Goal: Task Accomplishment & Management: Complete application form

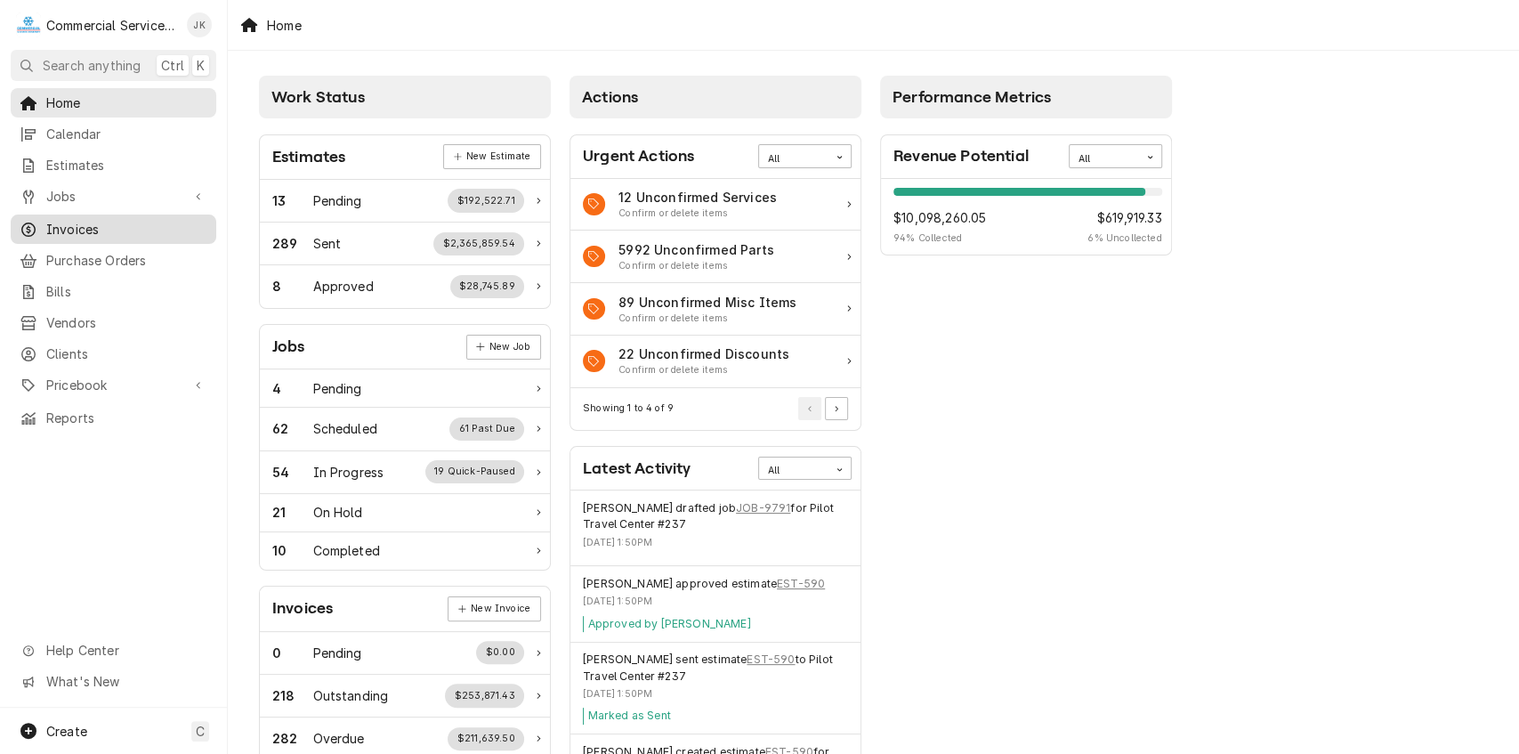
click at [80, 220] on span "Invoices" at bounding box center [126, 229] width 161 height 19
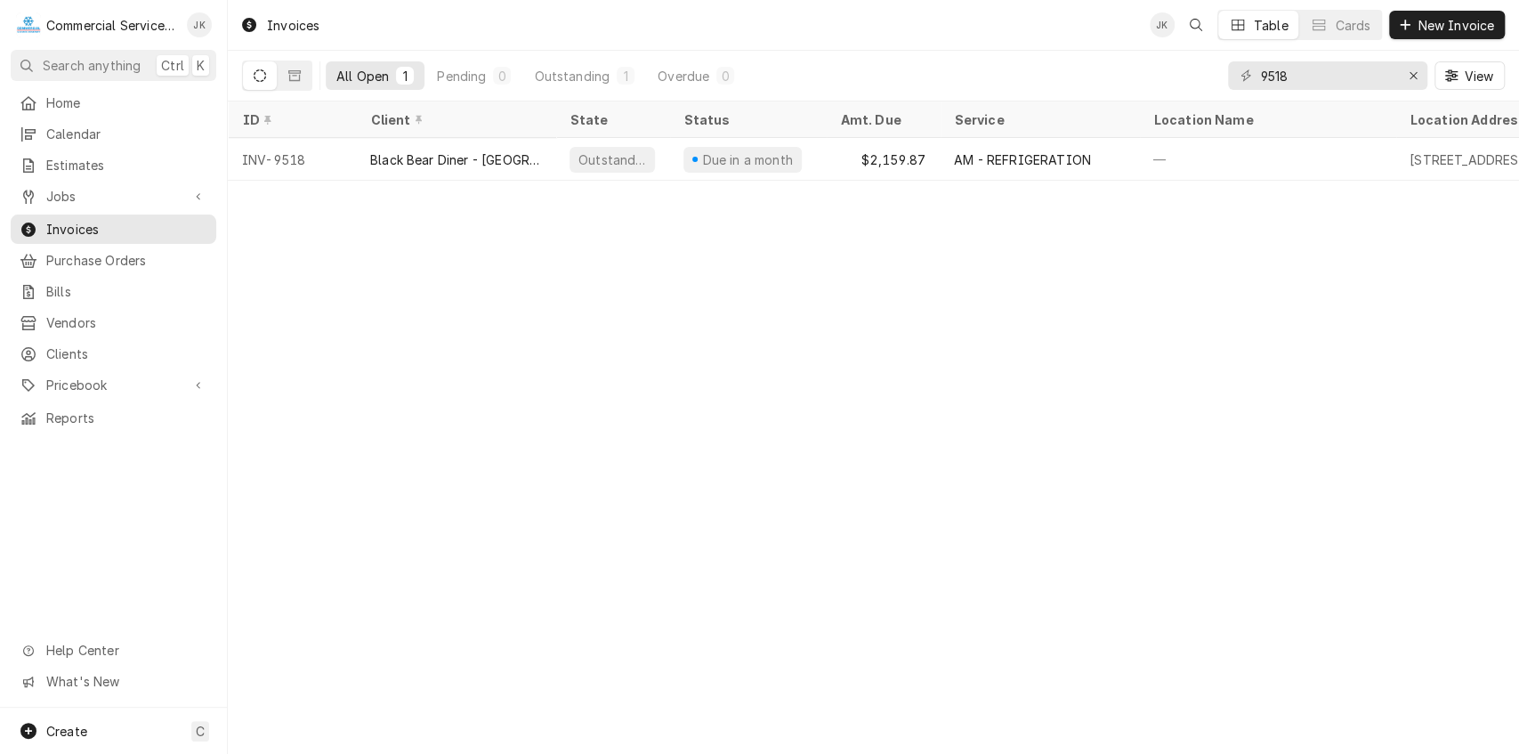
click at [270, 72] on button "Dynamic Content Wrapper" at bounding box center [260, 75] width 34 height 28
click at [256, 74] on icon "Dynamic Content Wrapper" at bounding box center [260, 75] width 12 height 12
click at [262, 78] on icon "Dynamic Content Wrapper" at bounding box center [260, 75] width 12 height 12
click at [1409, 76] on icon "Erase input" at bounding box center [1414, 75] width 10 height 12
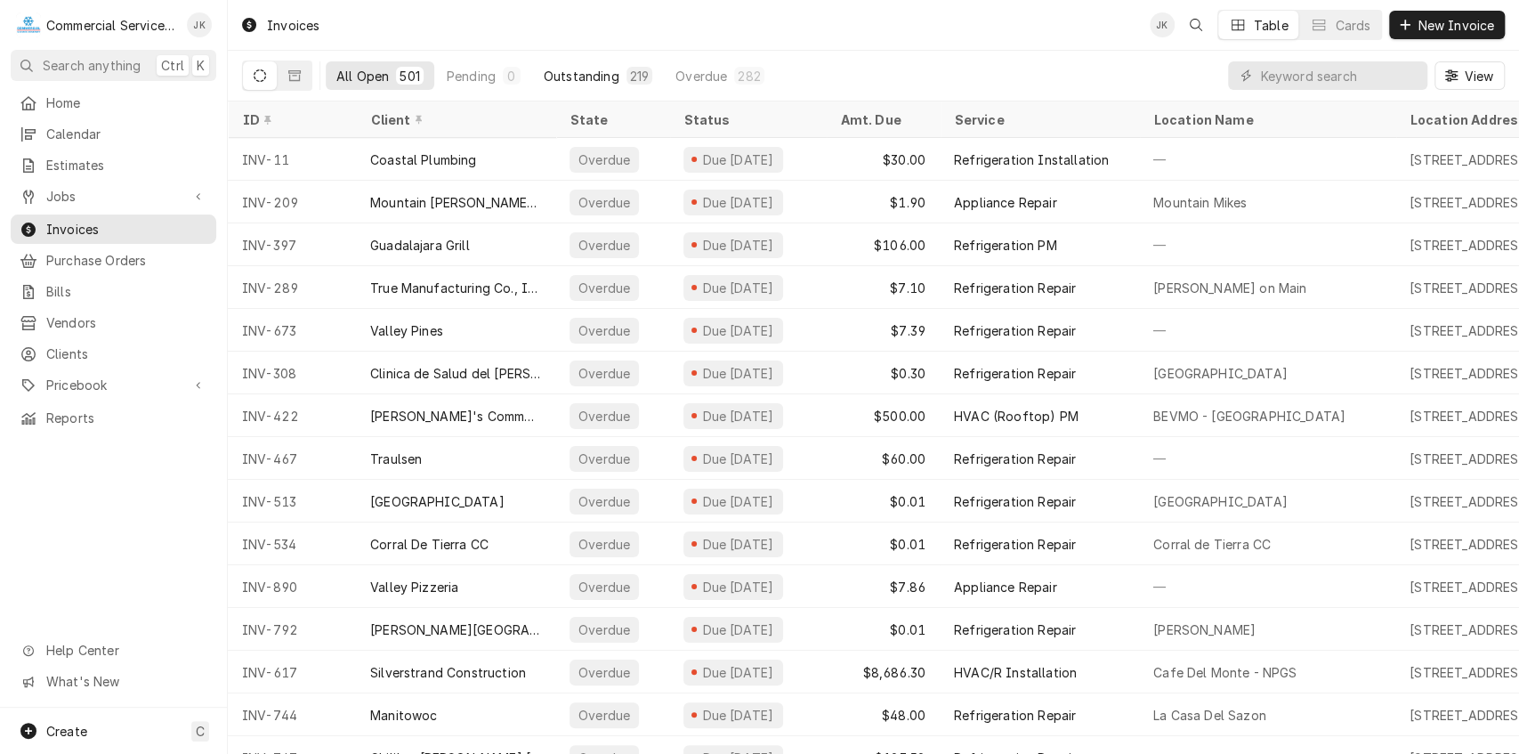
click at [582, 70] on div "Outstanding" at bounding box center [582, 76] width 76 height 19
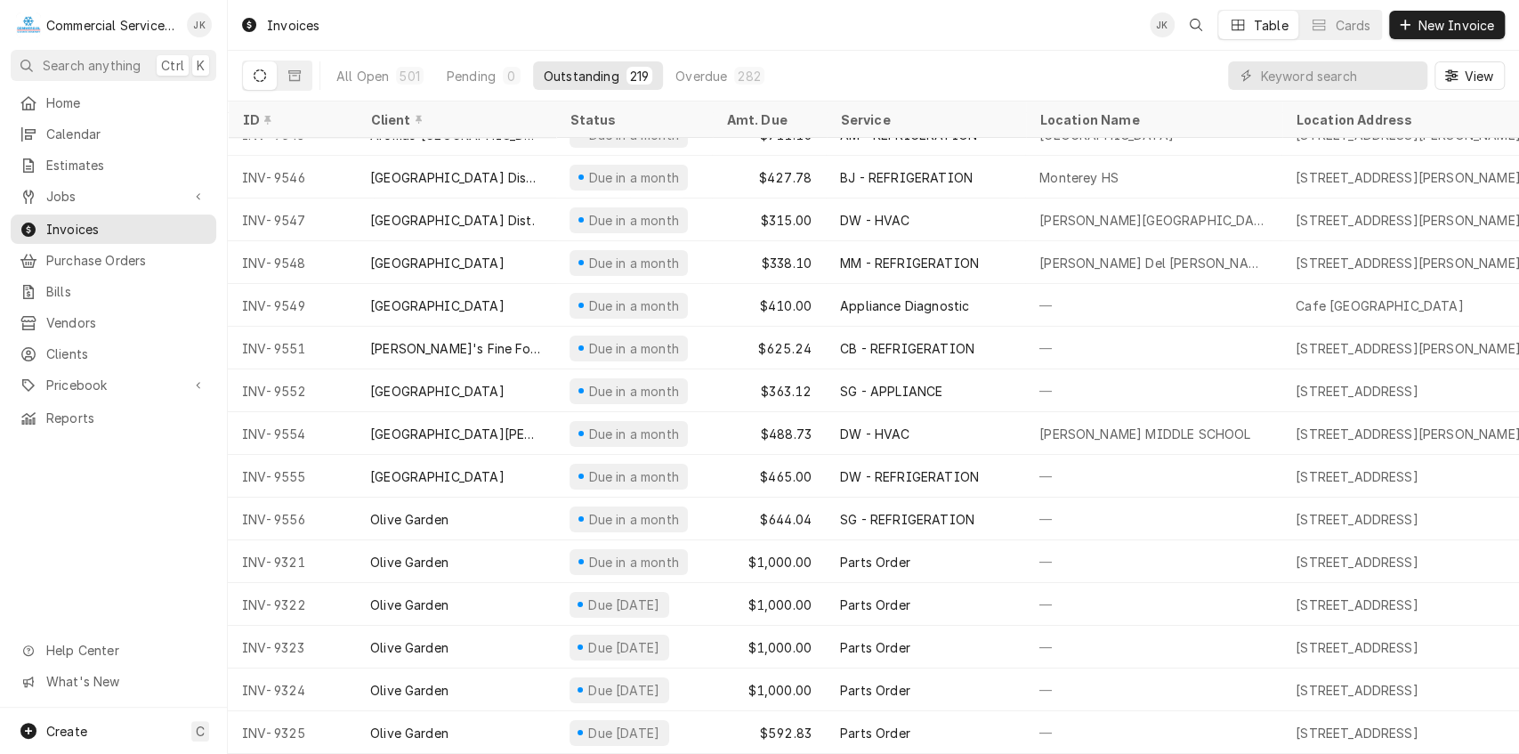
scroll to position [8743, 0]
click at [749, 72] on div "282" at bounding box center [749, 76] width 22 height 19
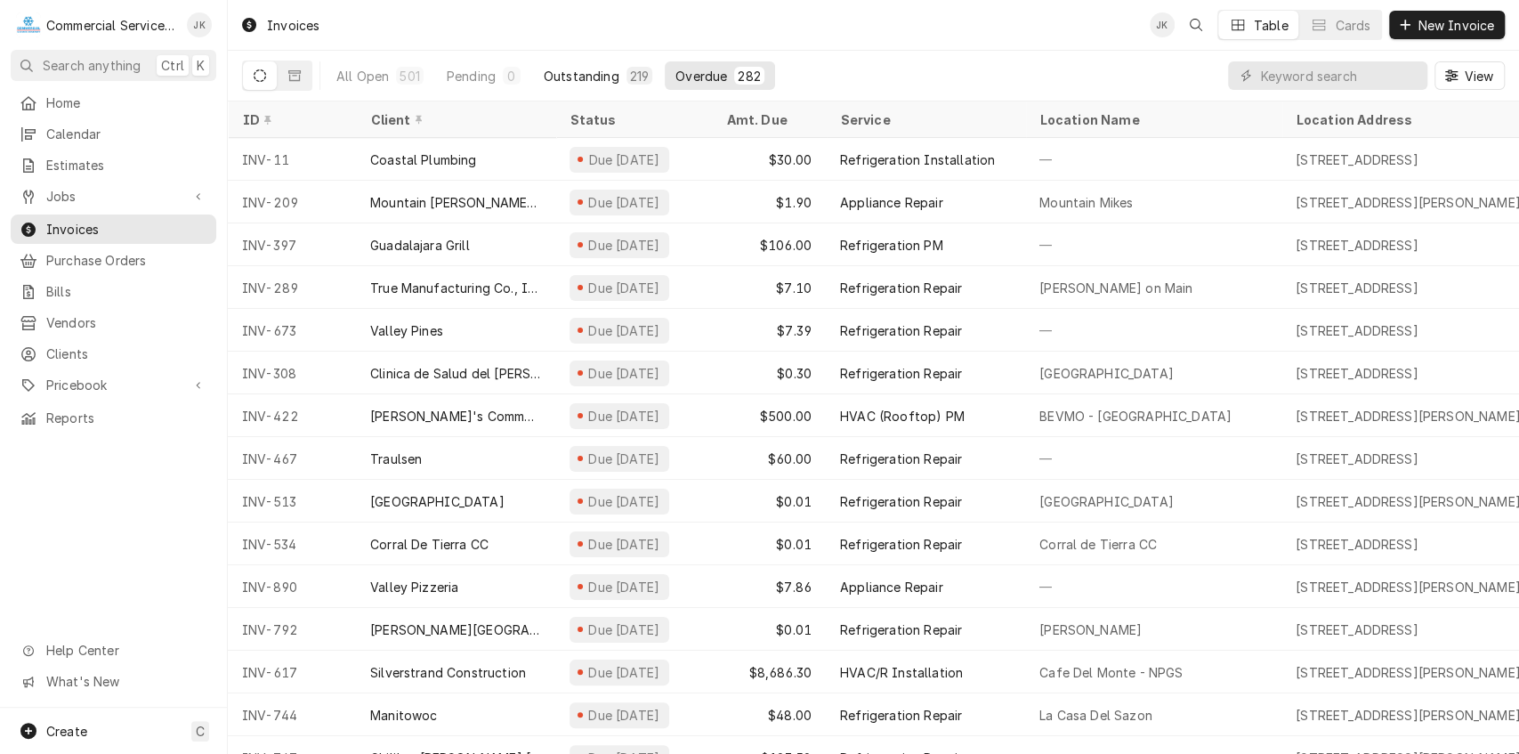
click at [580, 72] on div "Outstanding" at bounding box center [582, 76] width 76 height 19
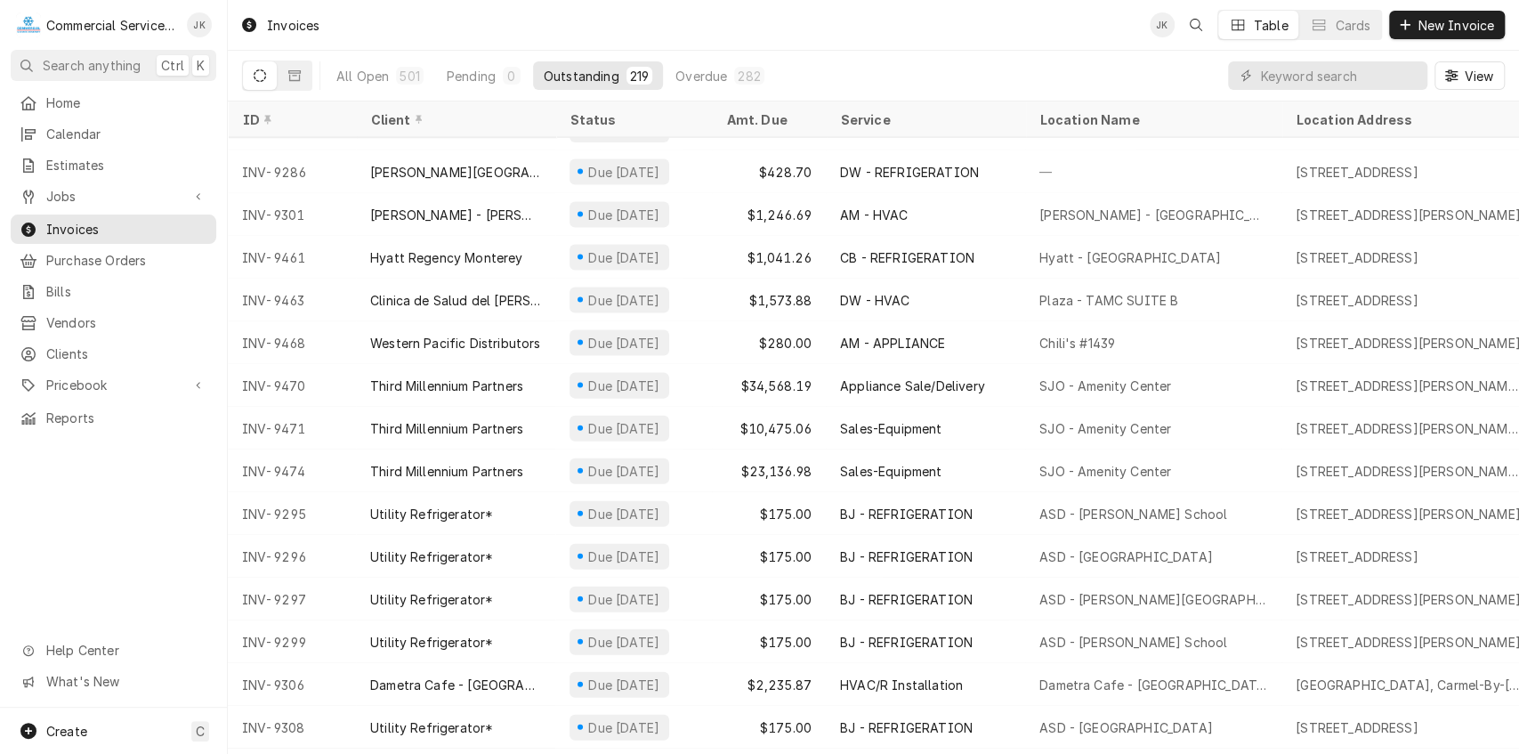
scroll to position [2637, 0]
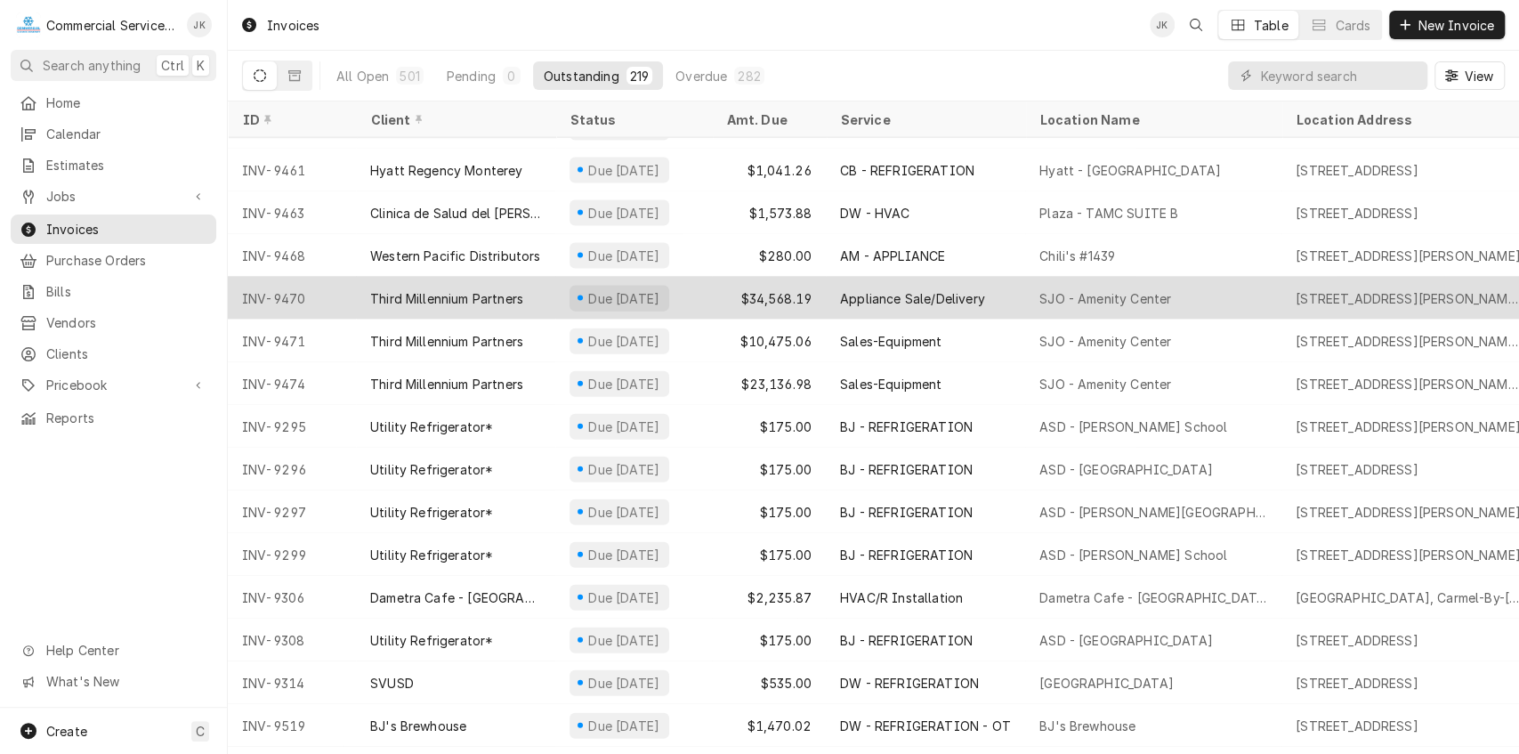
click at [831, 294] on div "Appliance Sale/Delivery" at bounding box center [925, 298] width 199 height 43
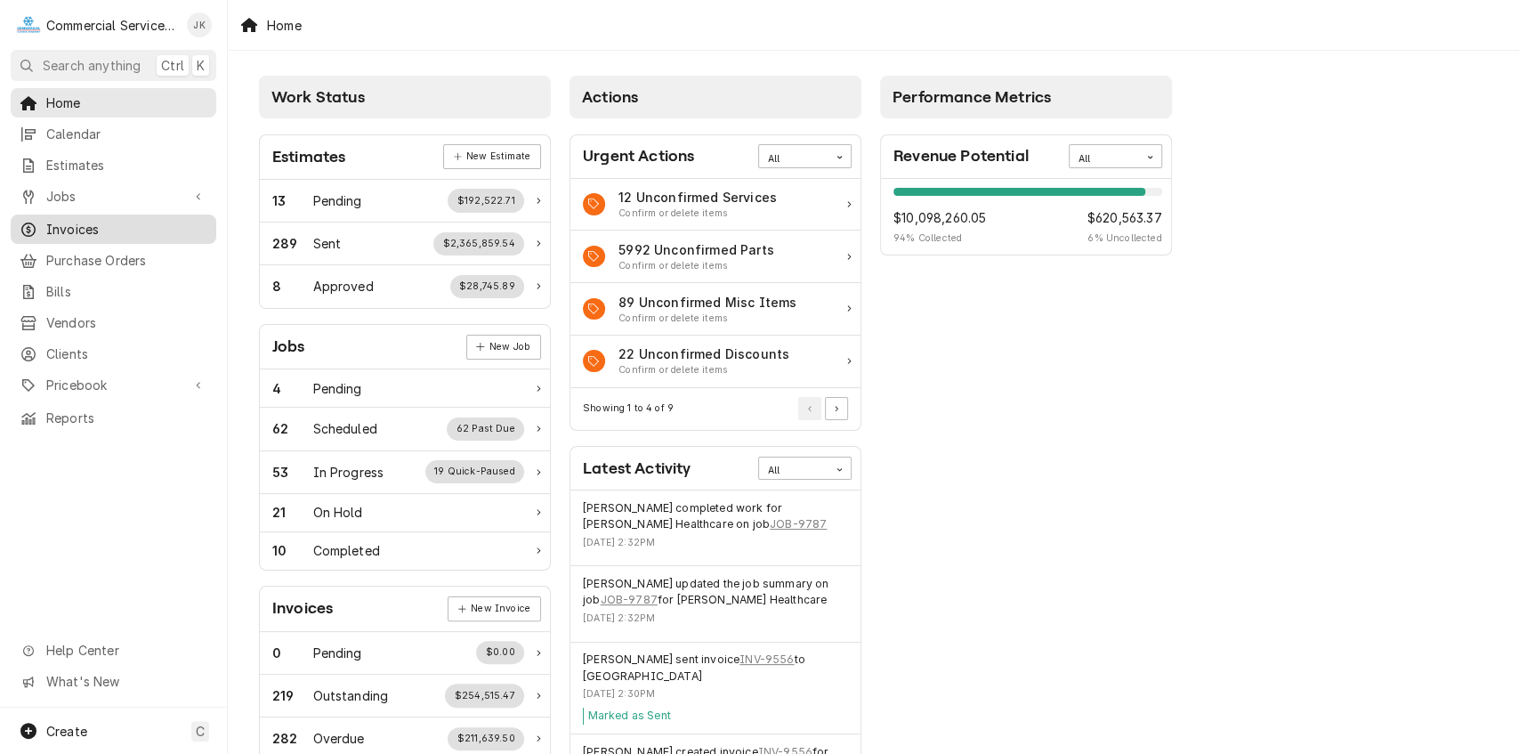
click at [90, 220] on span "Invoices" at bounding box center [126, 229] width 161 height 19
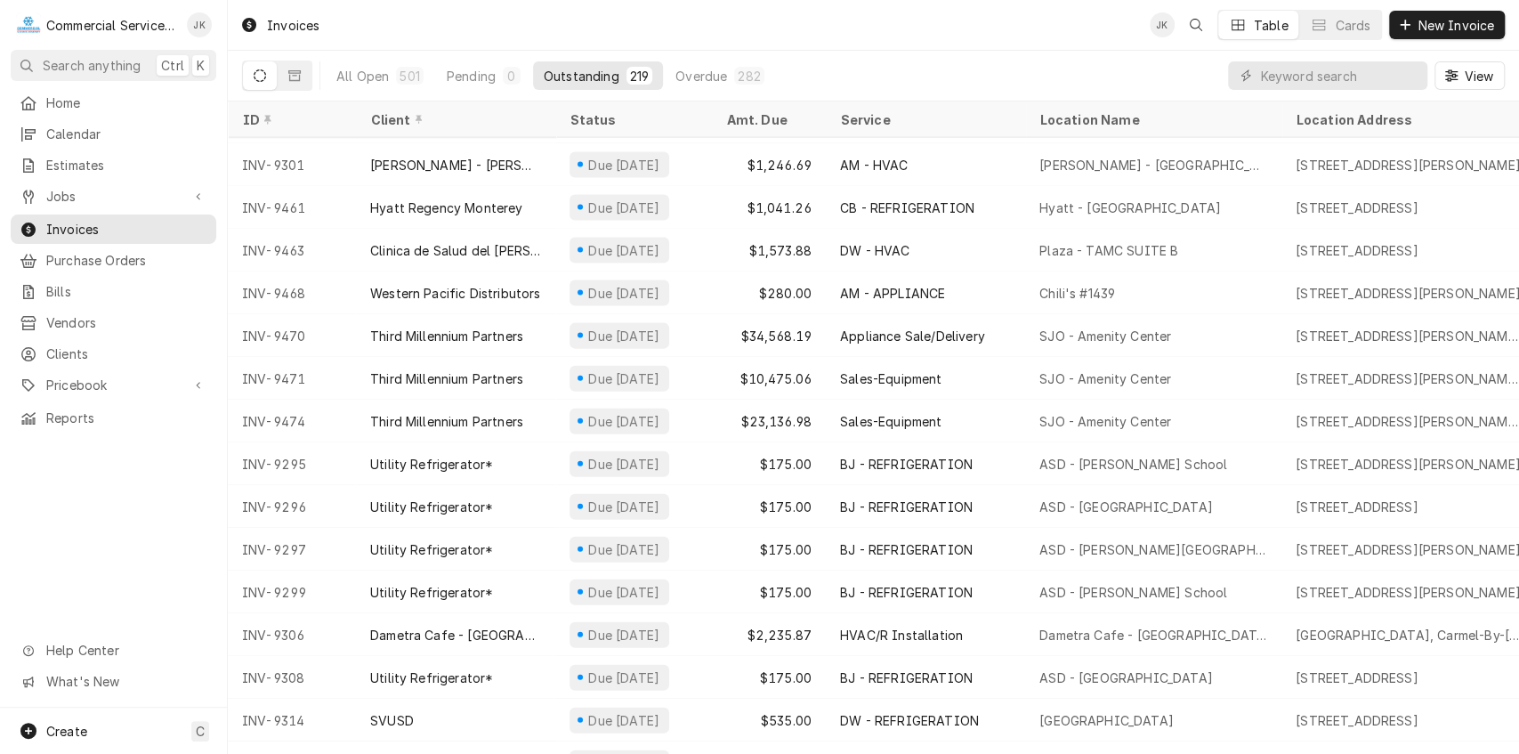
scroll to position [2466, 0]
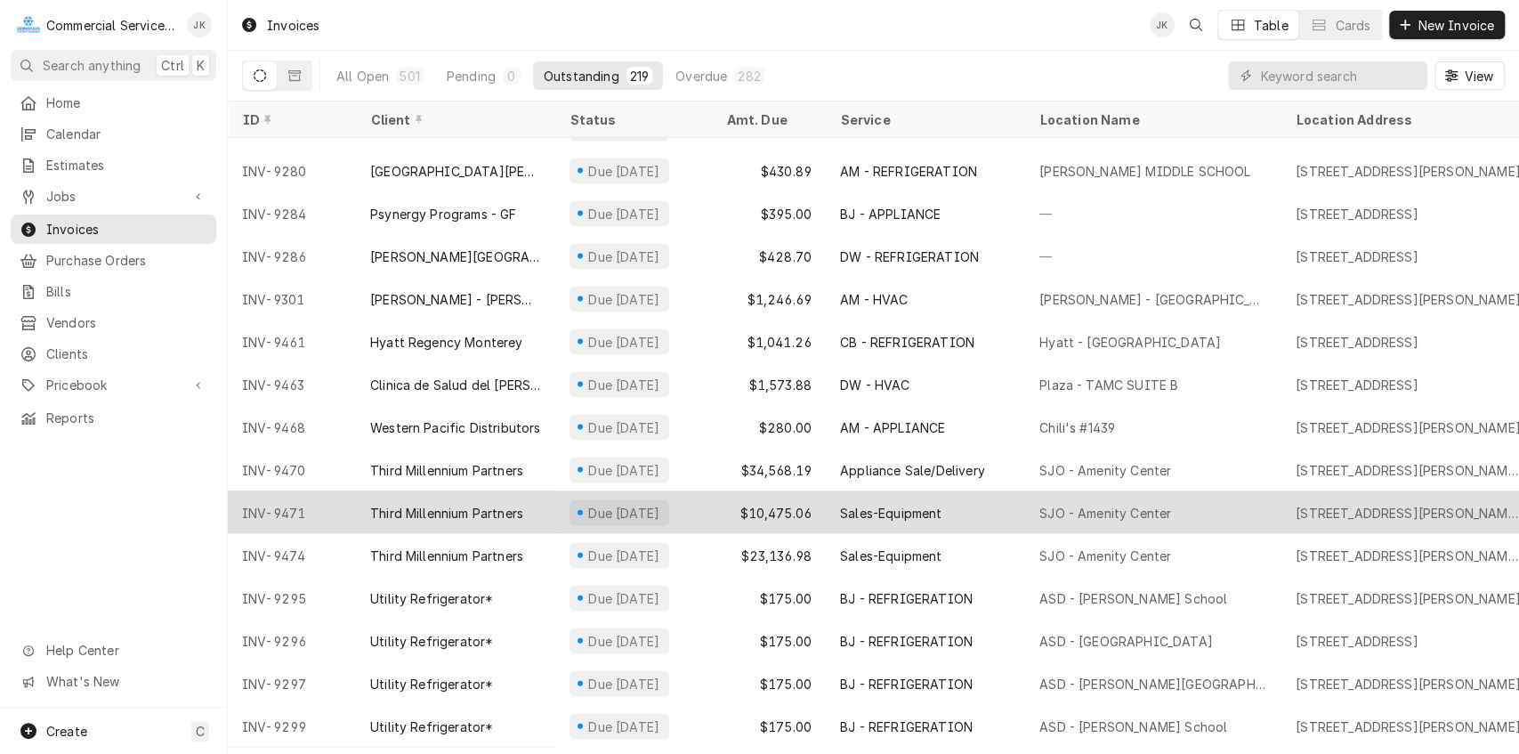
click at [787, 503] on div "$10,475.06" at bounding box center [769, 512] width 114 height 43
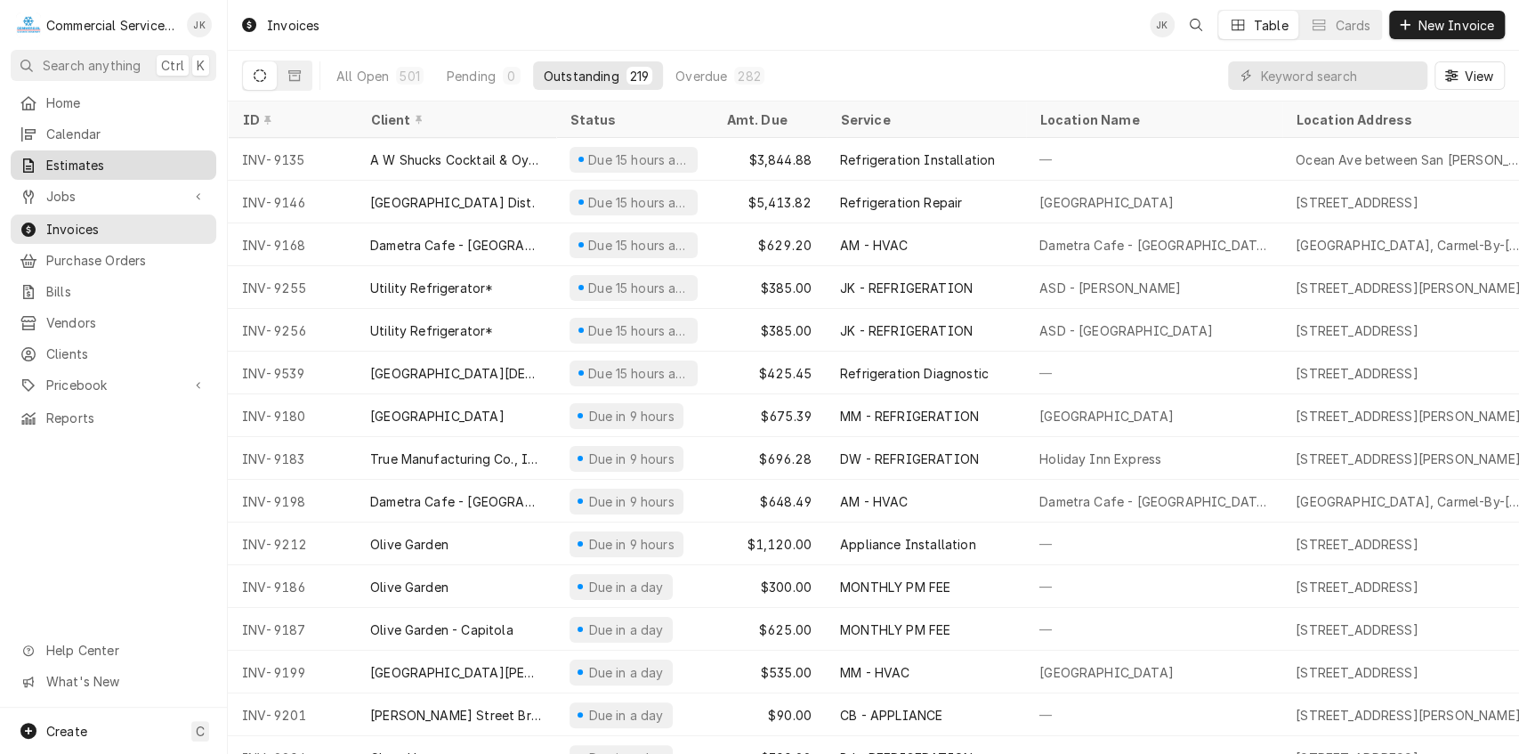
click at [123, 156] on span "Estimates" at bounding box center [126, 165] width 161 height 19
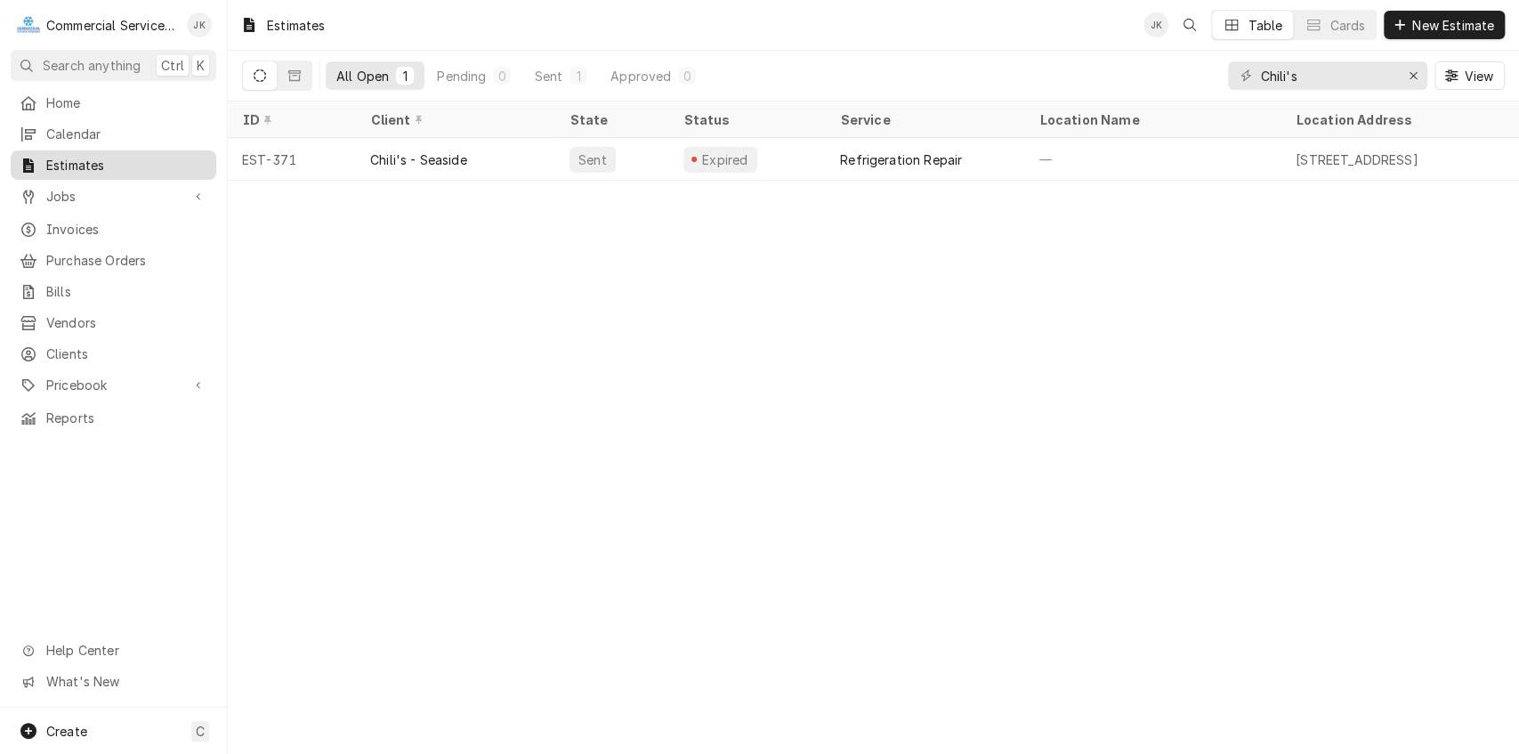
click at [161, 158] on span "Estimates" at bounding box center [126, 165] width 161 height 19
click at [1304, 77] on input "Chili's" at bounding box center [1326, 75] width 133 height 28
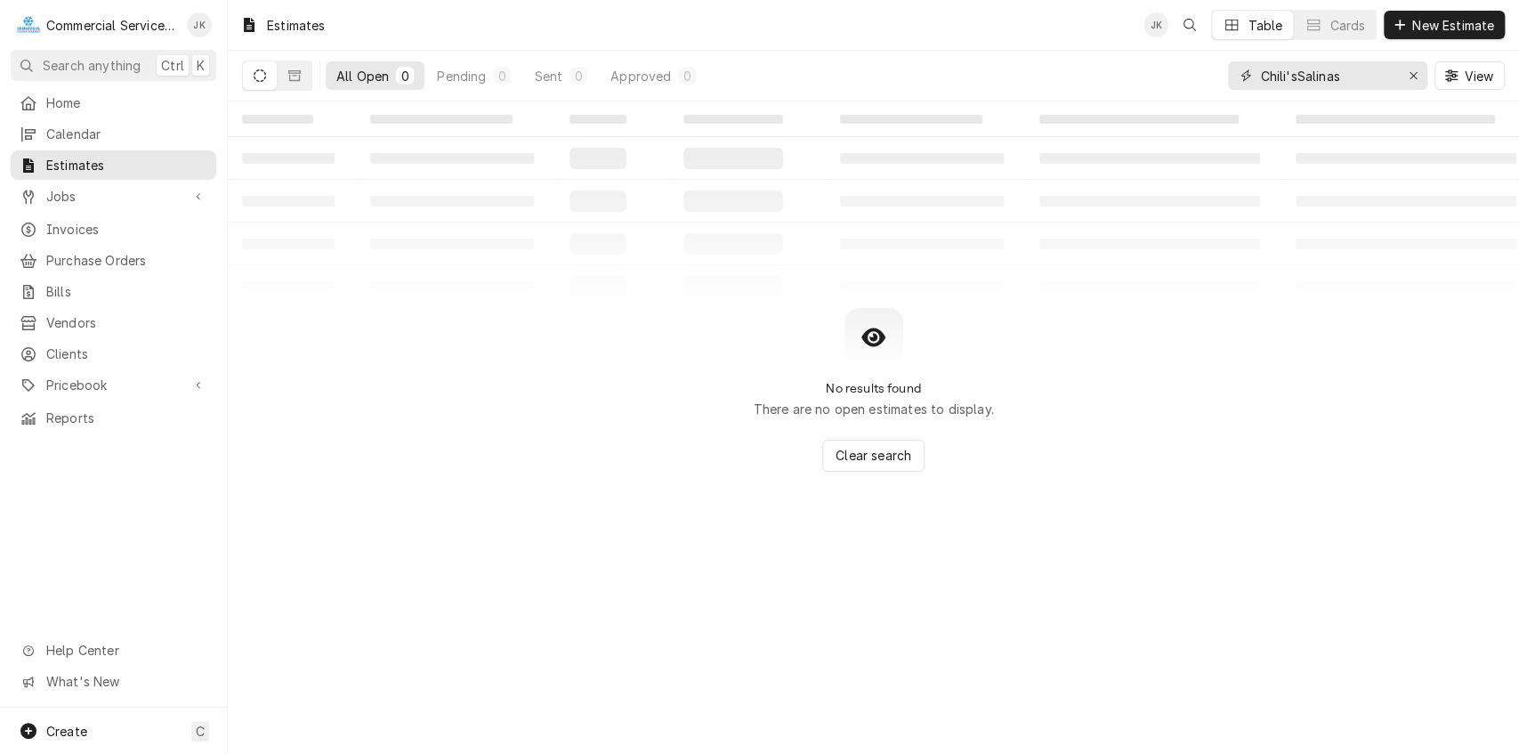
click at [1297, 77] on input "Chili'sSalinas" at bounding box center [1326, 75] width 133 height 28
type input "Chili's-Salinas"
click at [1422, 25] on span "New Estimate" at bounding box center [1453, 25] width 89 height 19
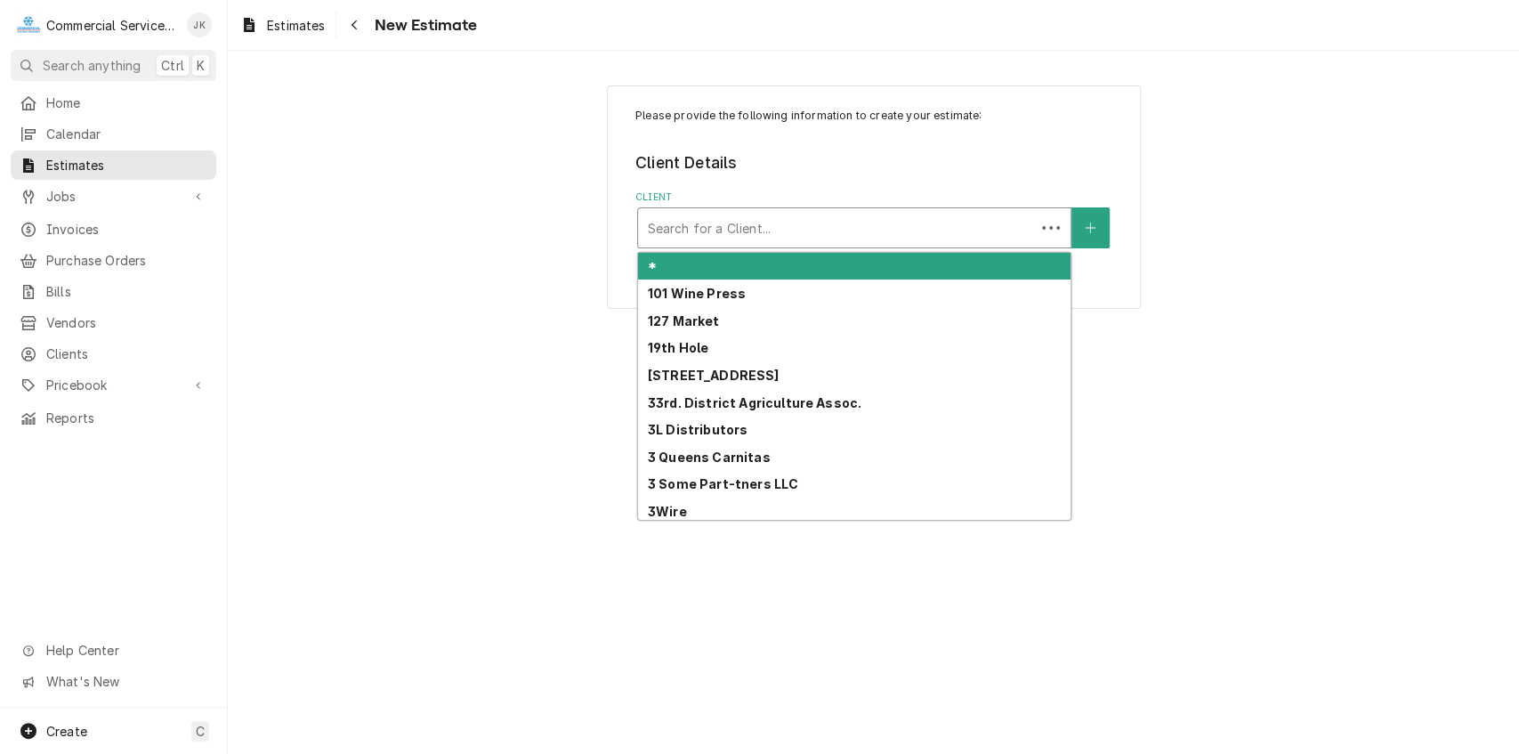
click at [670, 224] on div "Client" at bounding box center [836, 228] width 379 height 32
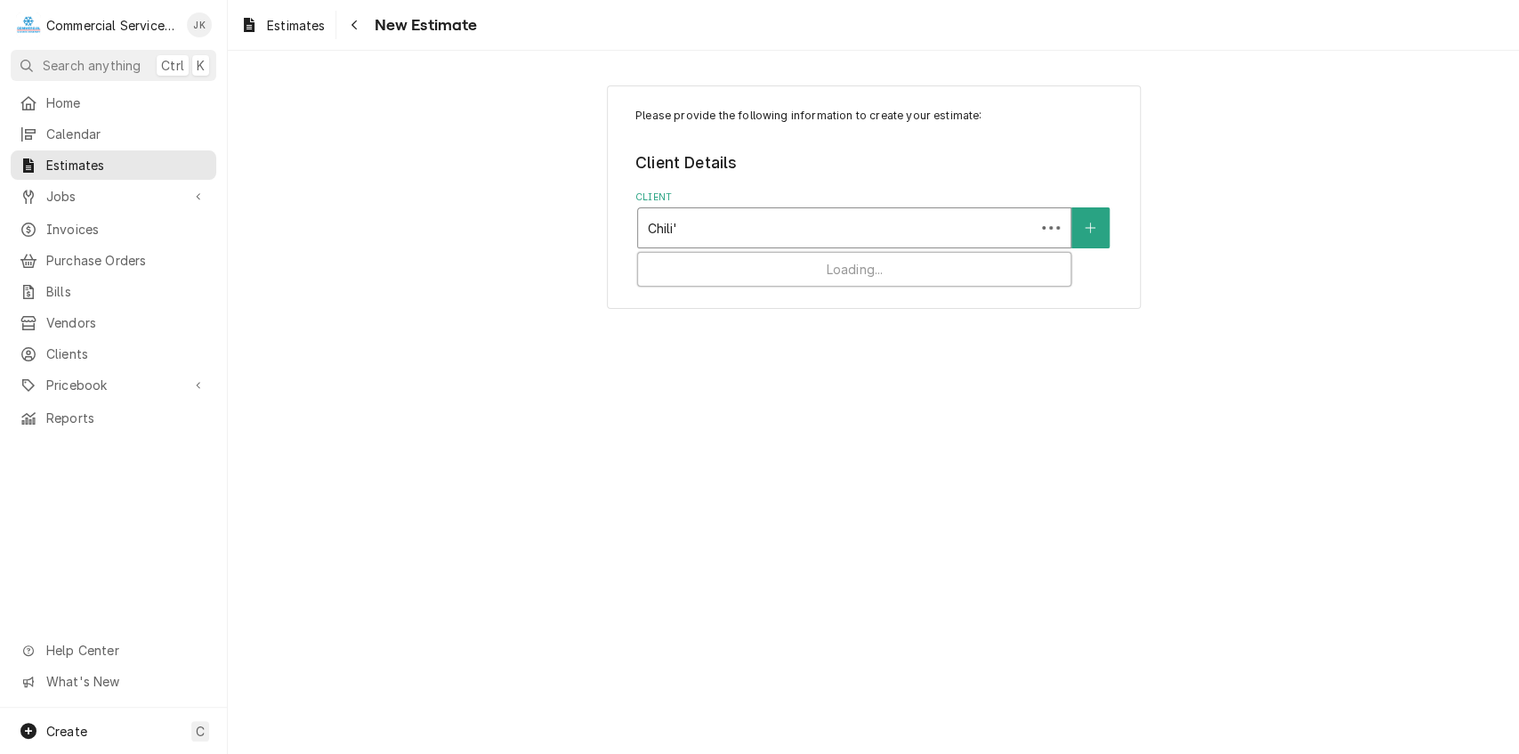
type input "Chili's"
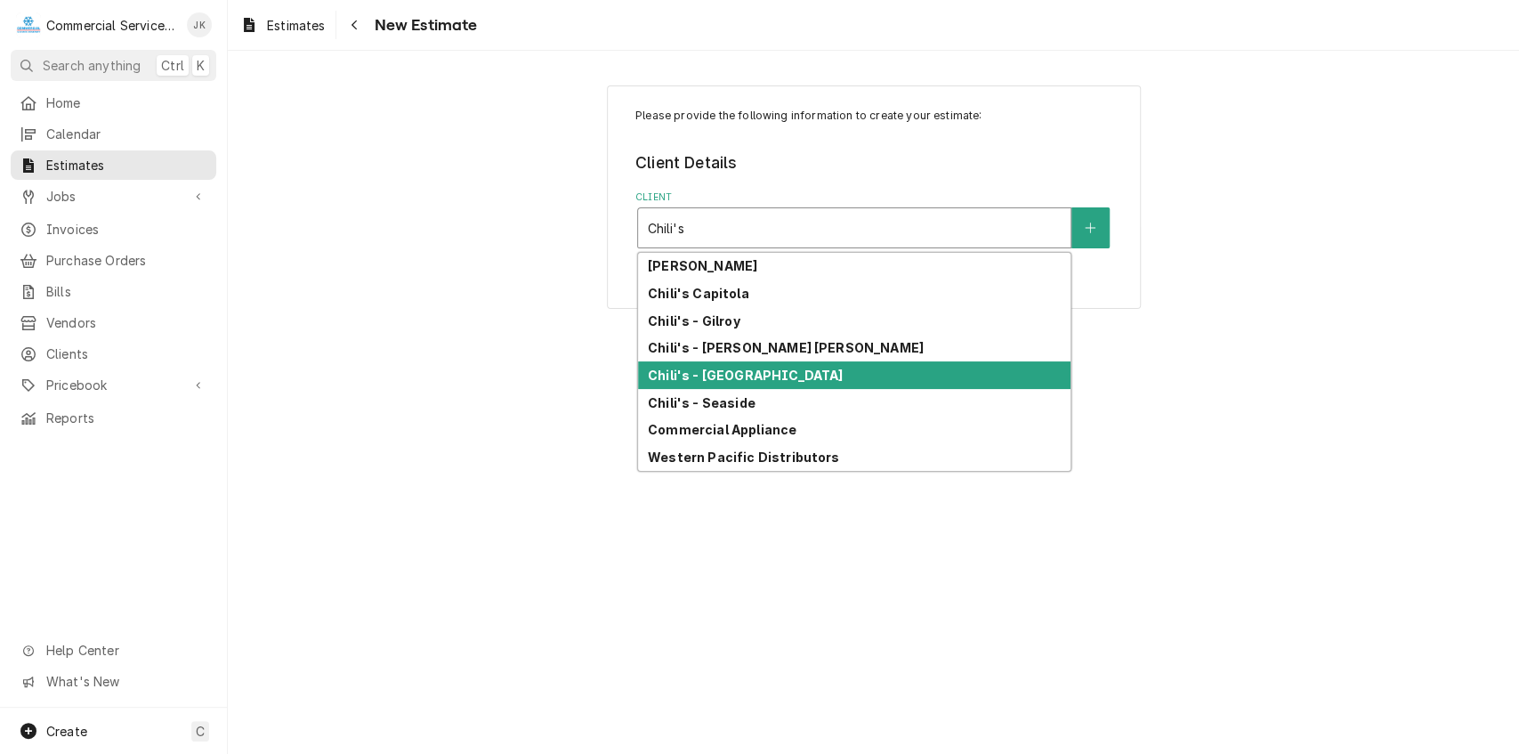
click at [727, 368] on strong "Chili's - [GEOGRAPHIC_DATA]" at bounding box center [745, 374] width 195 height 15
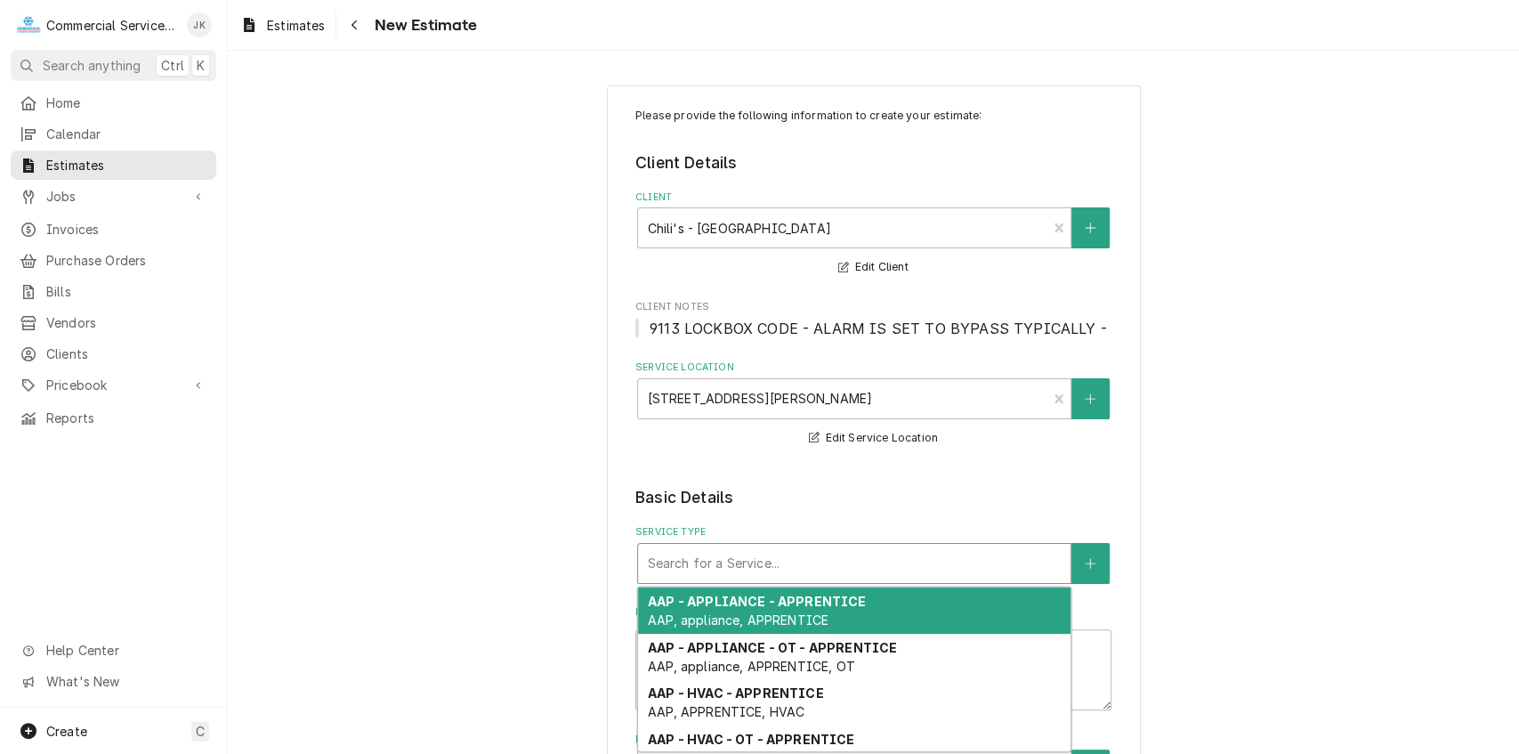
click at [763, 571] on div "Service Type" at bounding box center [854, 563] width 415 height 32
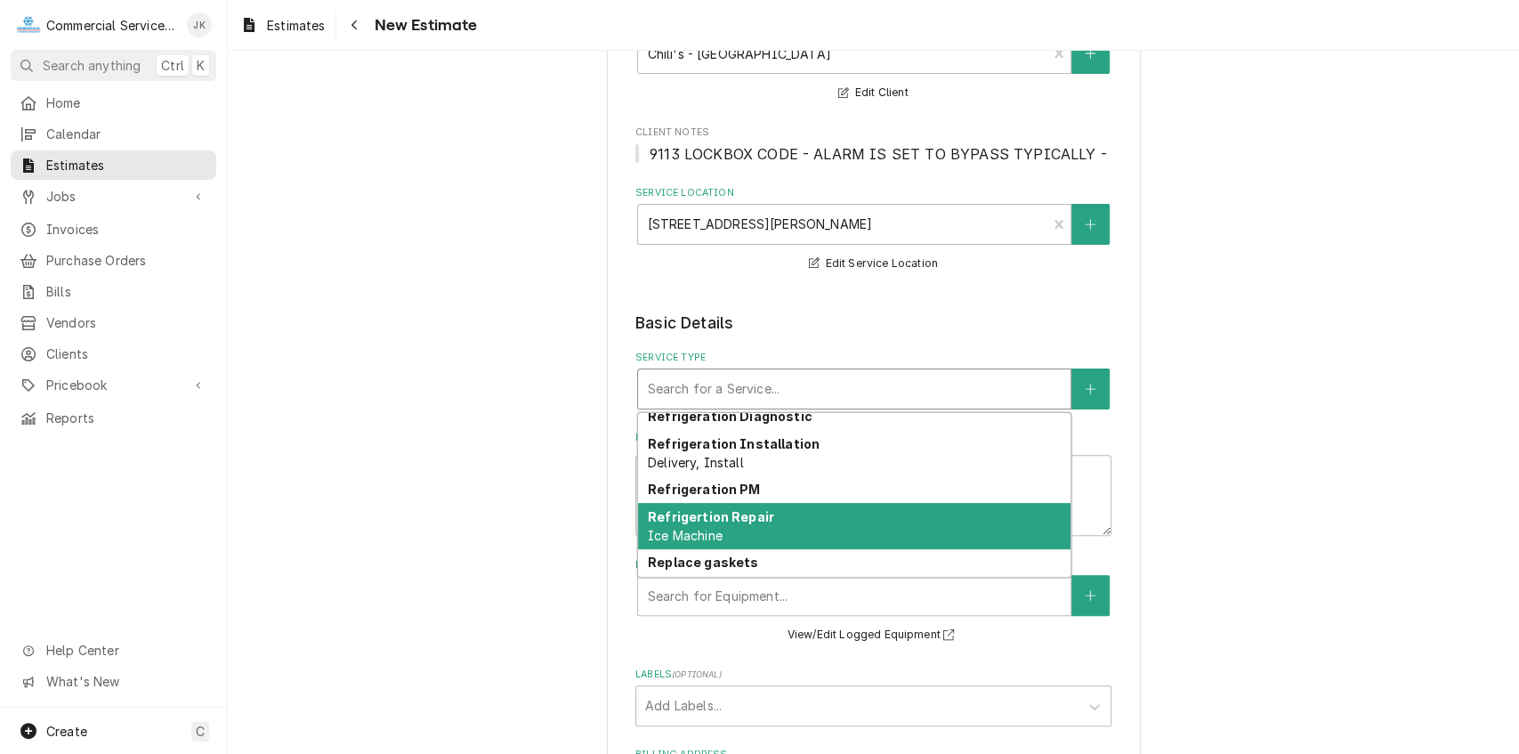
scroll to position [3308, 0]
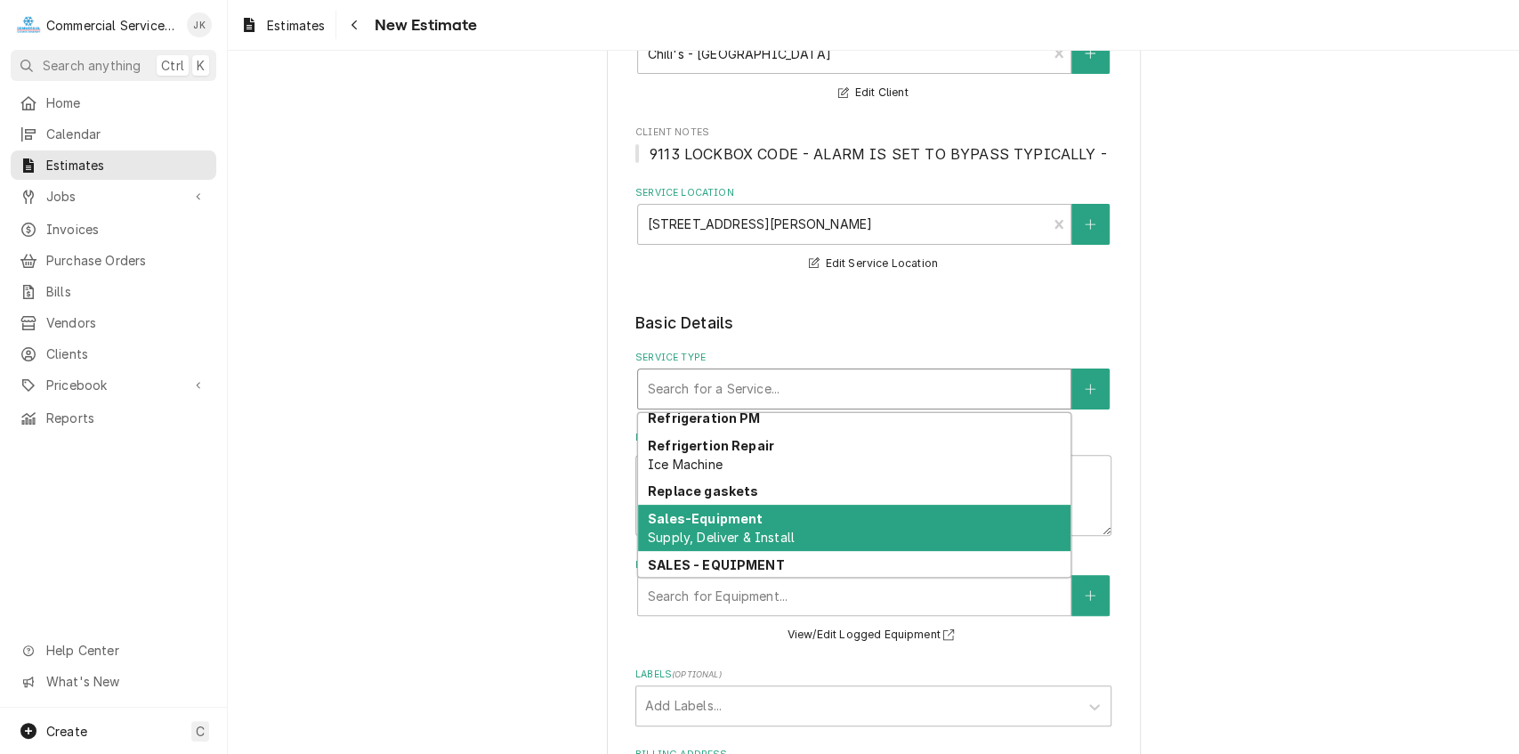
click at [723, 533] on span "Supply, Deliver & Install" at bounding box center [721, 536] width 147 height 15
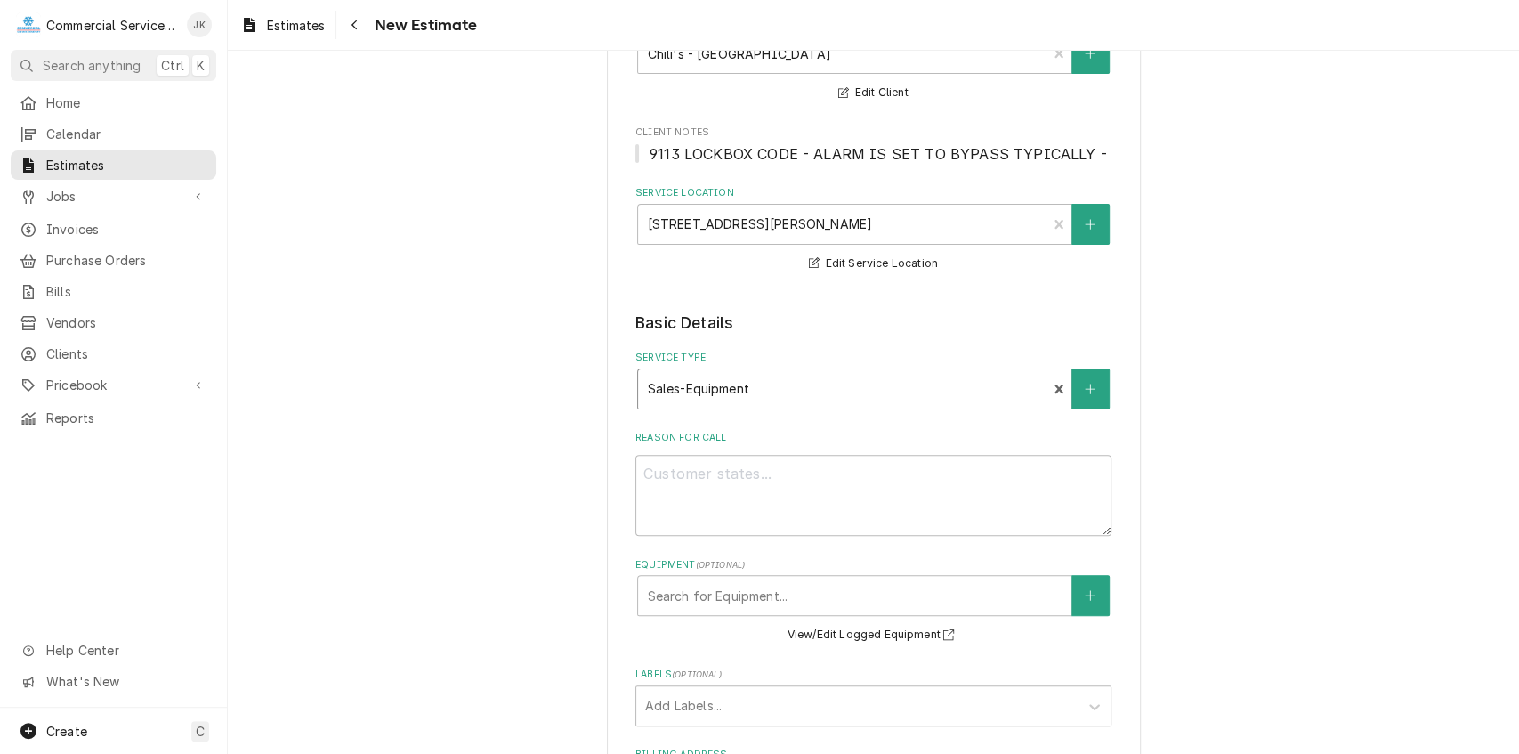
type textarea "x"
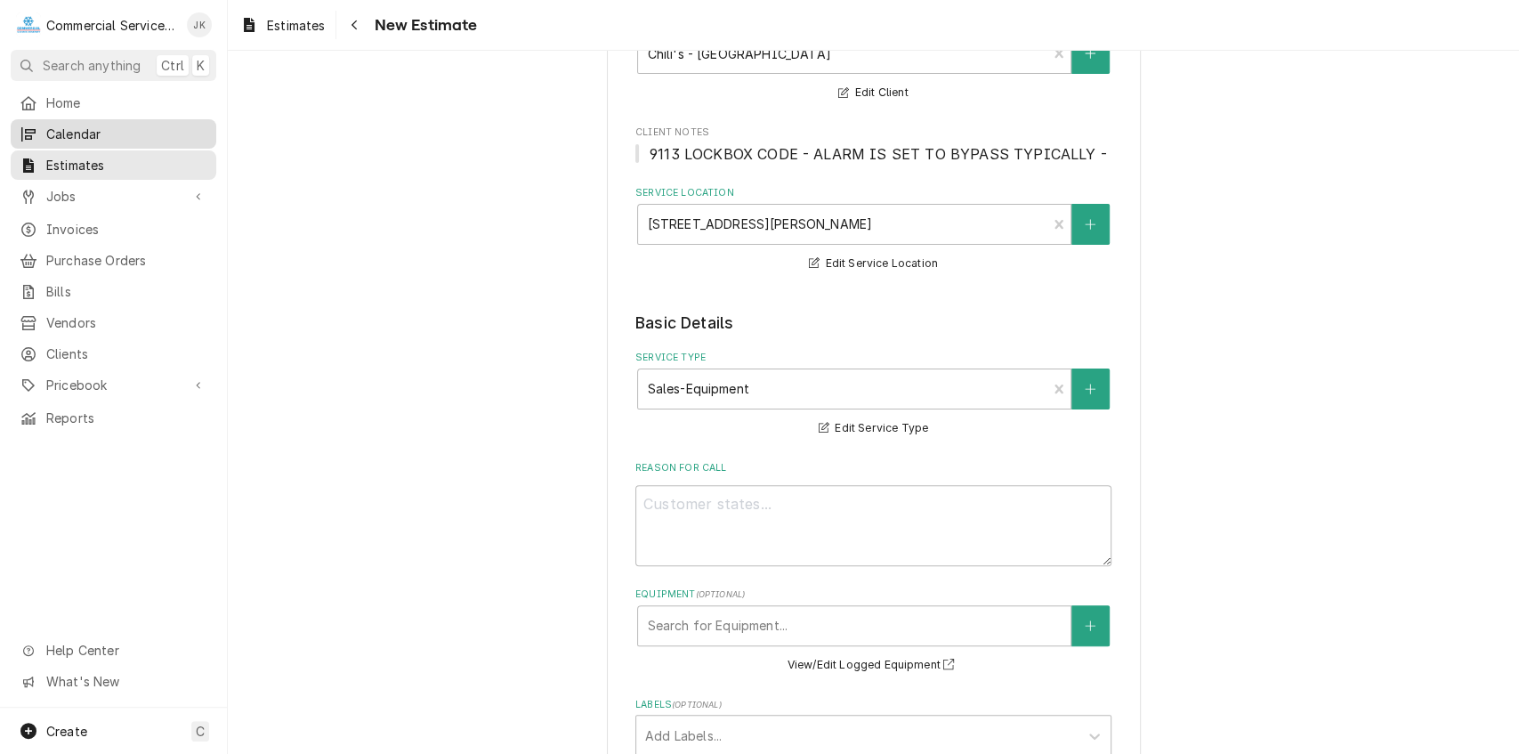
click at [121, 128] on span "Calendar" at bounding box center [126, 134] width 161 height 19
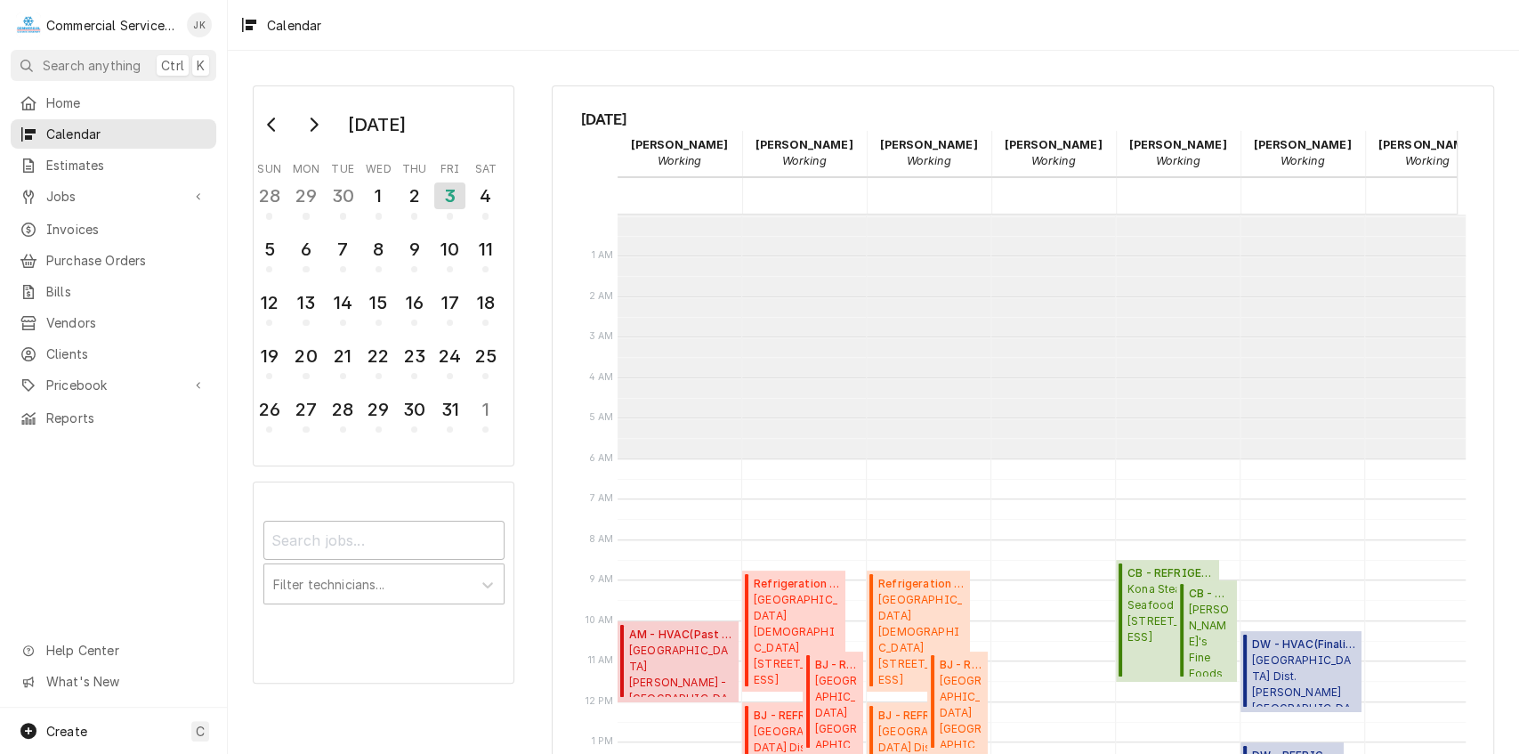
scroll to position [243, 0]
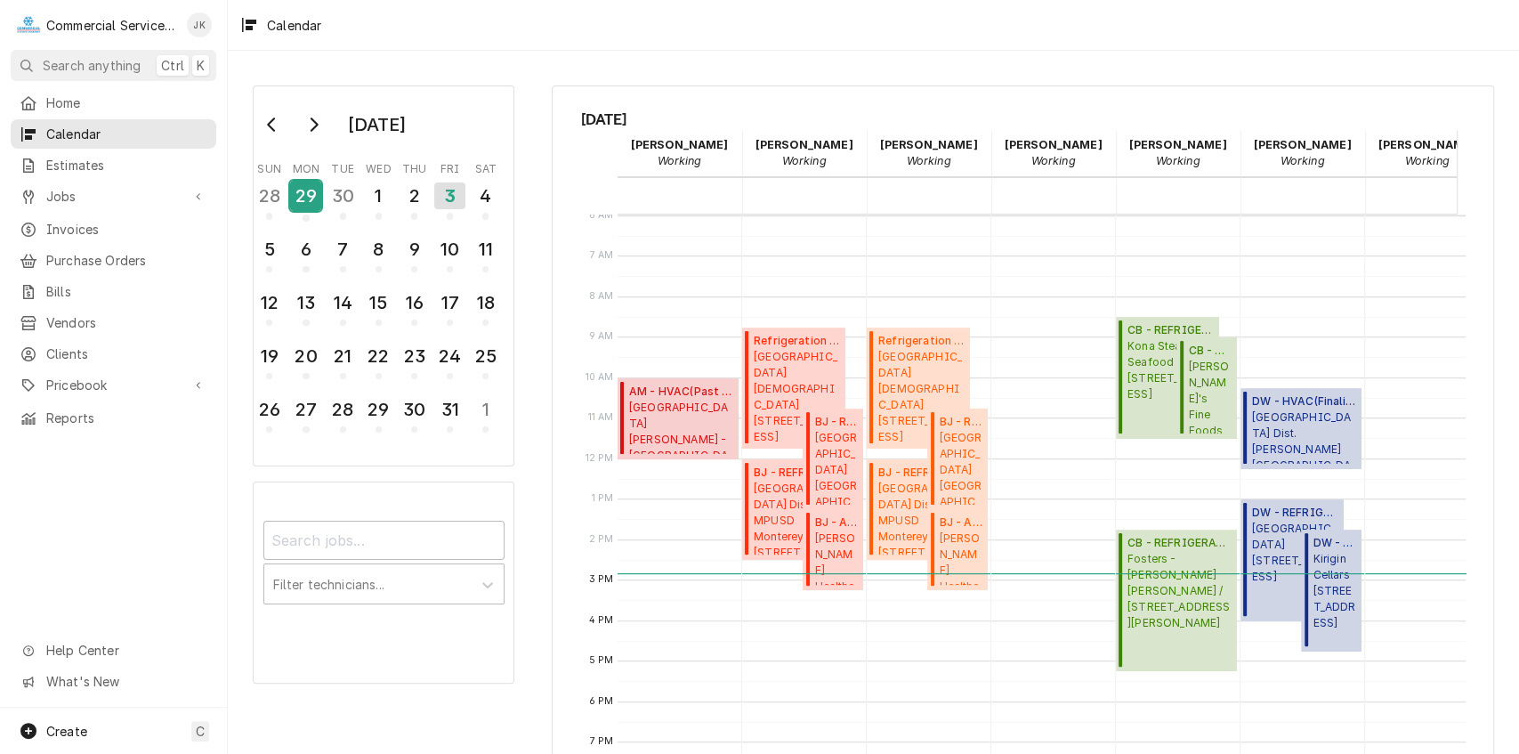
click at [307, 193] on div "29" at bounding box center [305, 196] width 31 height 30
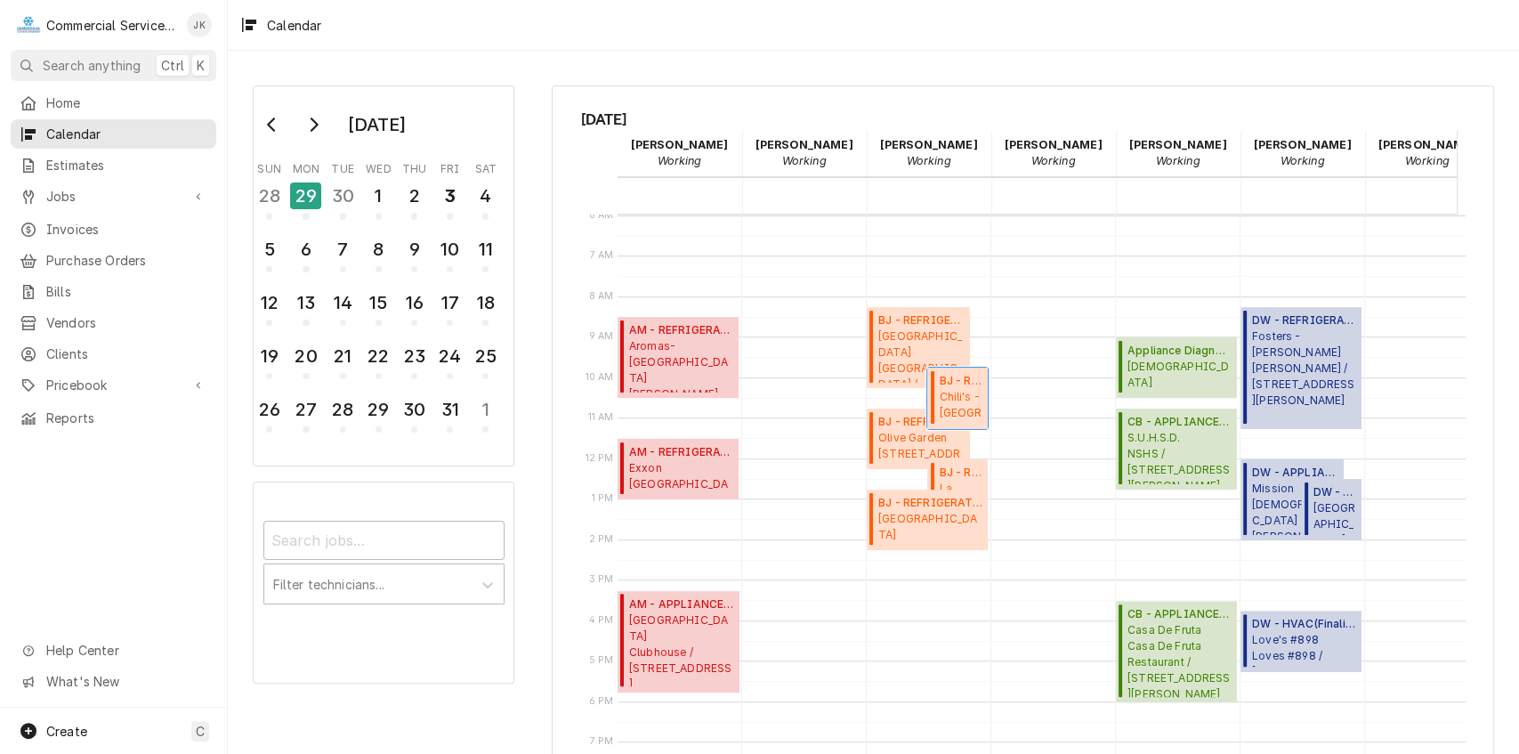
click at [961, 401] on span "Chili's - [PERSON_NAME] [STREET_ADDRESS][PERSON_NAME]" at bounding box center [961, 406] width 44 height 34
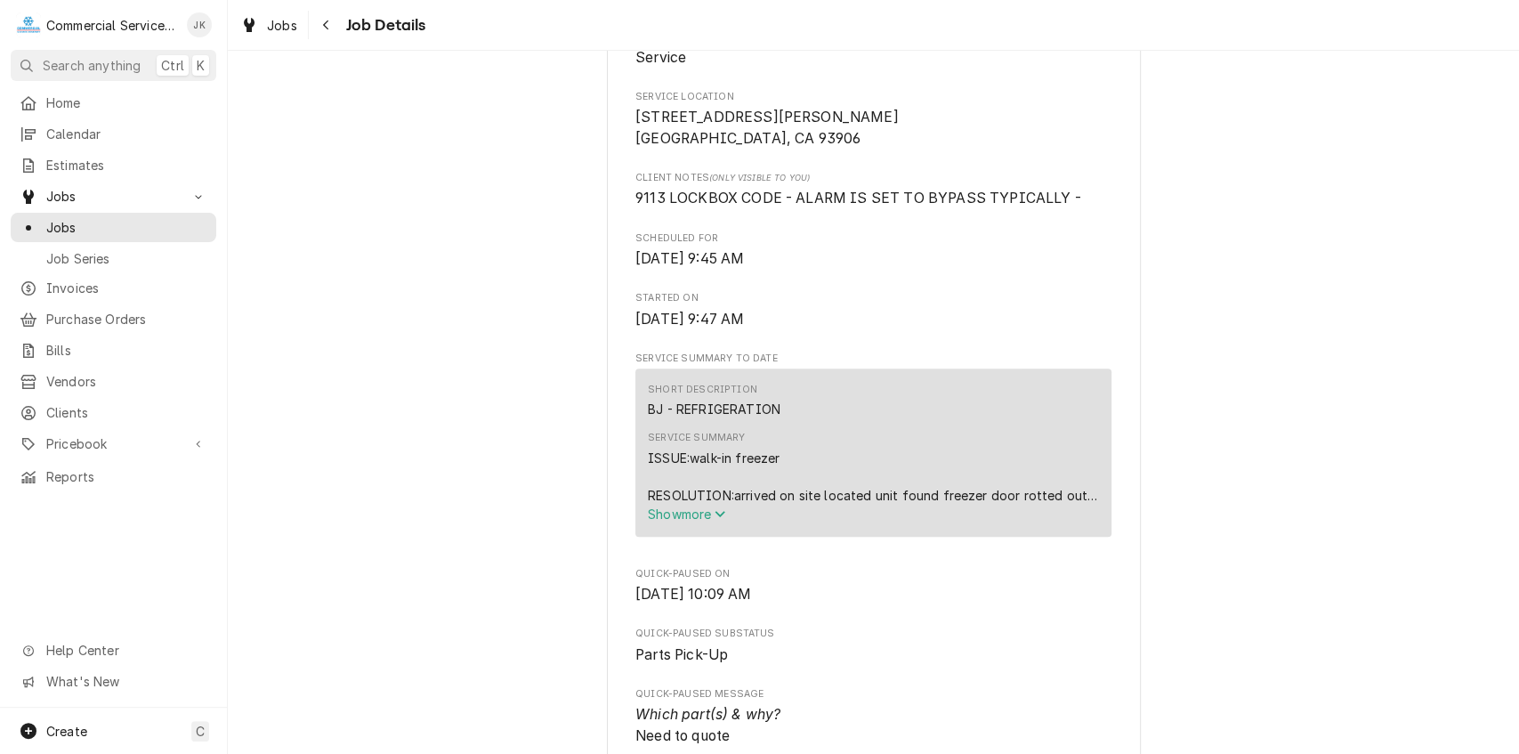
scroll to position [452, 0]
click at [690, 509] on span "Show more" at bounding box center [687, 512] width 78 height 15
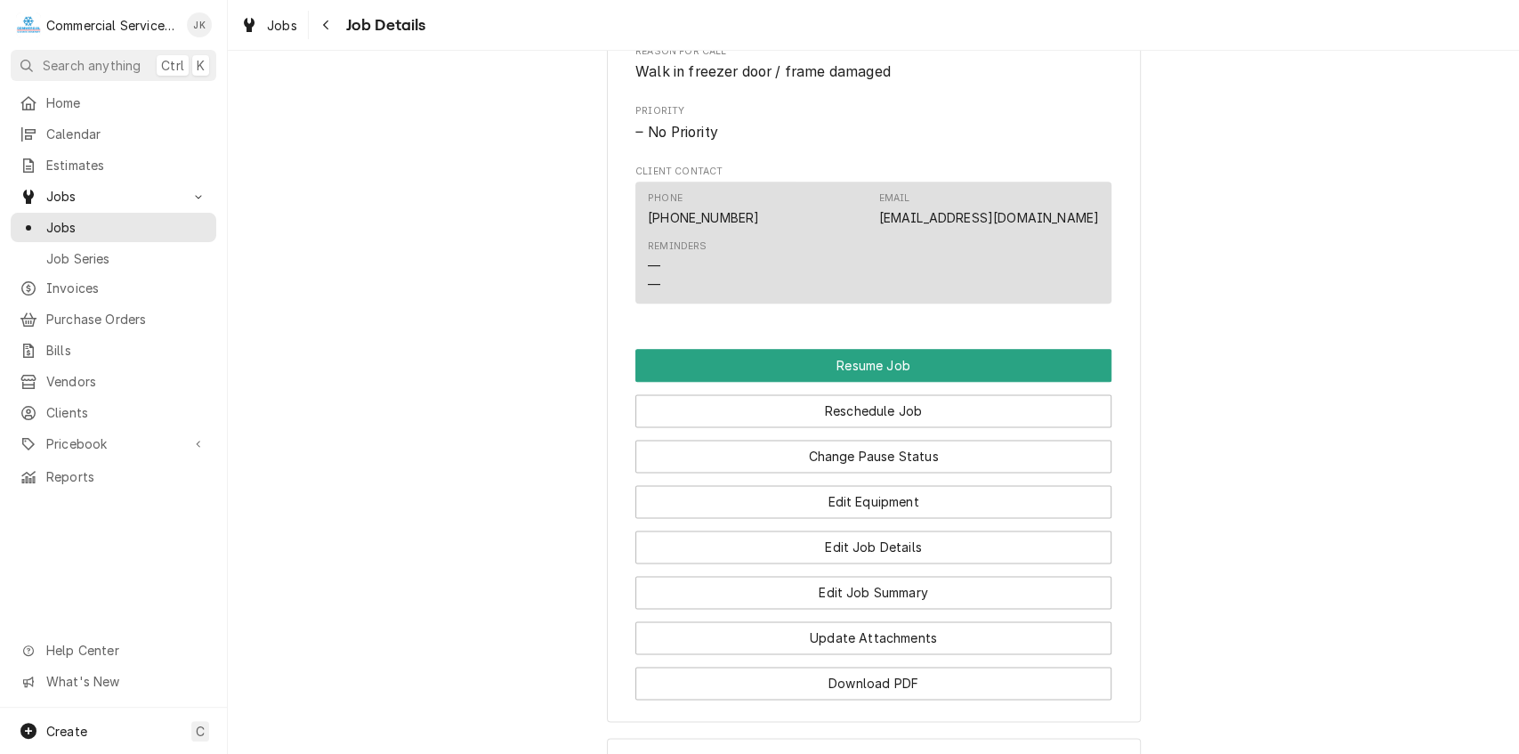
scroll to position [1445, 0]
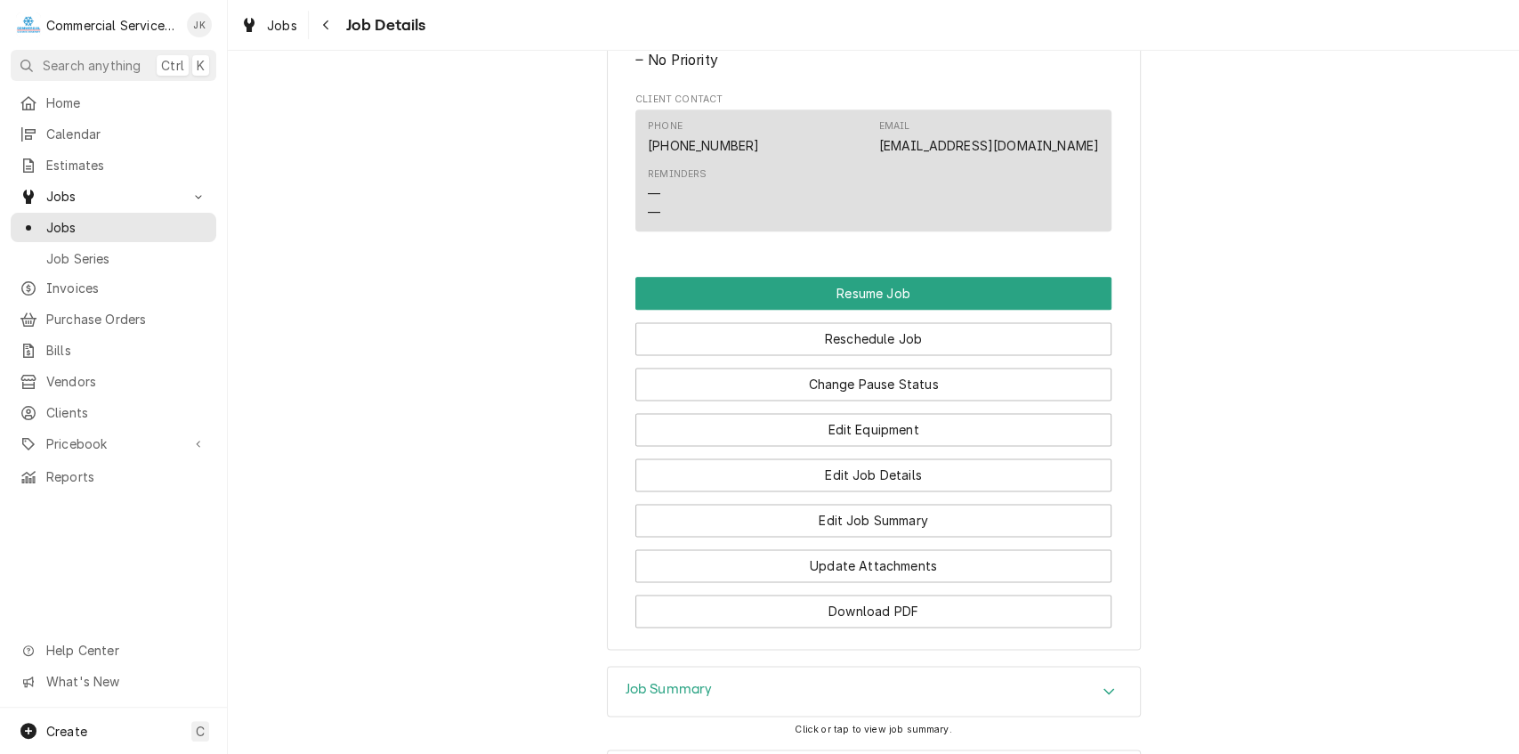
click at [926, 684] on div "Job Summary" at bounding box center [874, 691] width 532 height 50
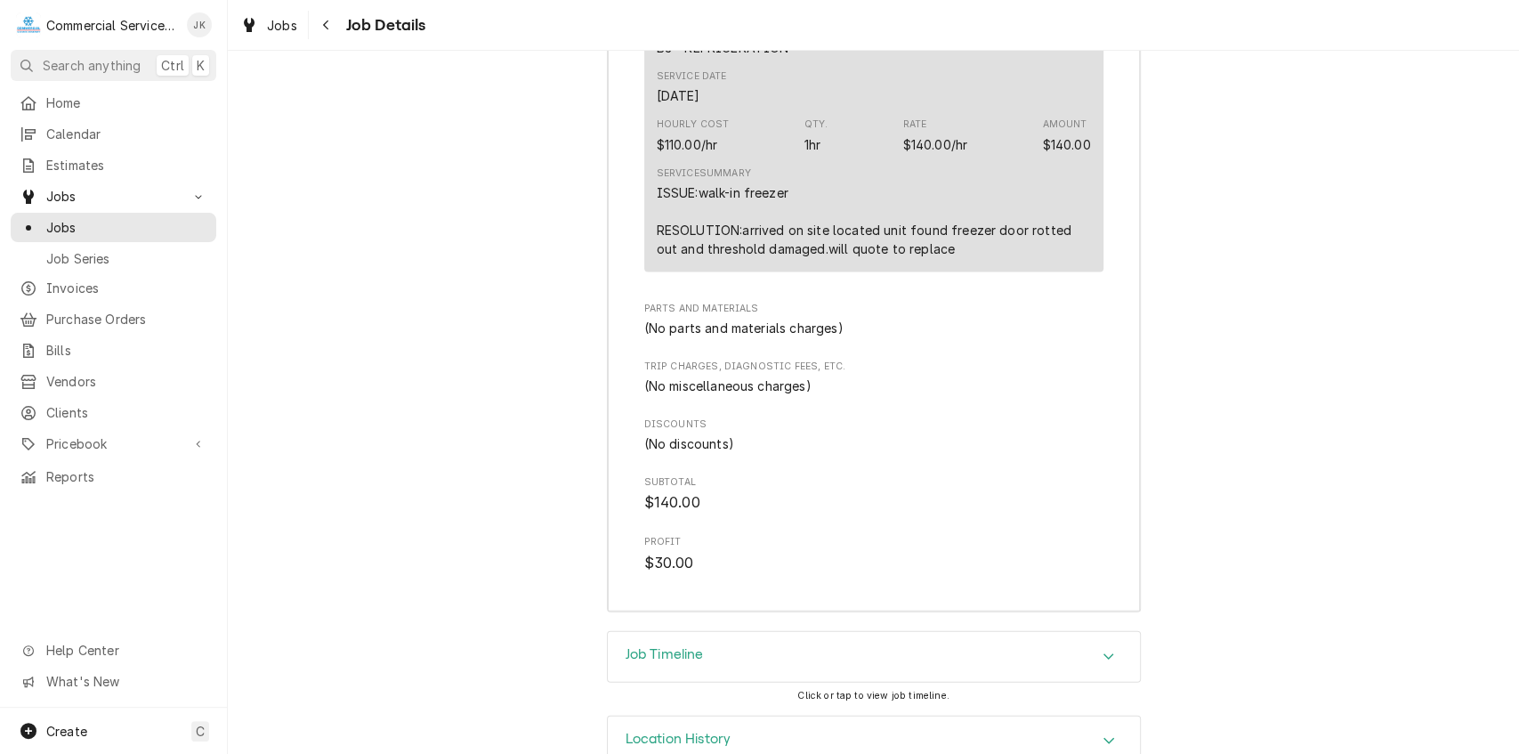
scroll to position [2538, 0]
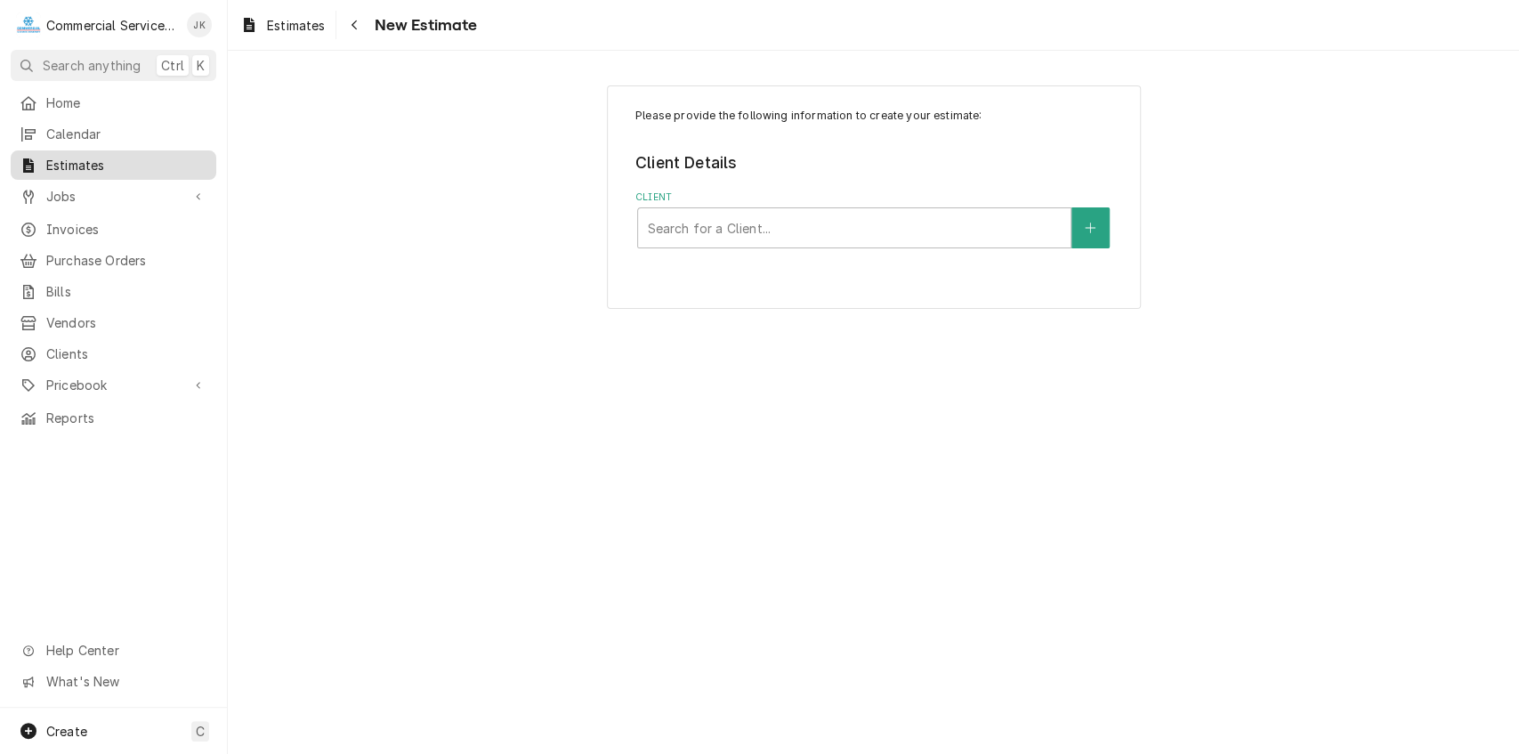
click at [169, 161] on span "Estimates" at bounding box center [126, 165] width 161 height 19
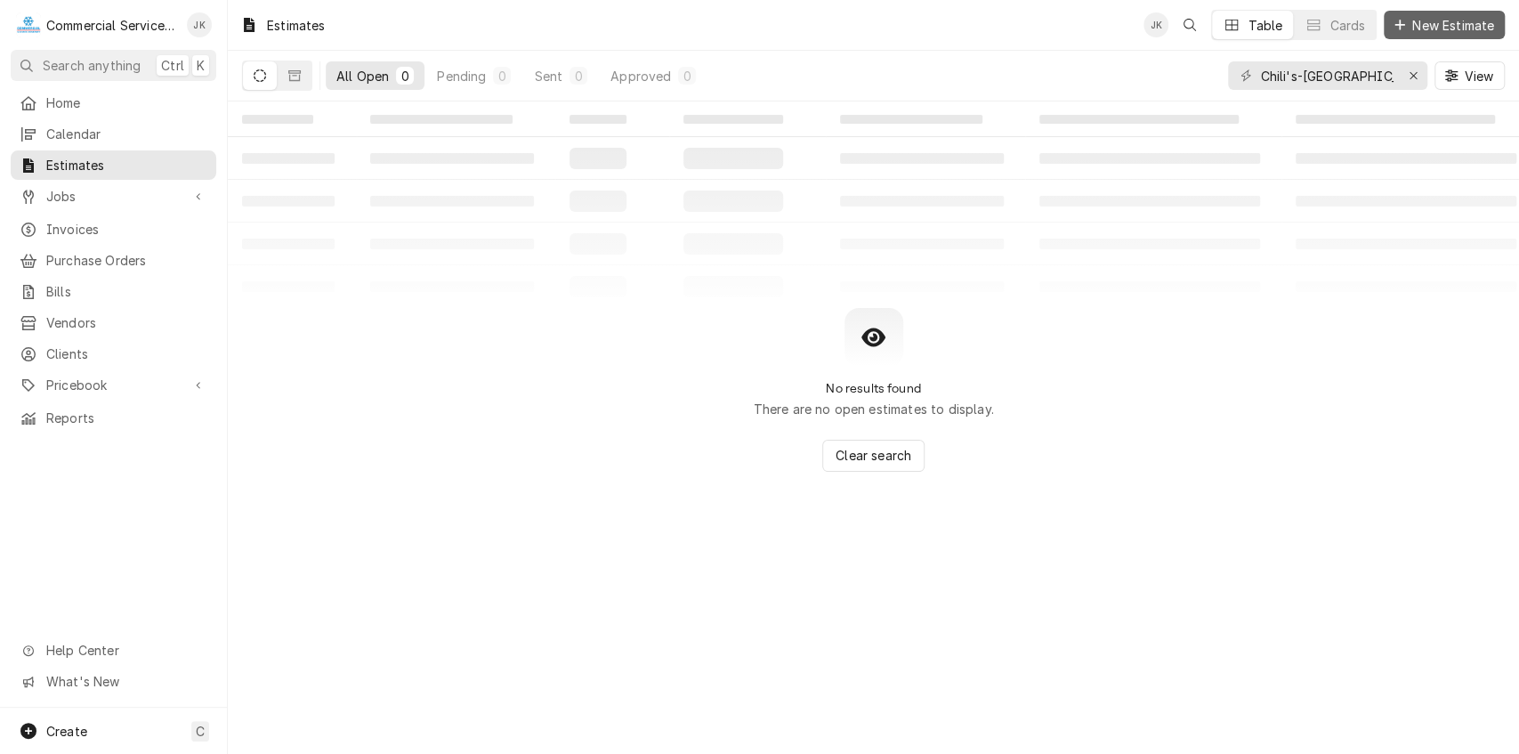
click at [1431, 23] on span "New Estimate" at bounding box center [1453, 25] width 89 height 19
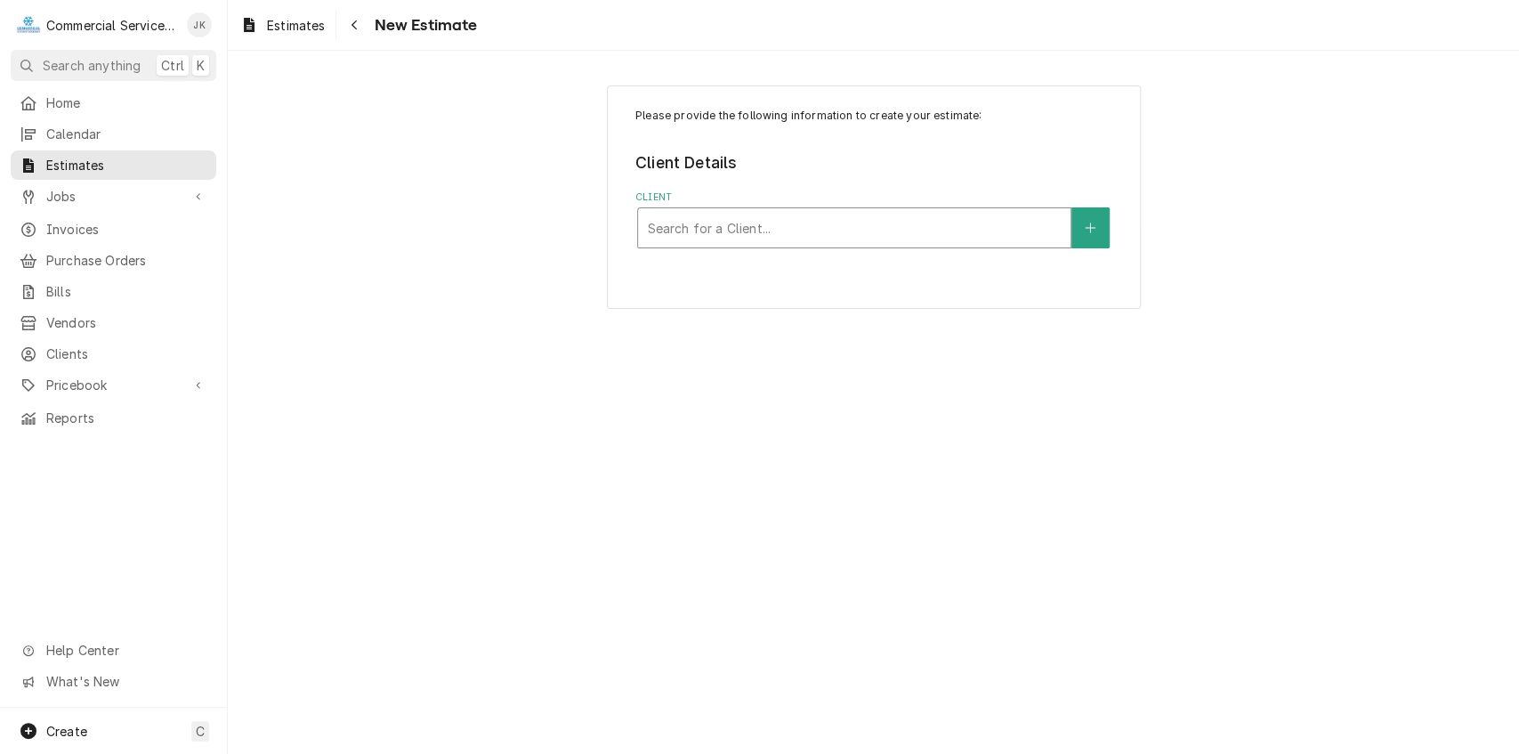
click at [673, 228] on div "Client" at bounding box center [854, 228] width 415 height 32
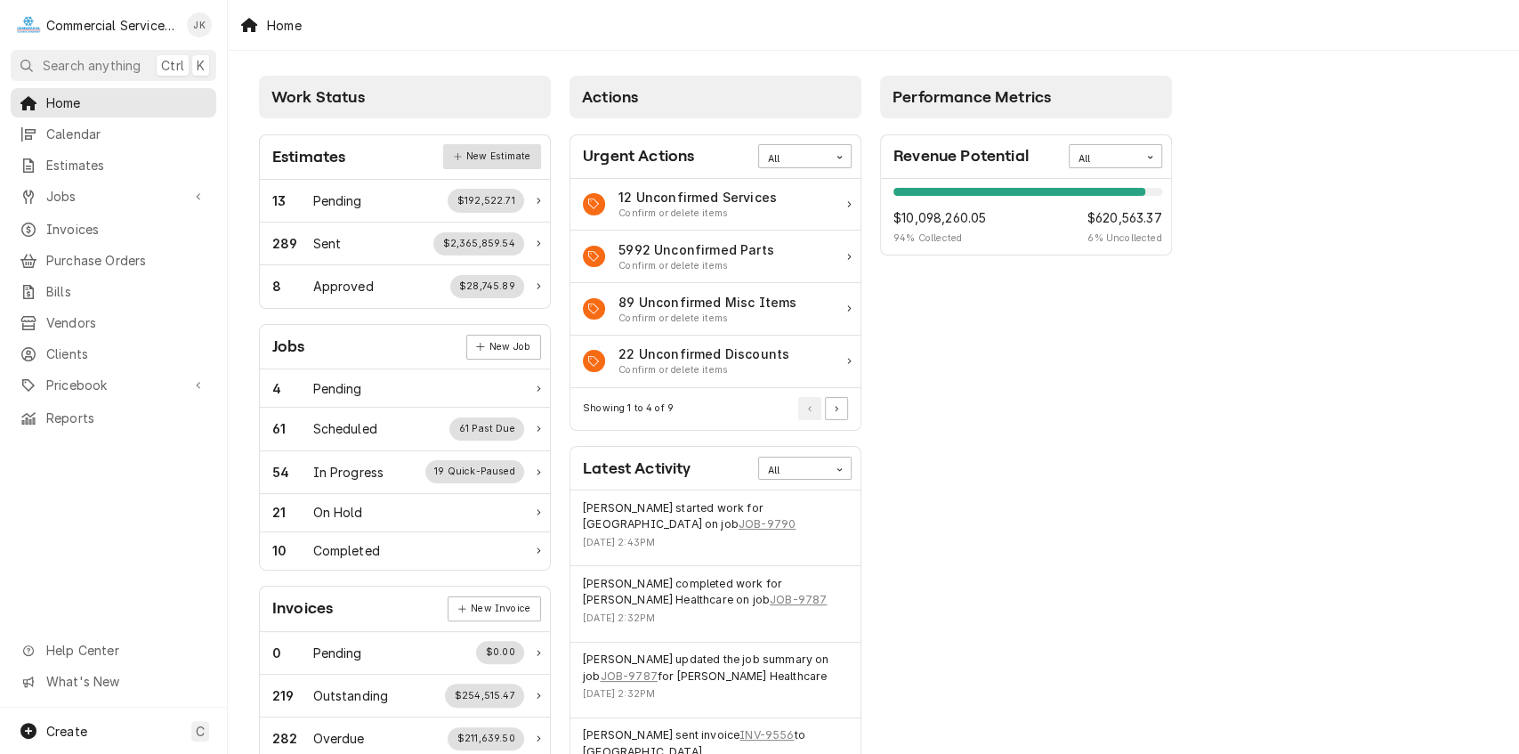
click at [516, 162] on link "New Estimate" at bounding box center [491, 156] width 97 height 25
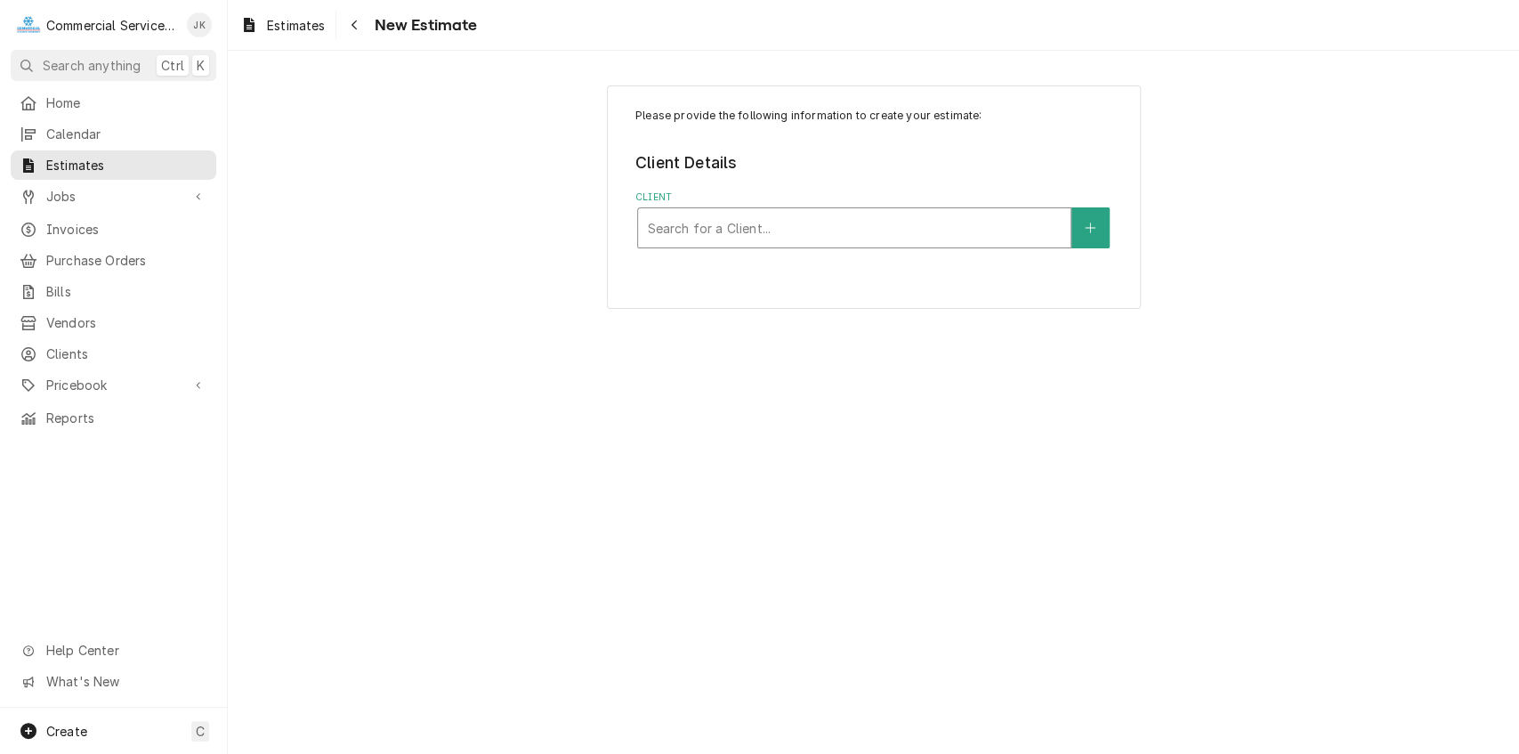
click at [688, 219] on div "Client" at bounding box center [854, 228] width 415 height 32
type input "Chili's"
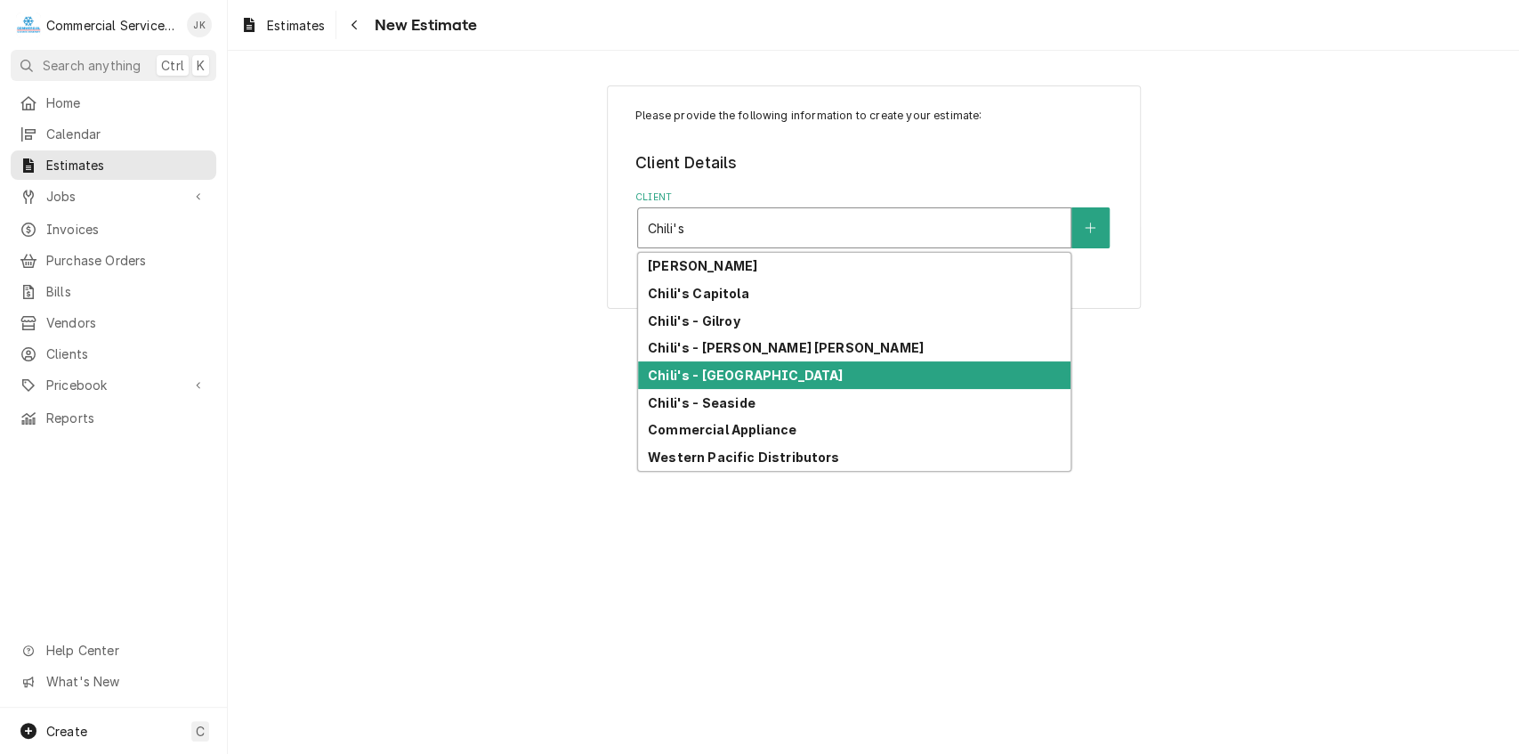
click at [751, 370] on div "Chili's - [GEOGRAPHIC_DATA]" at bounding box center [854, 375] width 432 height 28
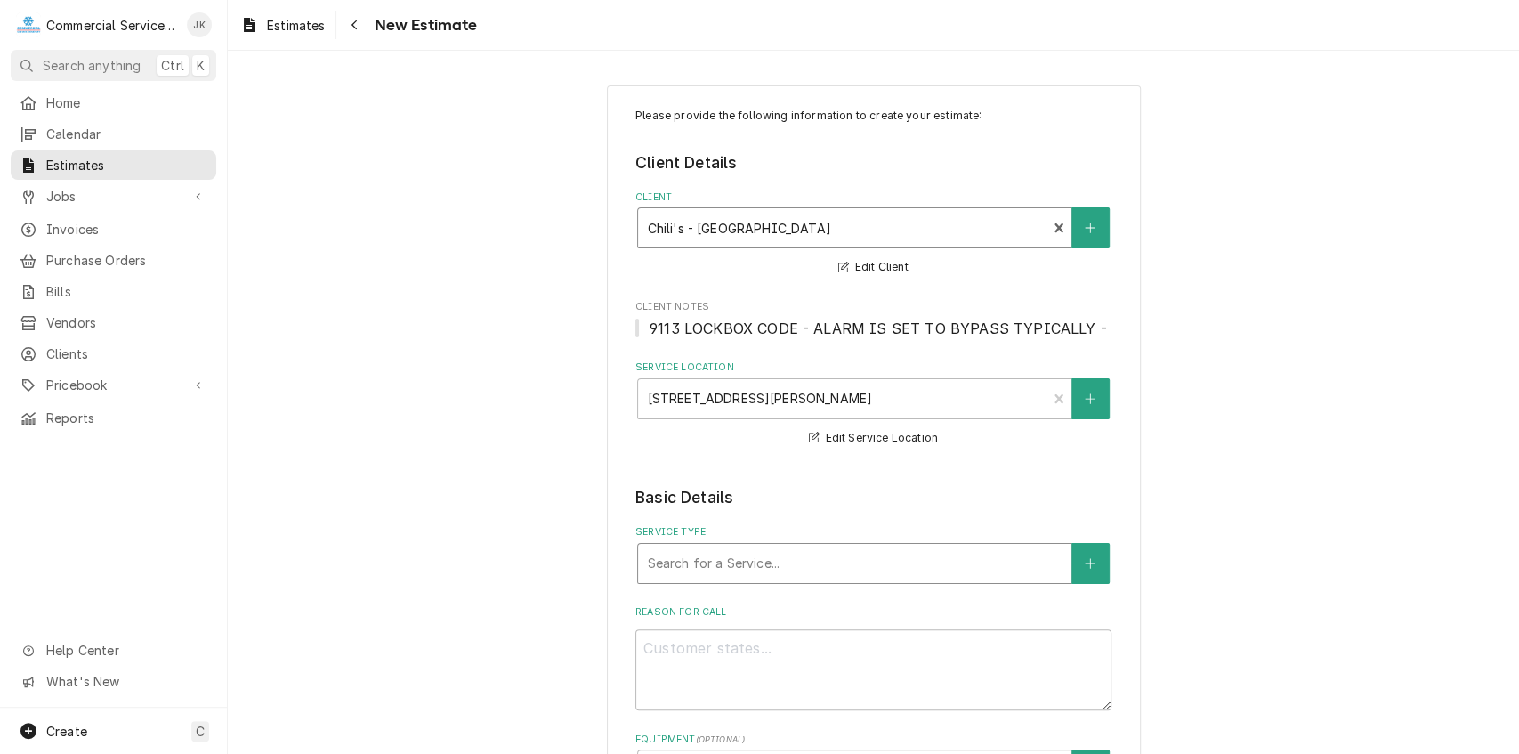
click at [749, 566] on div "Service Type" at bounding box center [854, 563] width 415 height 32
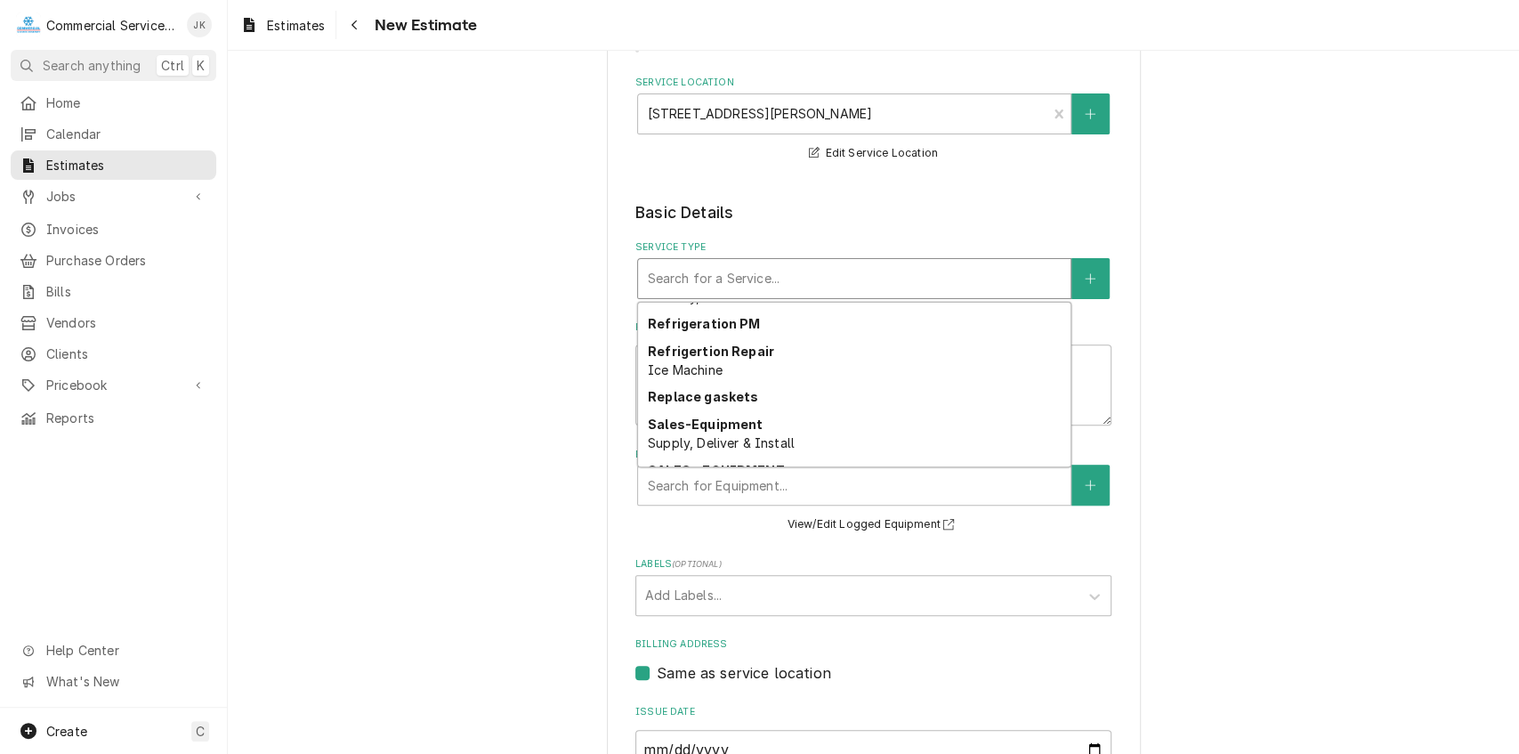
scroll to position [3395, 0]
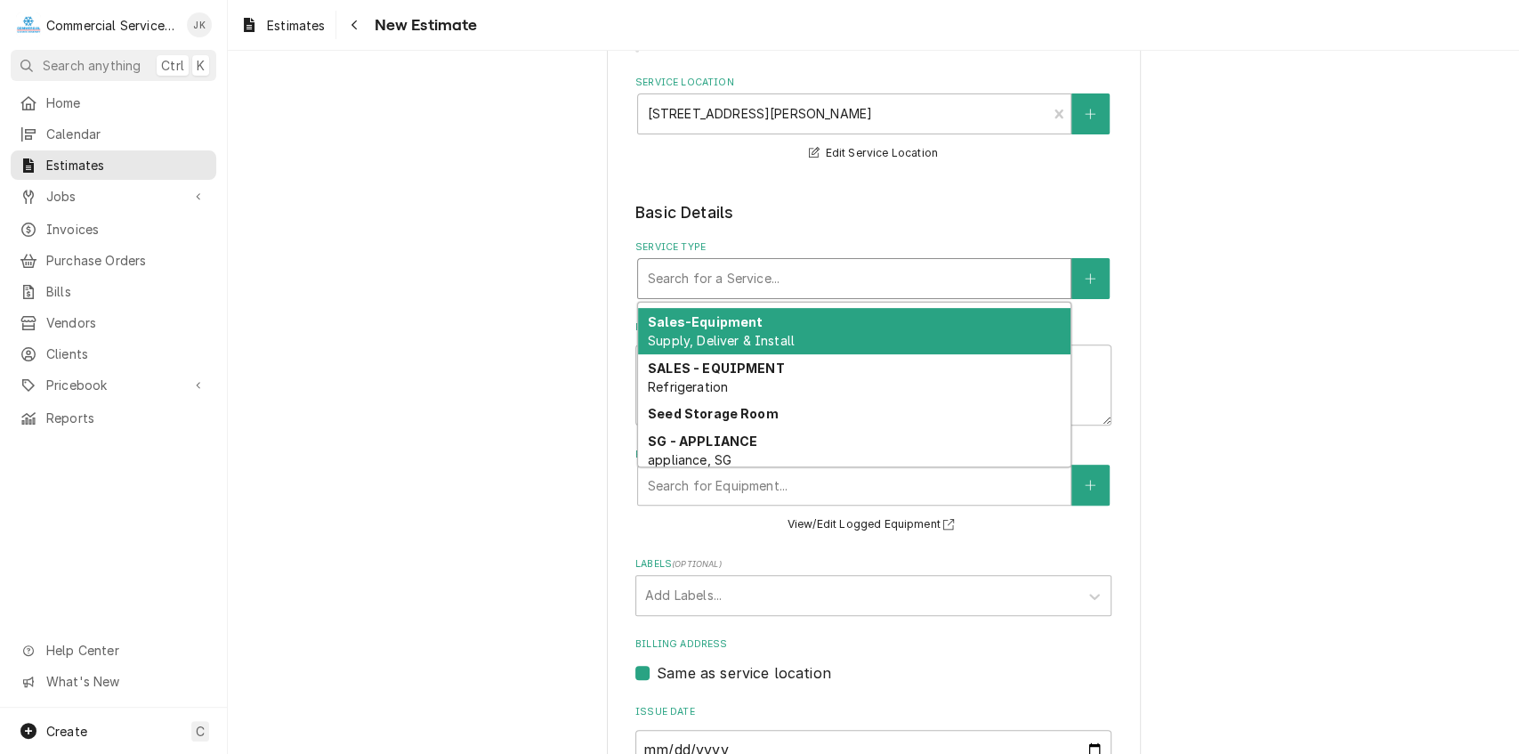
click at [735, 327] on strong "Sales-Equipment" at bounding box center [705, 321] width 115 height 15
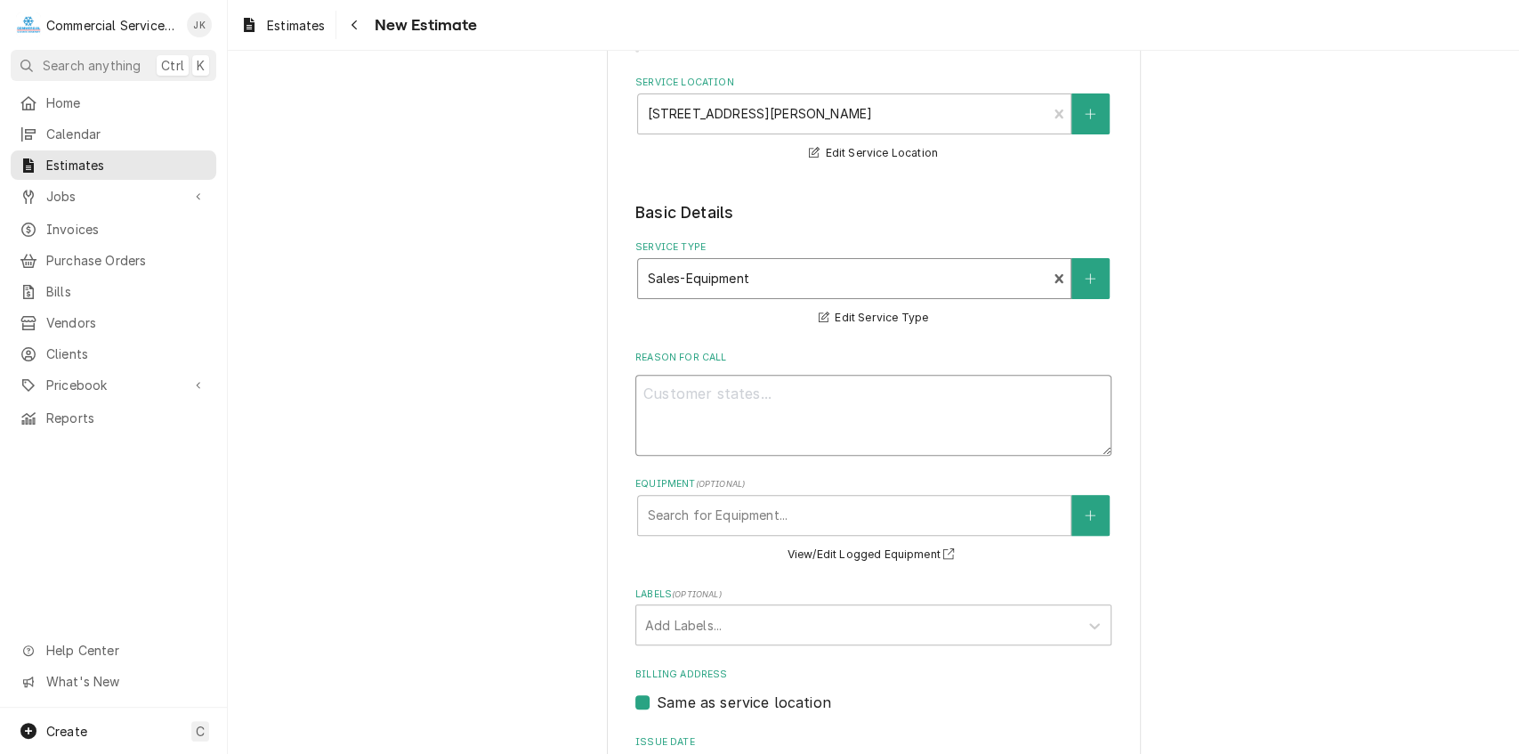
click at [650, 393] on textarea "Reason For Call" at bounding box center [873, 415] width 476 height 81
type textarea "x"
type textarea "F"
type textarea "x"
type textarea "Fr"
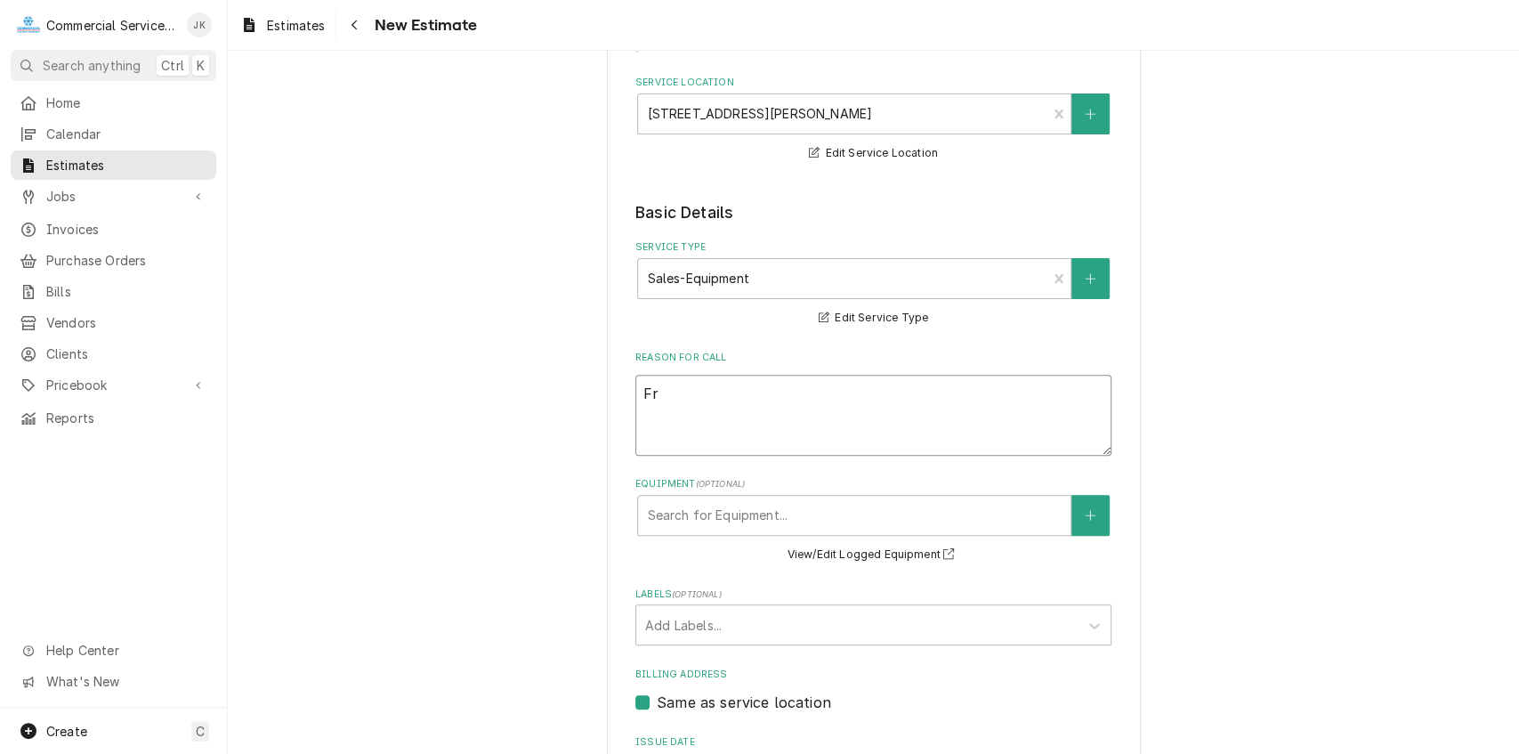
type textarea "x"
type textarea "Fre"
type textarea "x"
type textarea "Free"
type textarea "x"
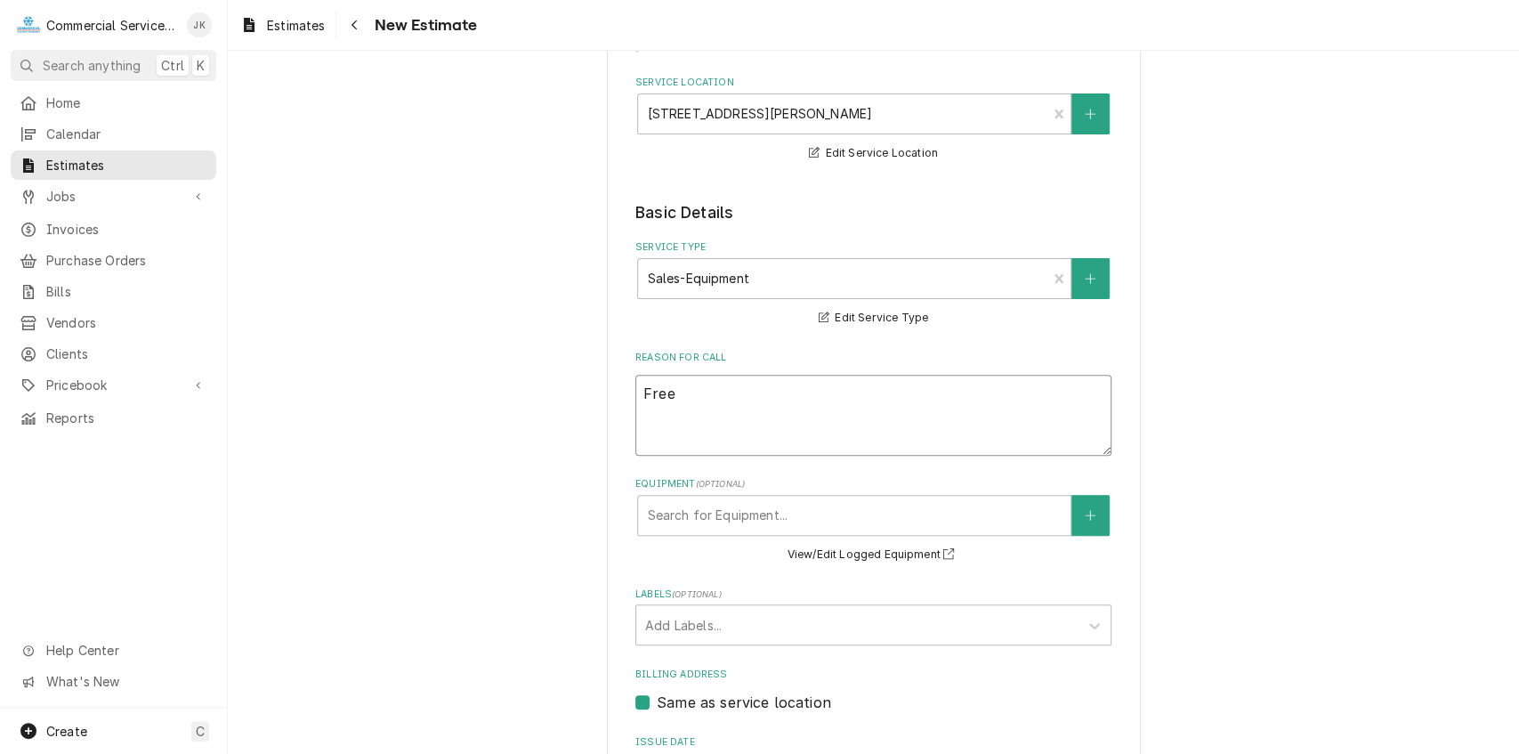
type textarea "Freez"
type textarea "x"
type textarea "Freeze"
type textarea "x"
type textarea "Freezer"
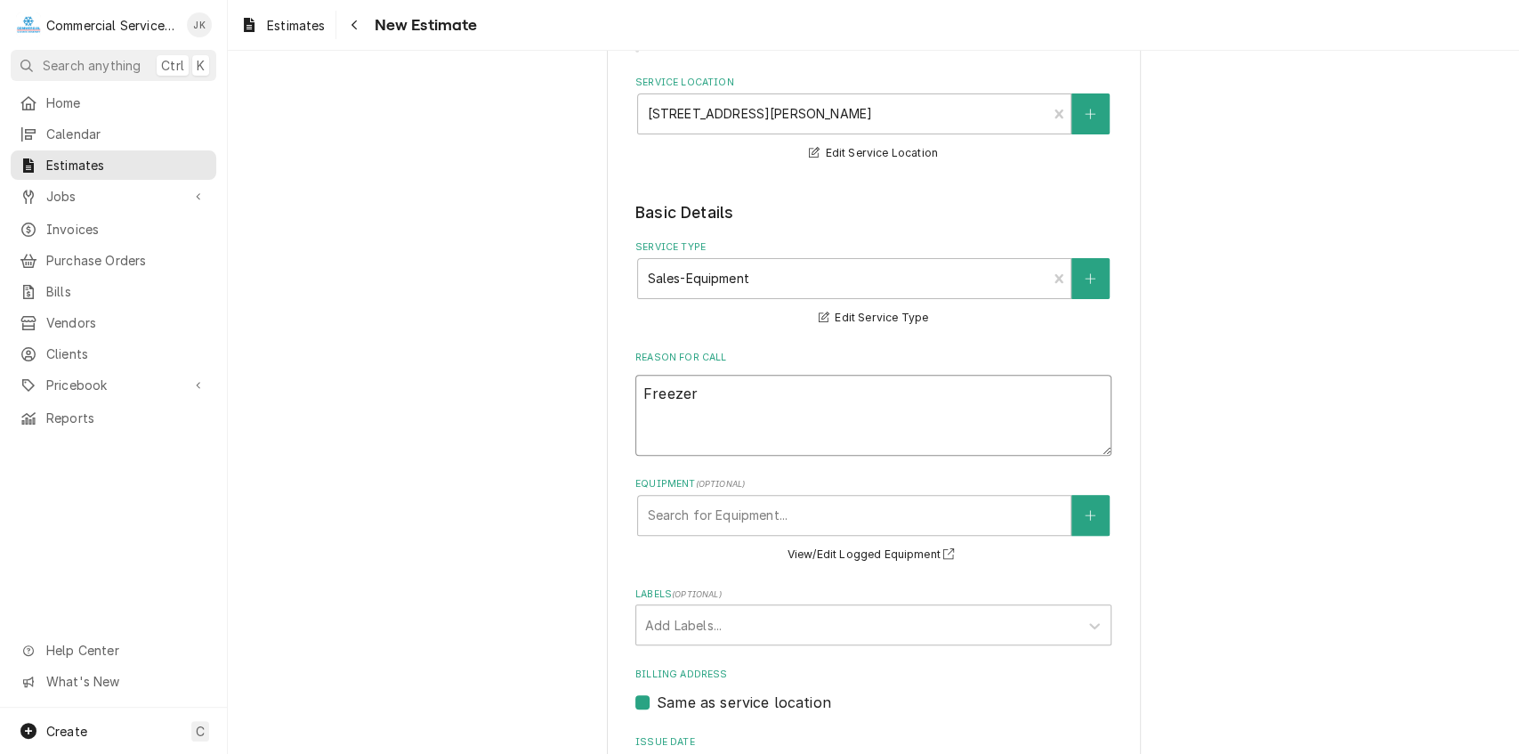
type textarea "x"
type textarea "Freezer"
click at [638, 389] on textarea "Freezer" at bounding box center [873, 415] width 476 height 81
type textarea "x"
type textarea "WFreezer"
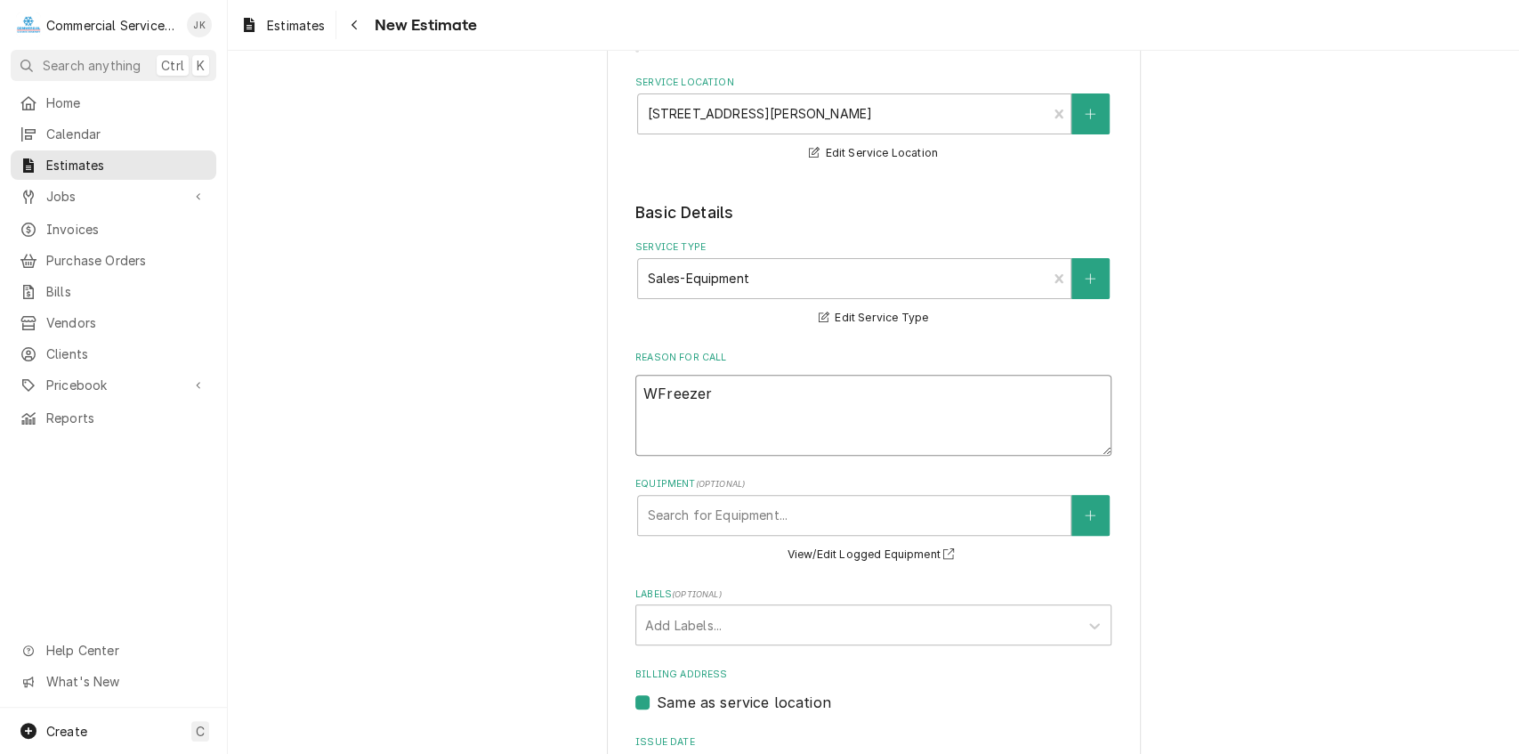
type textarea "x"
type textarea "WaFreezer"
type textarea "x"
type textarea "WalFreezer"
type textarea "x"
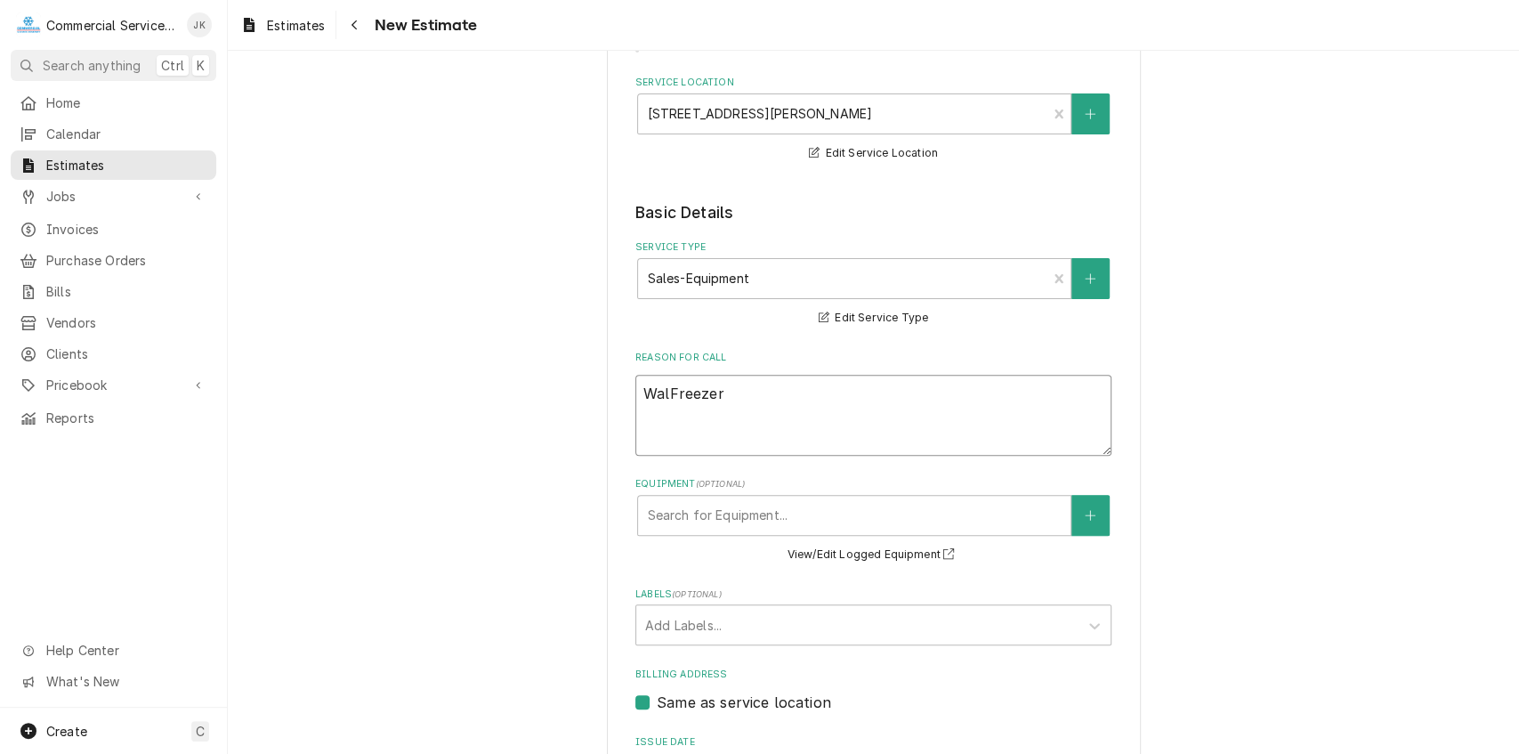
type textarea "WalkFreezer"
type textarea "x"
type textarea "Walk-Freezer"
type textarea "x"
type textarea "Walk-iFreezer"
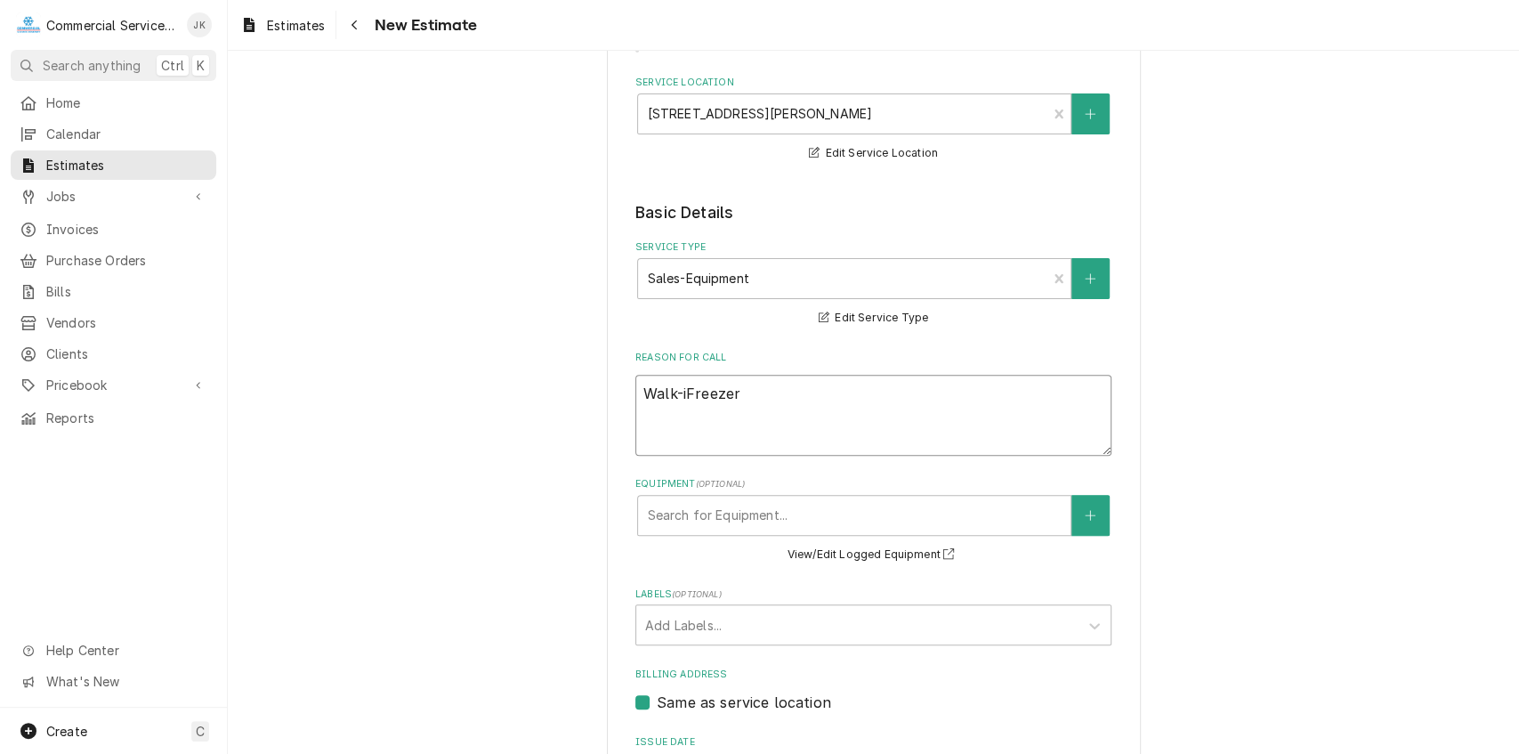
type textarea "x"
type textarea "Walk-inFreezer"
type textarea "x"
type textarea "Walk-in Freezer"
click at [771, 397] on textarea "Walk-in Freezer" at bounding box center [873, 415] width 476 height 81
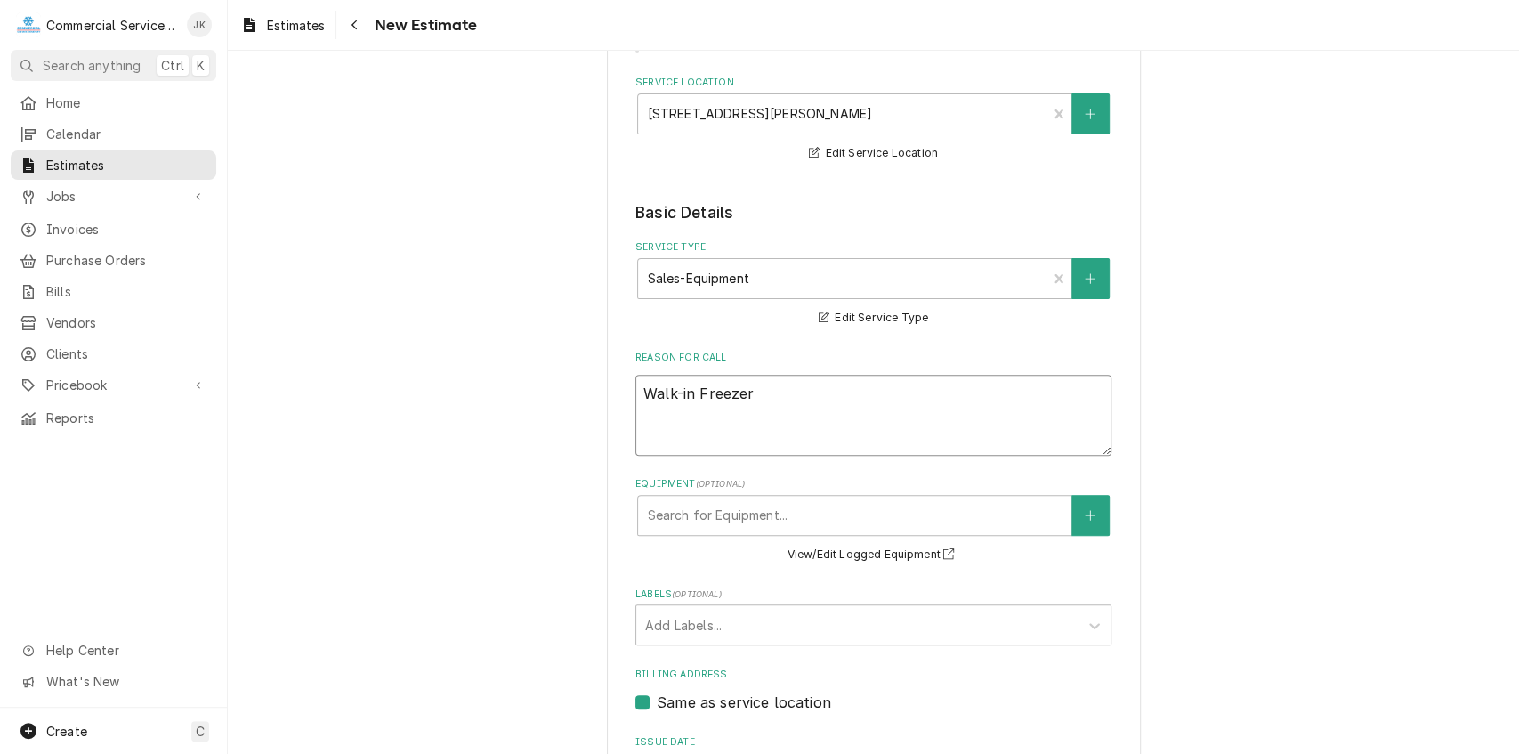
type textarea "x"
type textarea "Walk-in Freezer D"
type textarea "x"
type textarea "Walk-in Freezer Do"
type textarea "x"
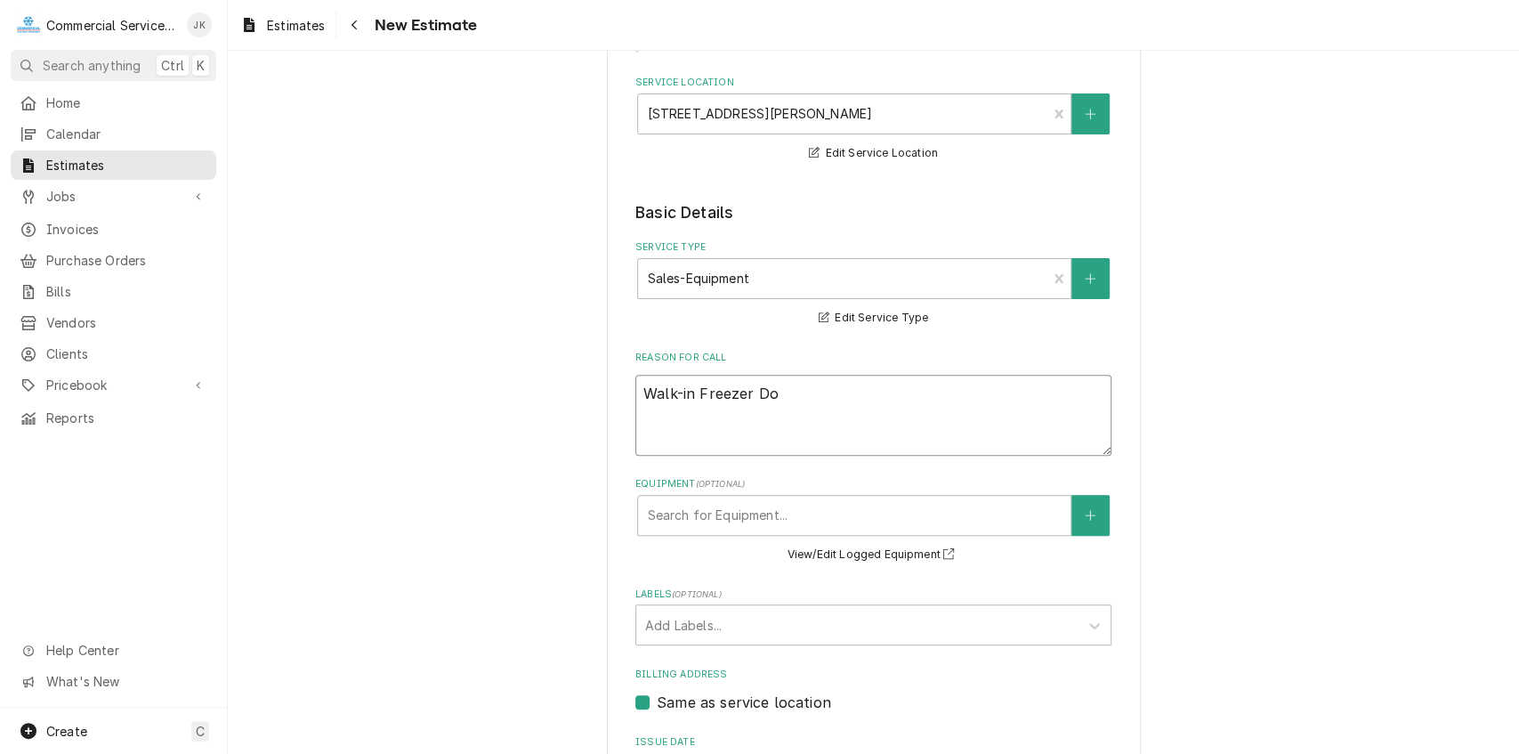
type textarea "Walk-in Freezer Doo"
type textarea "x"
type textarea "Walk-in Freezer Door"
type textarea "x"
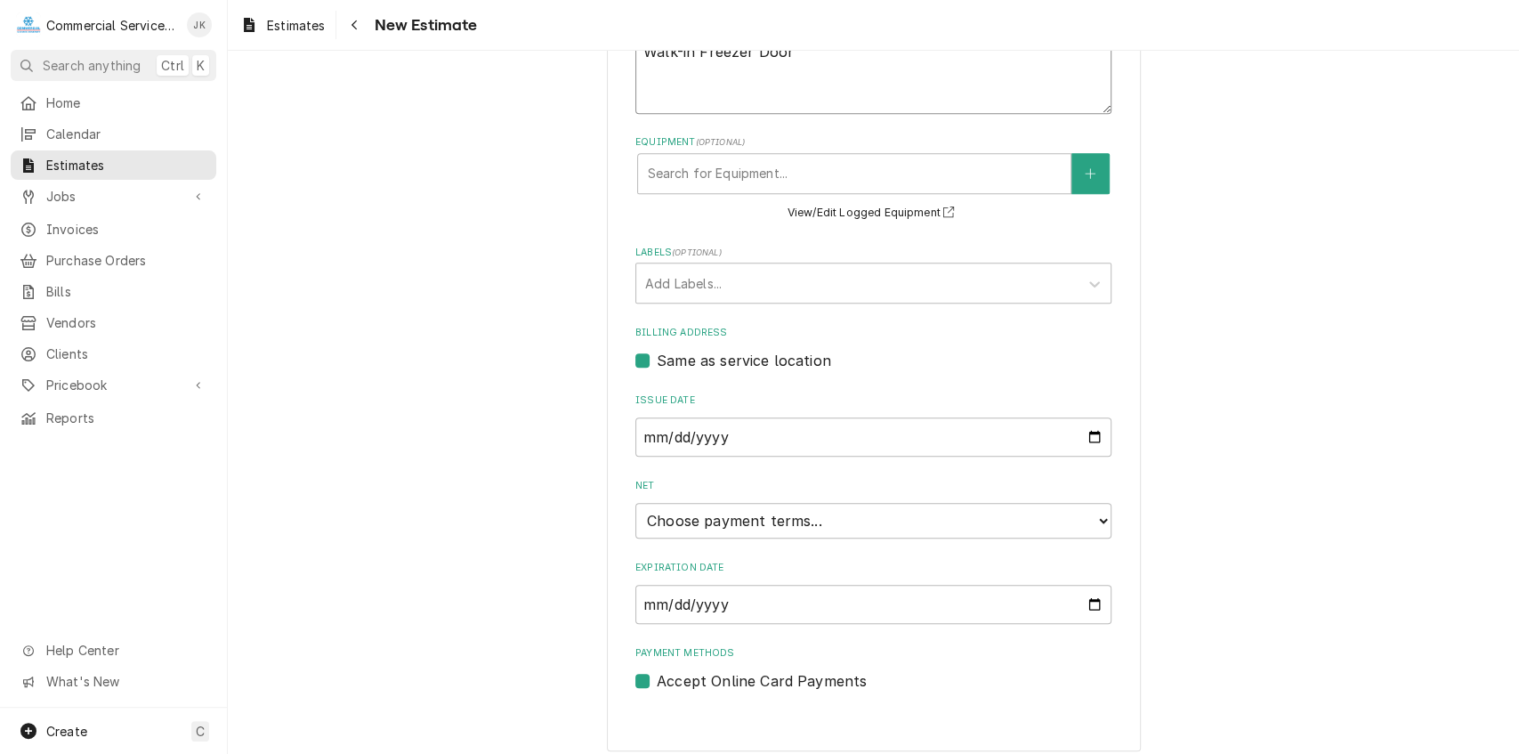
scroll to position [641, 0]
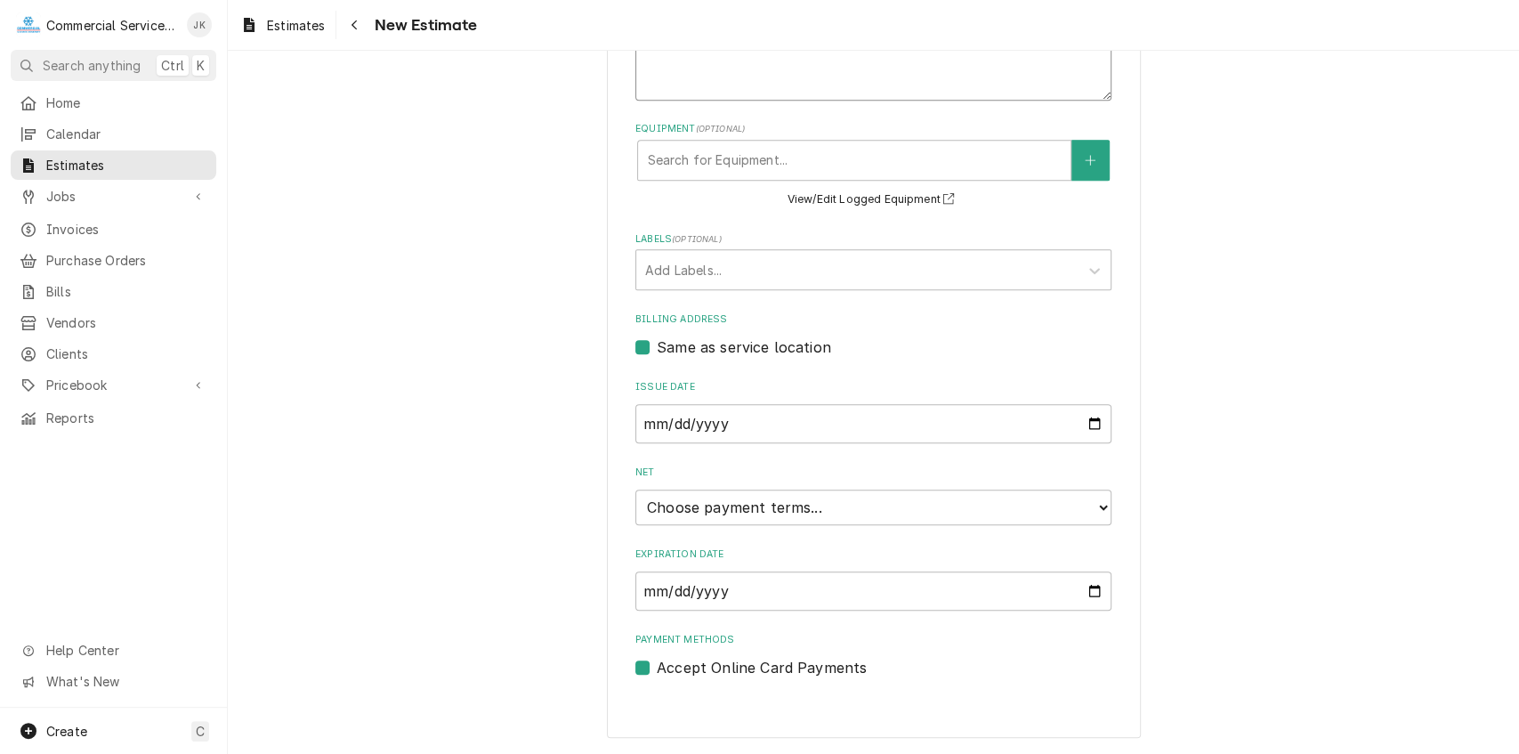
type textarea "Walk-in Freezer Door"
click at [1086, 591] on input "Expiration Date" at bounding box center [873, 590] width 476 height 39
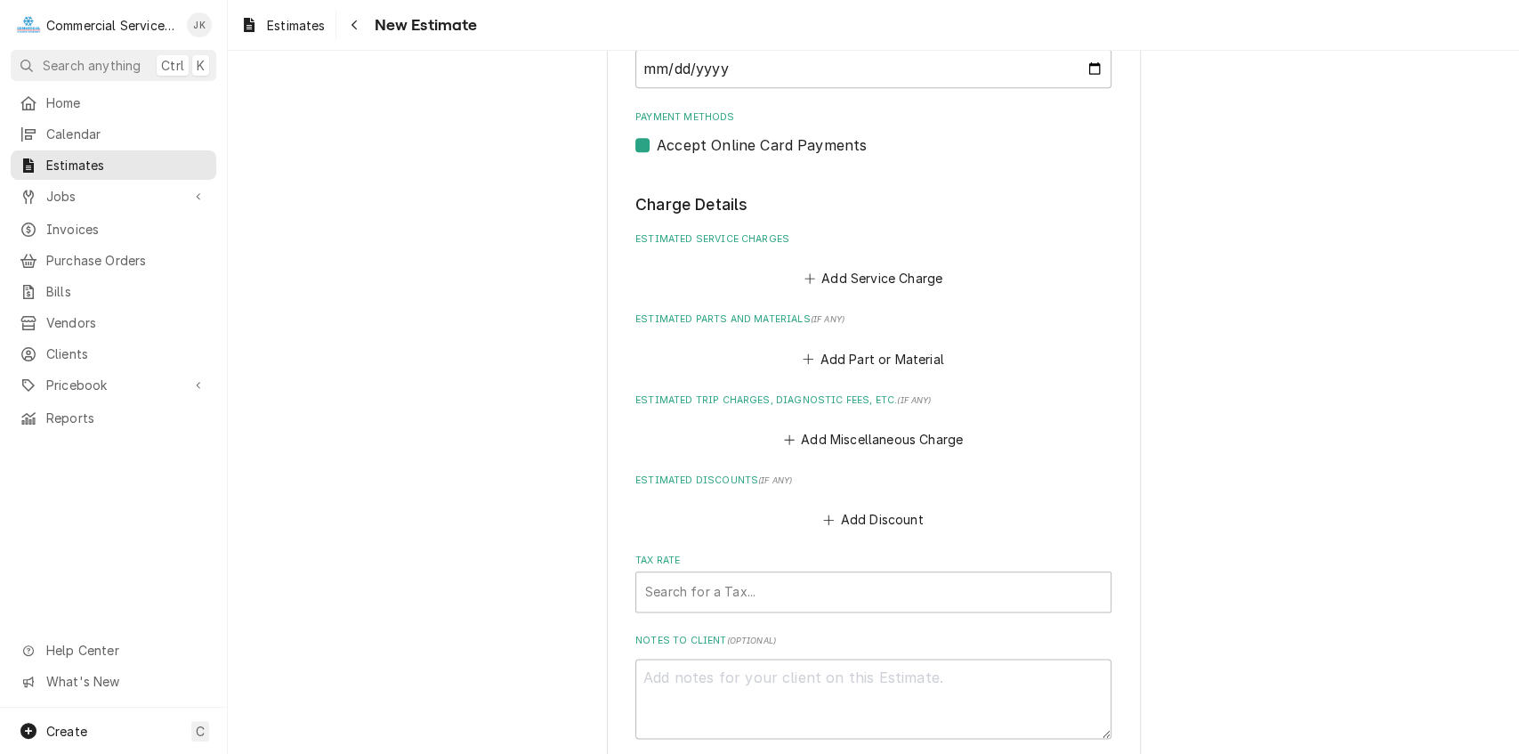
scroll to position [1169, 0]
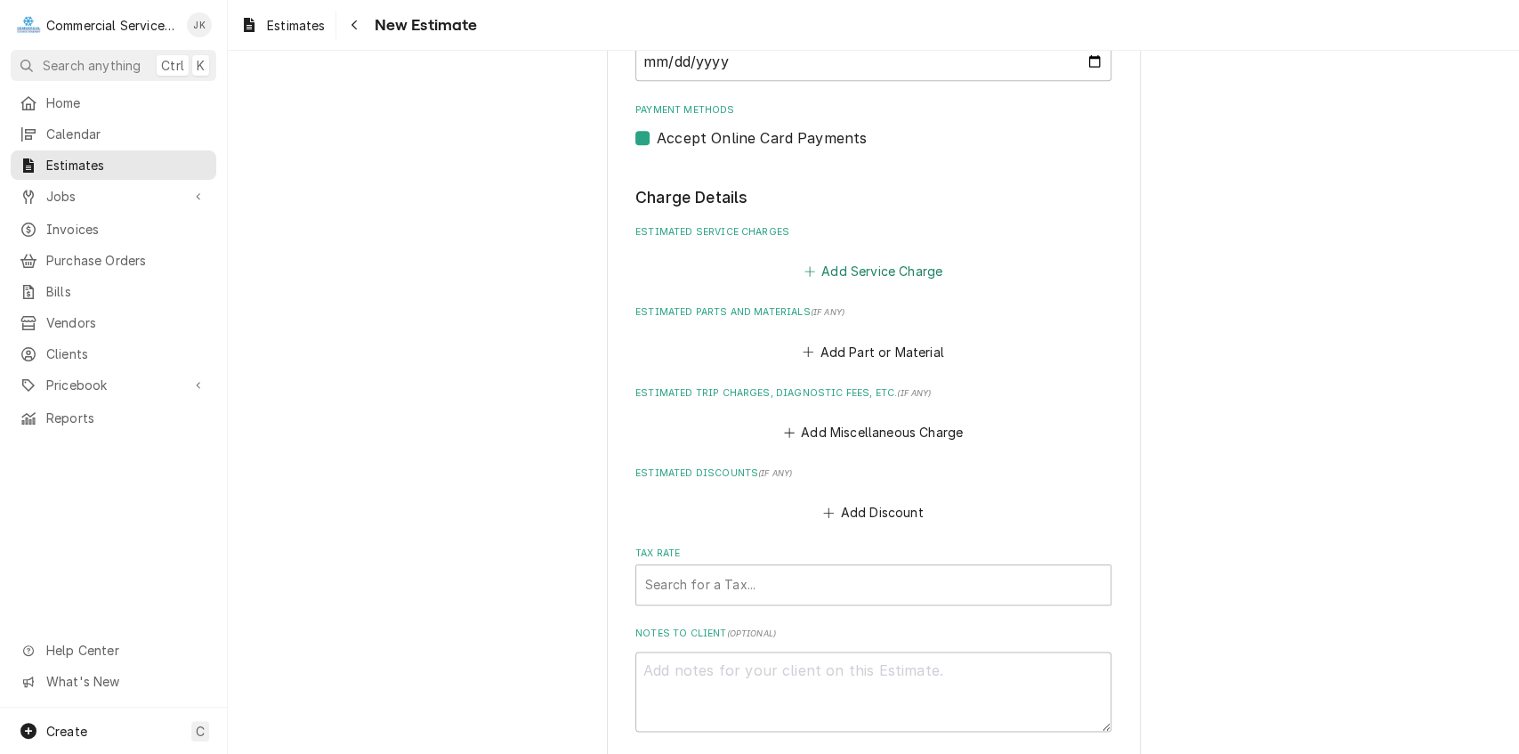
click at [863, 279] on button "Add Service Charge" at bounding box center [873, 271] width 144 height 25
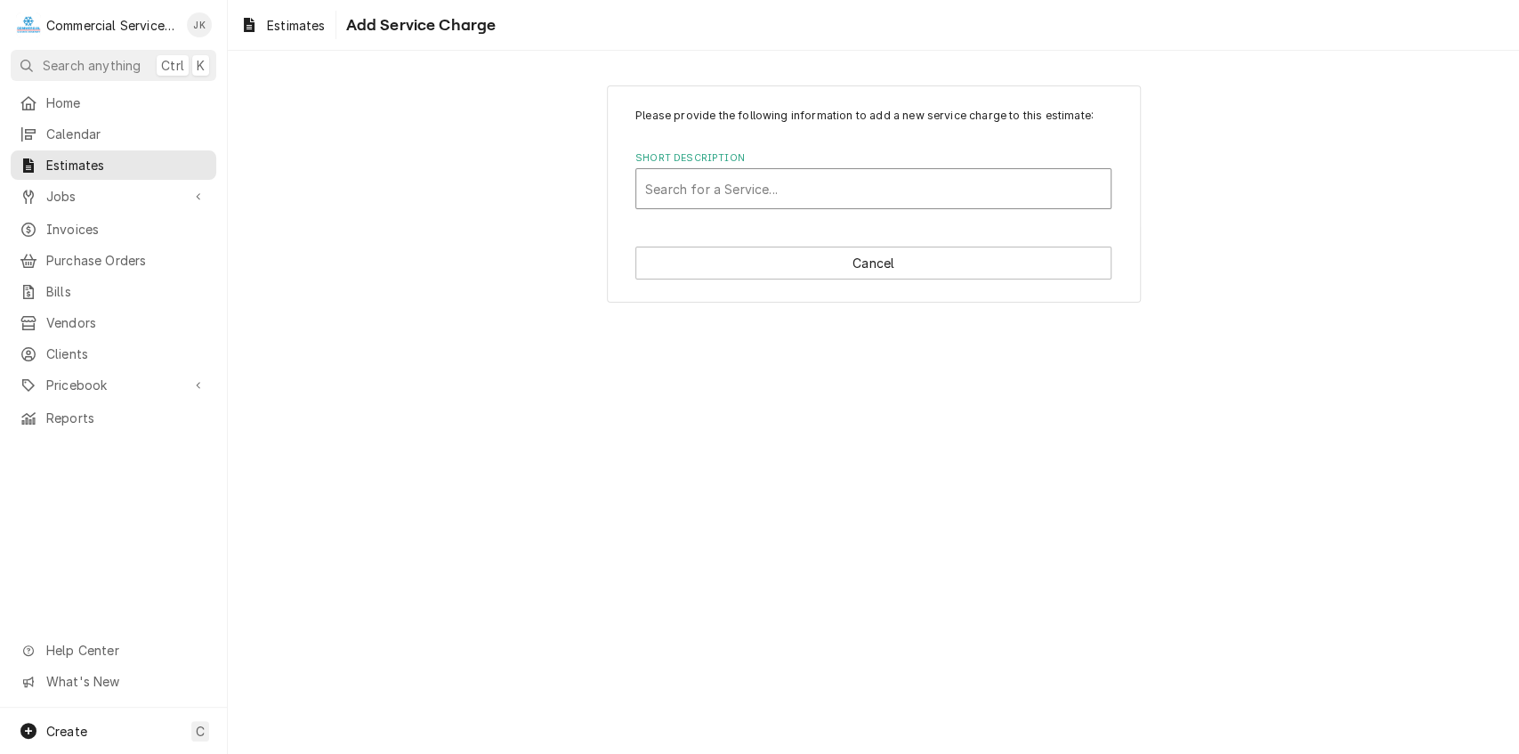
click at [737, 174] on div "Short Description" at bounding box center [873, 189] width 456 height 32
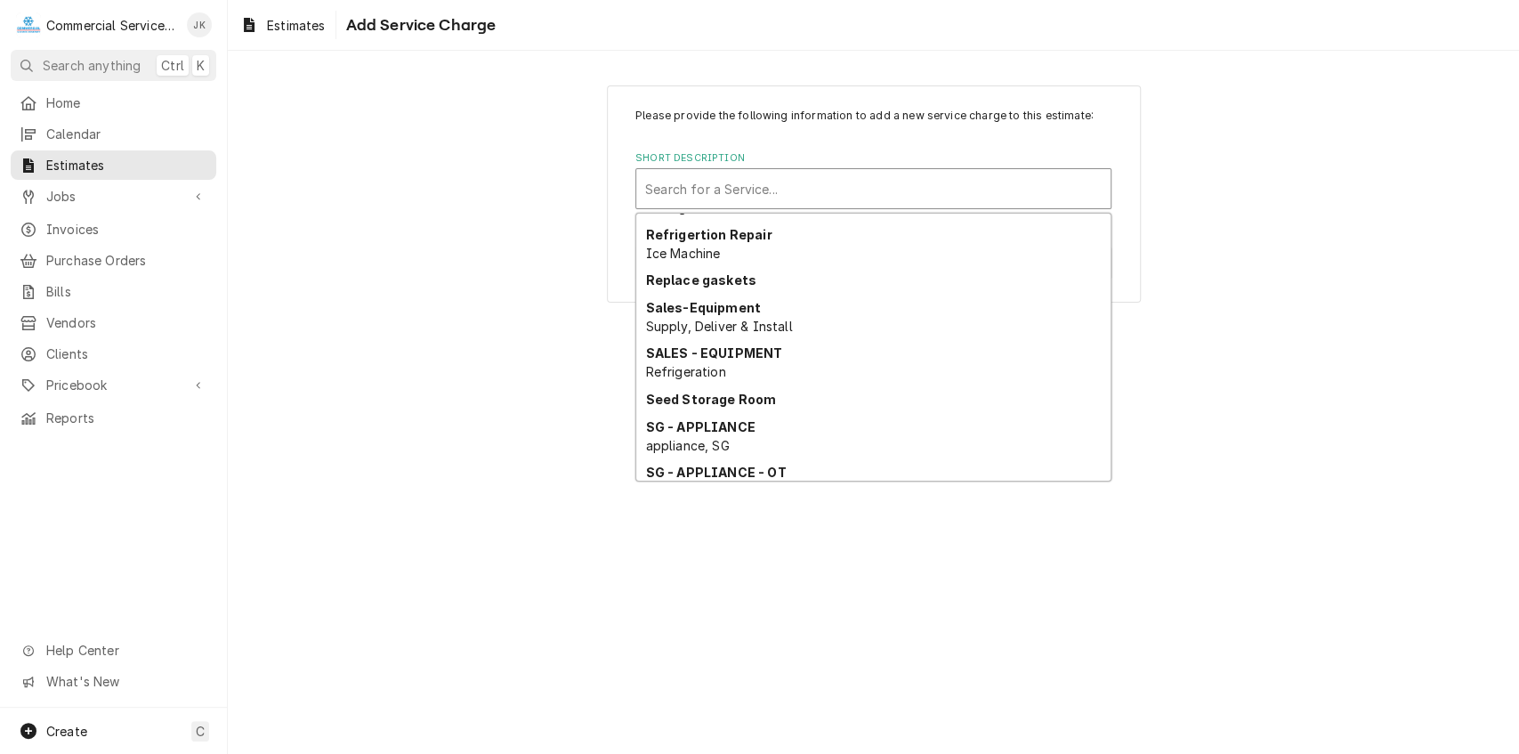
scroll to position [3280, 0]
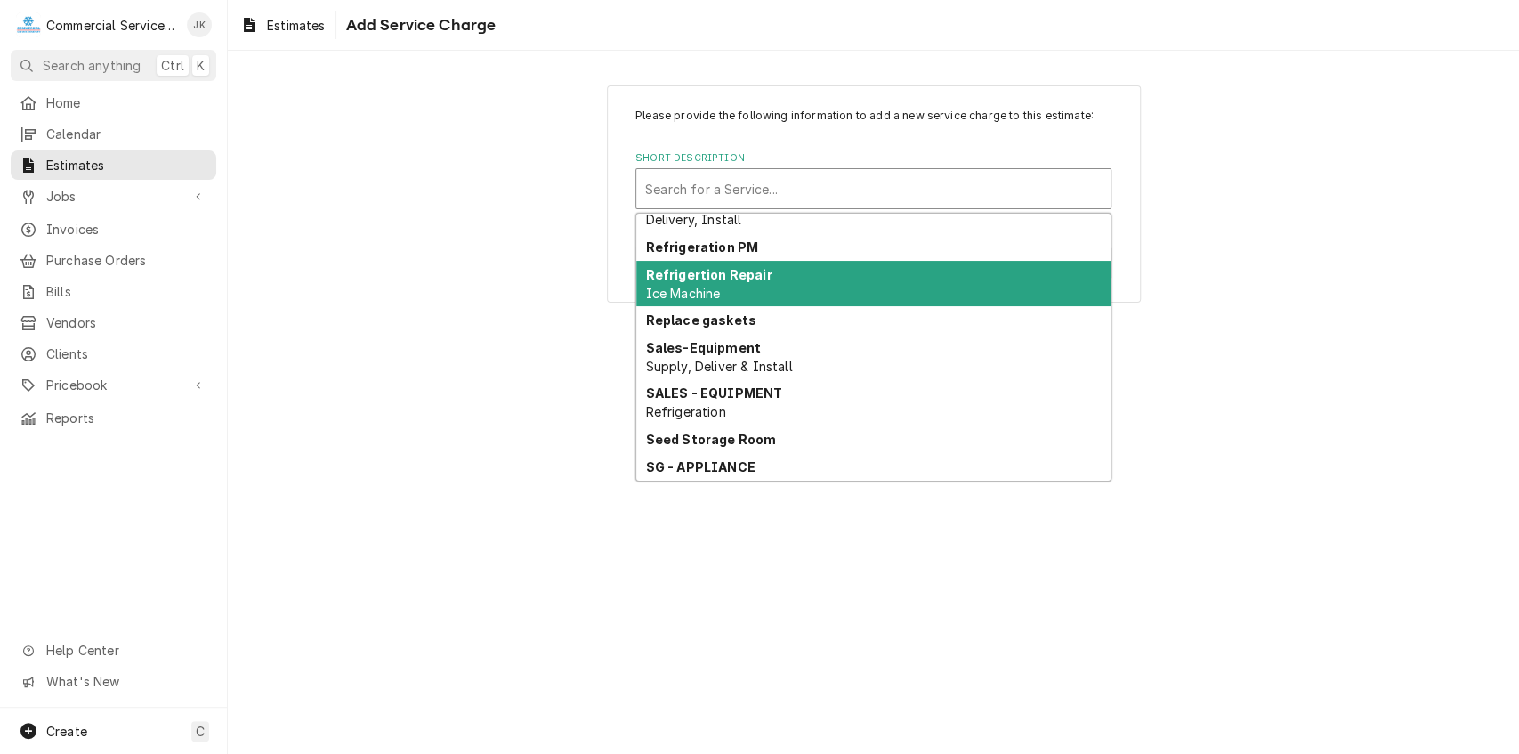
click at [739, 272] on strong "Refrigertion Repair" at bounding box center [709, 274] width 126 height 15
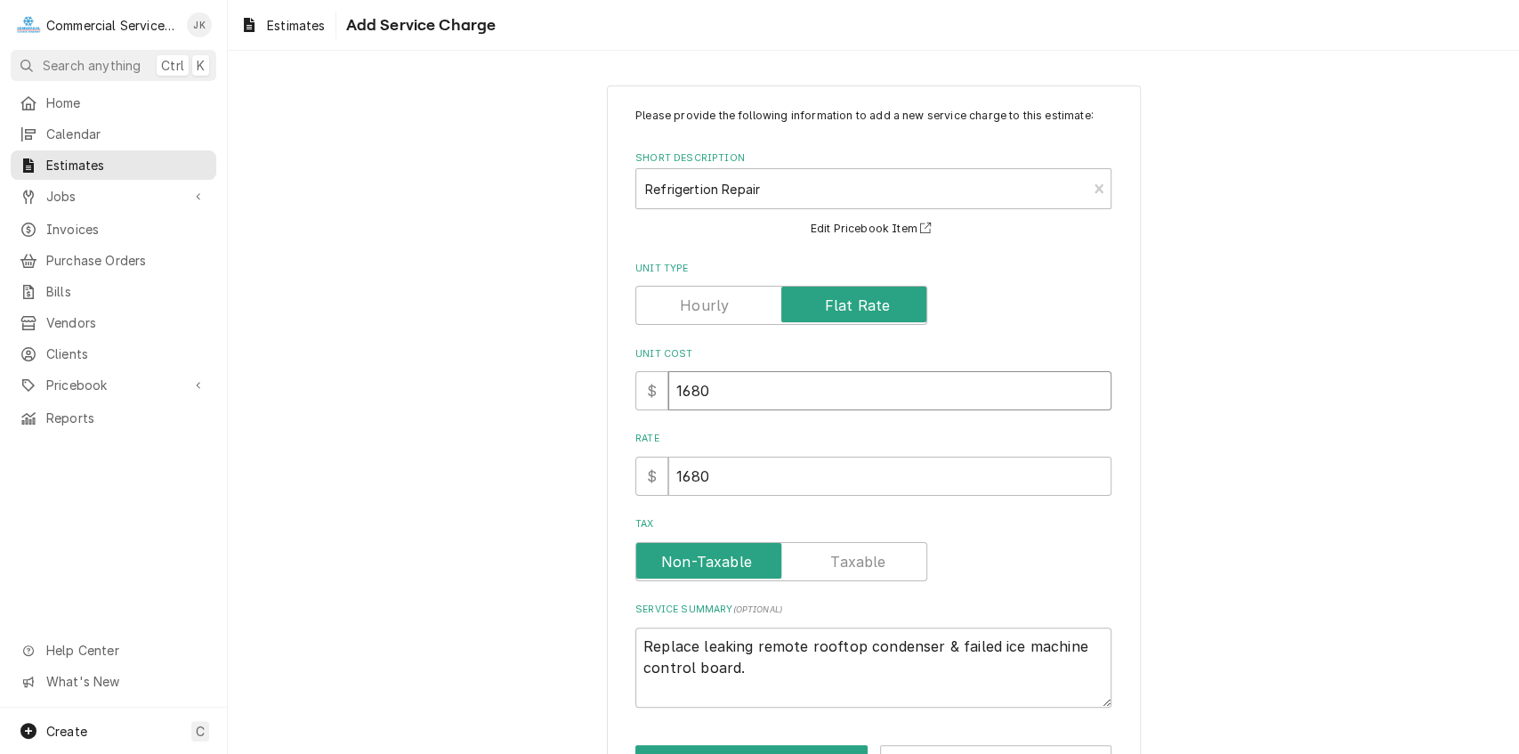
click at [721, 383] on input "1680" at bounding box center [889, 390] width 443 height 39
type textarea "x"
type input "168"
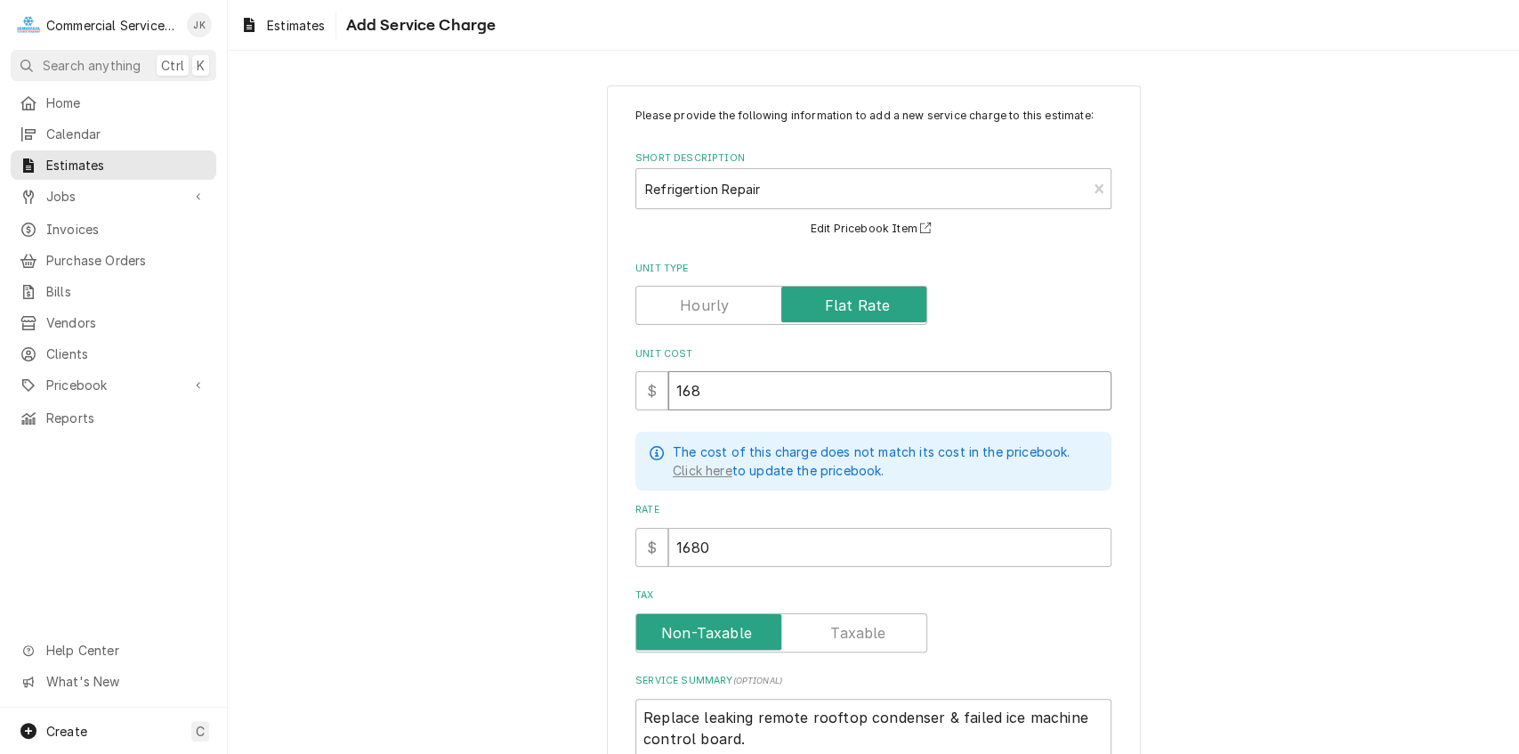
type textarea "x"
type input "16"
type textarea "x"
type input "1"
type textarea "x"
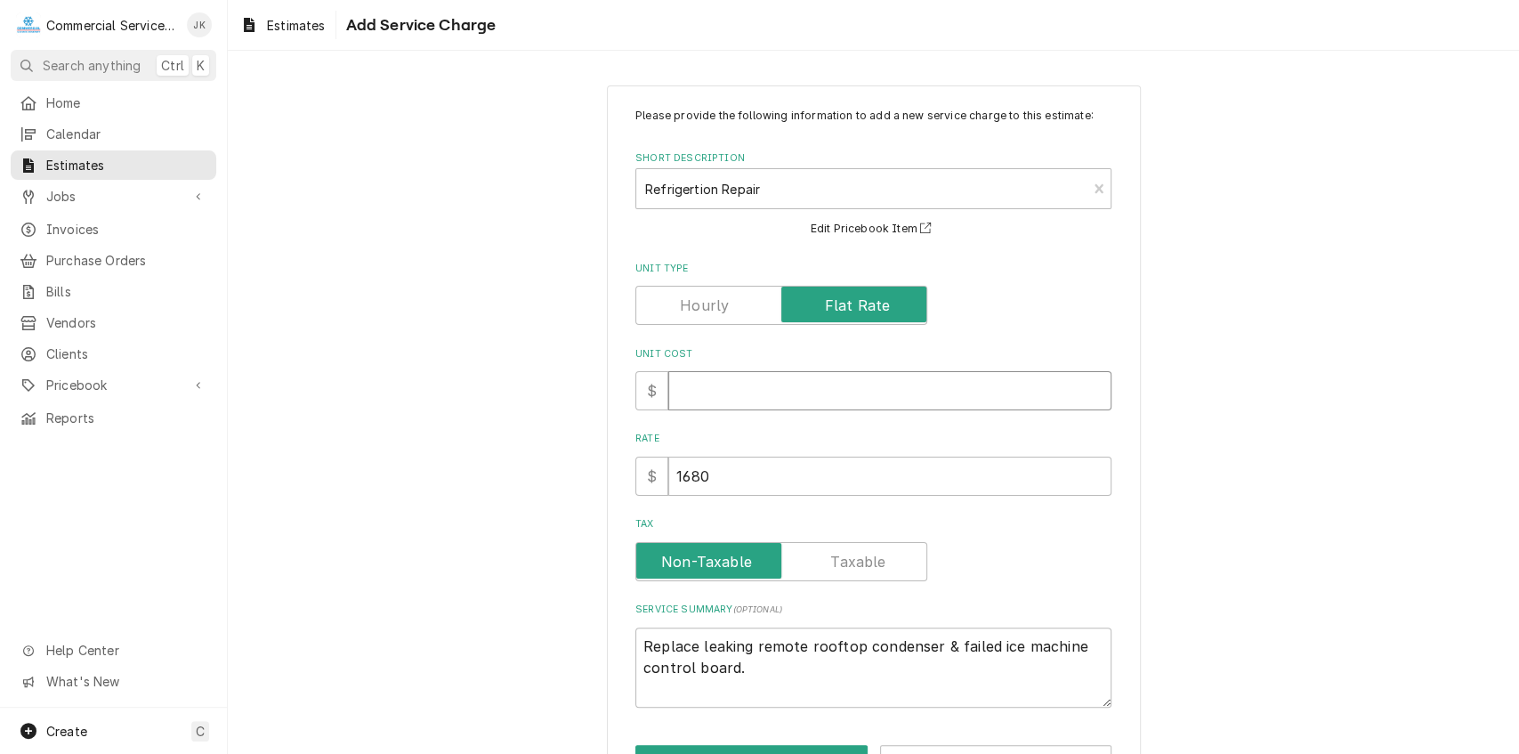
type textarea "x"
type input "2"
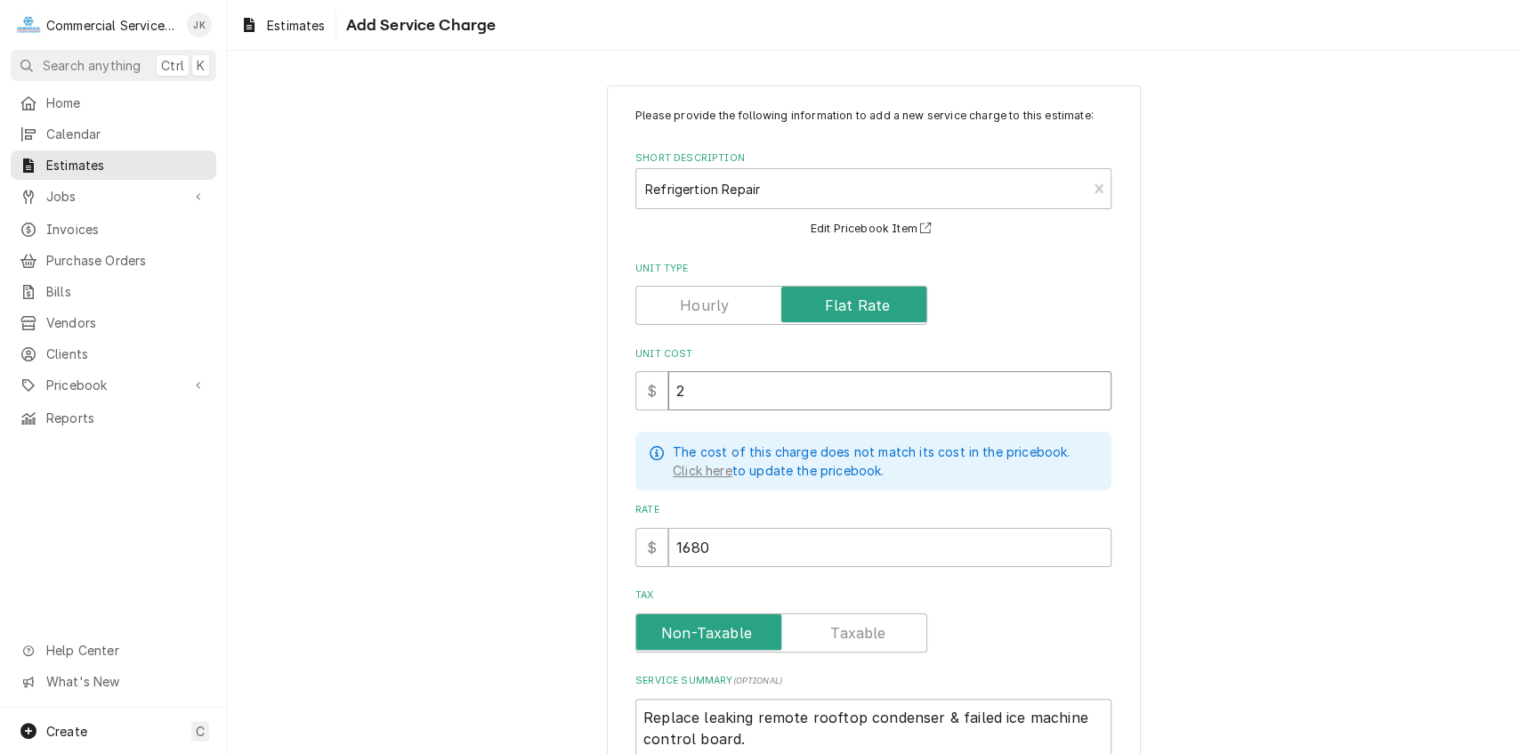
type textarea "x"
type input "22"
type textarea "x"
type input "224"
type textarea "x"
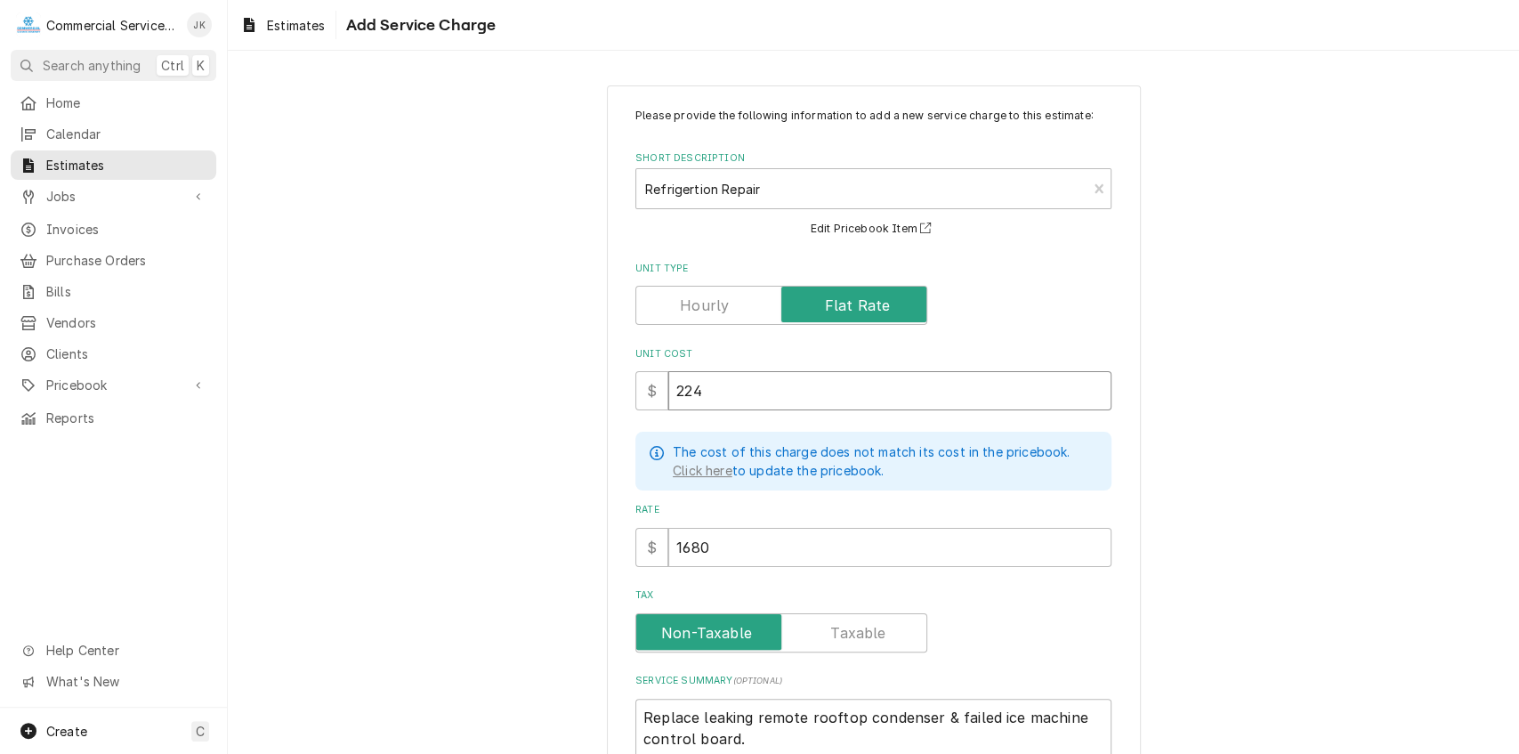
type input "2240"
type textarea "x"
type input "2240.0"
type textarea "x"
type input "2240.00"
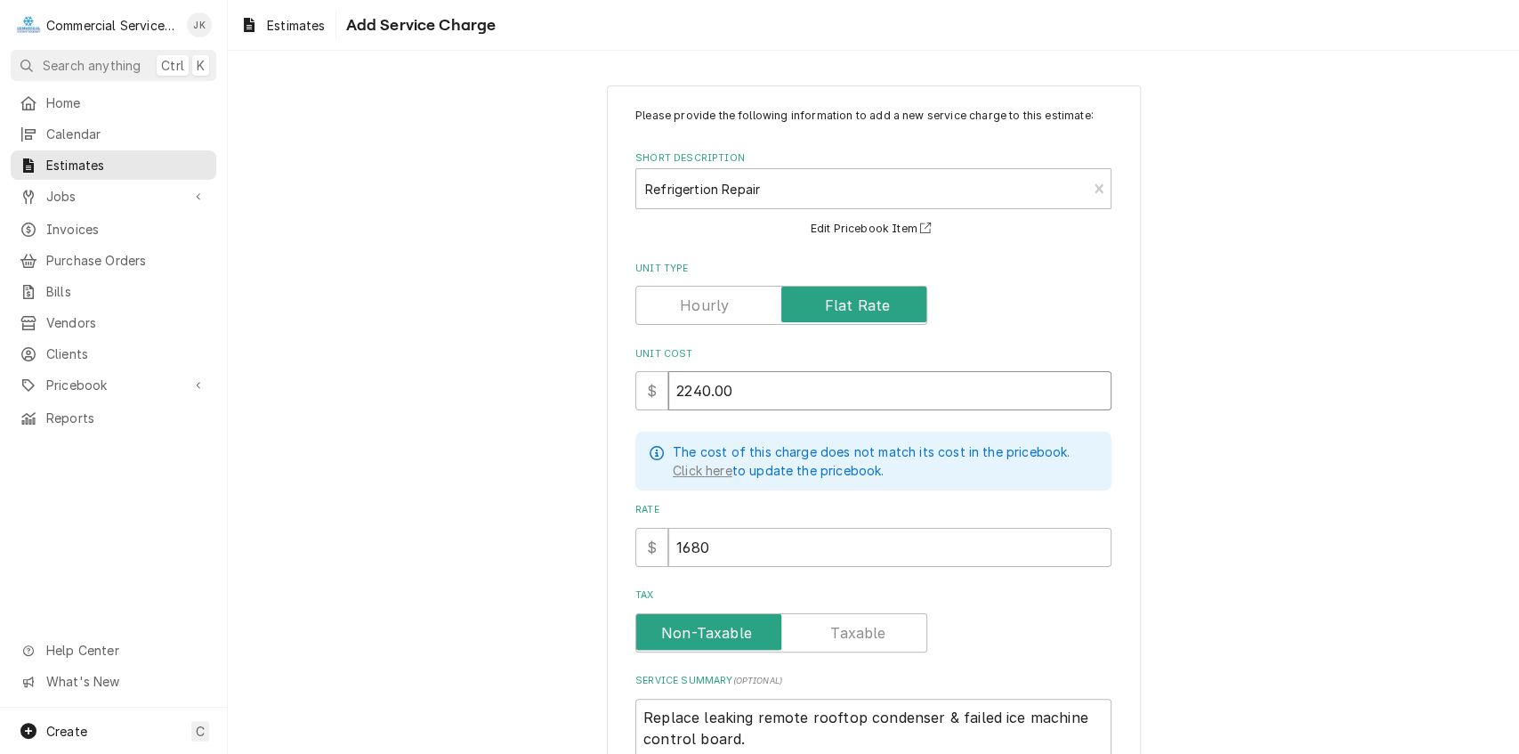
type textarea "x"
type input "2240.00"
click at [717, 545] on input "1680" at bounding box center [889, 547] width 443 height 39
type textarea "x"
type input "168"
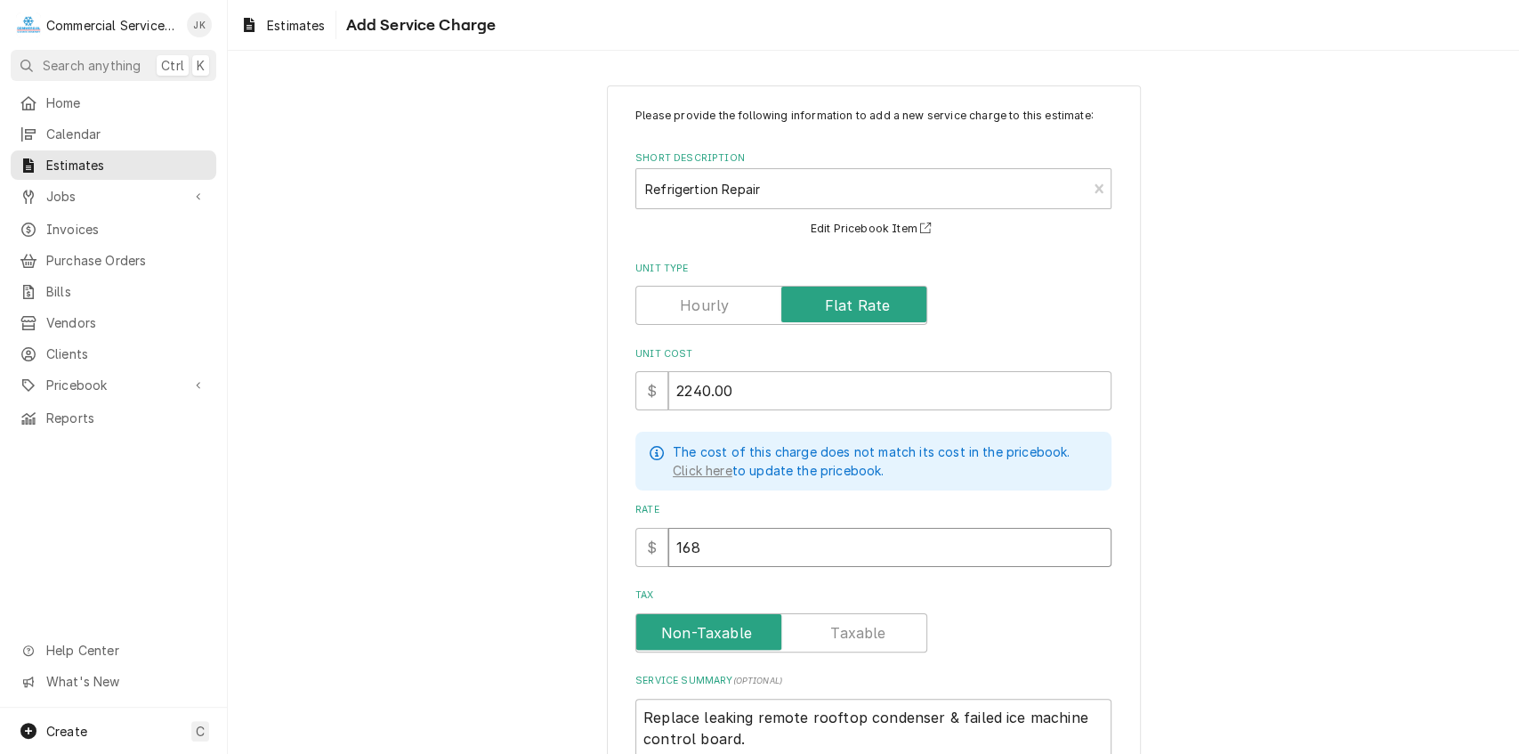
type textarea "x"
type input "16"
type textarea "x"
type input "1"
type textarea "x"
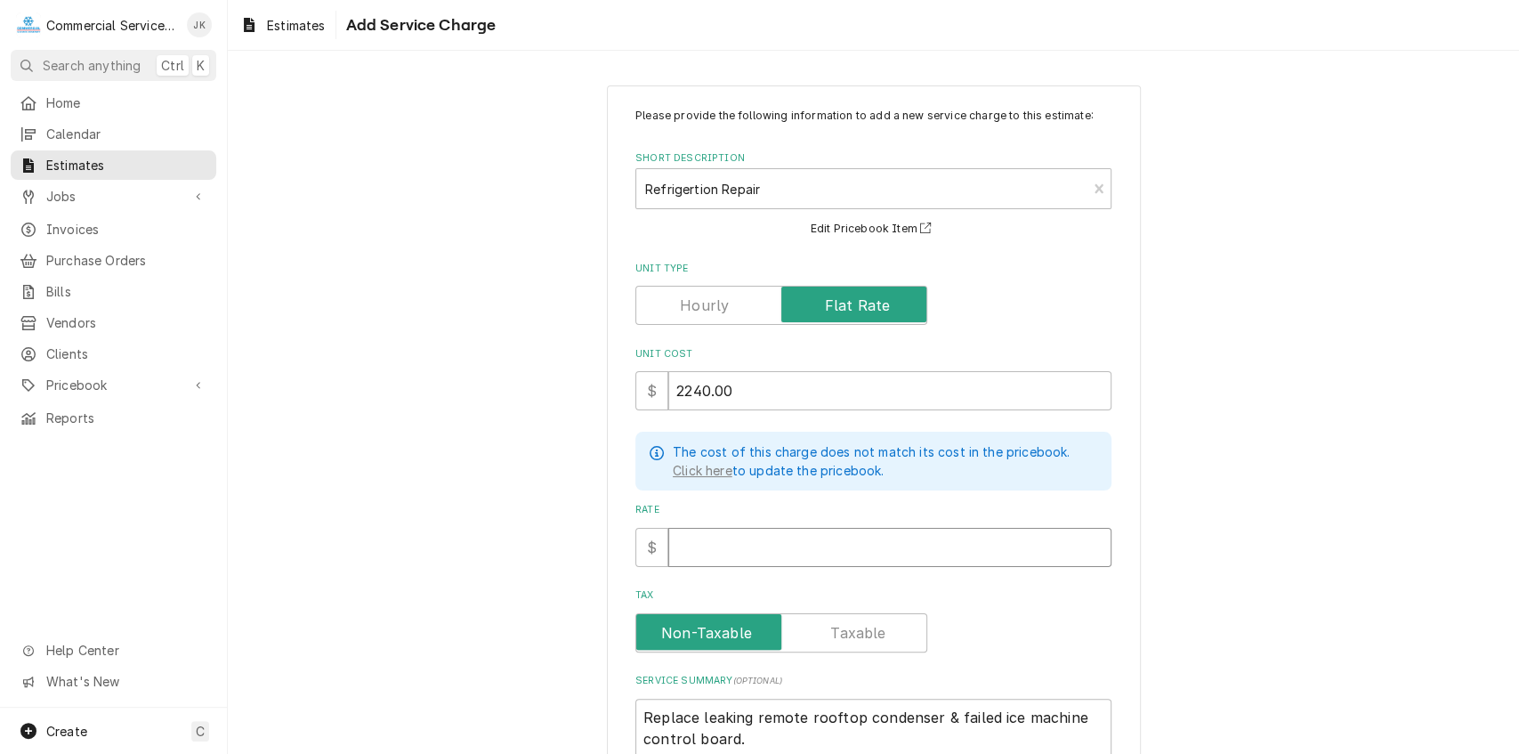
type textarea "x"
type input "2"
type textarea "x"
type input "22"
type textarea "x"
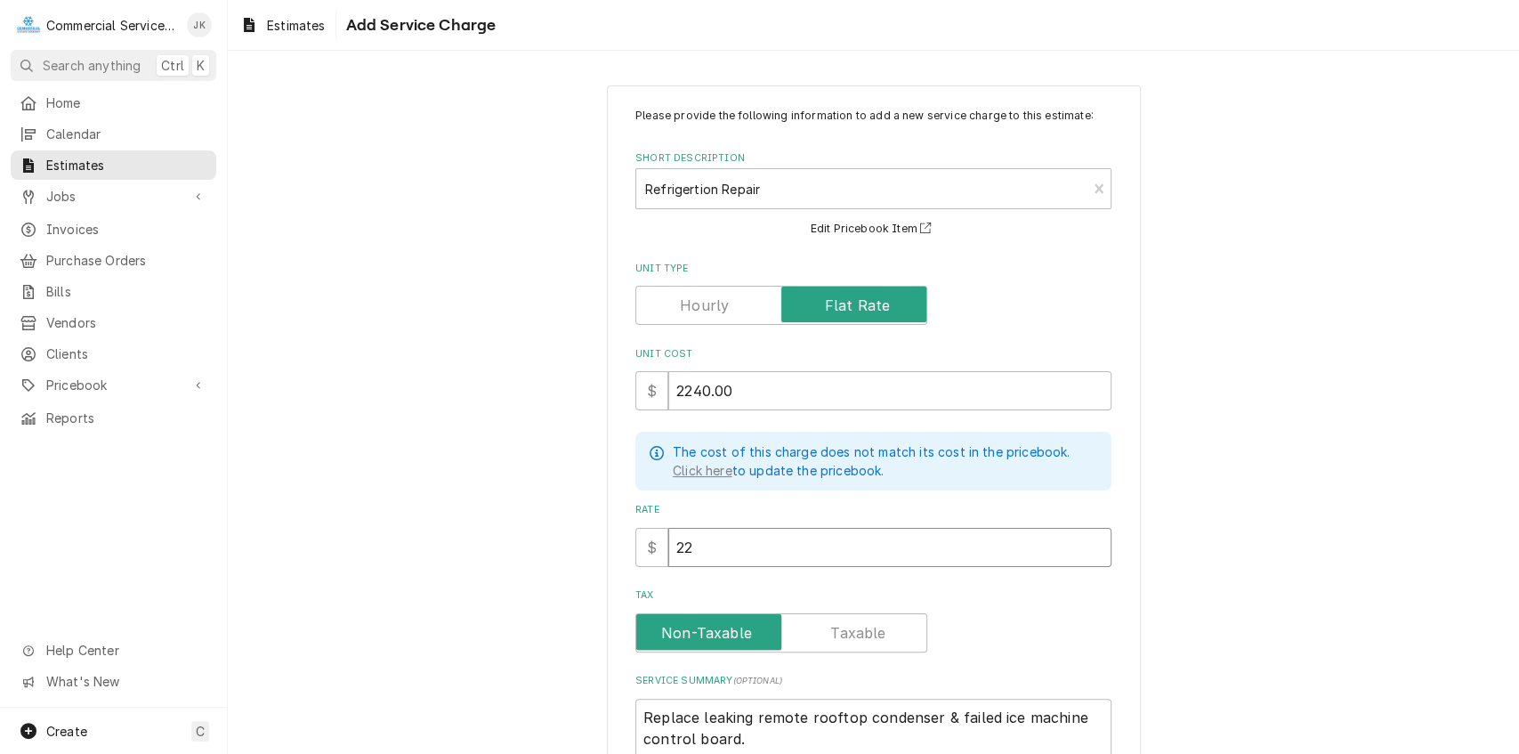
type input "224"
type textarea "x"
type input "2240"
type textarea "x"
type input "2240.0"
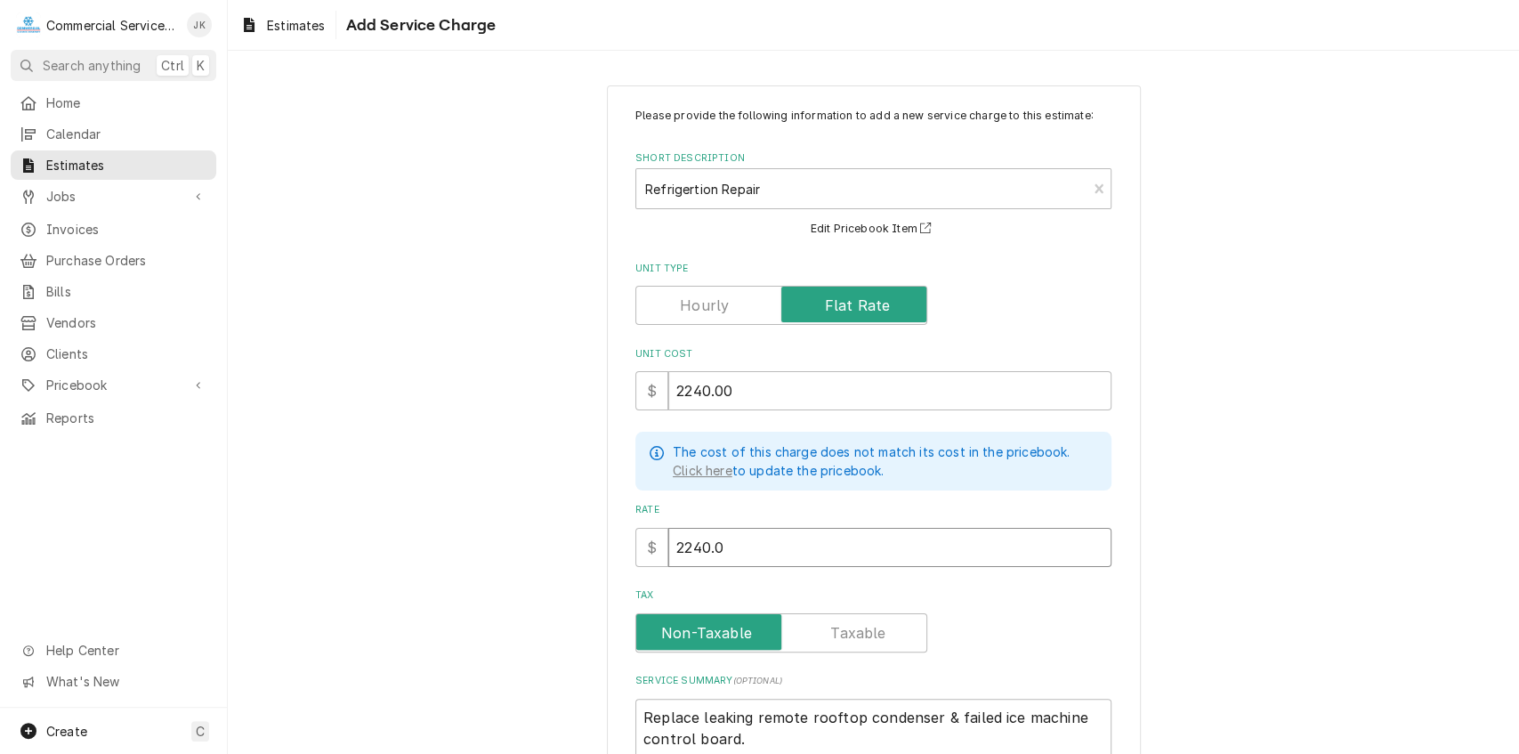
type textarea "x"
type input "2240.00"
type textarea "x"
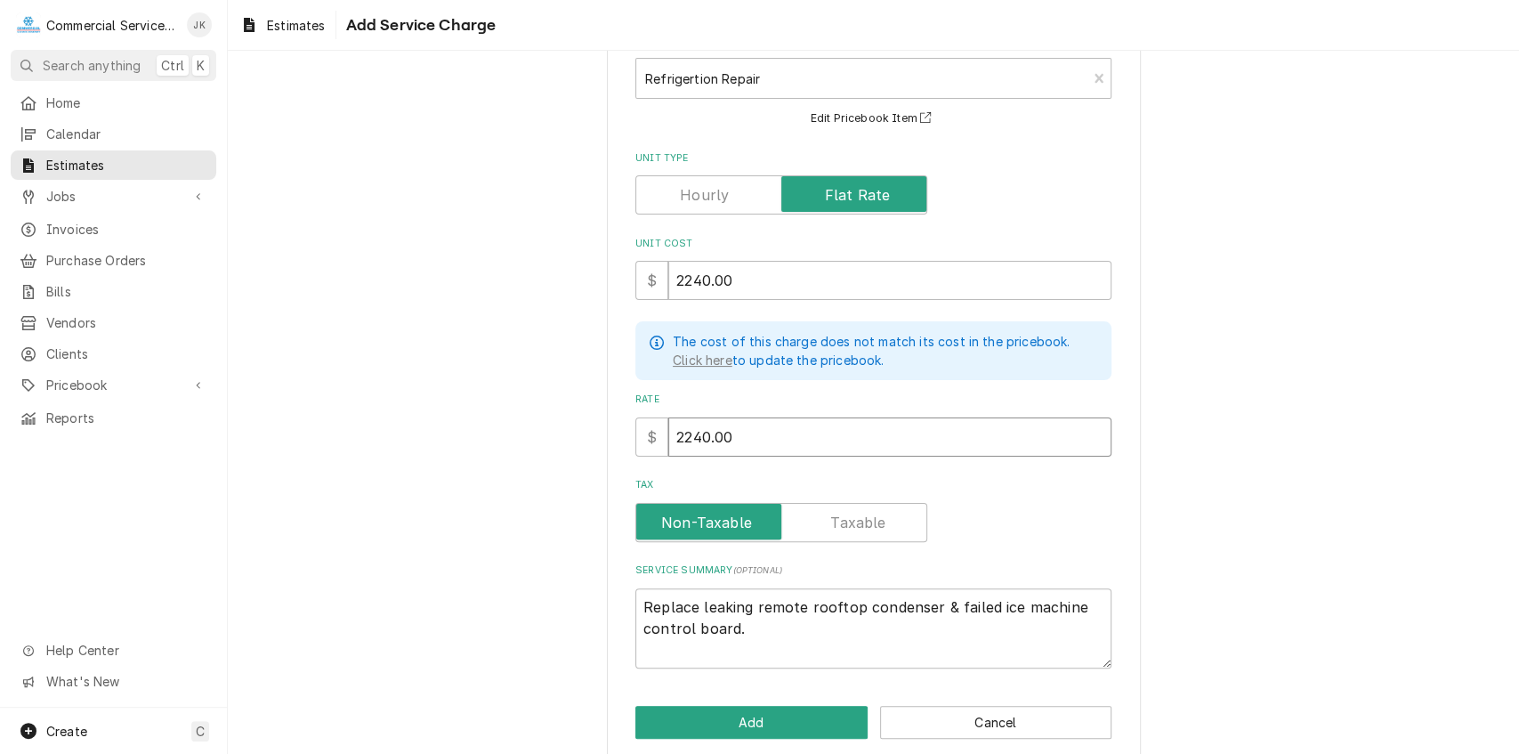
scroll to position [132, 0]
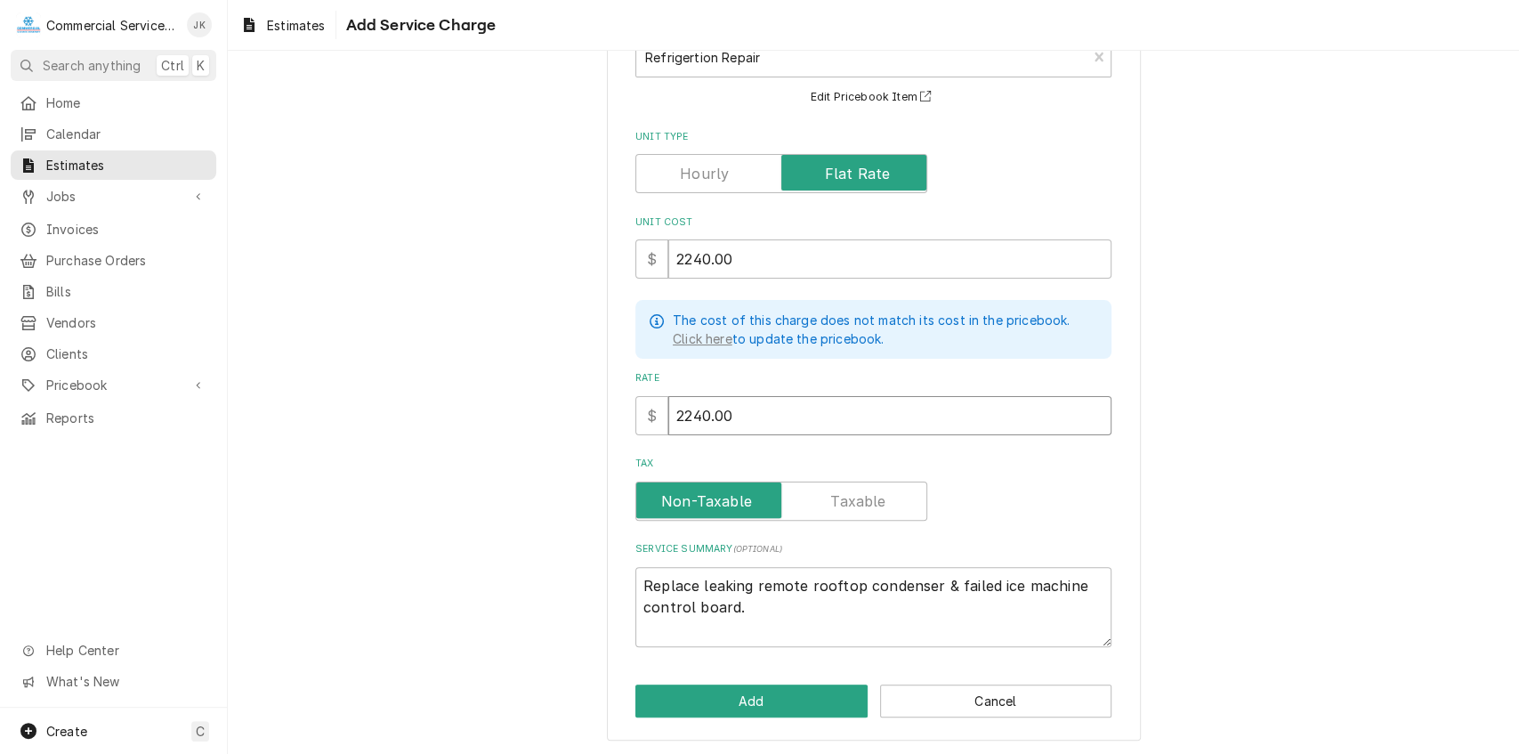
type input "2240.00"
click at [749, 605] on textarea "Replace leaking remote rooftop condenser & failed ice machine control board." at bounding box center [873, 607] width 476 height 81
click at [745, 605] on textarea "Replace leaking remote rooftop condenser & failed ice machine control board." at bounding box center [873, 607] width 476 height 81
type textarea "x"
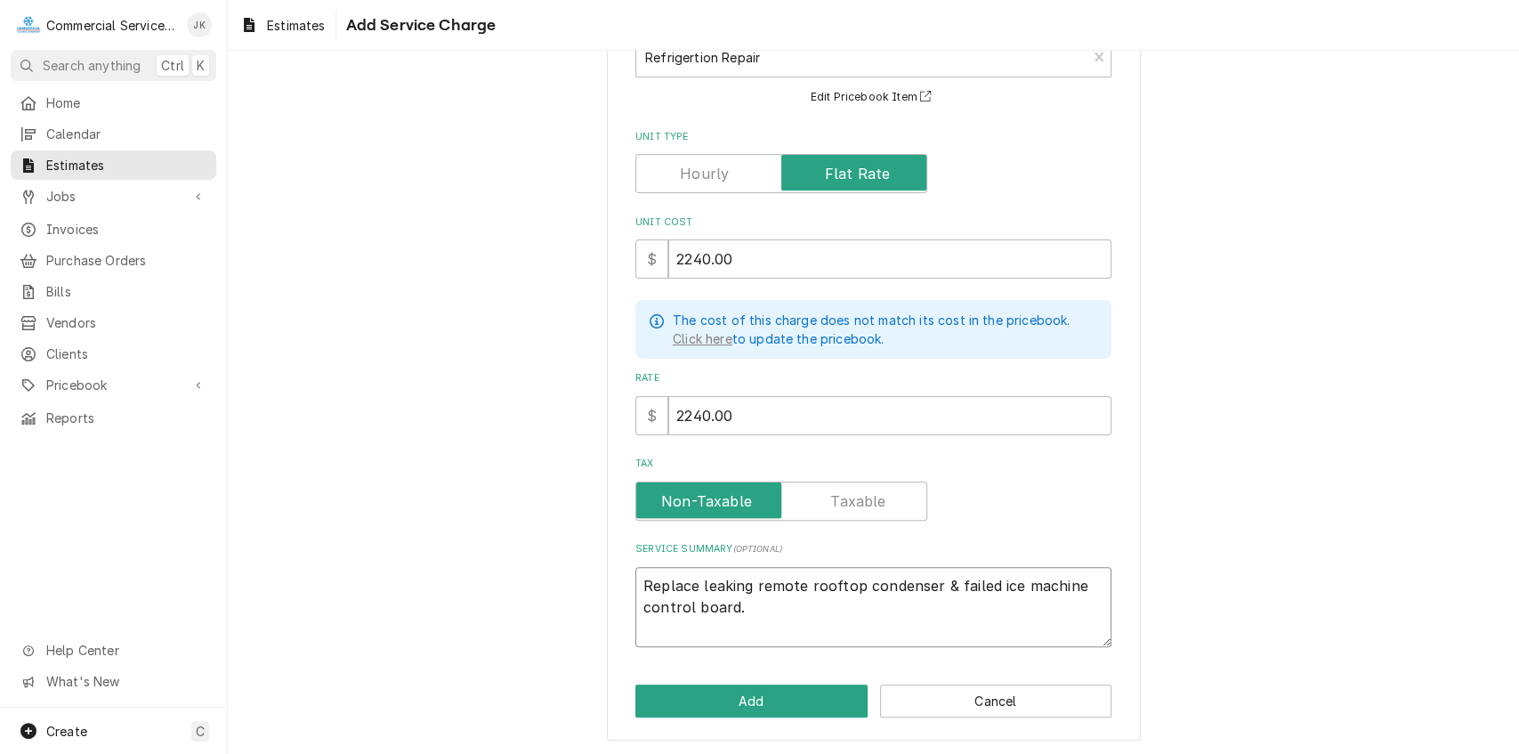
type textarea "Replace leaking remote rooftop condenser & failed ice machine control board"
type textarea "x"
type textarea "Replace leaking remote rooftop condenser & failed ice machine control boar"
type textarea "x"
type textarea "Replace leaking remote rooftop condenser & failed ice machine control boa"
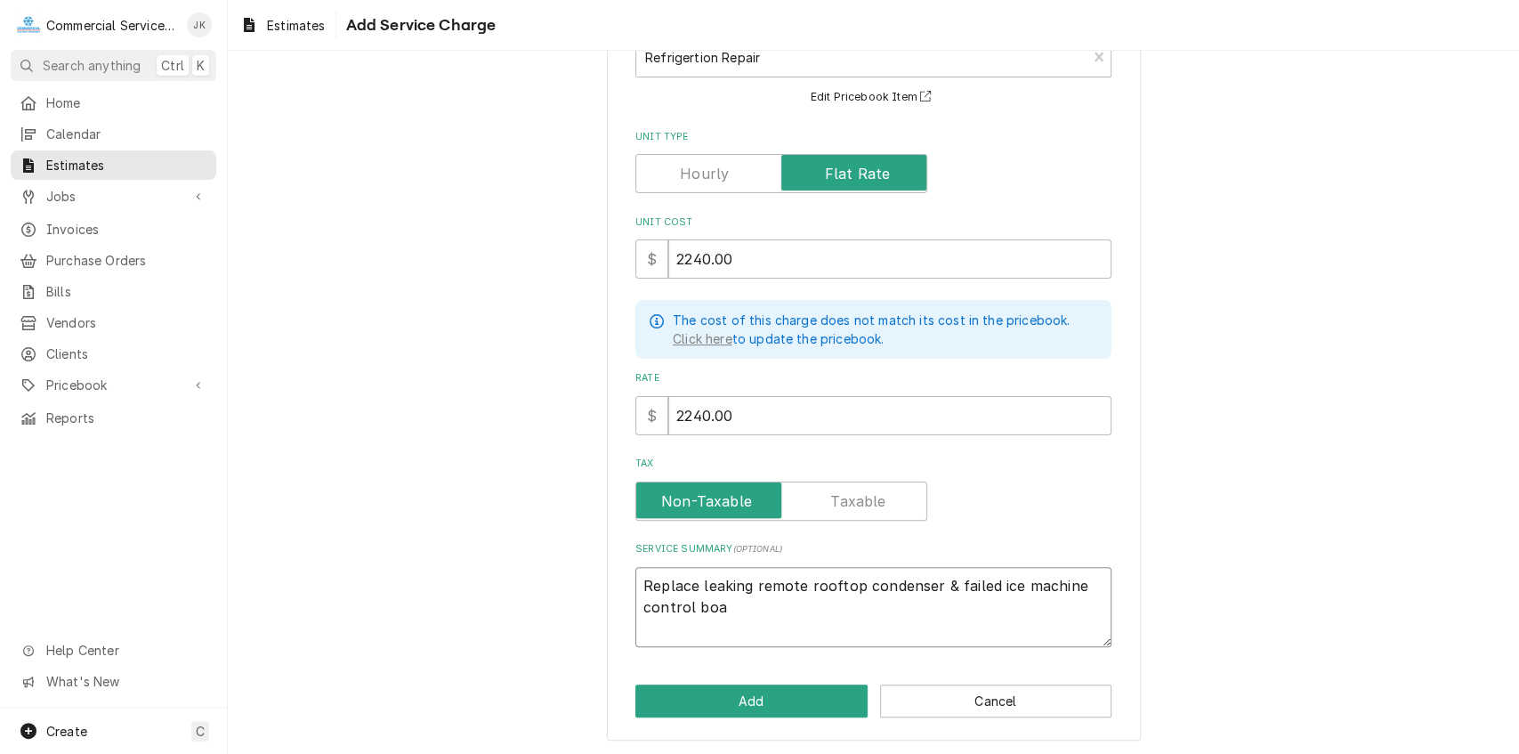
type textarea "x"
type textarea "Replace leaking remote rooftop condenser & failed ice machine control bo"
type textarea "x"
type textarea "Replace leaking remote rooftop condenser & failed ice machine control b"
type textarea "x"
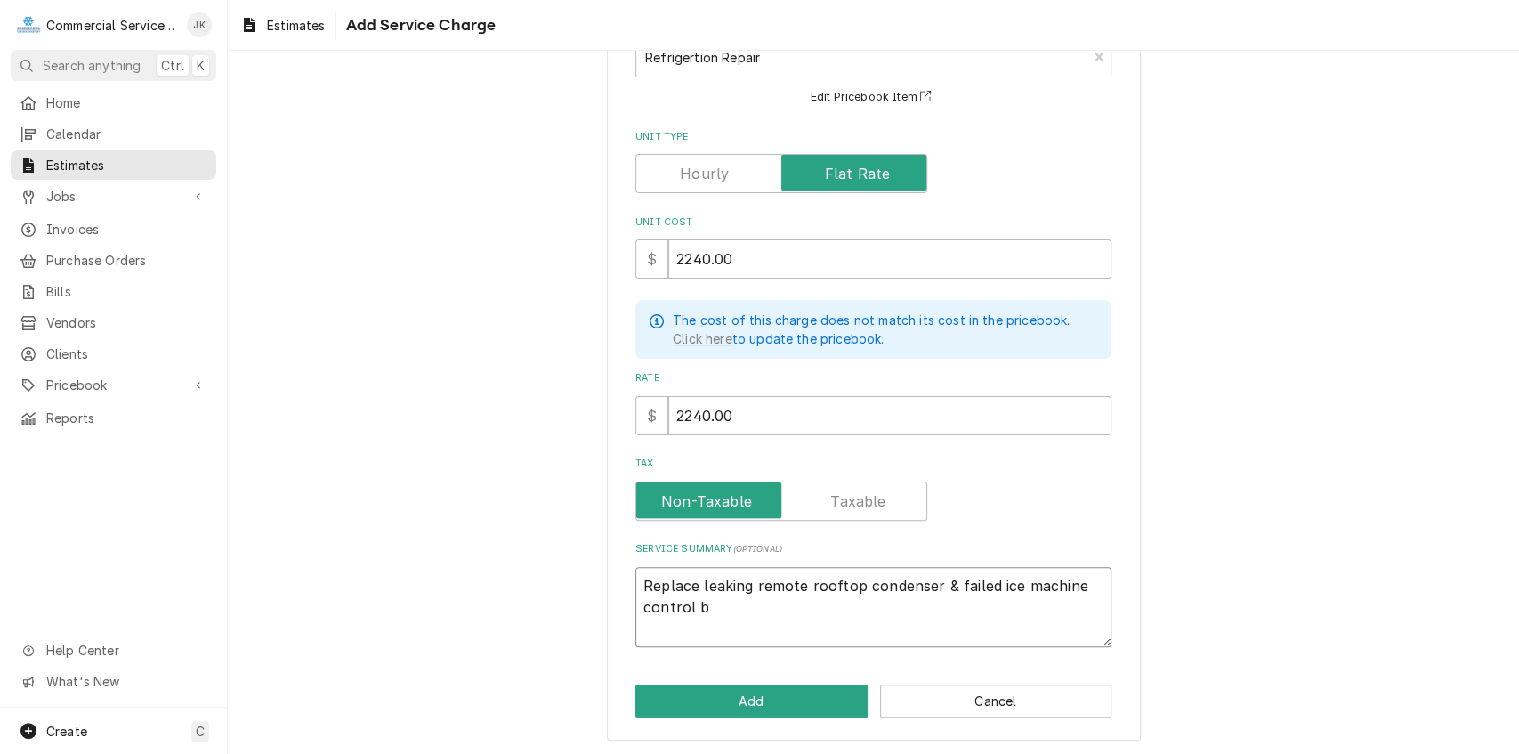
type textarea "Replace leaking remote rooftop condenser & failed ice machine control"
type textarea "x"
type textarea "Replace leaking remote rooftop condenser & failed ice machine control"
type textarea "x"
type textarea "Replace leaking remote rooftop condenser & failed ice machine contro"
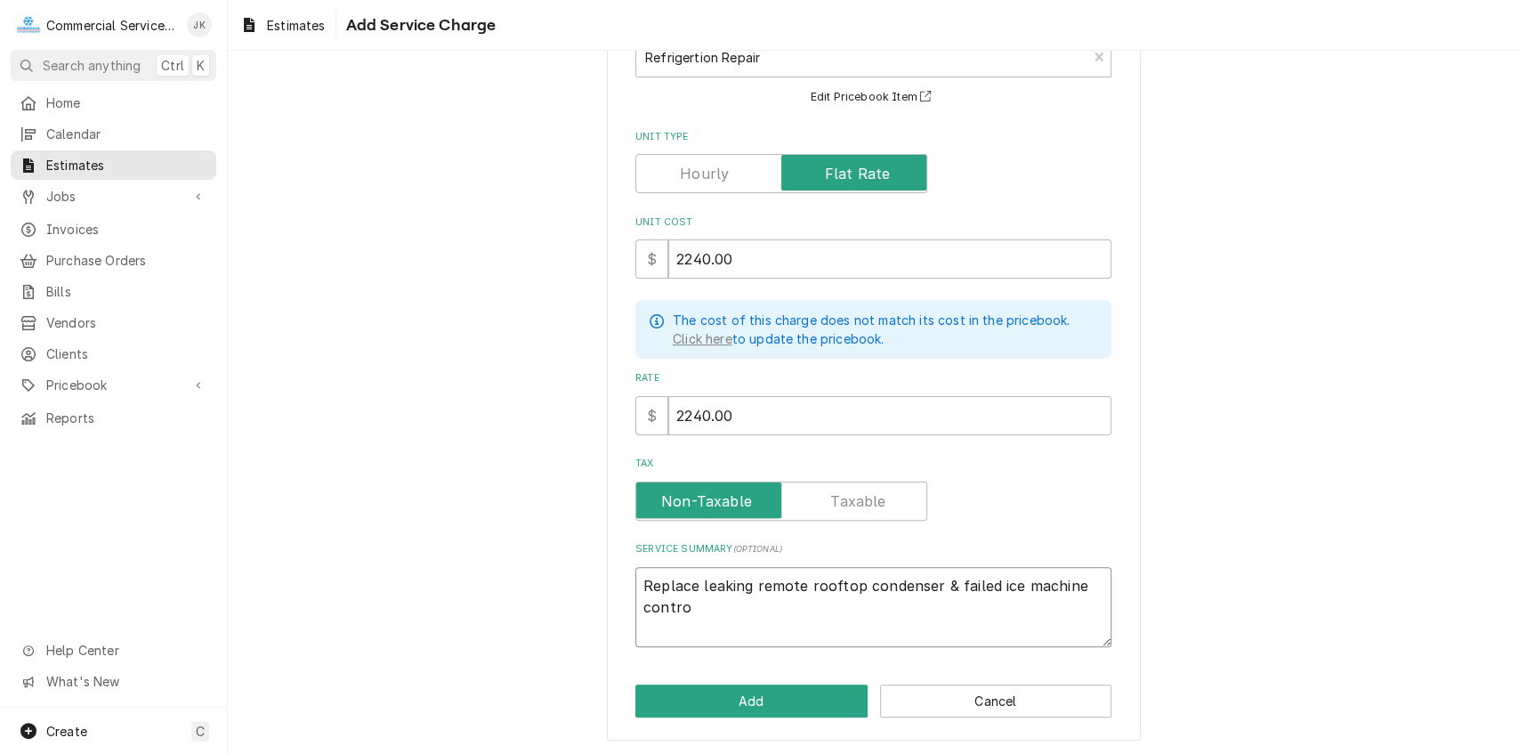
type textarea "x"
type textarea "Replace leaking remote rooftop condenser & failed ice machine contr"
type textarea "x"
type textarea "Replace leaking remote rooftop condenser & failed ice machine cont"
type textarea "x"
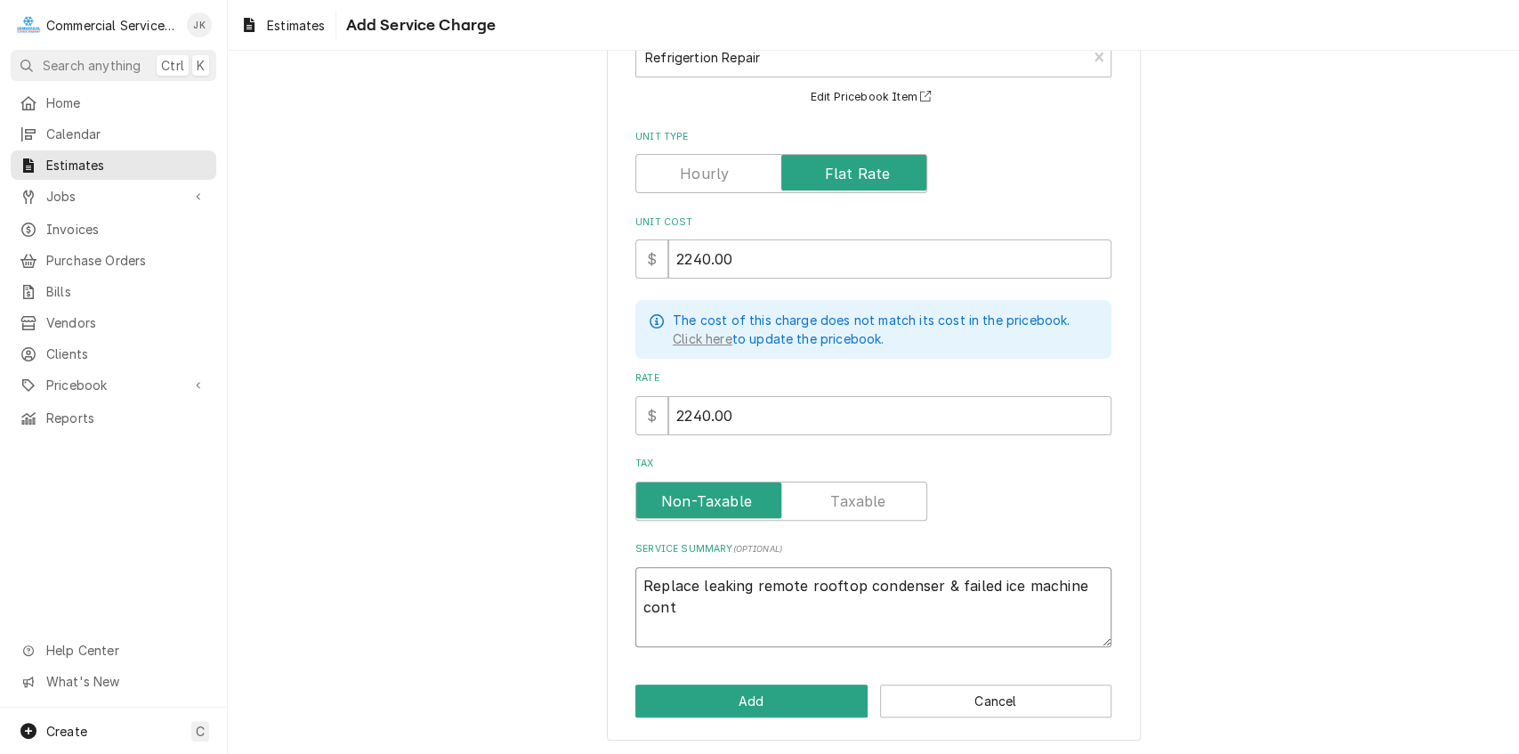
type textarea "Replace leaking remote rooftop condenser & failed ice machine con"
type textarea "x"
type textarea "Replace leaking remote rooftop condenser & failed ice machine co"
type textarea "x"
type textarea "Replace leaking remote rooftop condenser & failed ice machine c"
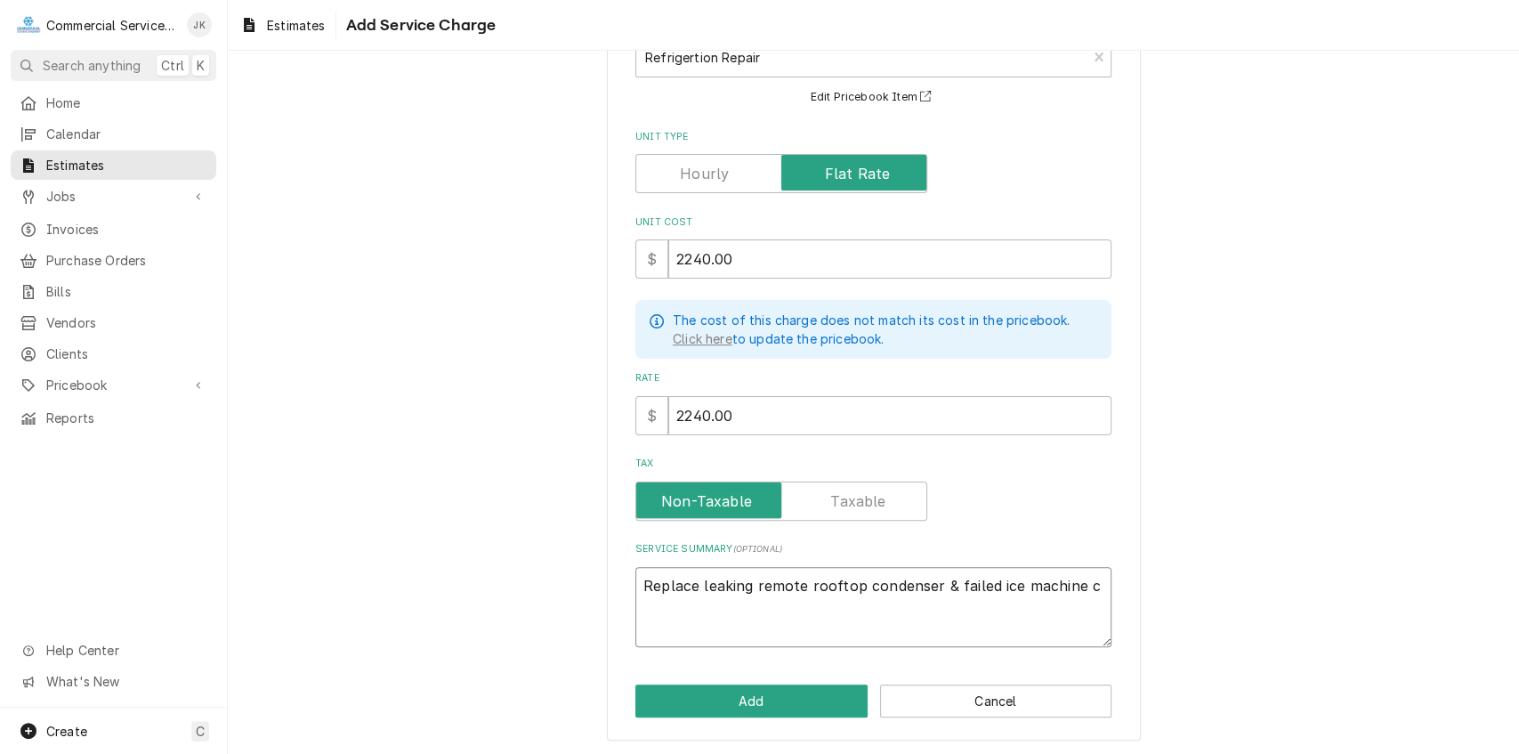
type textarea "x"
type textarea "Replace leaking remote rooftop condenser & failed ice machine"
type textarea "x"
type textarea "Replace leaking remote rooftop condenser & failed ice machine"
type textarea "x"
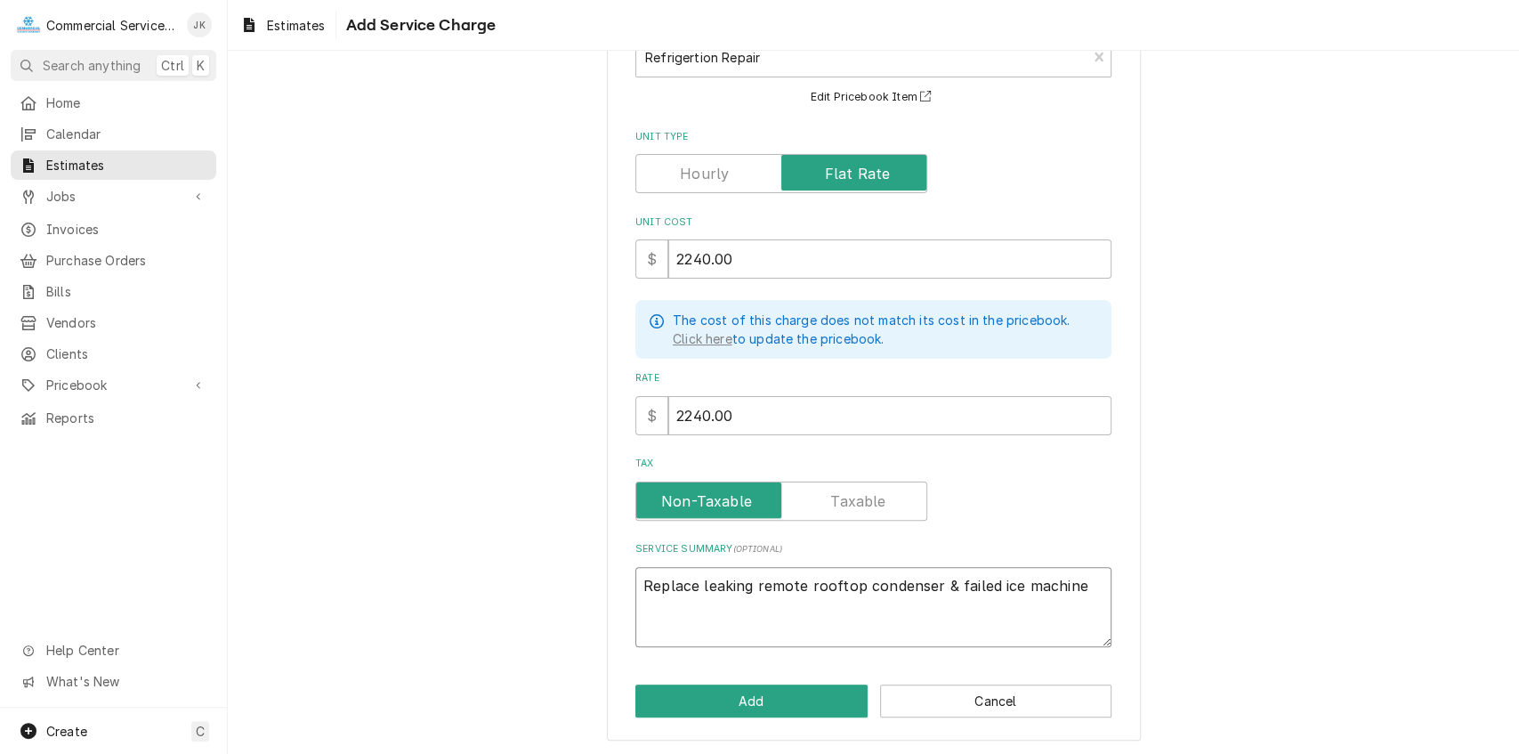
type textarea "Replace leaking remote rooftop condenser & failed ice machin"
type textarea "x"
type textarea "Replace leaking remote rooftop condenser & failed ice machi"
type textarea "x"
type textarea "Replace leaking remote rooftop condenser & failed ice mach"
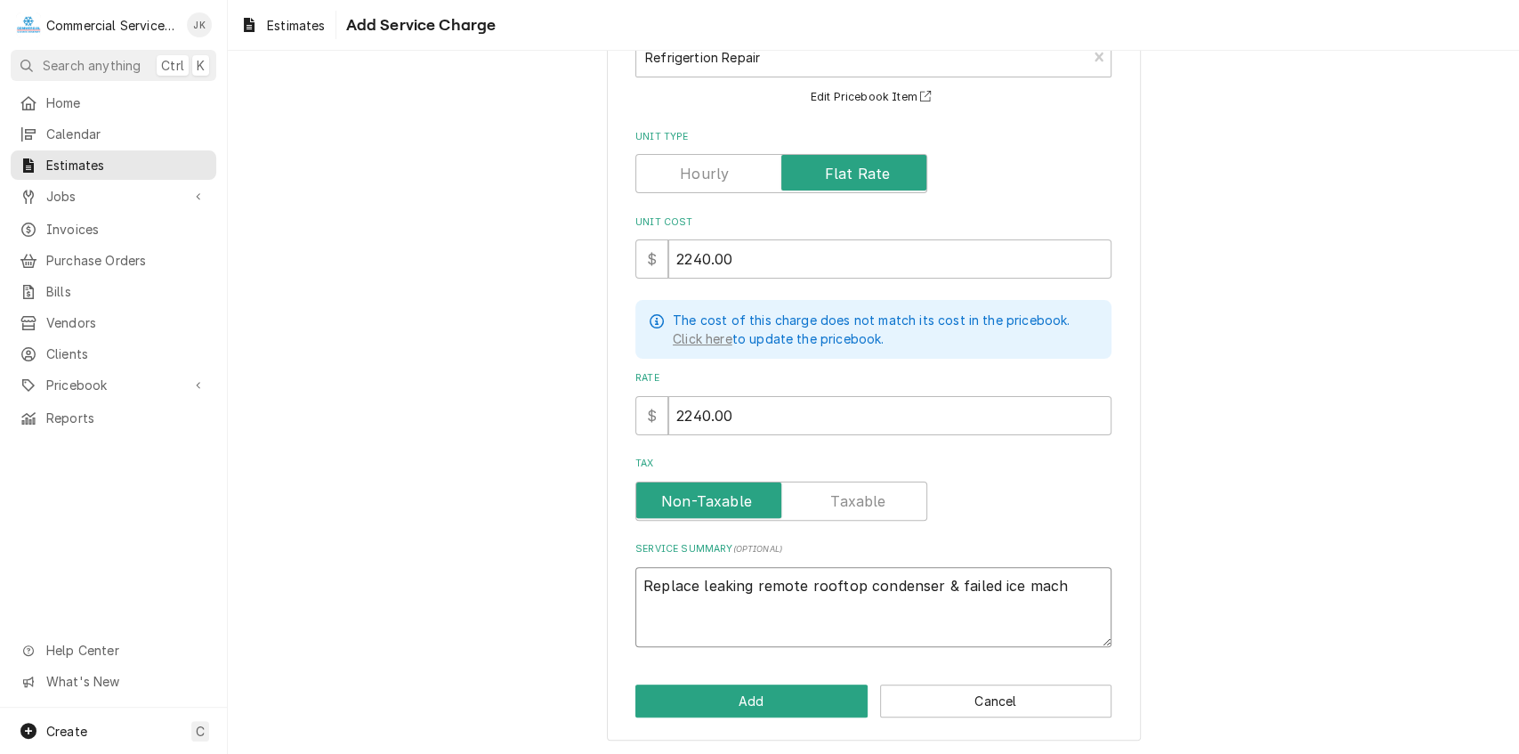
type textarea "x"
type textarea "Replace leaking remote rooftop condenser & failed ice mac"
type textarea "x"
type textarea "Replace leaking remote rooftop condenser & failed ice ma"
type textarea "x"
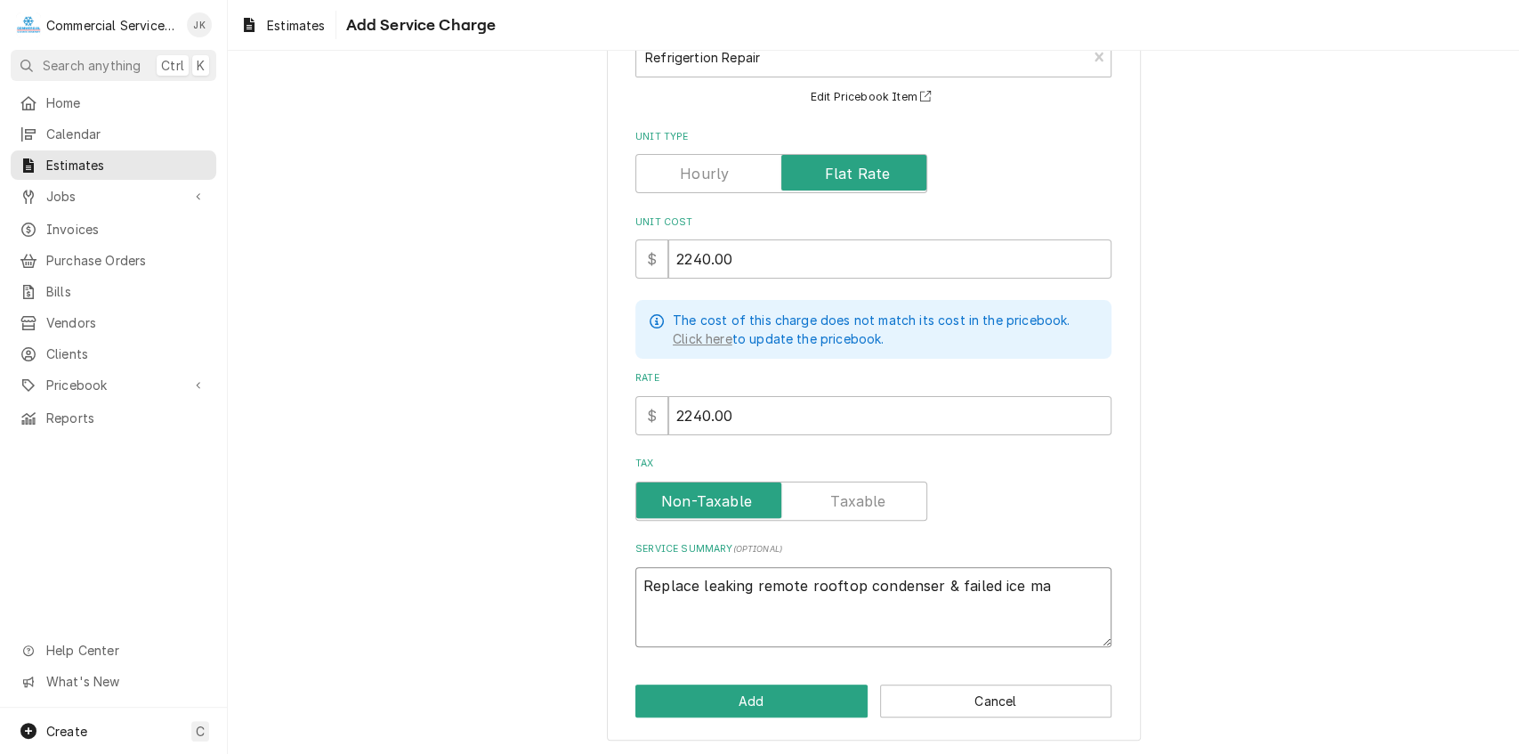
type textarea "Replace leaking remote rooftop condenser & failed ice m"
type textarea "x"
type textarea "Replace leaking remote rooftop condenser & failed ice"
type textarea "x"
type textarea "Replace leaking remote rooftop condenser & failed ice"
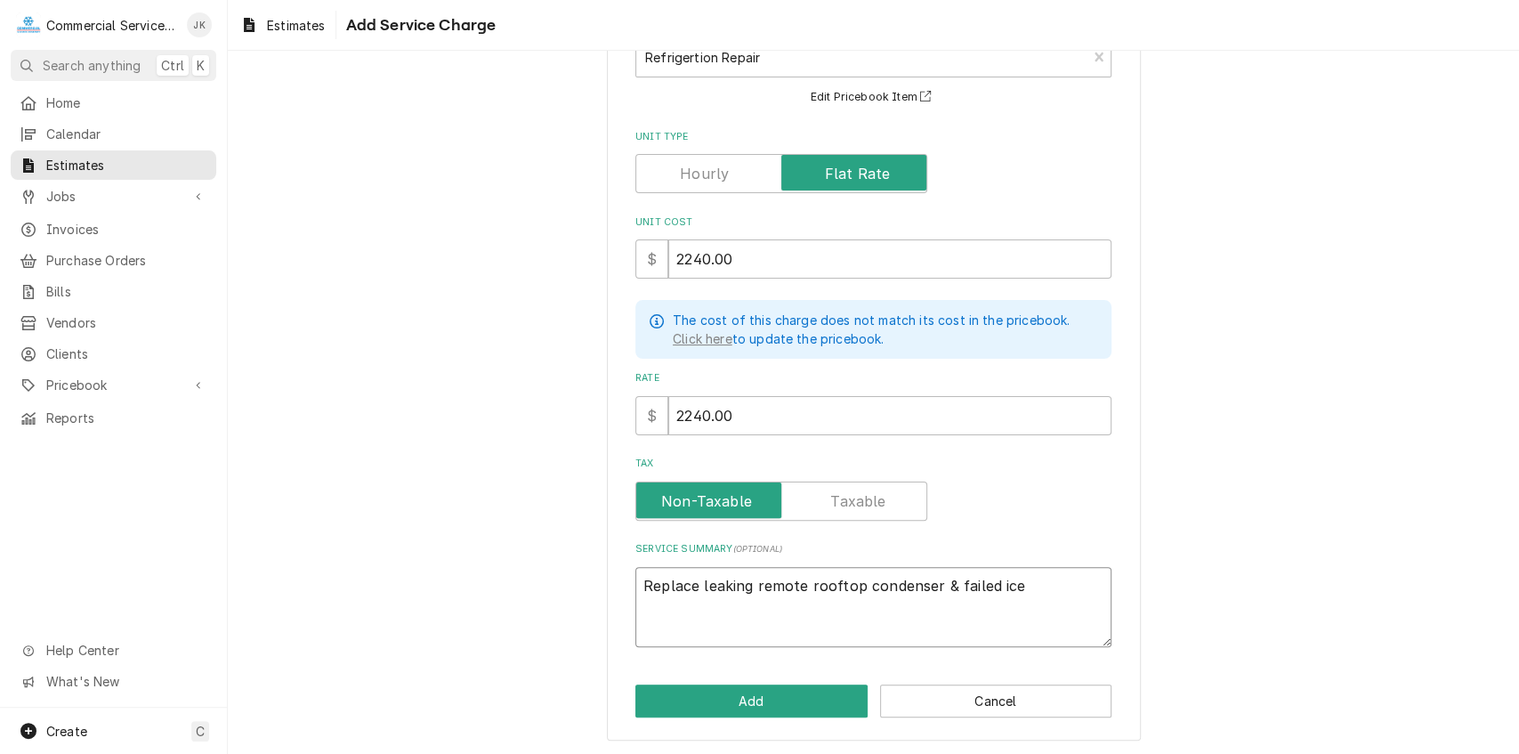
type textarea "x"
type textarea "Replace leaking remote rooftop condenser & failed ic"
type textarea "x"
type textarea "Replace leaking remote rooftop condenser & failed i"
type textarea "x"
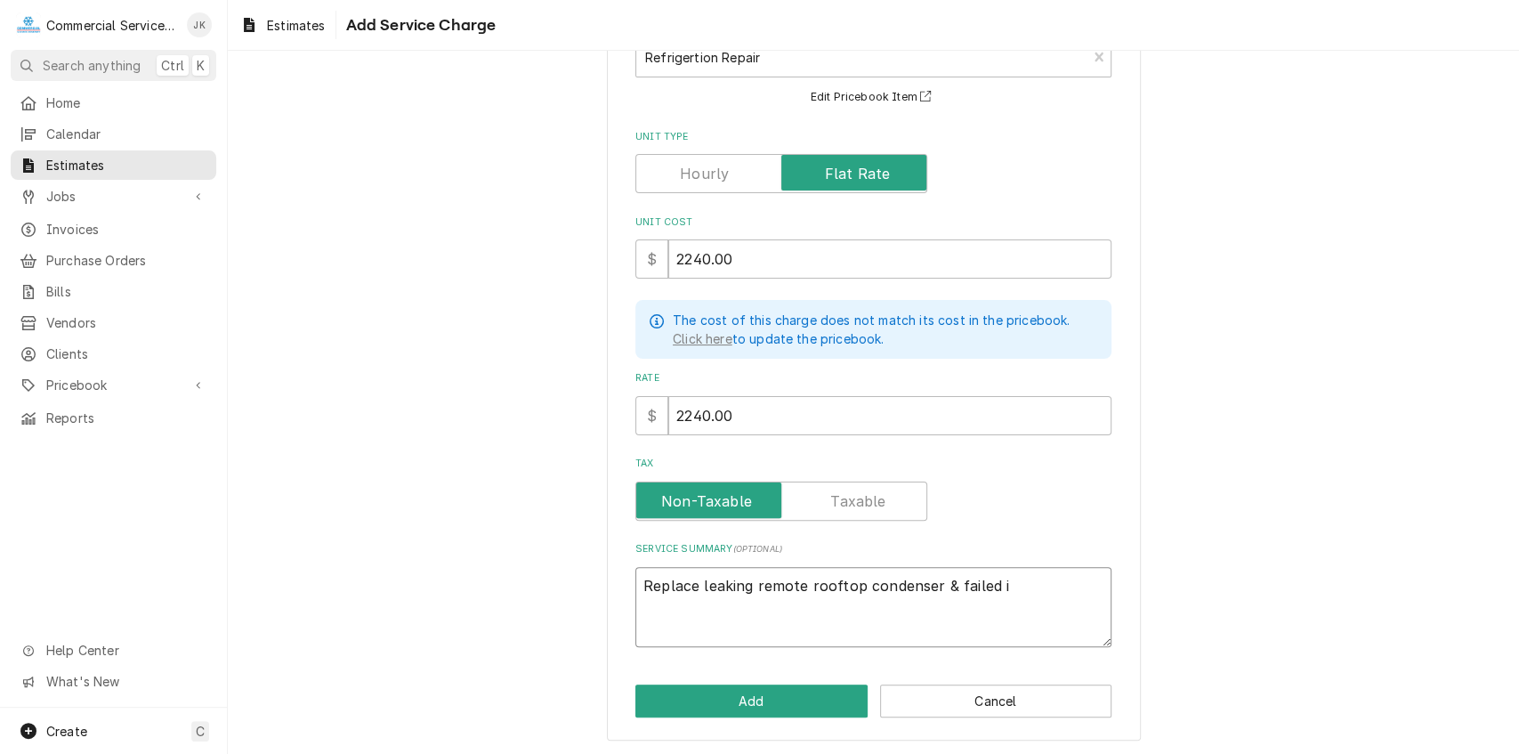
type textarea "Replace leaking remote rooftop condenser & failed"
type textarea "x"
type textarea "Replace leaking remote rooftop condenser & failed"
type textarea "x"
type textarea "Replace leaking remote rooftop condenser & faile"
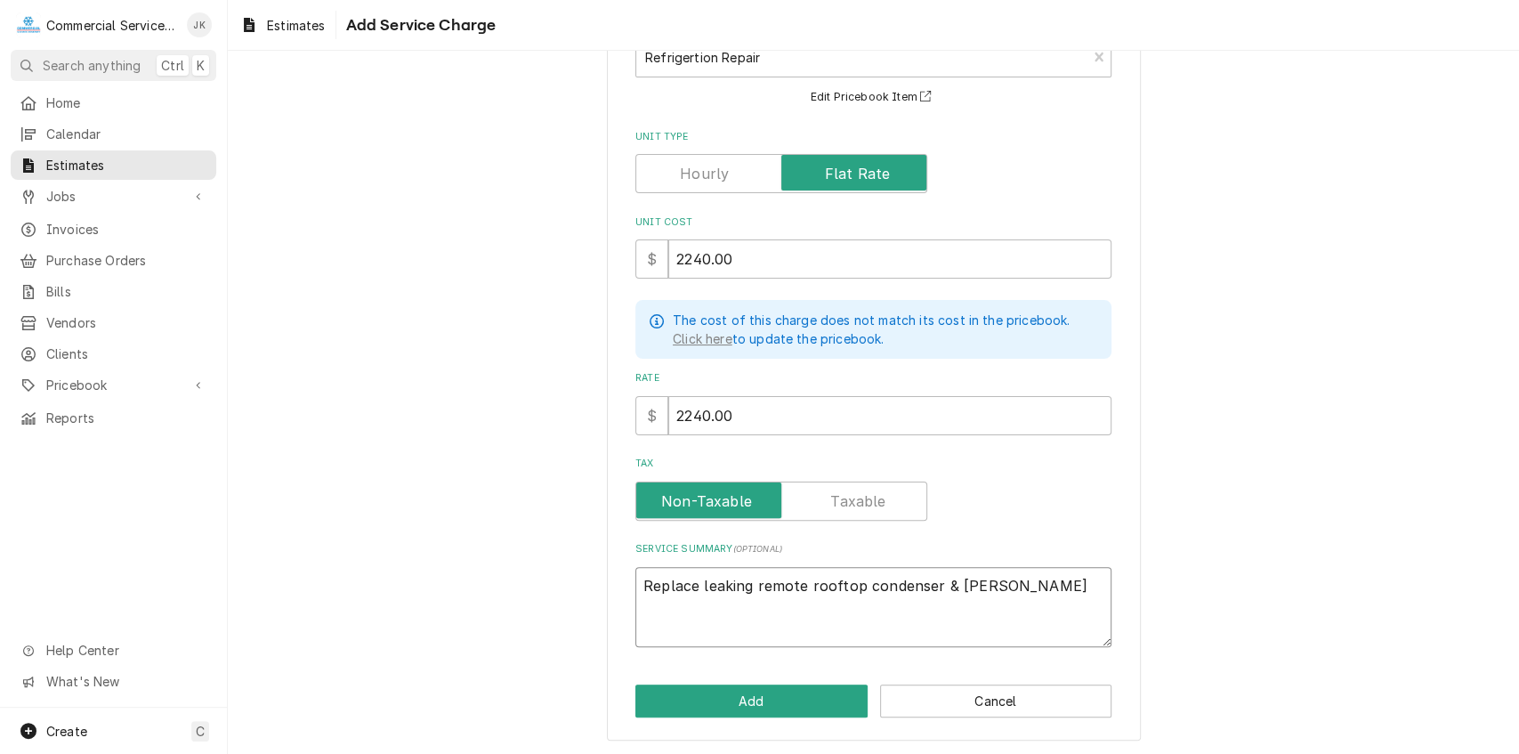
type textarea "x"
type textarea "Replace leaking remote rooftop condenser & fail"
type textarea "x"
type textarea "Replace leaking remote rooftop condenser & fai"
type textarea "x"
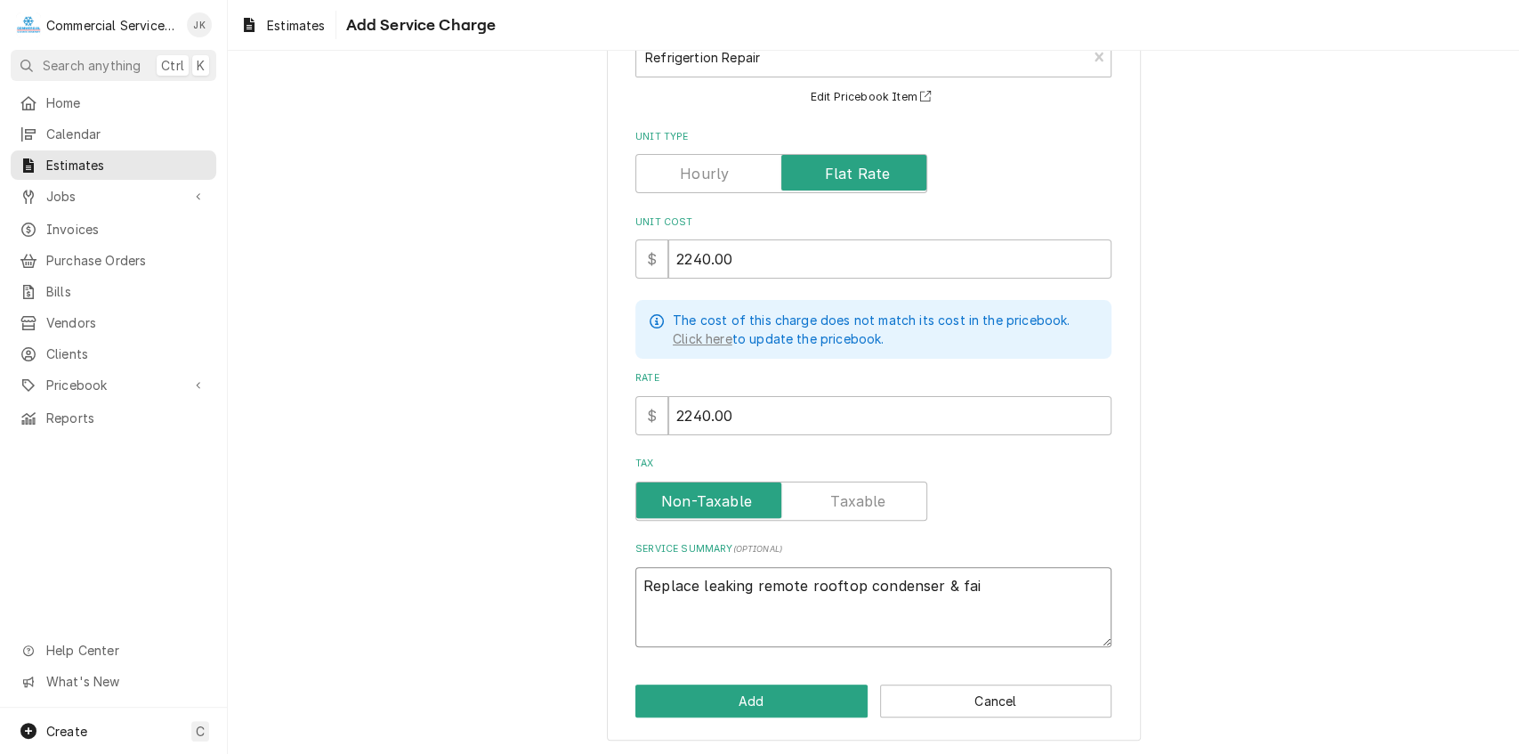
type textarea "Replace leaking remote rooftop condenser & fa"
type textarea "x"
type textarea "Replace leaking remote rooftop condenser & f"
type textarea "x"
type textarea "Replace leaking remote rooftop condenser &"
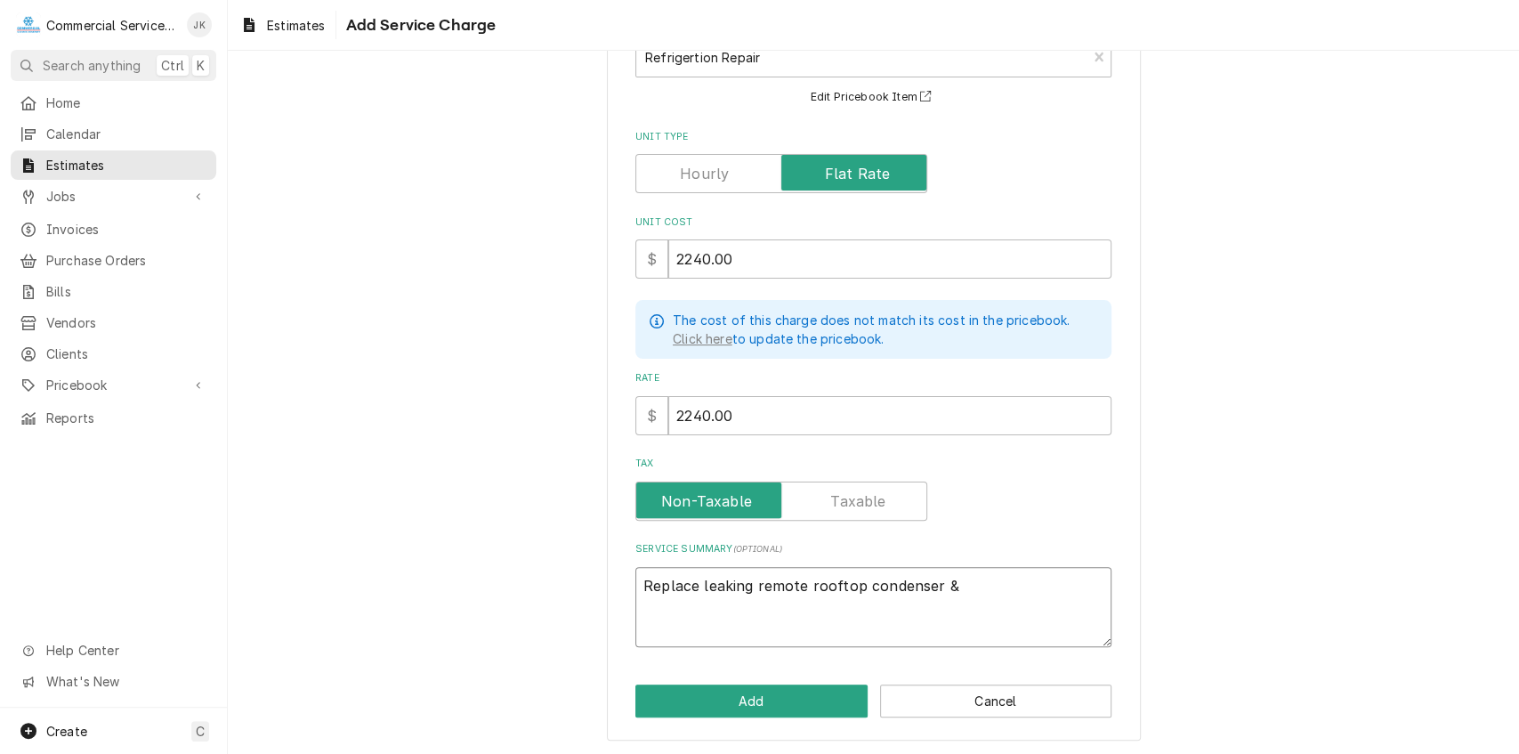
type textarea "x"
type textarea "Replace leaking remote rooftop condenser &"
type textarea "x"
type textarea "Replace leaking remote rooftop condenser"
type textarea "x"
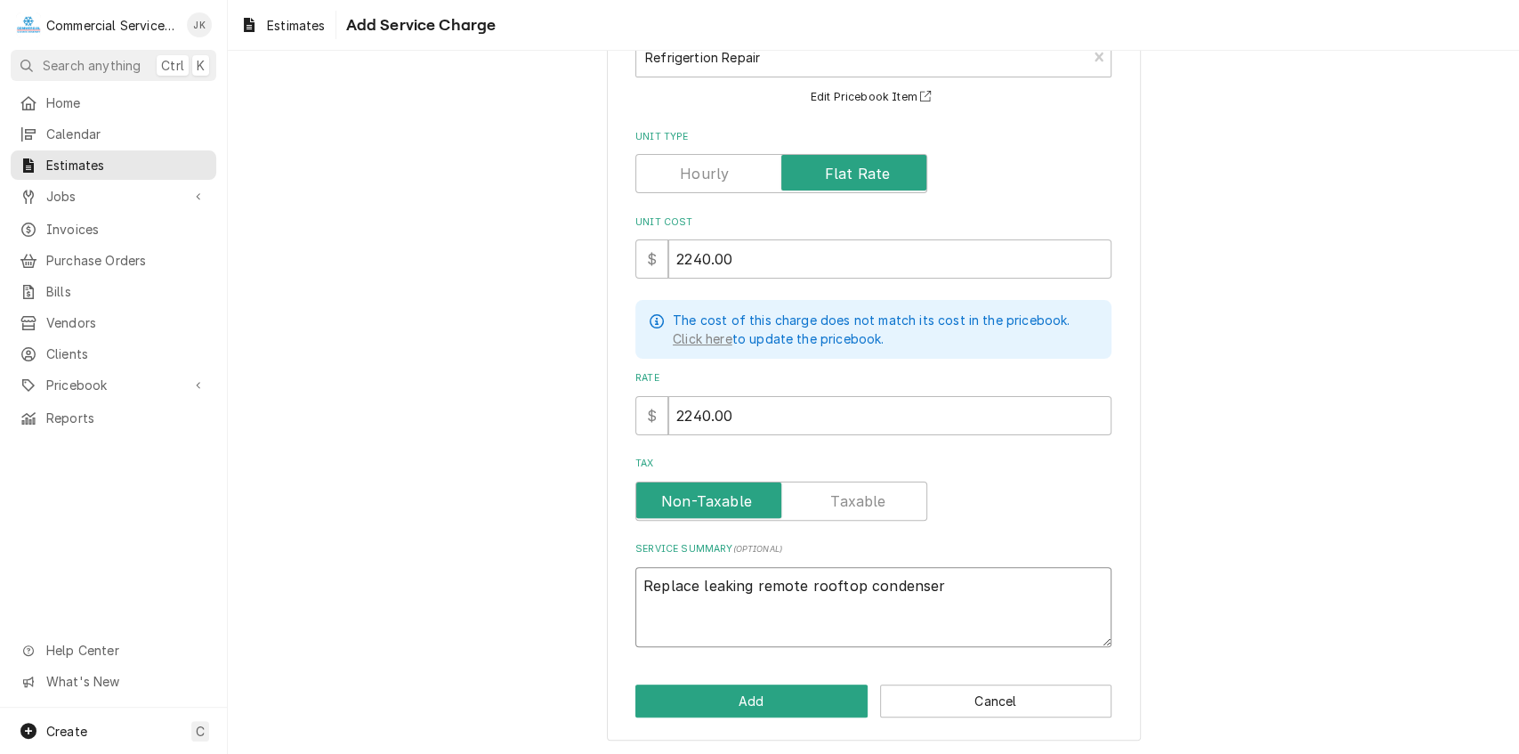
type textarea "Replace leaking remote rooftop condenser"
type textarea "x"
type textarea "Replace leaking remote rooftop condense"
type textarea "x"
type textarea "Replace leaking remote rooftop condens"
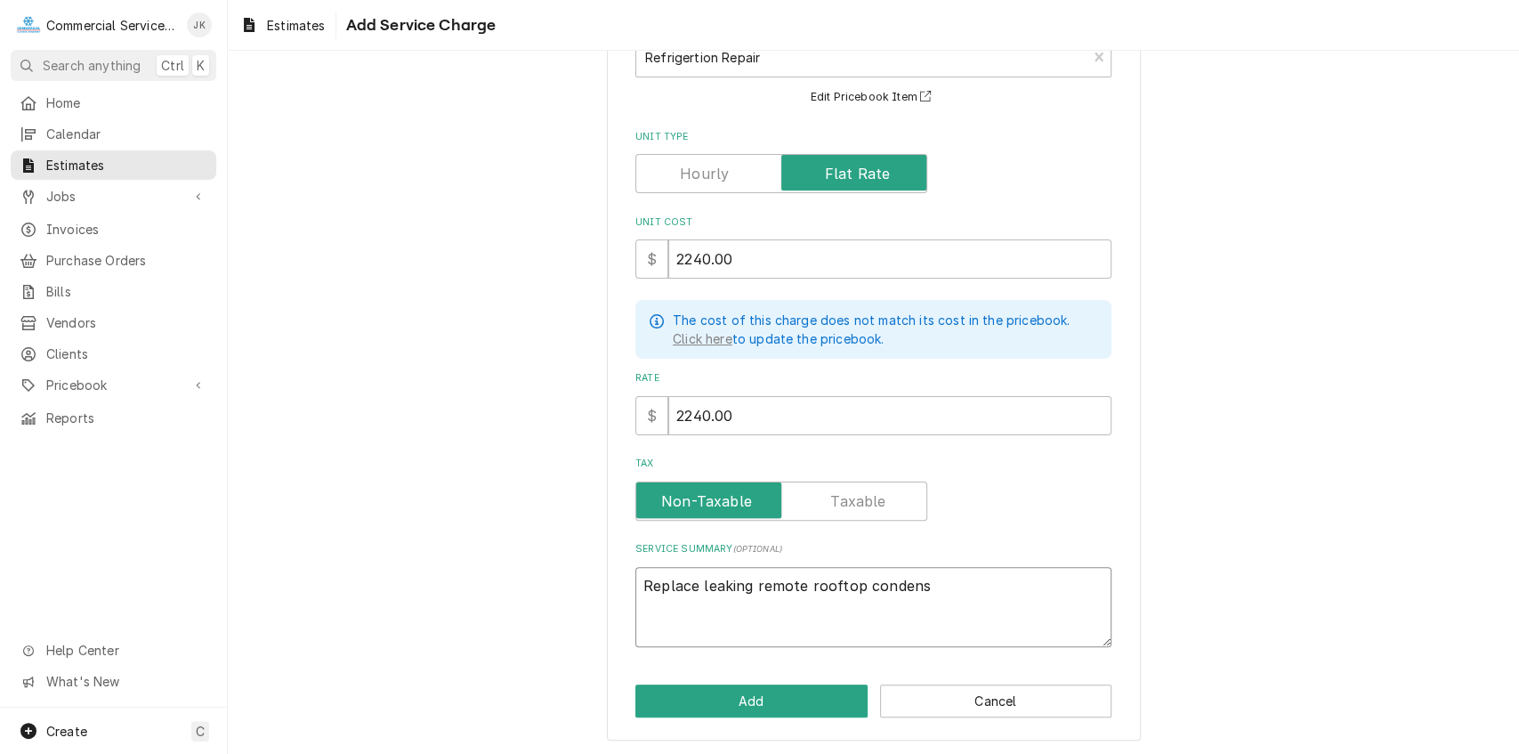
type textarea "x"
type textarea "Replace leaking remote rooftop conden"
type textarea "x"
type textarea "Replace leaking remote rooftop conde"
type textarea "x"
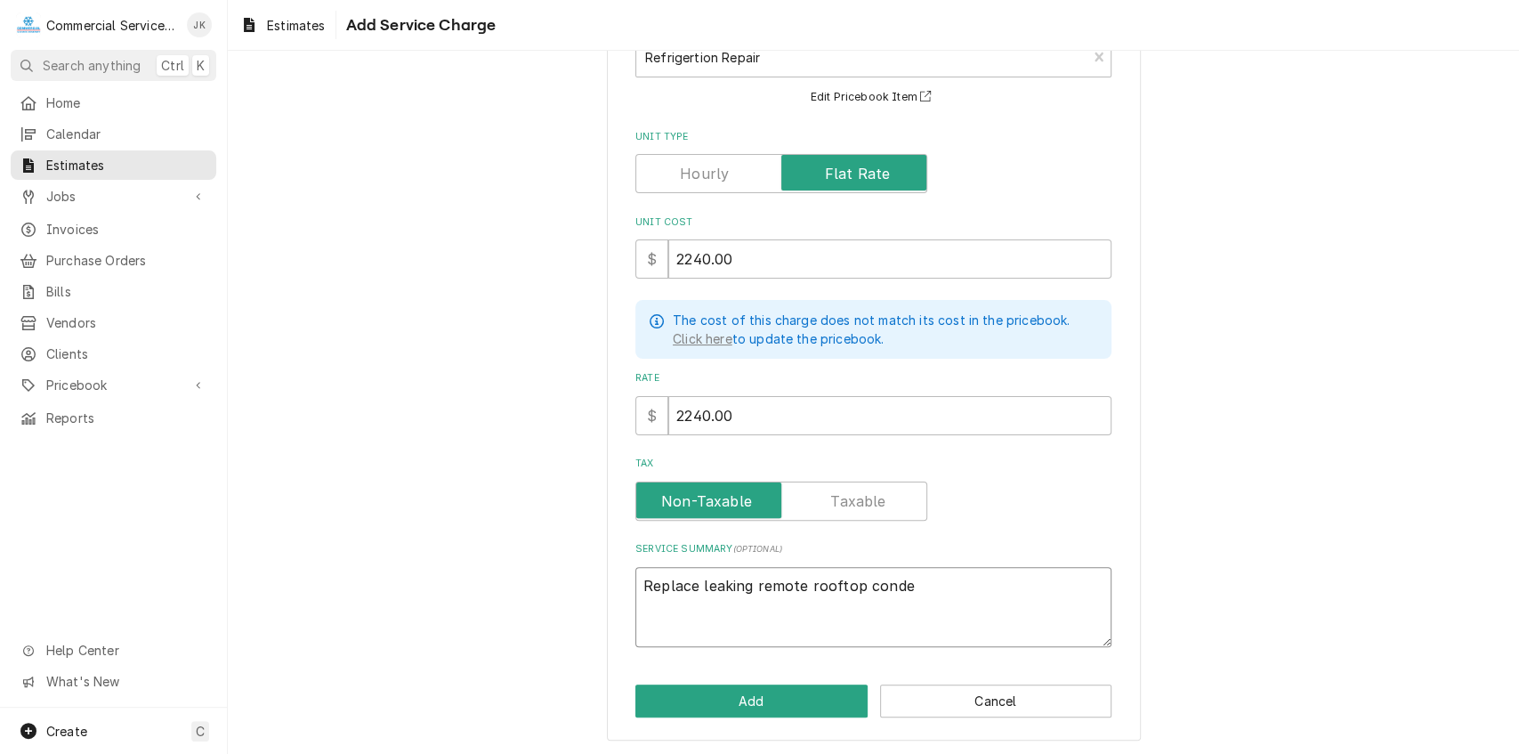
type textarea "Replace leaking remote rooftop cond"
type textarea "x"
type textarea "Replace leaking remote rooftop con"
type textarea "x"
type textarea "Replace leaking remote rooftop co"
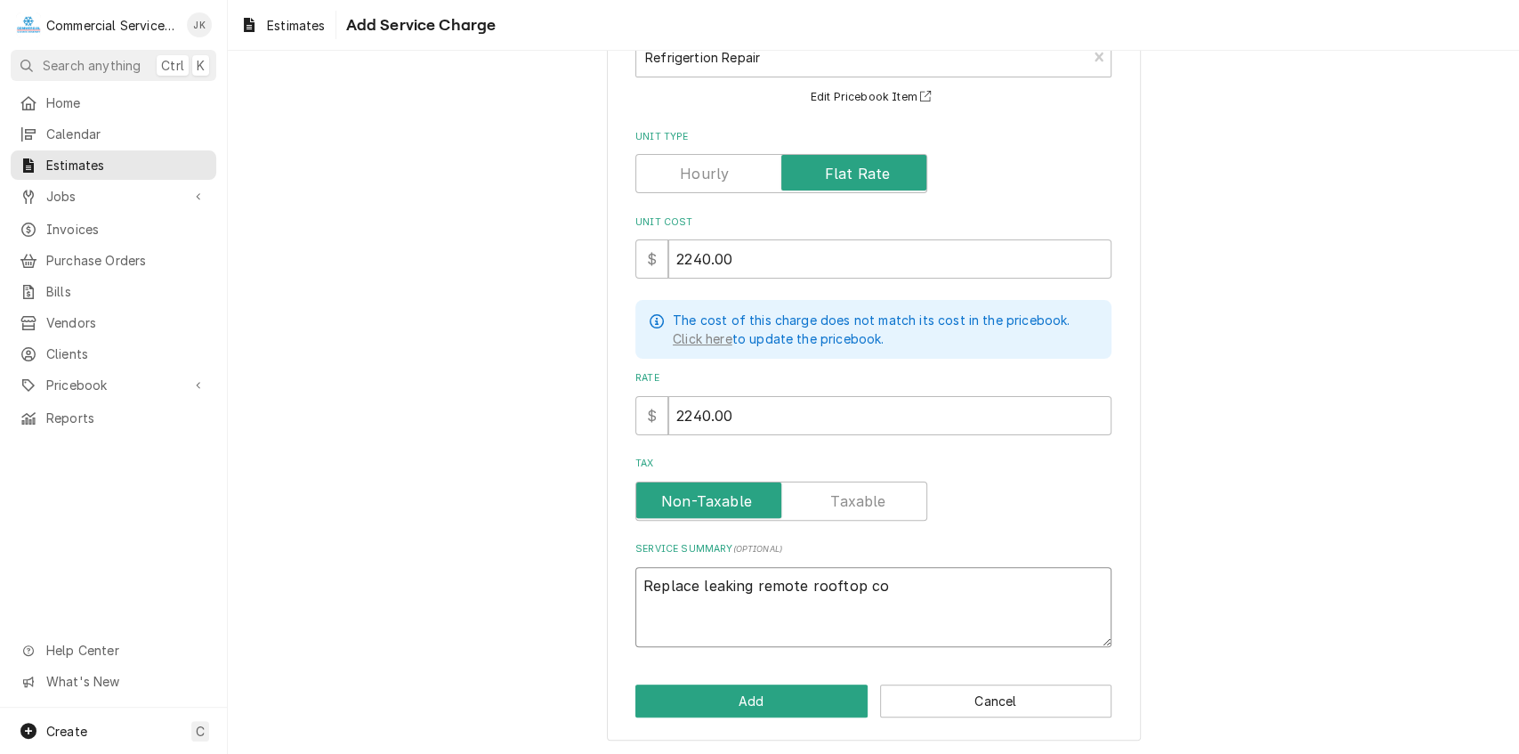
type textarea "x"
type textarea "Replace leaking remote rooftop c"
type textarea "x"
type textarea "Replace leaking remote rooftop"
type textarea "x"
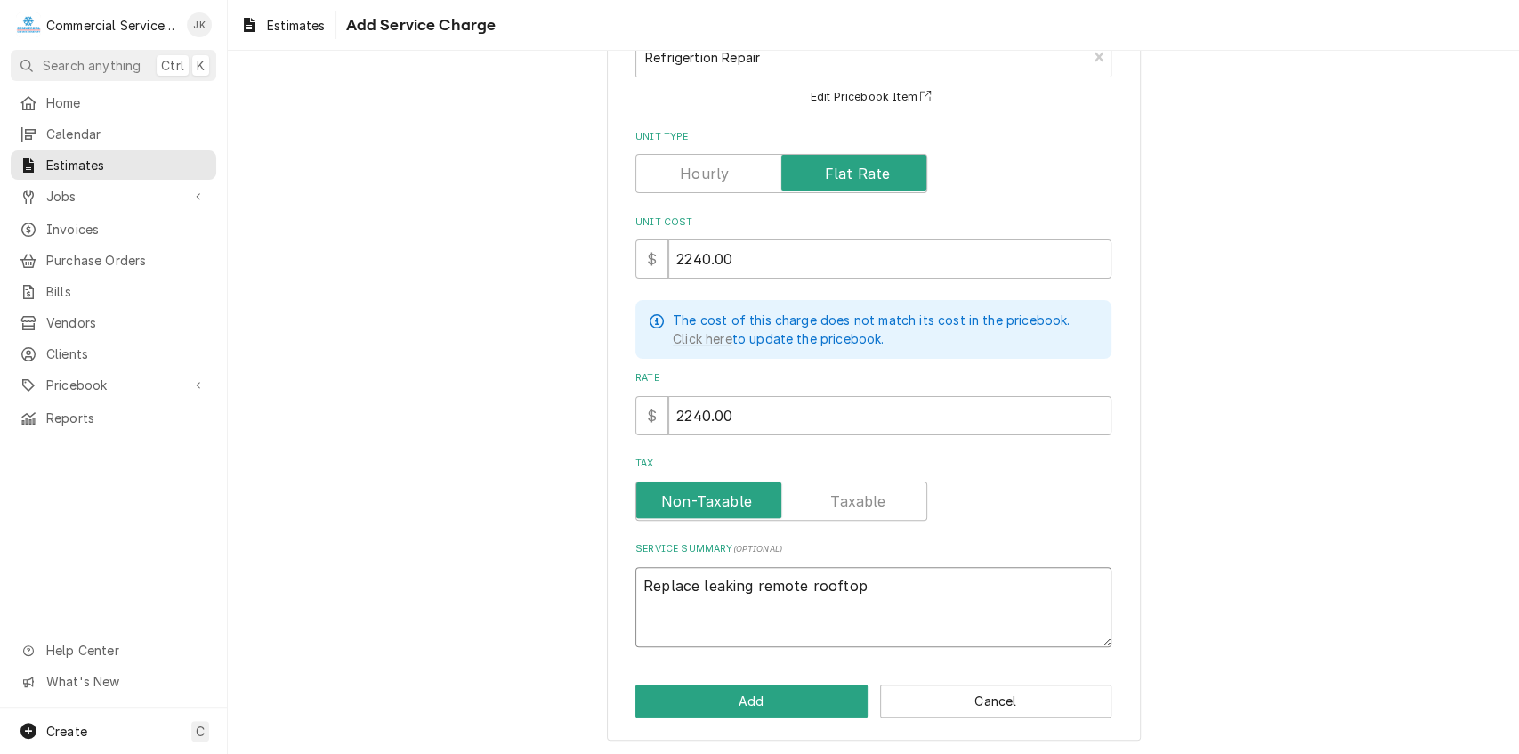
type textarea "Replace leaking remote rooftop"
type textarea "x"
type textarea "Replace leaking remote roofto"
type textarea "x"
type textarea "Replace leaking remote rooft"
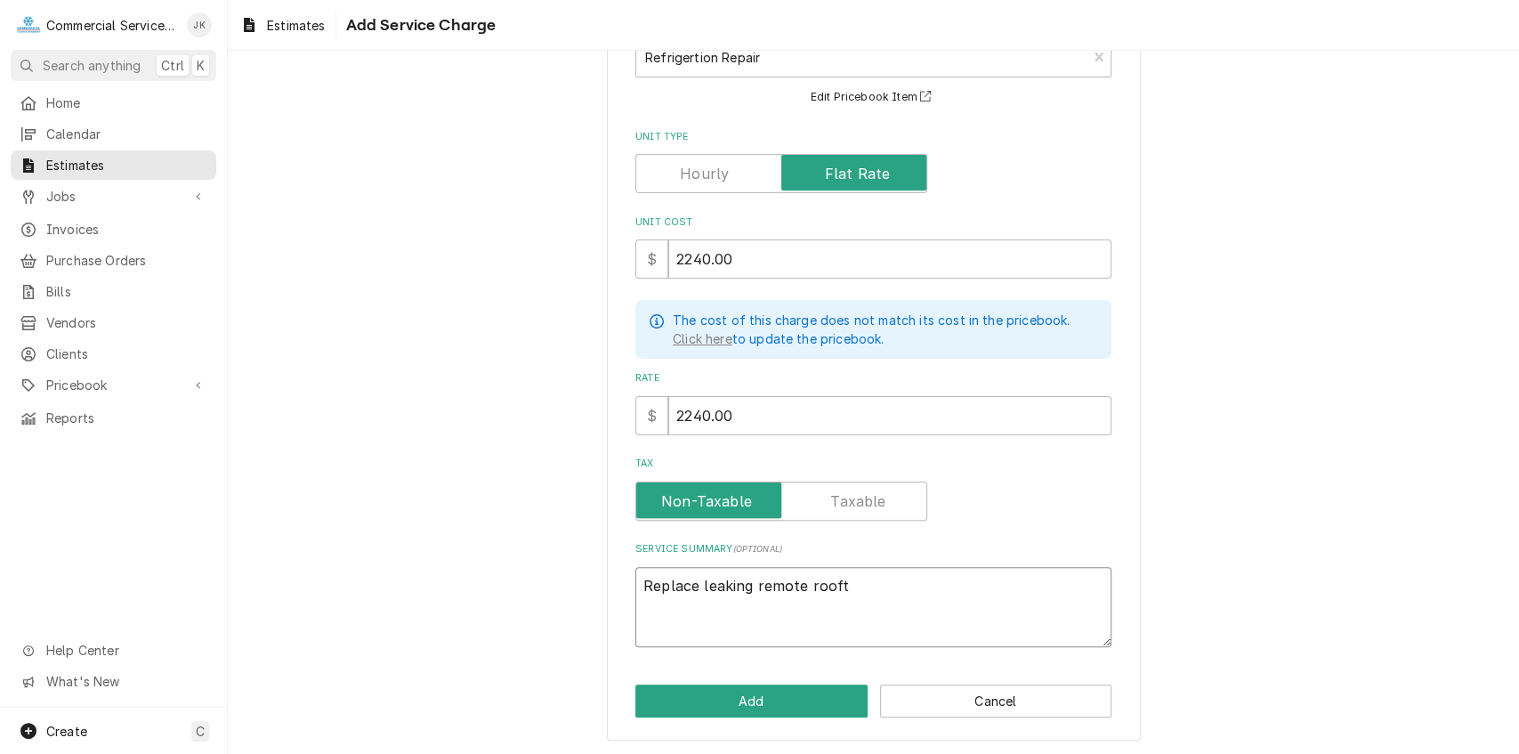
type textarea "x"
type textarea "Replace leaking remote roof"
type textarea "x"
type textarea "Replace leaking remote roo"
type textarea "x"
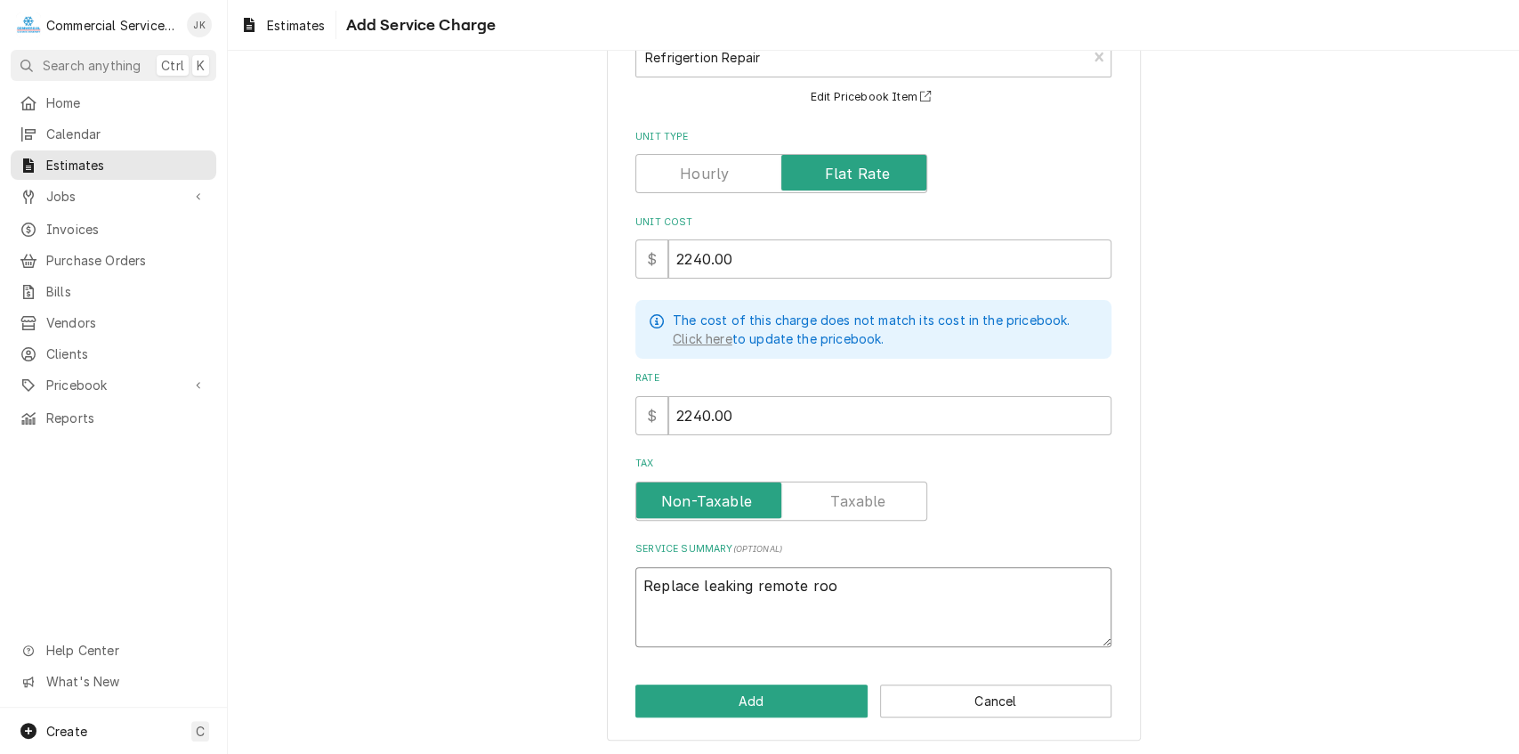
type textarea "Replace leaking remote ro"
type textarea "x"
type textarea "Replace leaking remote r"
type textarea "x"
type textarea "Replace leaking remote"
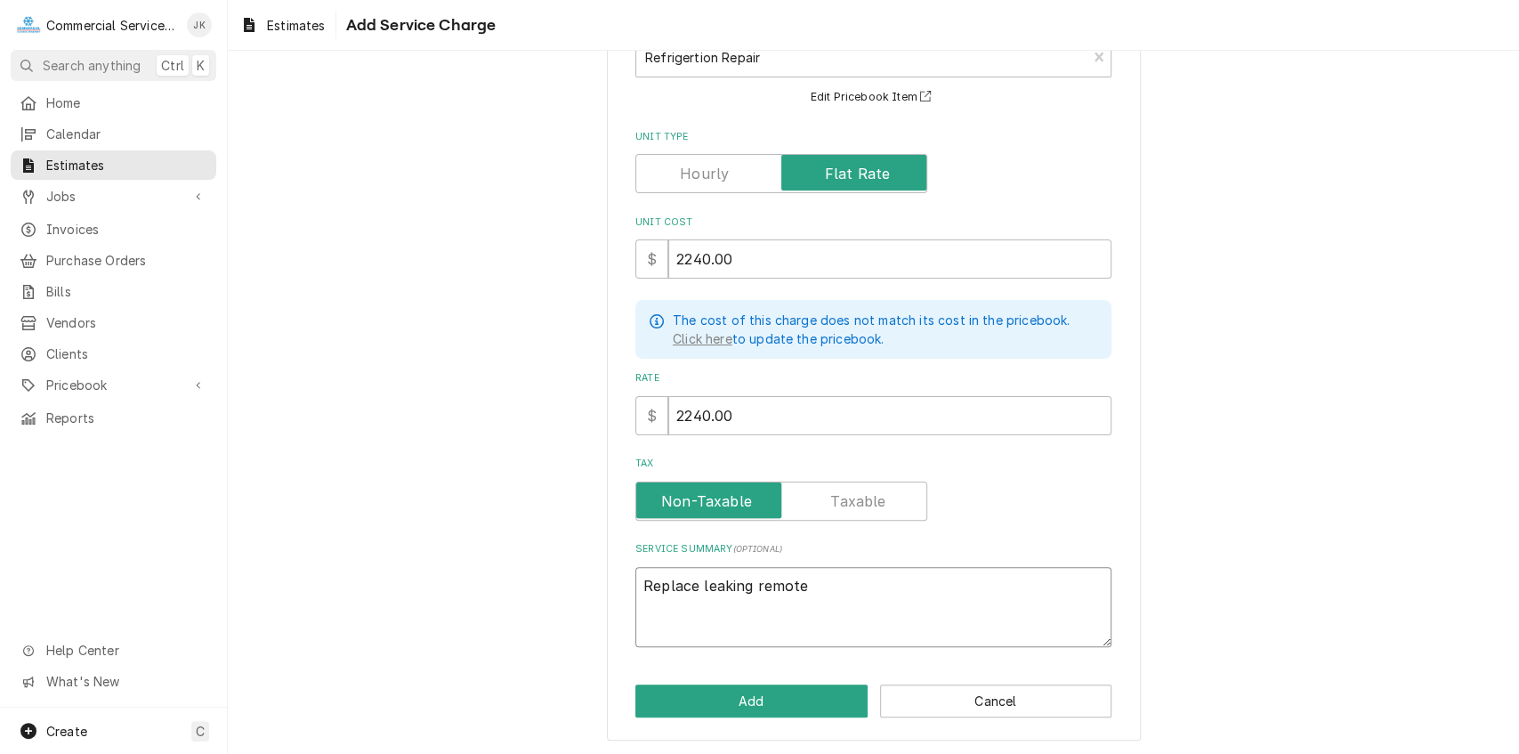
type textarea "x"
type textarea "Replace leaking remote"
type textarea "x"
type textarea "Replace leaking remot"
type textarea "x"
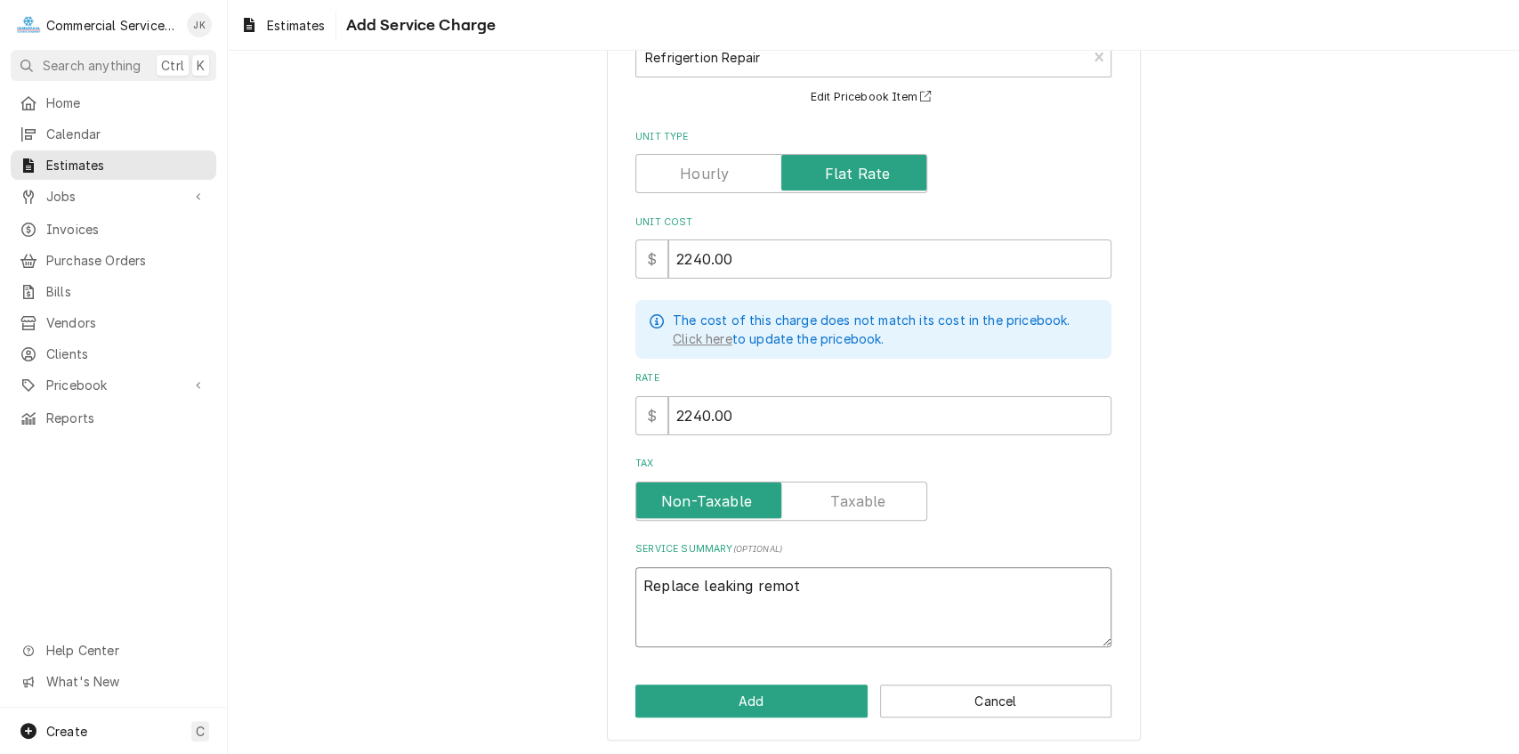
type textarea "Replace leaking remo"
click at [639, 580] on textarea "Walk-in Freezer Door" at bounding box center [873, 607] width 476 height 81
click at [908, 578] on textarea "Remove existing Walk-in Freezer Door" at bounding box center [873, 607] width 476 height 81
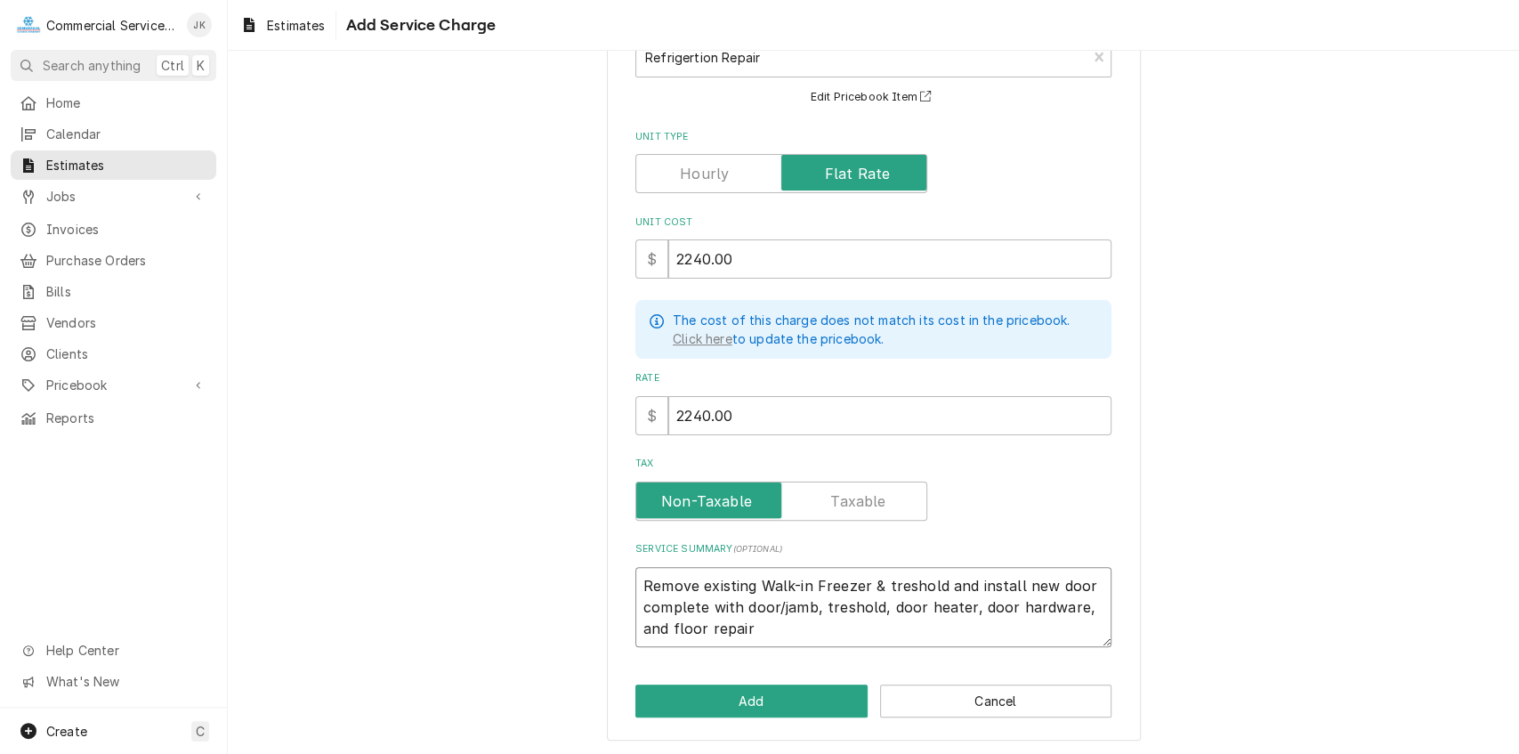
click at [639, 619] on textarea "Remove existing Walk-in Freezer & treshold and install new door complete with d…" at bounding box center [873, 607] width 476 height 81
click at [883, 625] on textarea "Remove existing Walk-in Freezer & treshold and install new door complete with d…" at bounding box center [873, 607] width 476 height 81
click at [640, 622] on textarea "Remove existing Walk-in Freezer & treshold and install new door complete with d…" at bounding box center [873, 607] width 476 height 81
click at [920, 626] on textarea "Remove existing Walk-in Freezer & treshold and install new door complete with d…" at bounding box center [873, 607] width 476 height 81
click at [1101, 621] on textarea "Remove existing Walk-in Freezer & treshold and install new door complete with d…" at bounding box center [873, 607] width 476 height 81
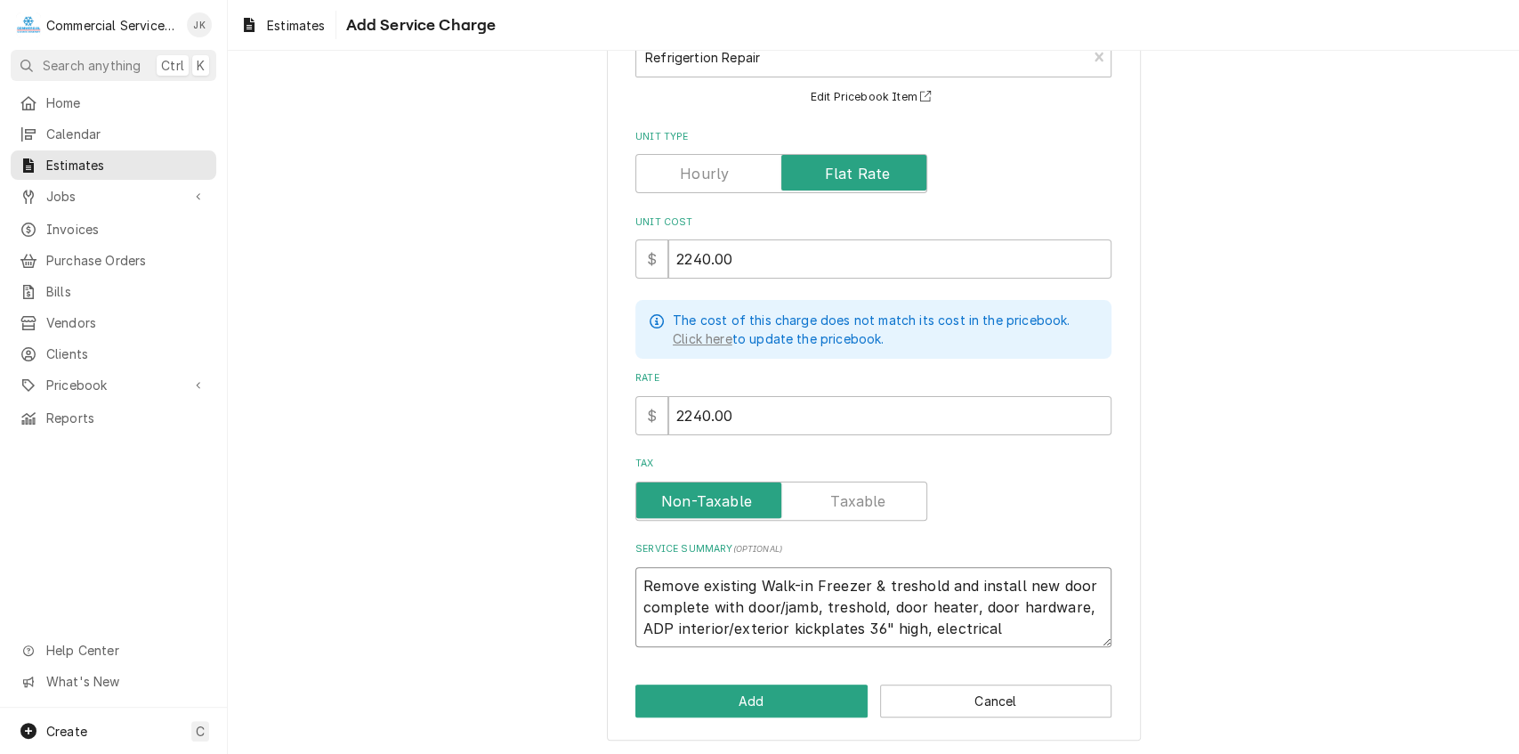
click at [918, 630] on textarea "Remove existing Walk-in Freezer & treshold and install new door complete with d…" at bounding box center [873, 607] width 476 height 81
click at [1078, 628] on textarea "Remove existing Walk-in Freezer & treshold and install new door complete with d…" at bounding box center [873, 607] width 476 height 81
click at [776, 692] on button "Add" at bounding box center [751, 700] width 232 height 33
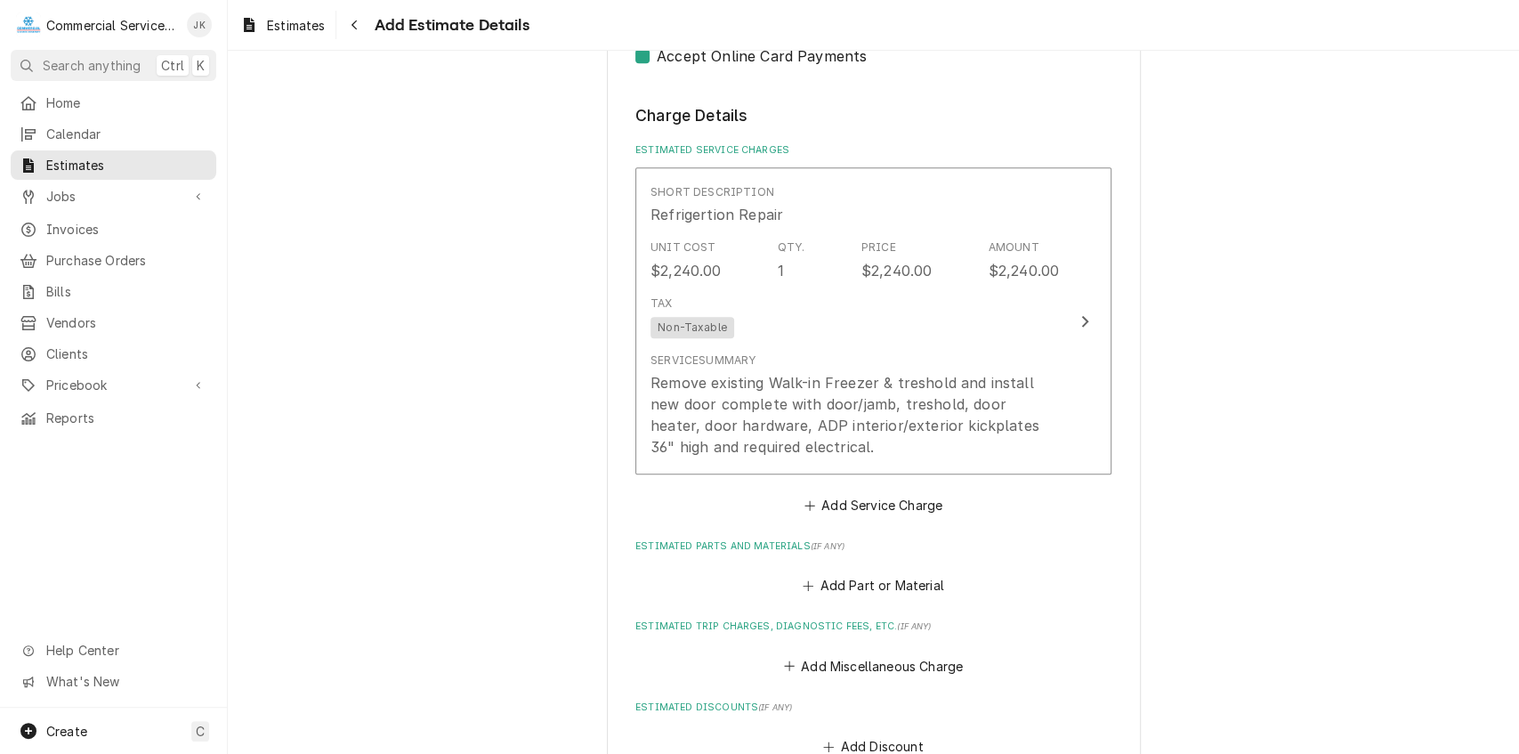
scroll to position [1346, 0]
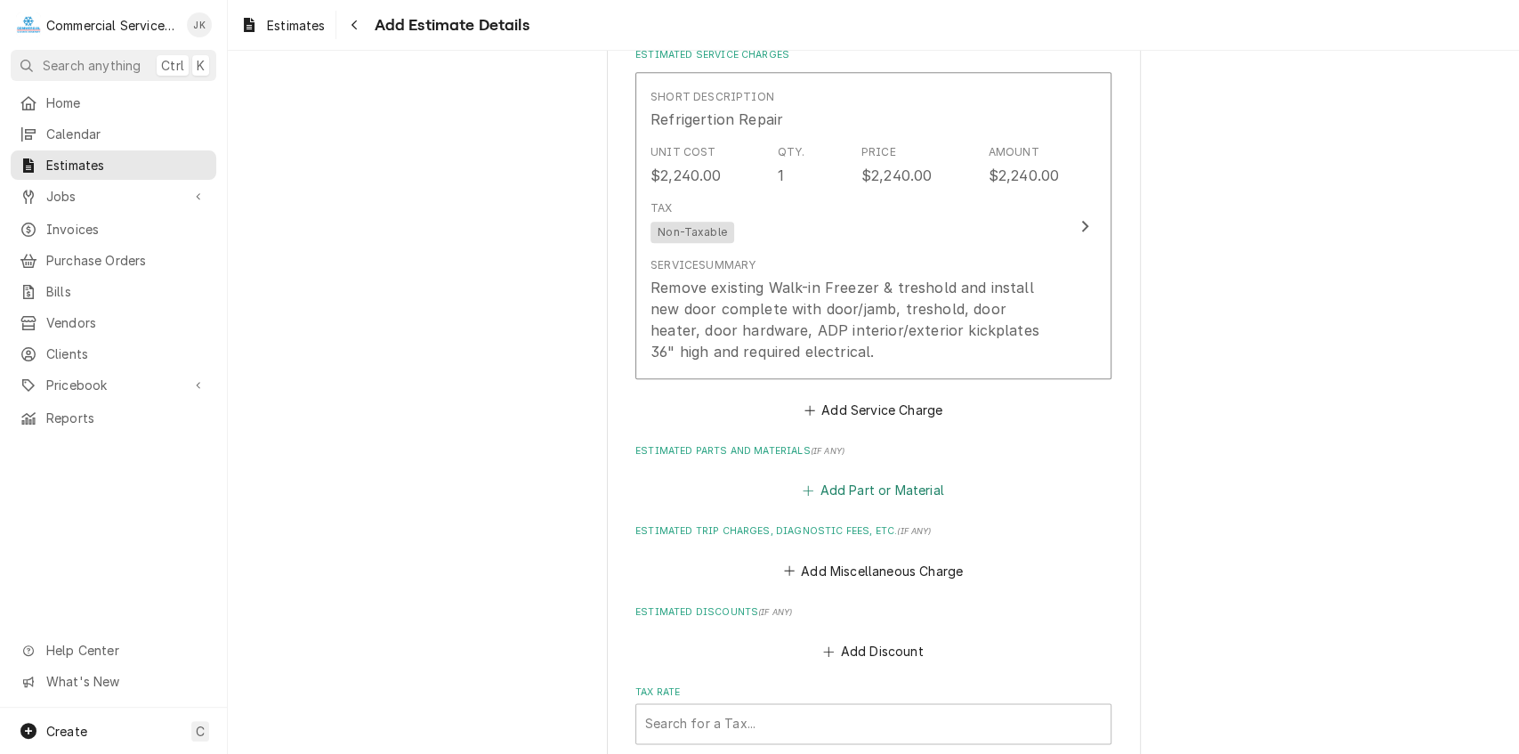
click at [836, 495] on button "Add Part or Material" at bounding box center [873, 490] width 147 height 25
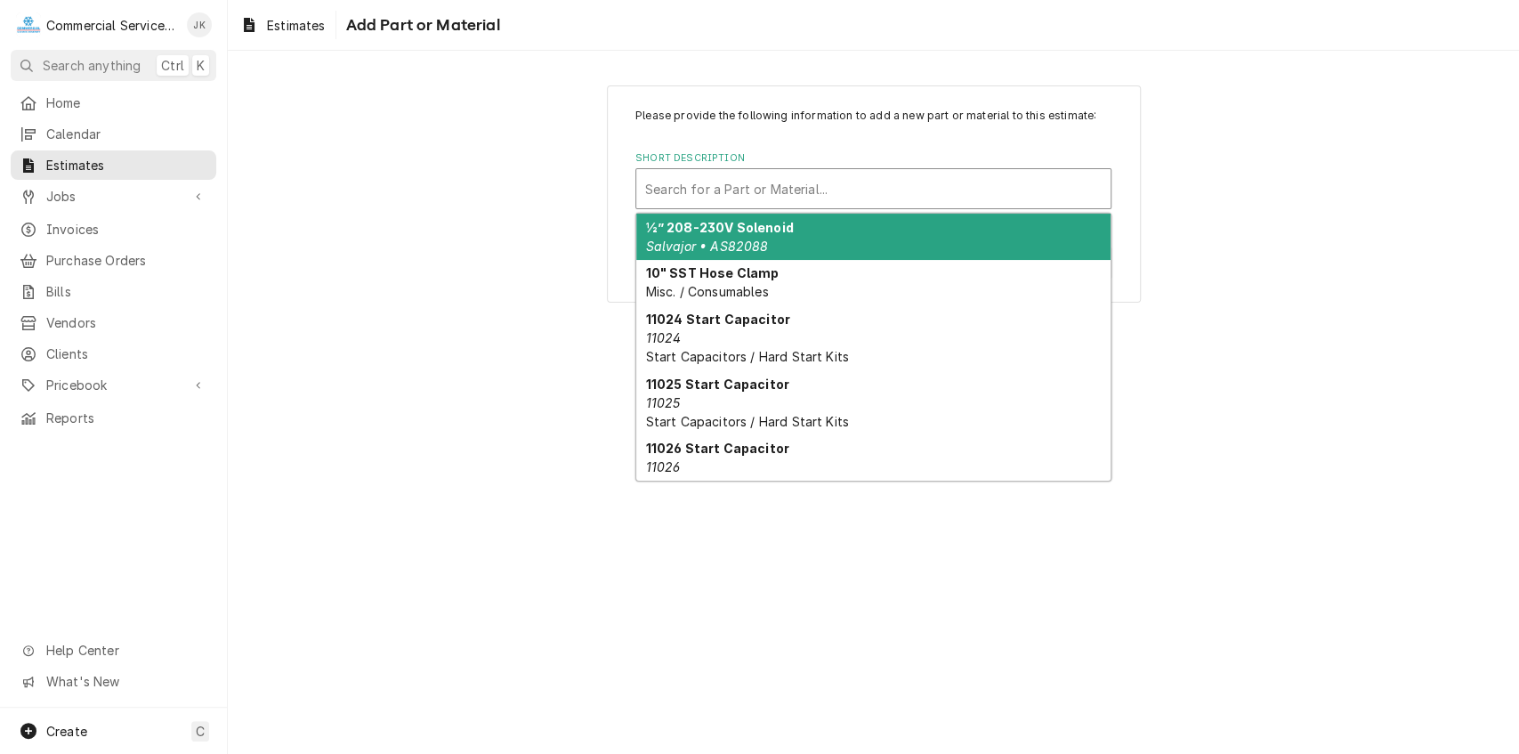
click at [662, 182] on div "Short Description" at bounding box center [873, 189] width 456 height 32
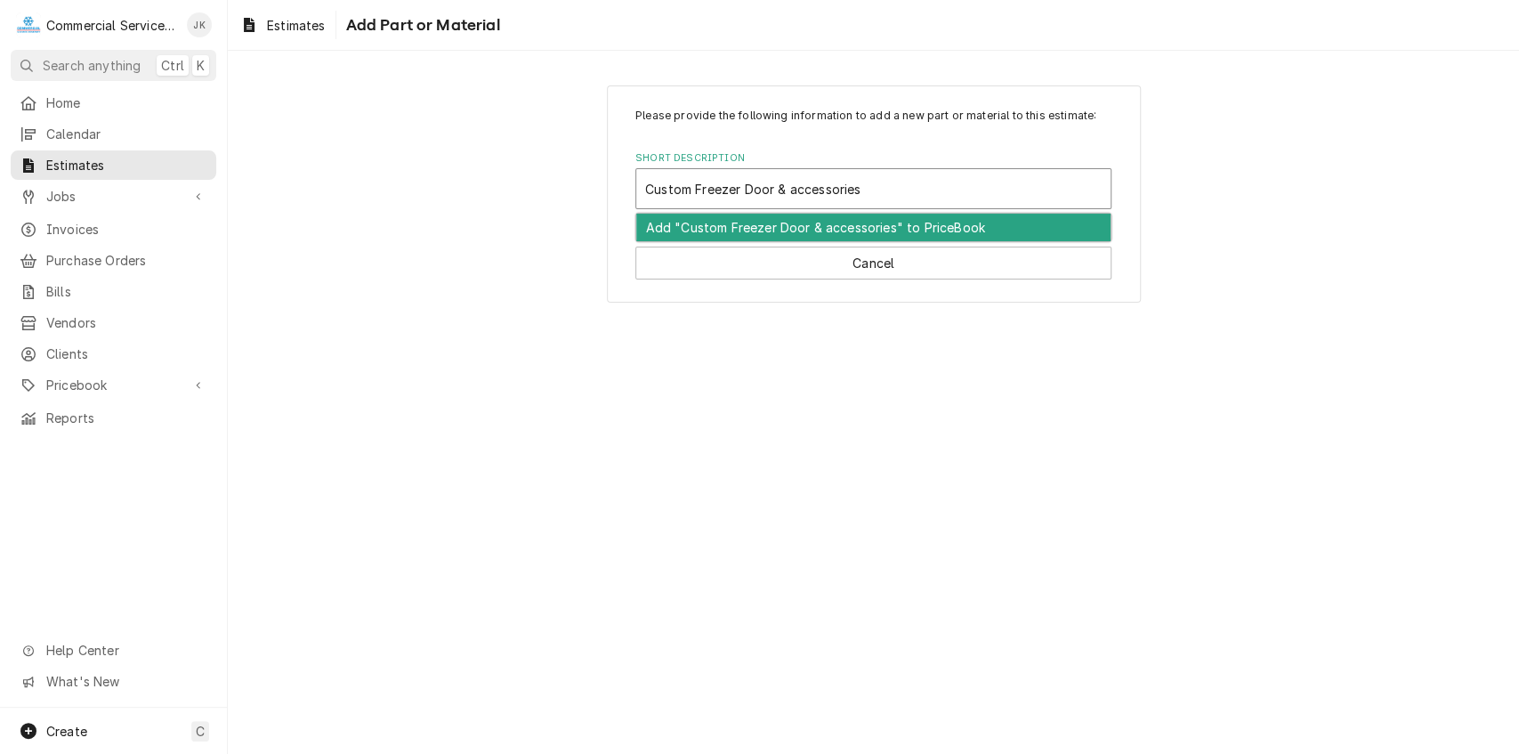
click at [805, 218] on div "Add "Custom Freezer Door & accessories" to PriceBook" at bounding box center [873, 228] width 474 height 28
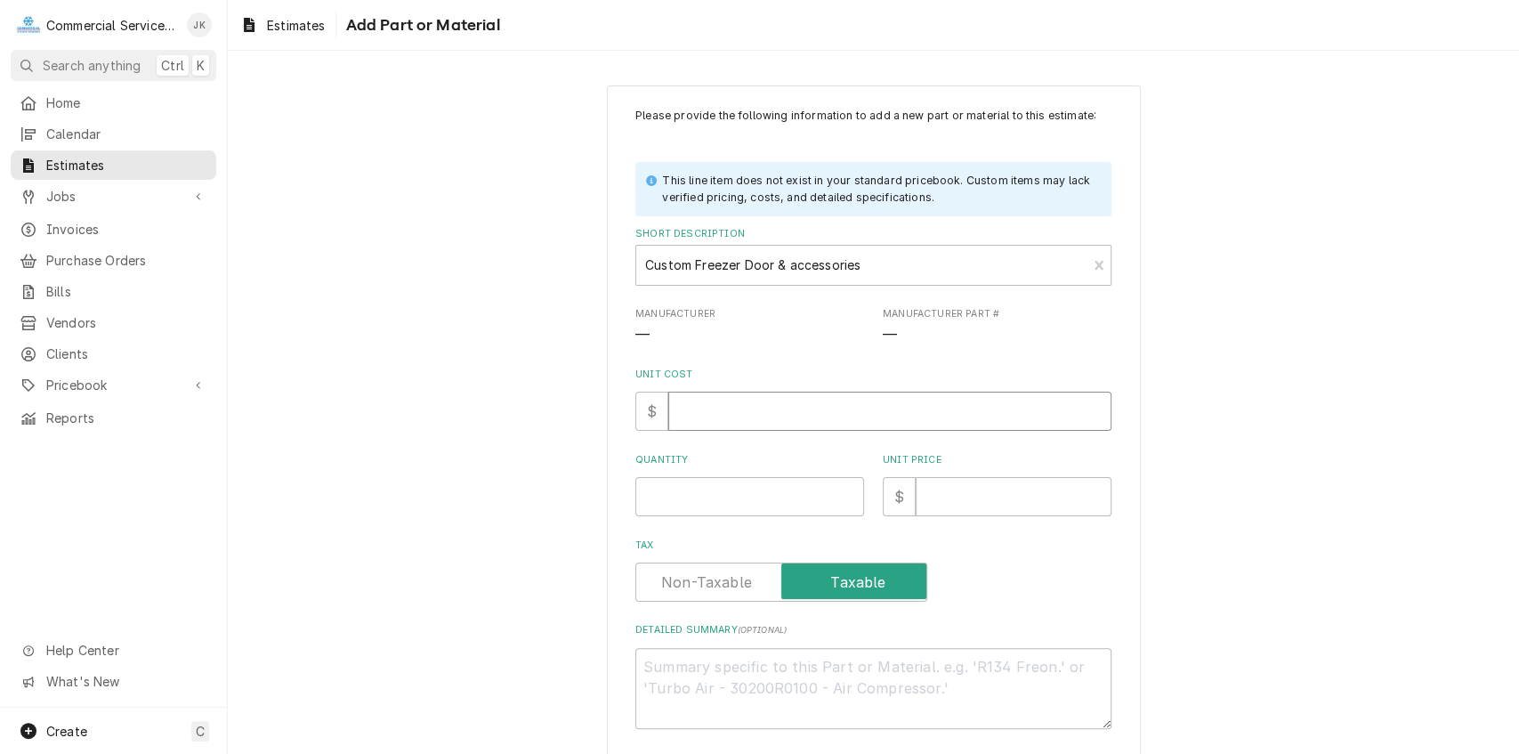
click at [698, 406] on input "Unit Cost" at bounding box center [889, 411] width 443 height 39
click at [689, 489] on input "Quantity" at bounding box center [749, 496] width 229 height 39
click at [933, 500] on input "Unit Price" at bounding box center [1014, 496] width 196 height 39
click at [668, 661] on textarea "Detailed Summary ( optional )" at bounding box center [873, 688] width 476 height 81
click at [731, 660] on textarea "Replacement freezer door" at bounding box center [873, 688] width 476 height 81
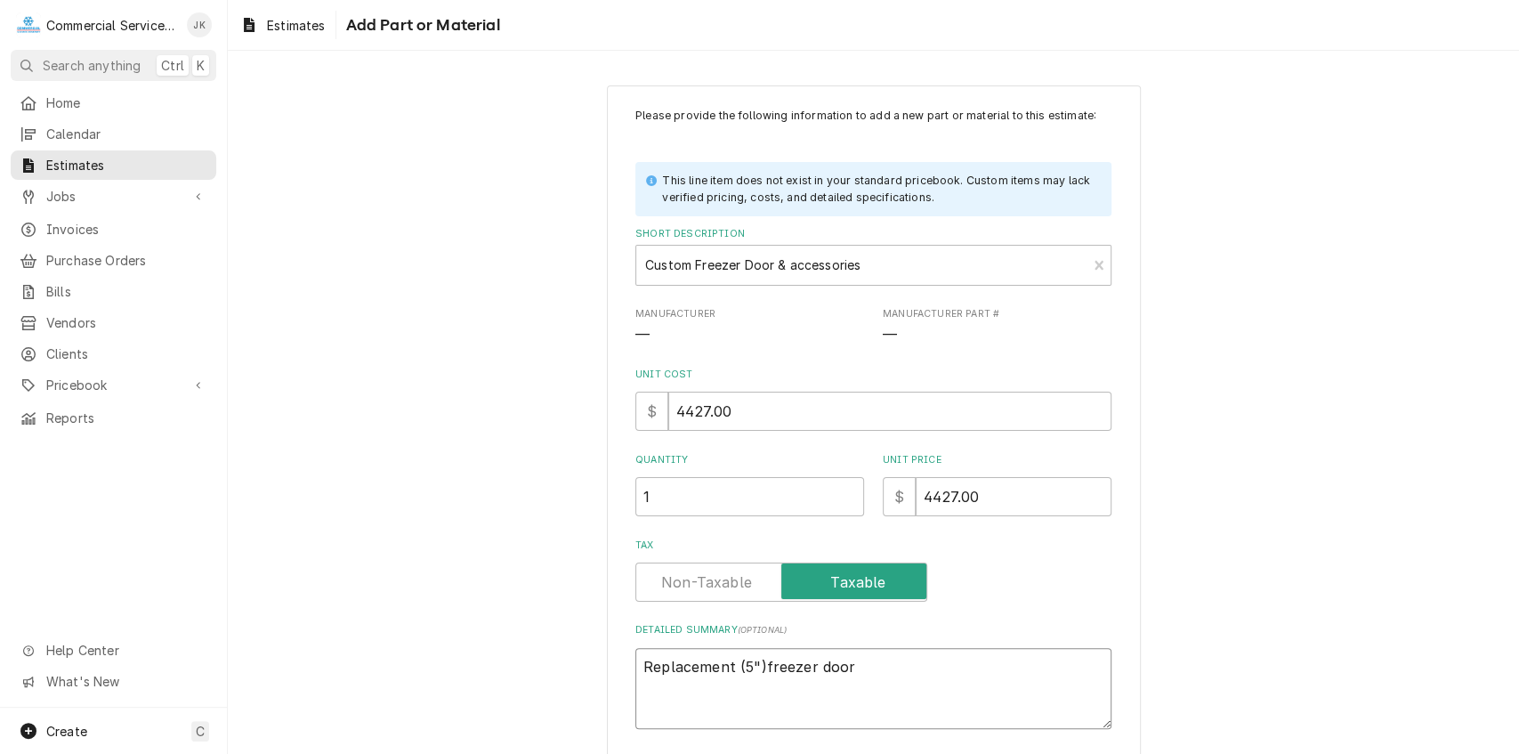
click at [850, 664] on textarea "Replacement (5")freezer door" at bounding box center [873, 688] width 476 height 81
click at [690, 691] on textarea "Replacement (5")freezer door/jamb, stucco embossed aluminum int/ext, left hinged" at bounding box center [873, 688] width 476 height 81
click at [790, 686] on textarea "Replacement (5")freezer door/jamb, stucco embossed aluminum int/ext, (3) left h…" at bounding box center [873, 688] width 476 height 81
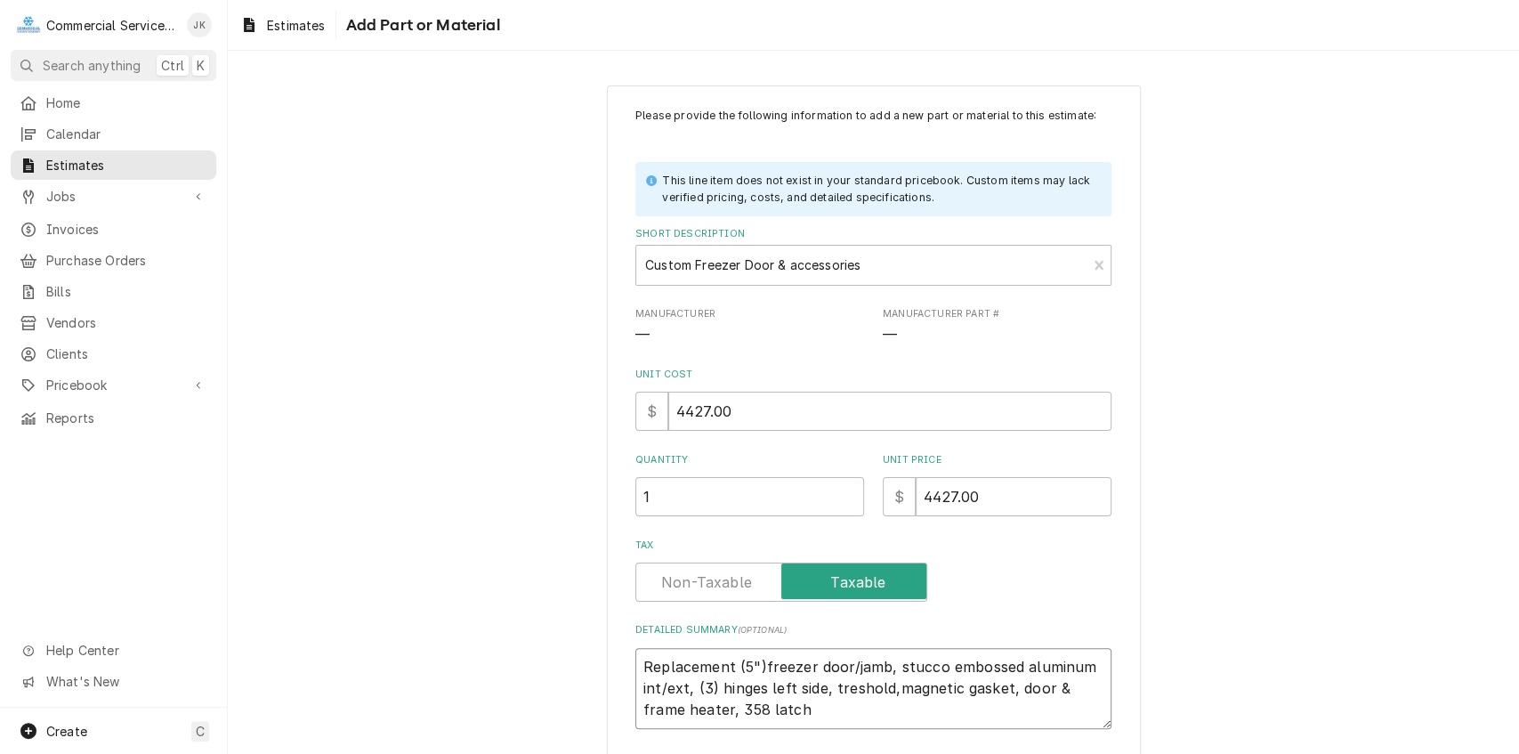
click at [701, 710] on textarea "Replacement (5")freezer door/jamb, stucco embossed aluminum int/ext, (3) hinges…" at bounding box center [873, 688] width 476 height 81
click at [765, 707] on textarea "Replacement (5")freezer door/jamb, stucco embossed aluminum int/ext, (3) hinges…" at bounding box center [873, 688] width 476 height 81
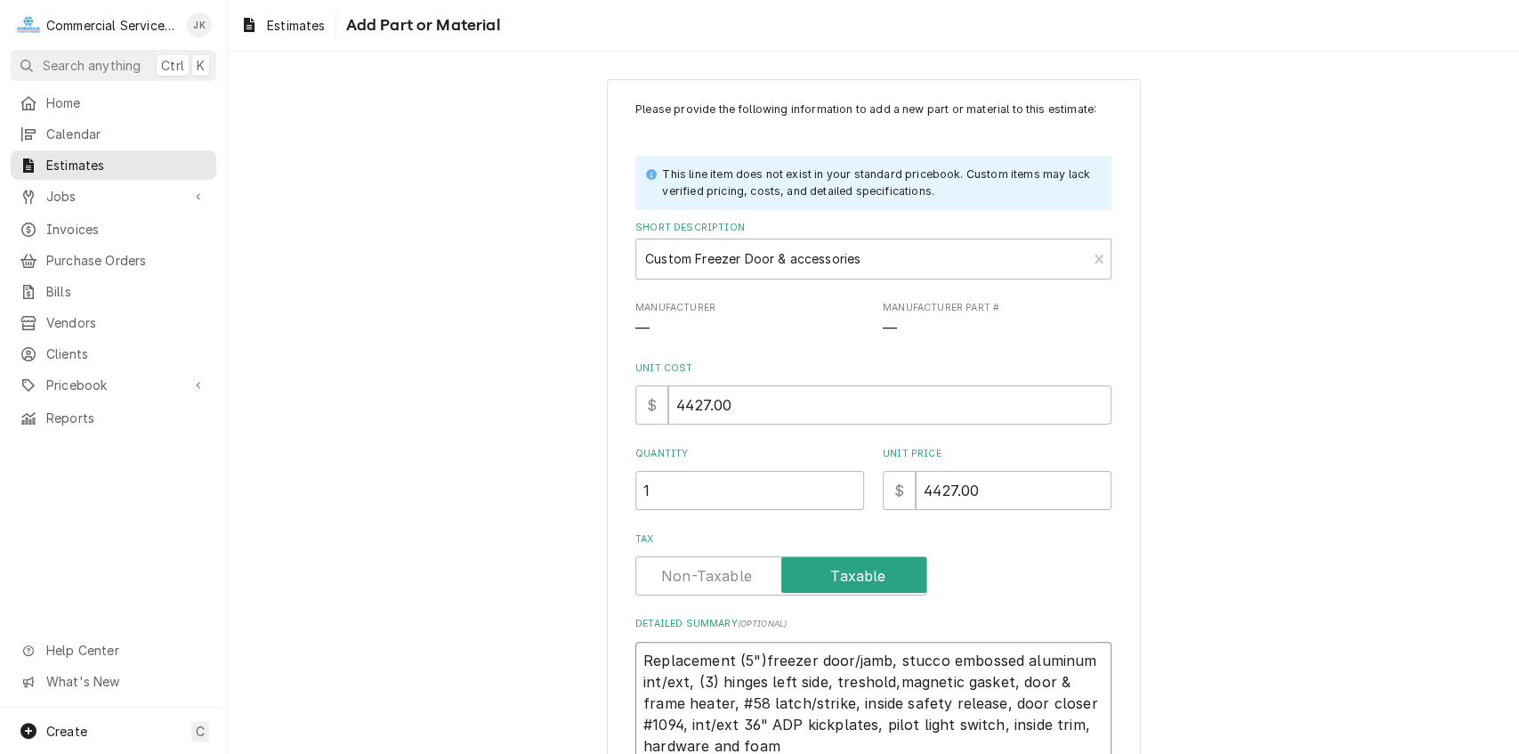
click at [758, 660] on textarea "Replacement (5")freezer door/jamb, stucco embossed aluminum int/ext, (3) hinges…" at bounding box center [873, 704] width 476 height 124
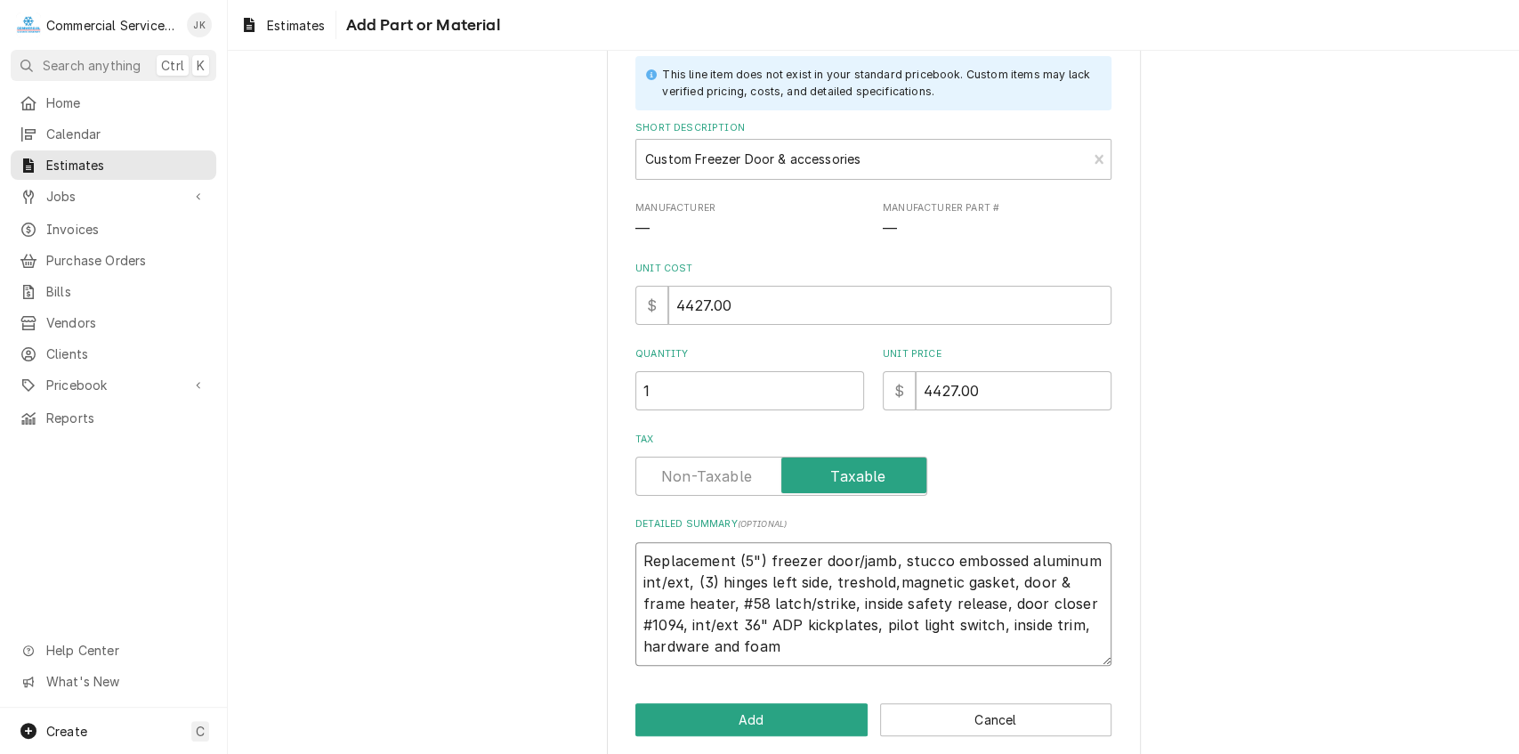
scroll to position [125, 0]
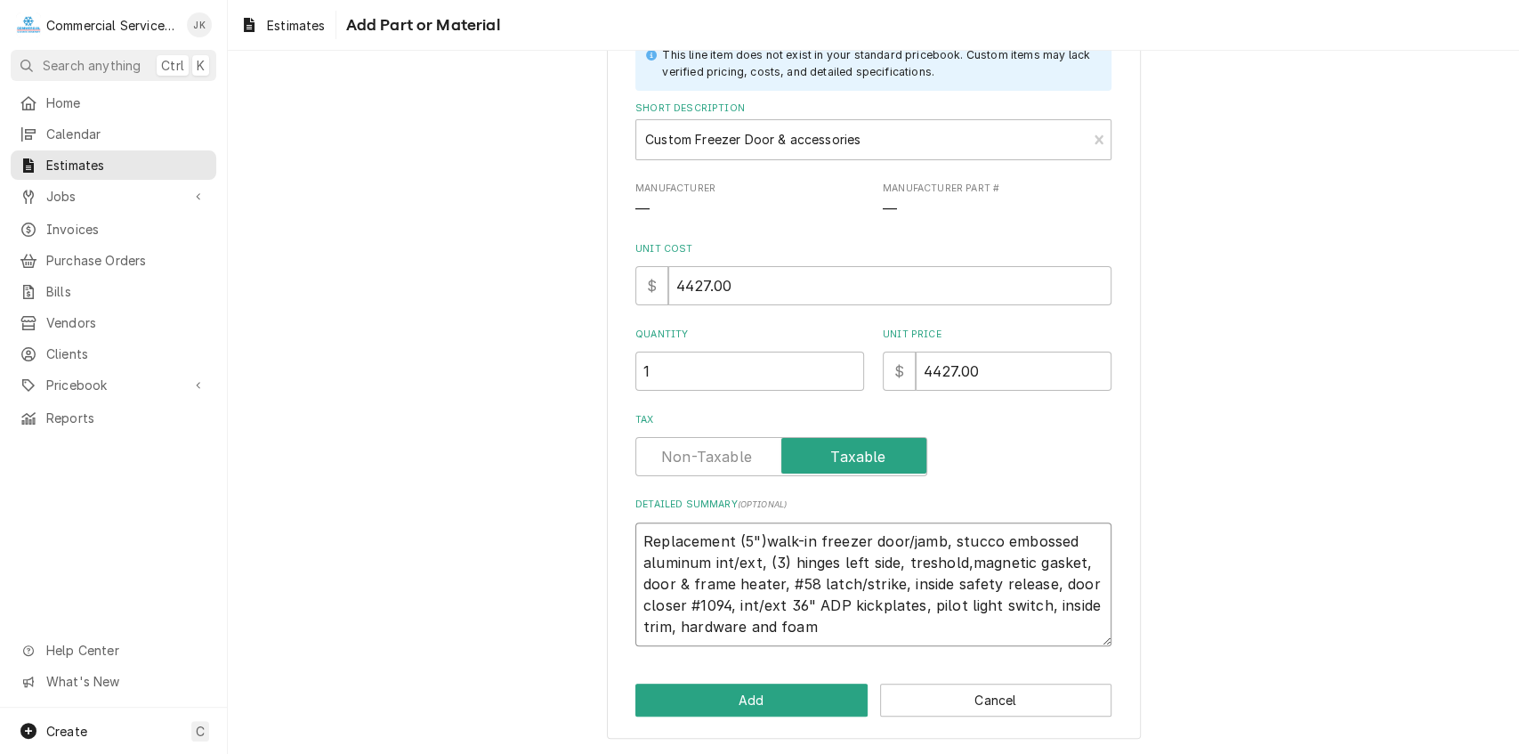
click at [731, 539] on textarea "Replacement (5")walk-in freezer door/jamb, stucco embossed aluminum int/ext, (3…" at bounding box center [873, 584] width 476 height 124
click at [705, 561] on textarea "Replacement (5")walk-in freezer door/jamb, stucco embossed aluminum int/ext, (3…" at bounding box center [873, 584] width 476 height 124
click at [1002, 561] on textarea "Replacement (5")walk-in freezer door/jamb, stucco embossed aluminum finish int/…" at bounding box center [873, 584] width 476 height 124
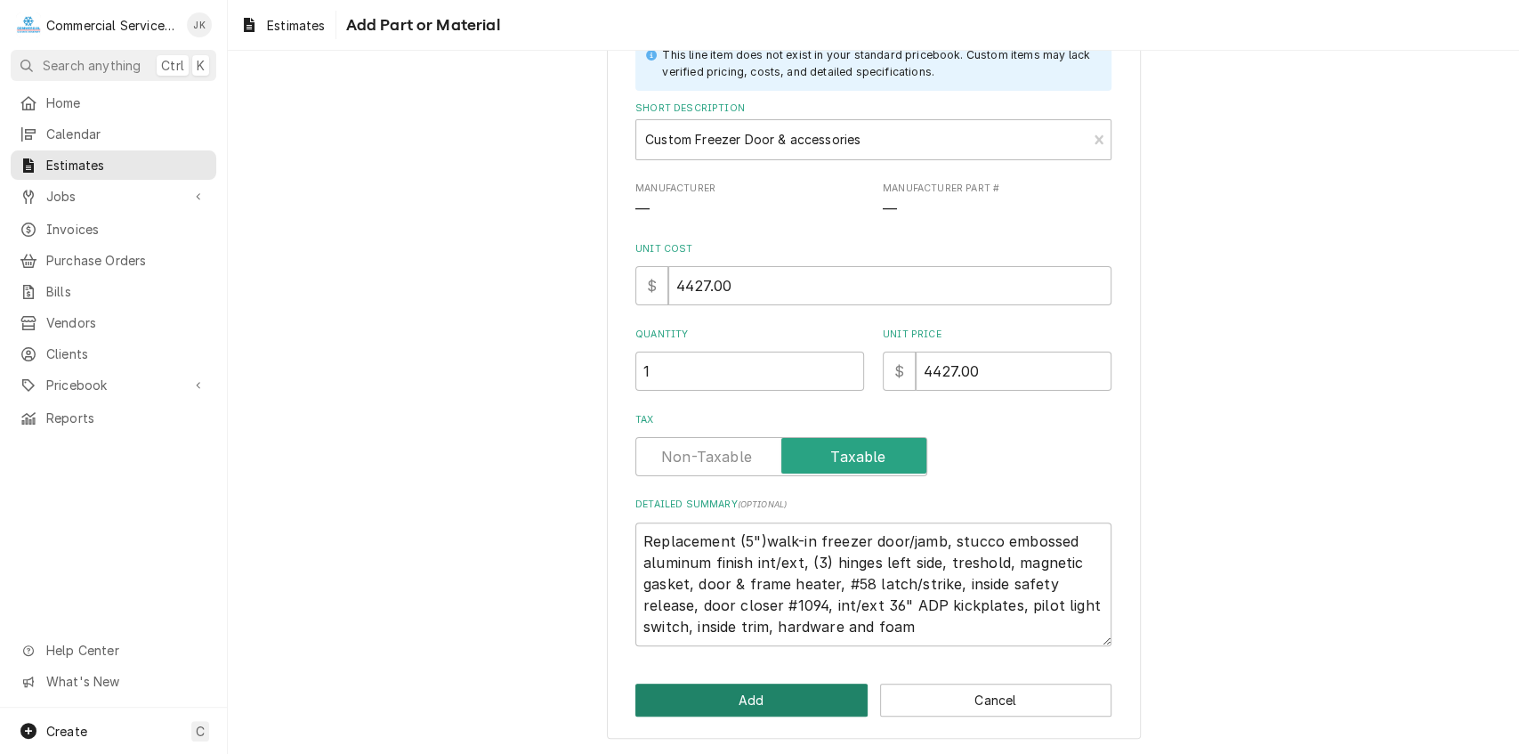
click at [744, 700] on button "Add" at bounding box center [751, 699] width 232 height 33
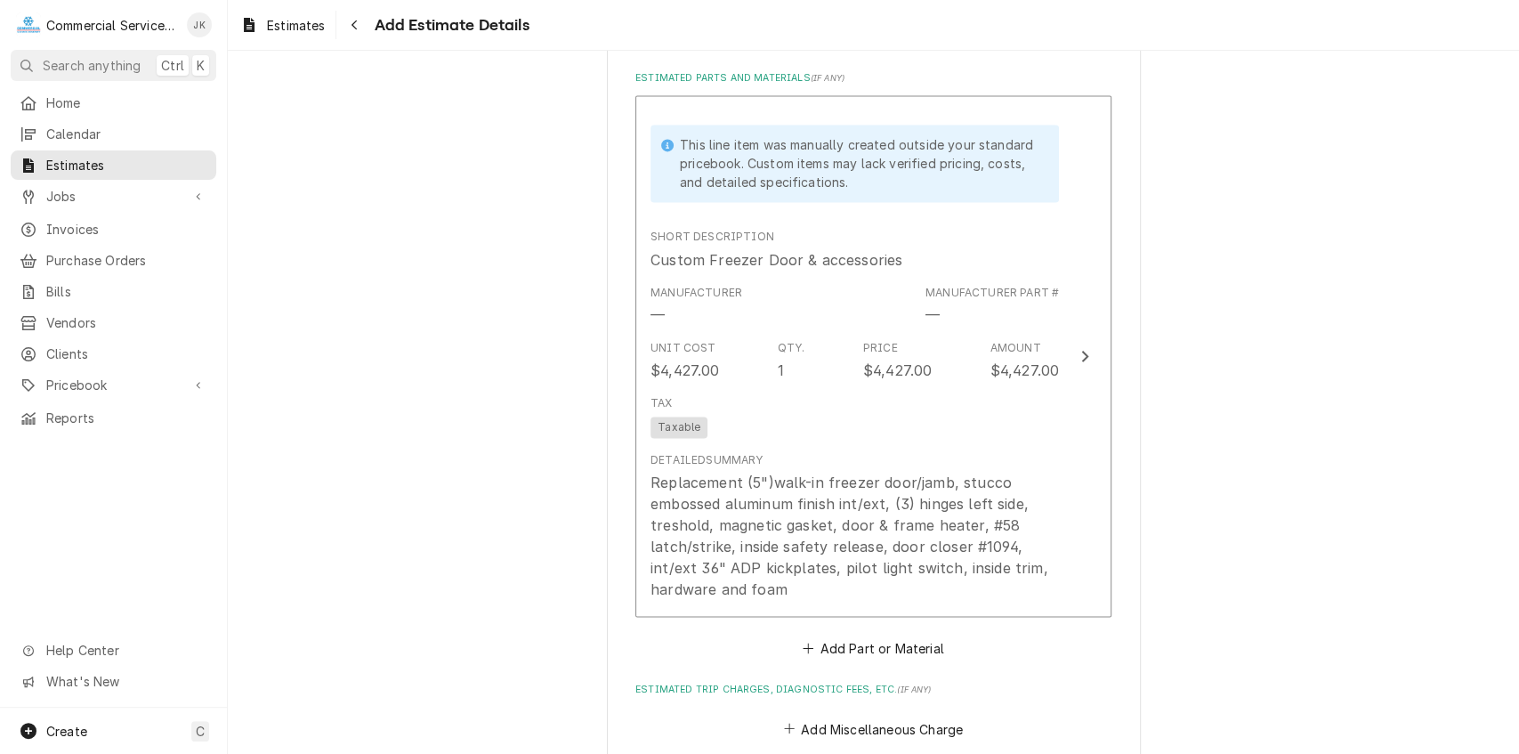
scroll to position [1728, 0]
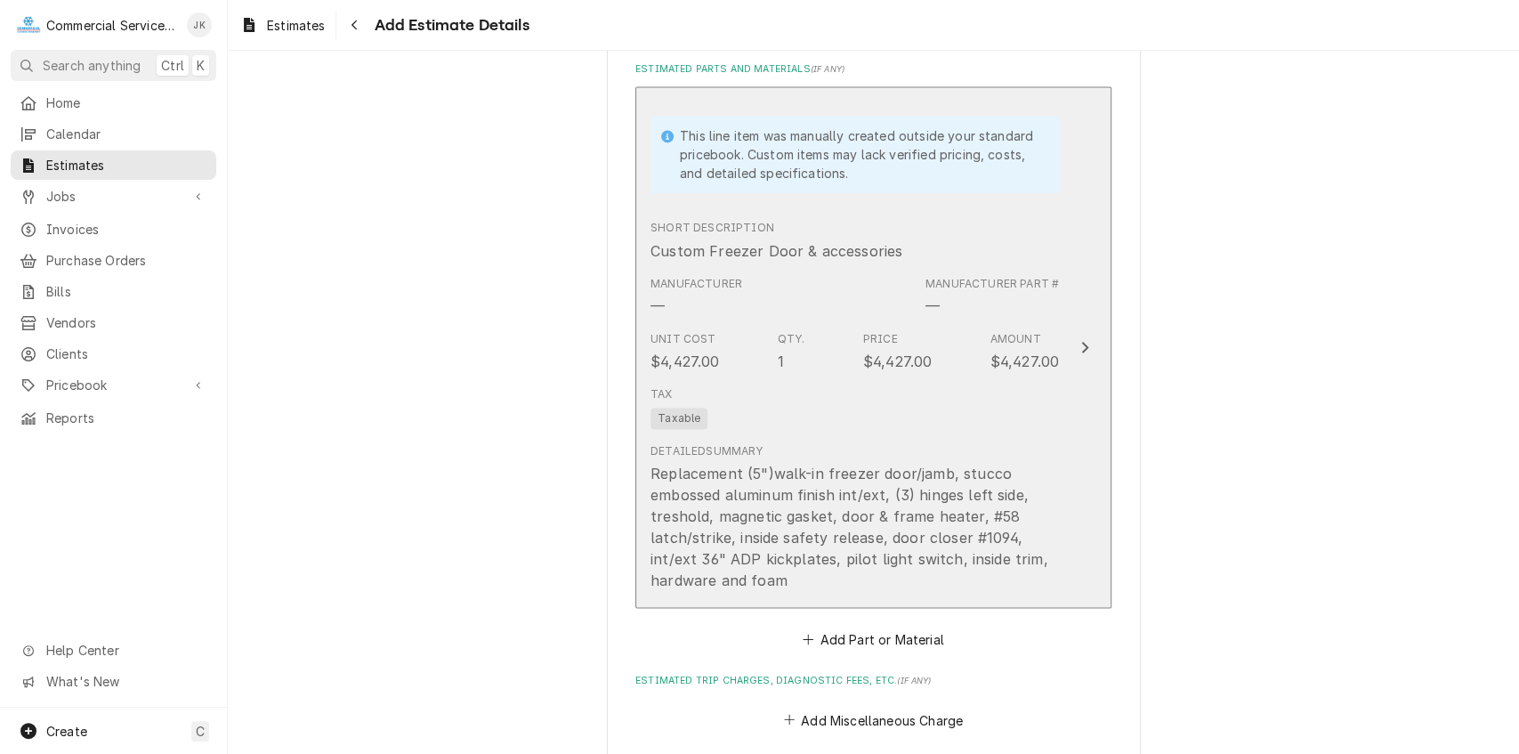
click at [790, 403] on div "Tax Taxable" at bounding box center [854, 407] width 408 height 57
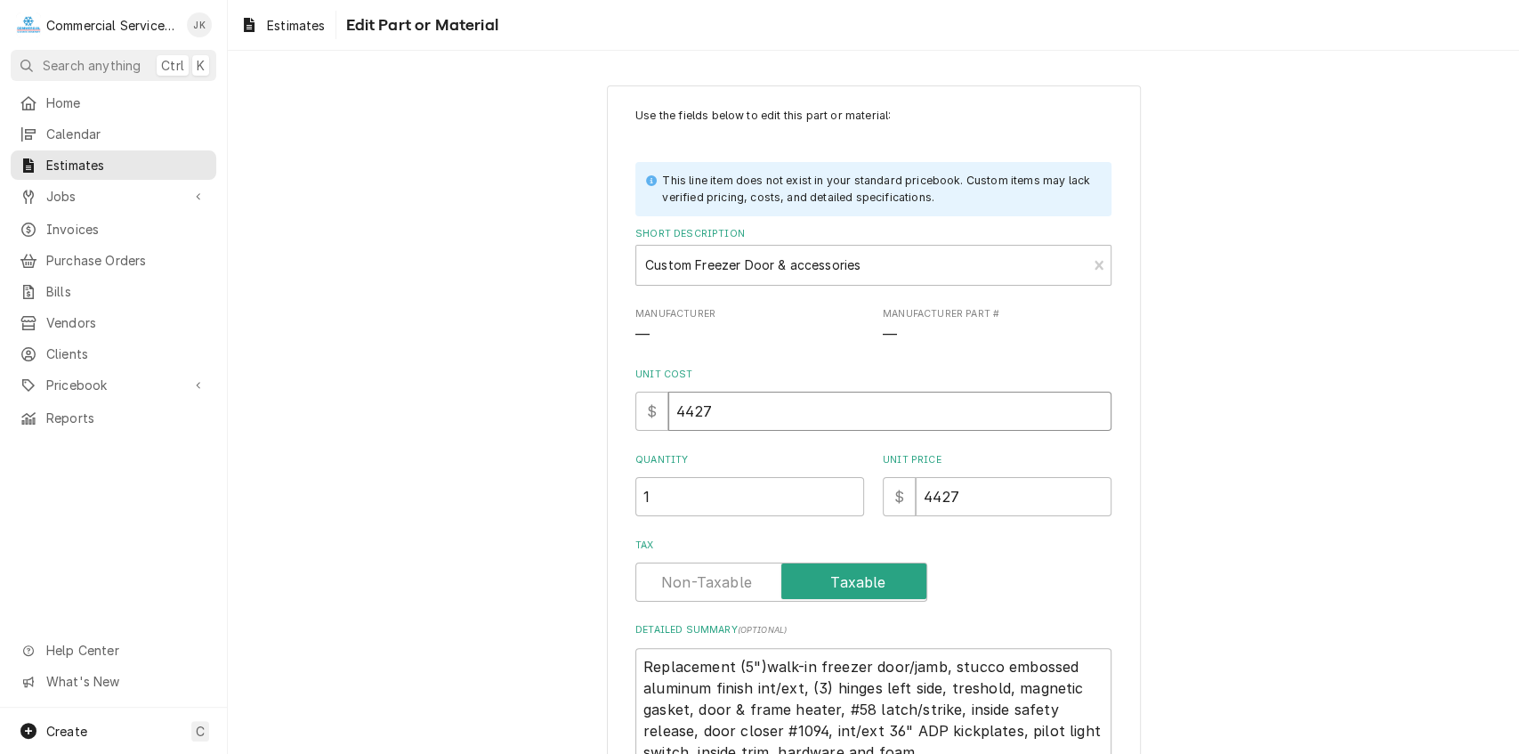
click at [713, 405] on input "4427" at bounding box center [889, 411] width 443 height 39
click at [954, 500] on input "4427" at bounding box center [1014, 496] width 196 height 39
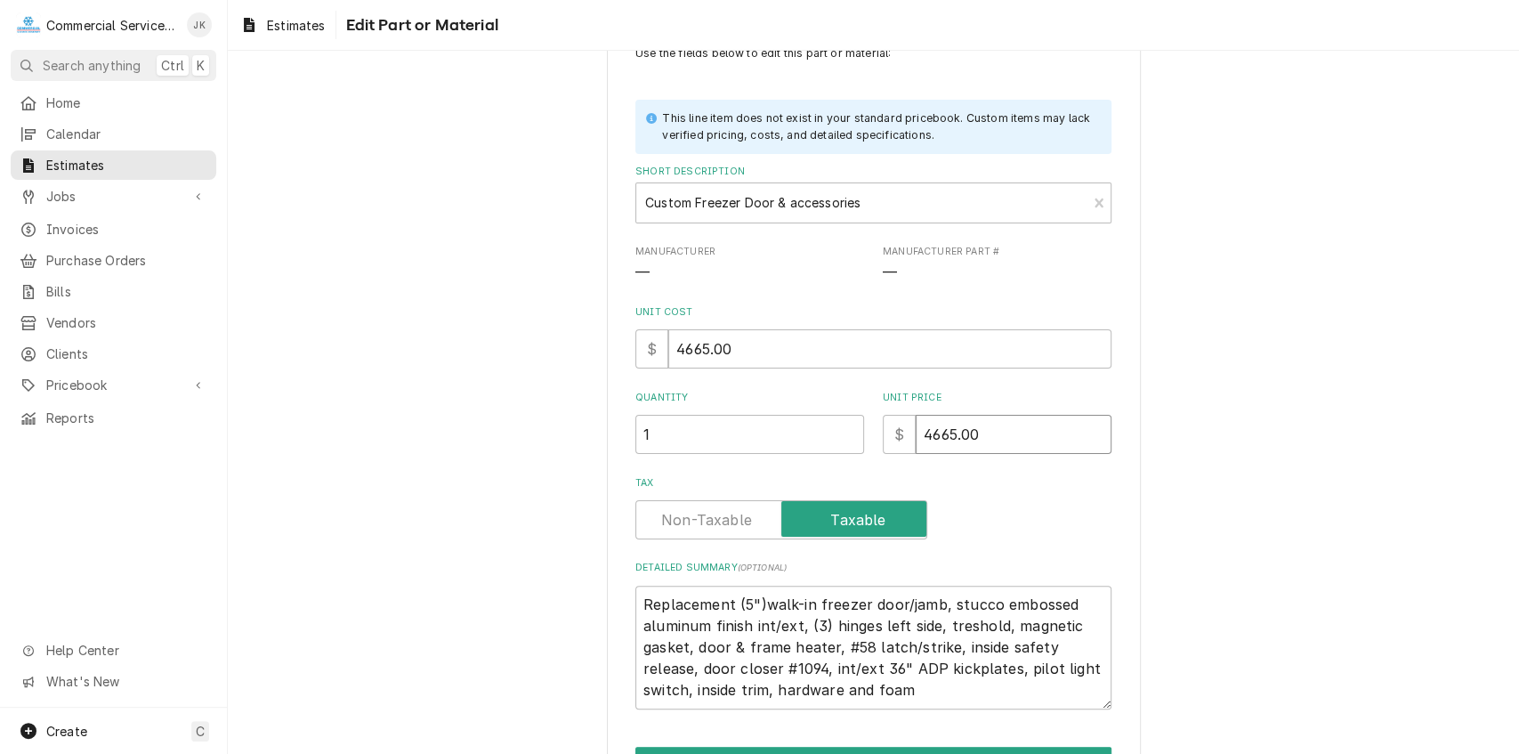
scroll to position [172, 0]
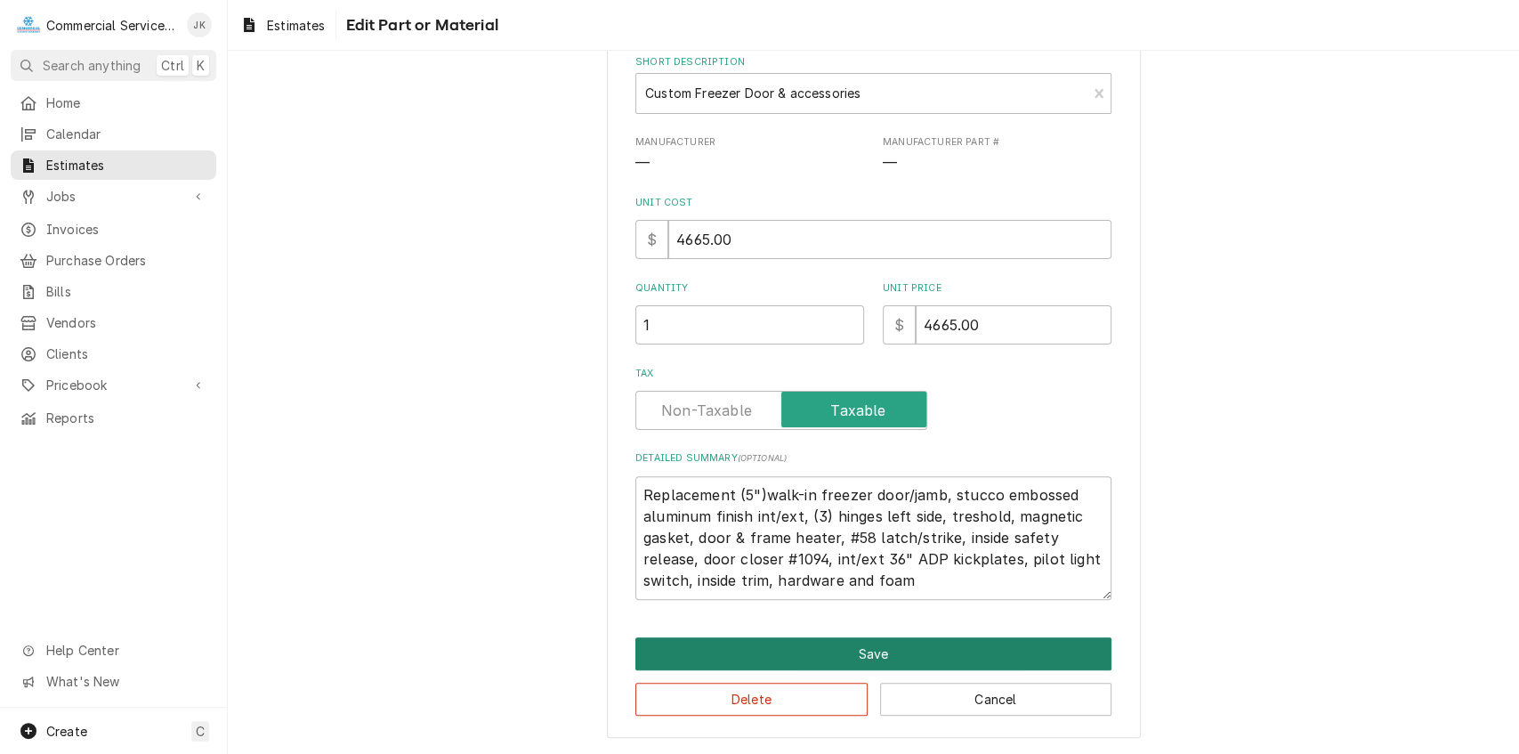
click at [810, 652] on button "Save" at bounding box center [873, 653] width 476 height 33
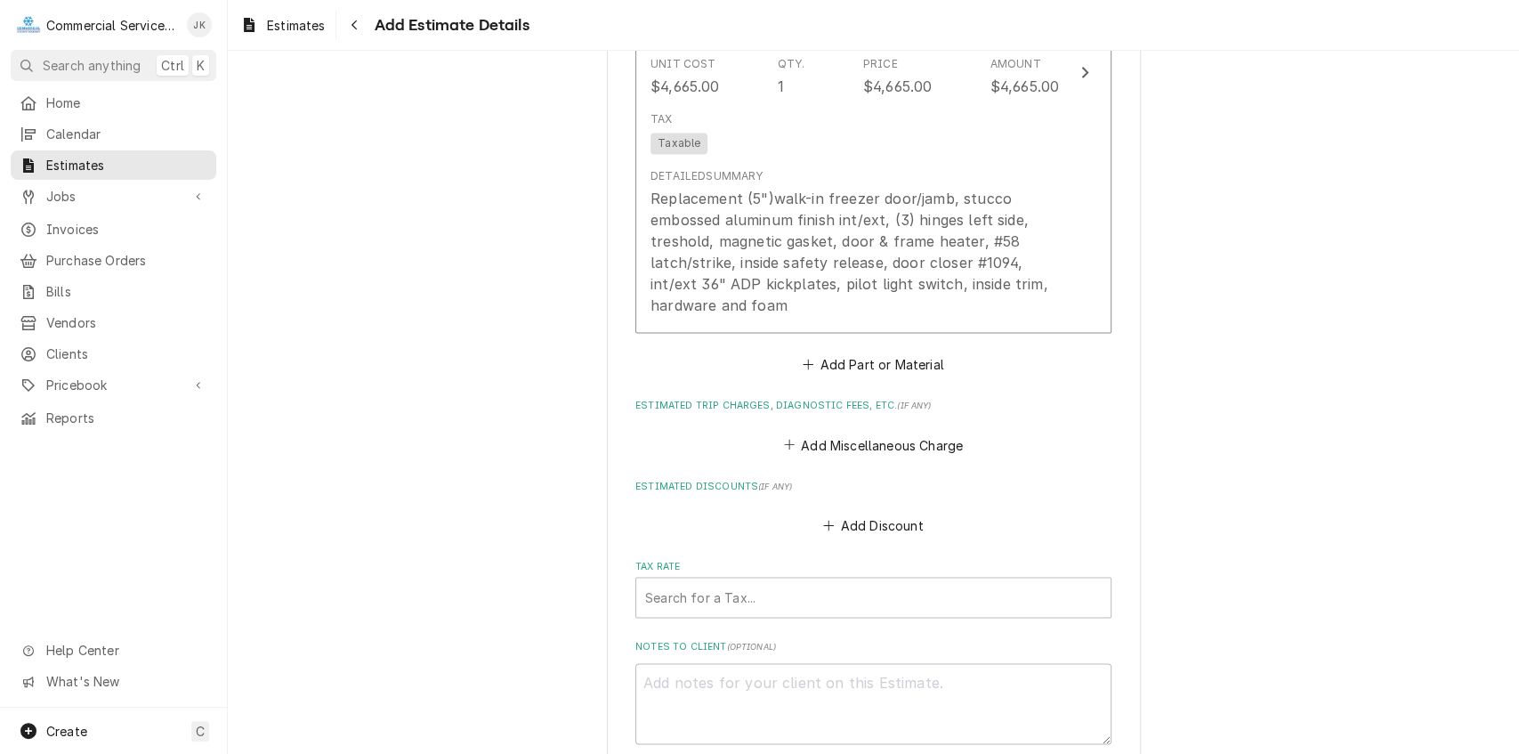
scroll to position [2054, 0]
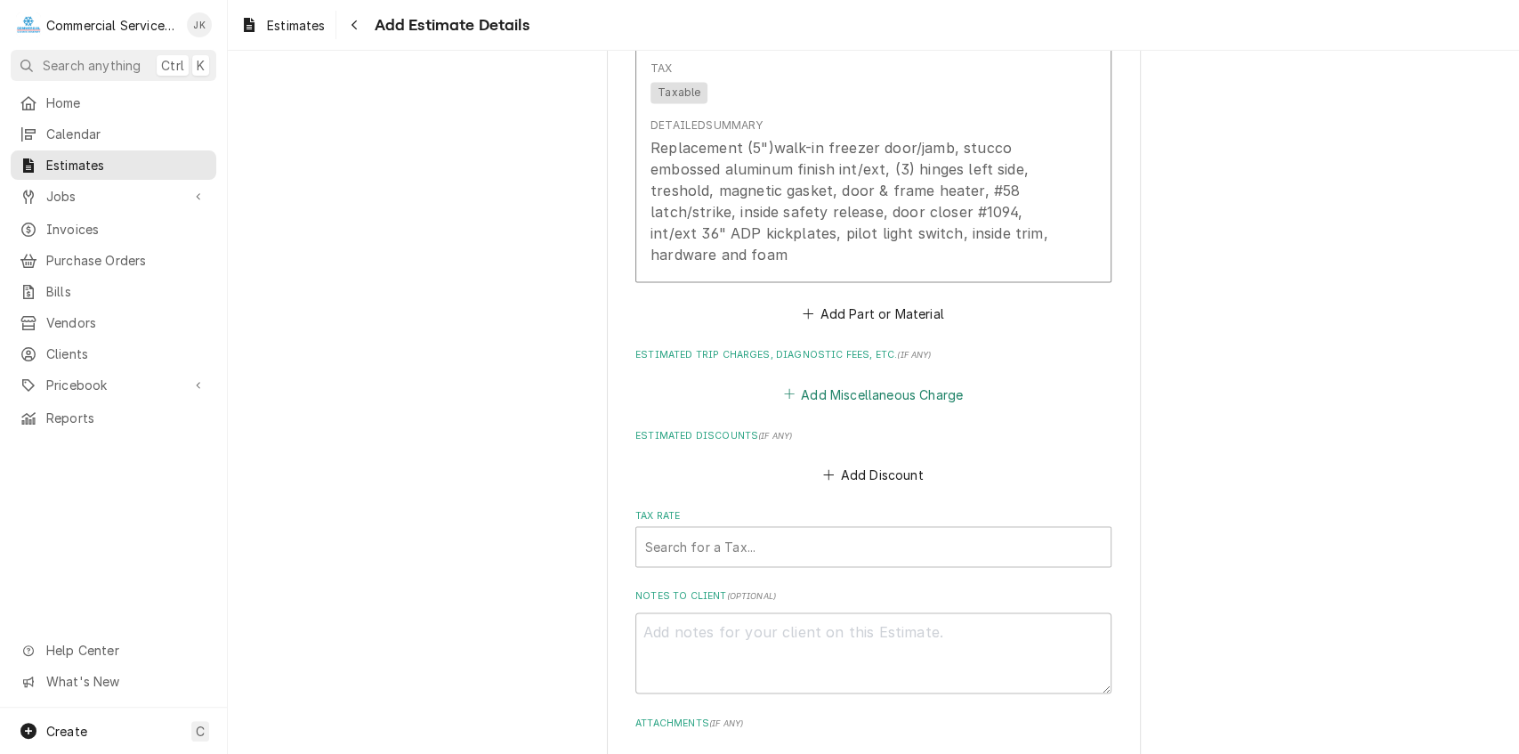
click at [840, 397] on button "Add Miscellaneous Charge" at bounding box center [872, 393] width 185 height 25
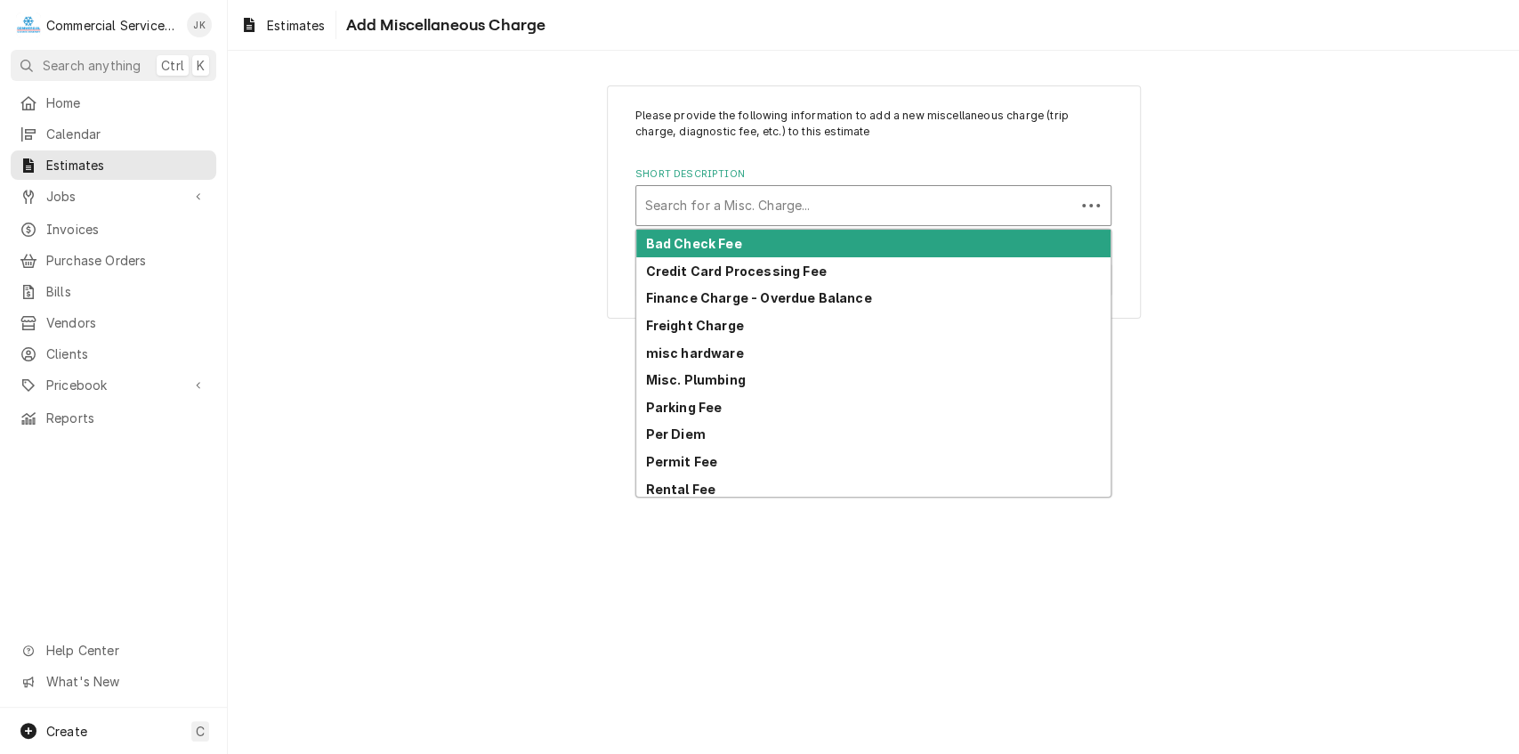
click at [703, 199] on div "Short Description" at bounding box center [855, 206] width 421 height 32
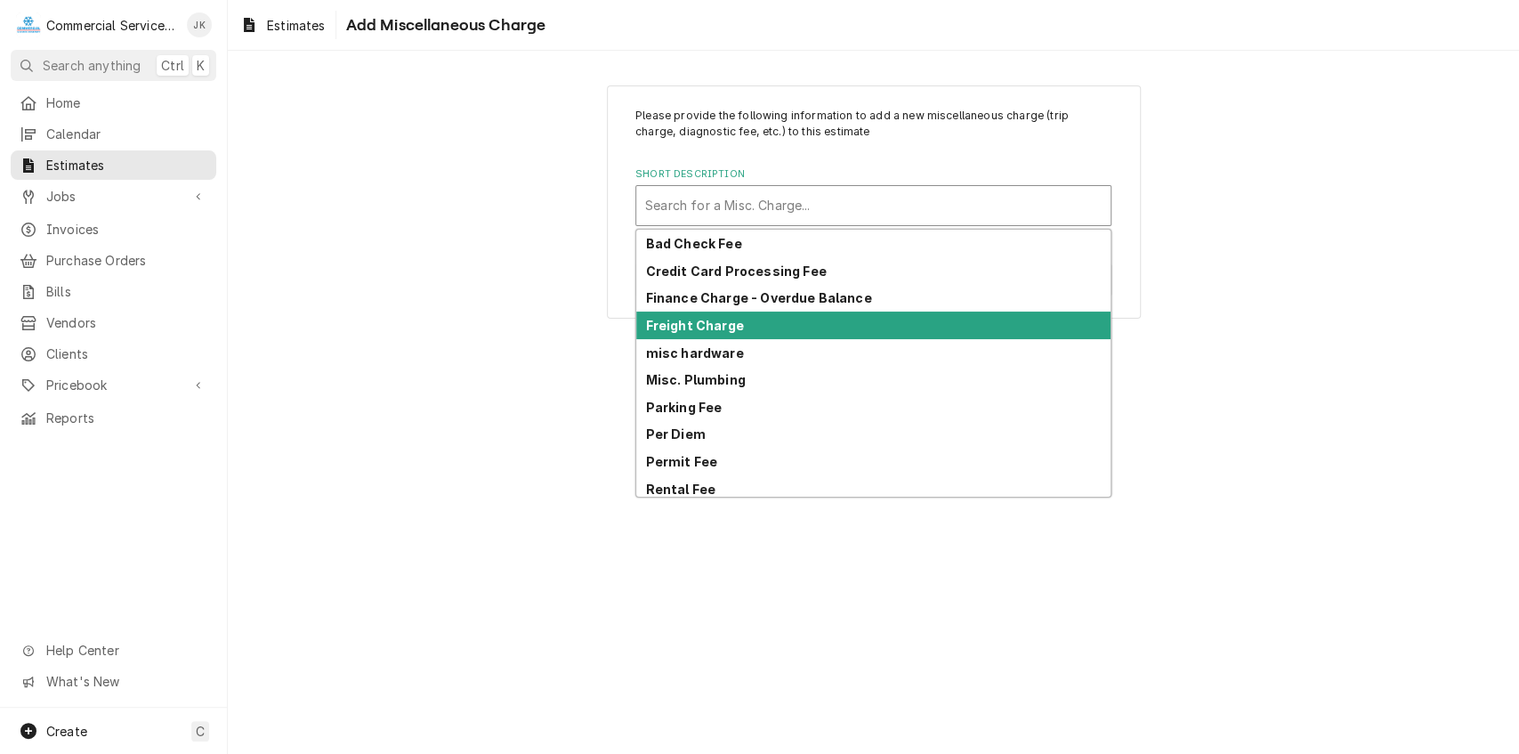
click at [705, 319] on strong "Freight Charge" at bounding box center [695, 325] width 98 height 15
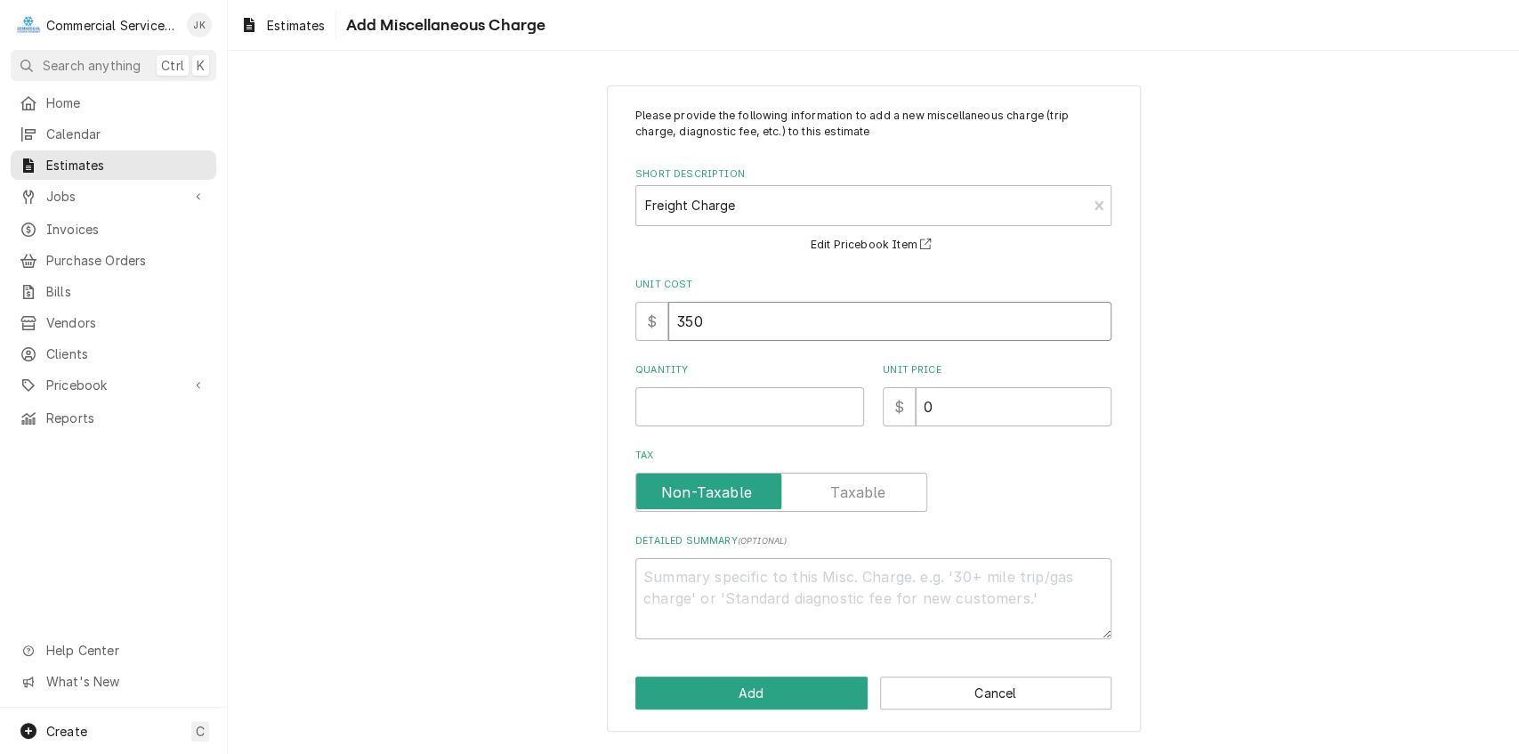
click at [710, 322] on input "350" at bounding box center [889, 321] width 443 height 39
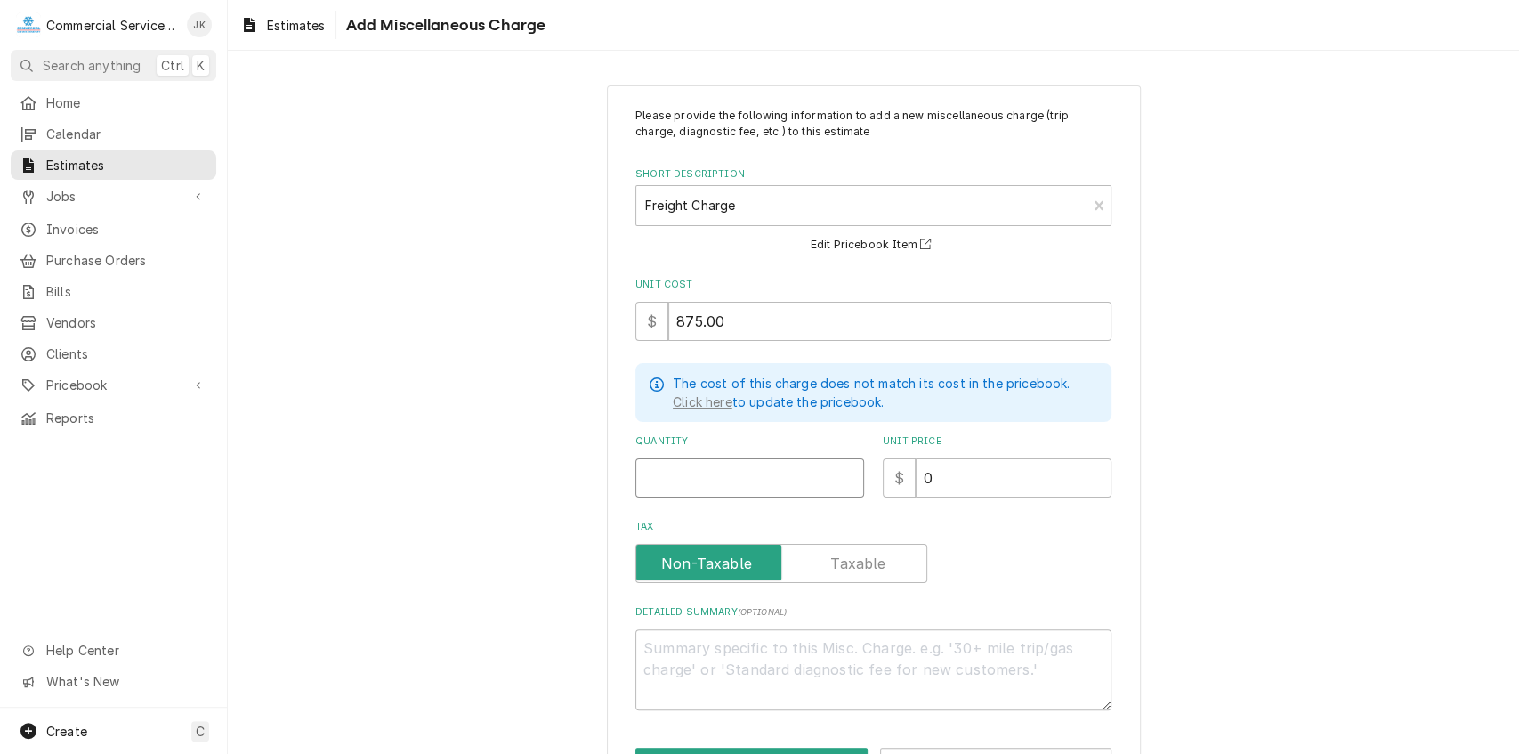
click at [657, 477] on input "Quantity" at bounding box center [749, 477] width 229 height 39
click at [948, 480] on input "0" at bounding box center [1014, 477] width 196 height 39
click at [666, 480] on input "Quantity" at bounding box center [749, 477] width 229 height 39
click at [658, 652] on textarea "Detailed Summary ( optional )" at bounding box center [873, 669] width 476 height 81
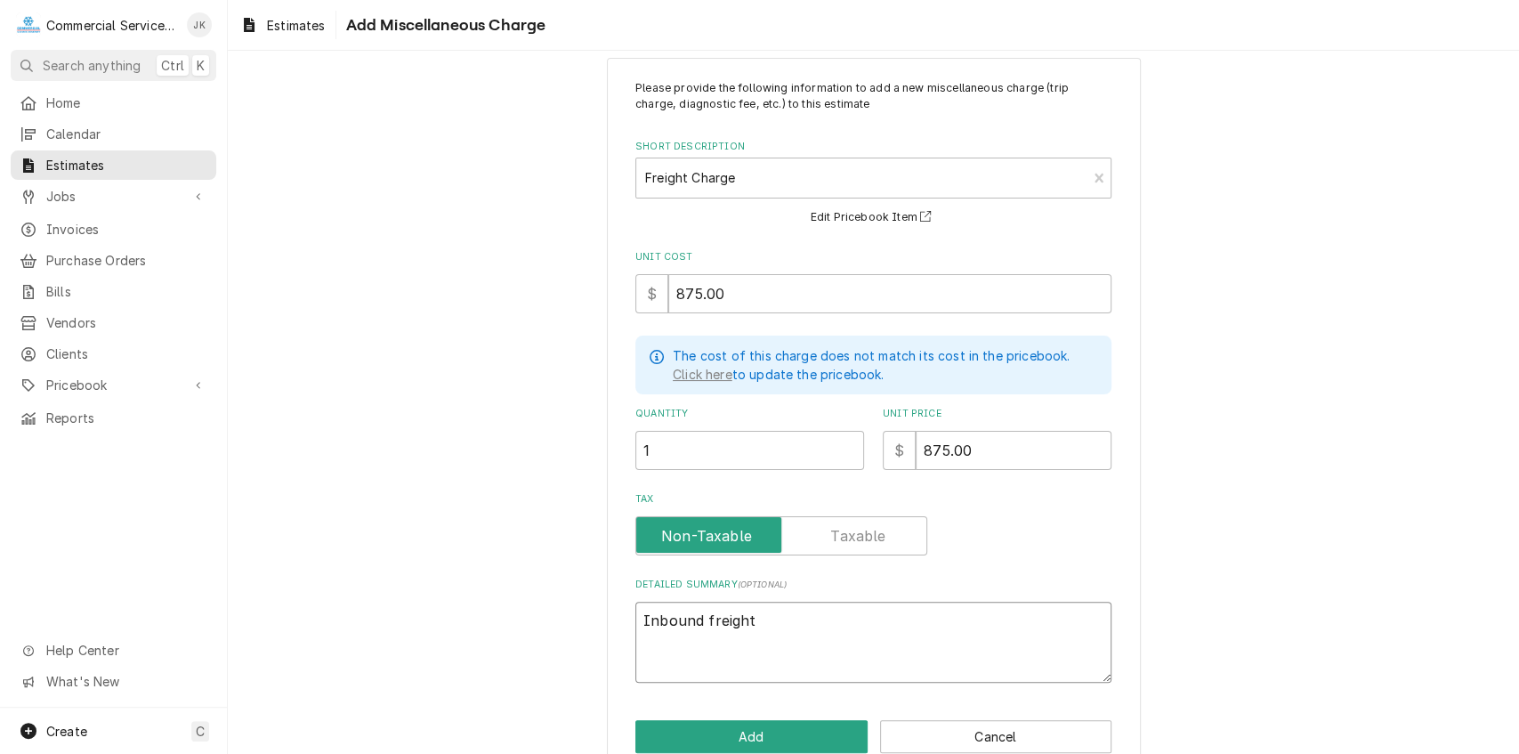
scroll to position [62, 0]
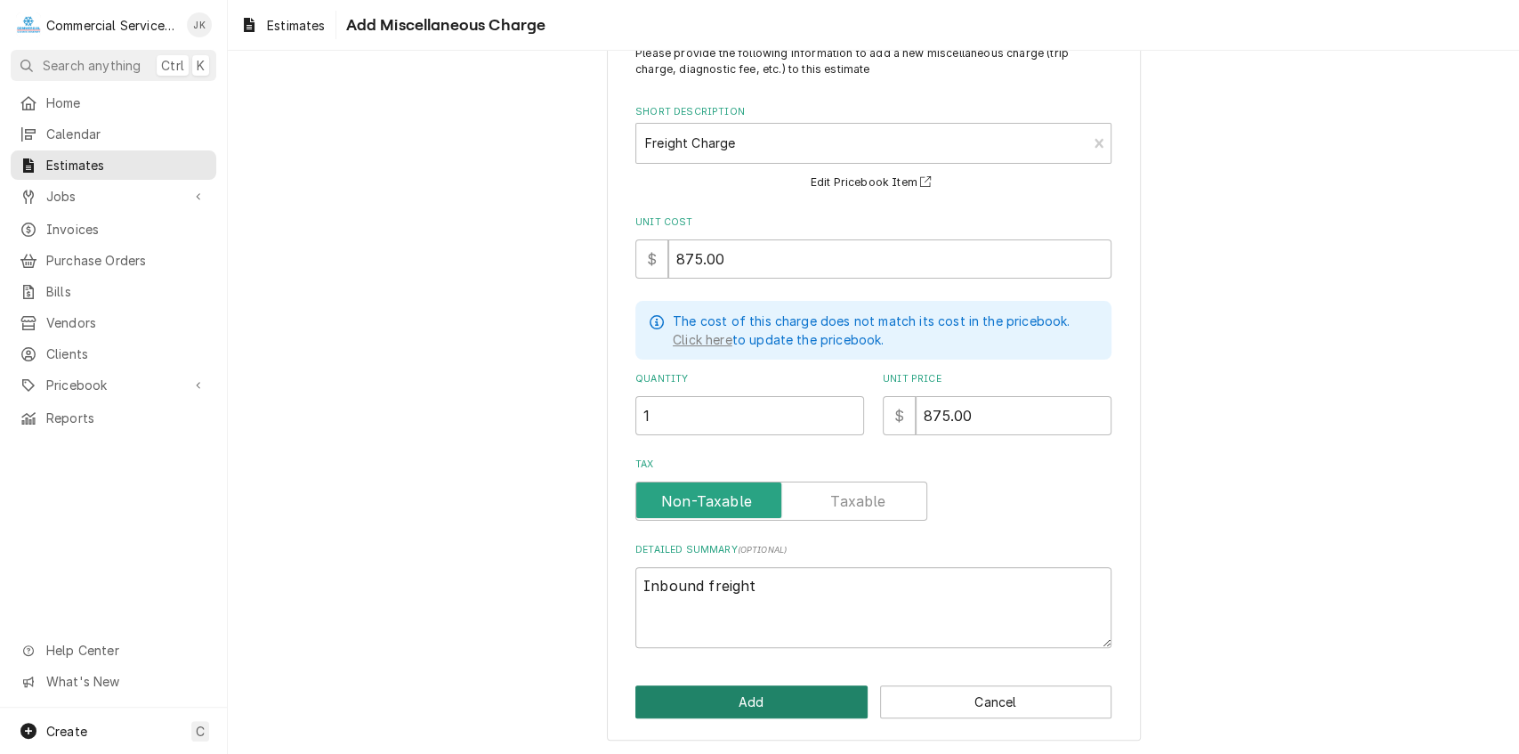
click at [733, 706] on button "Add" at bounding box center [751, 701] width 232 height 33
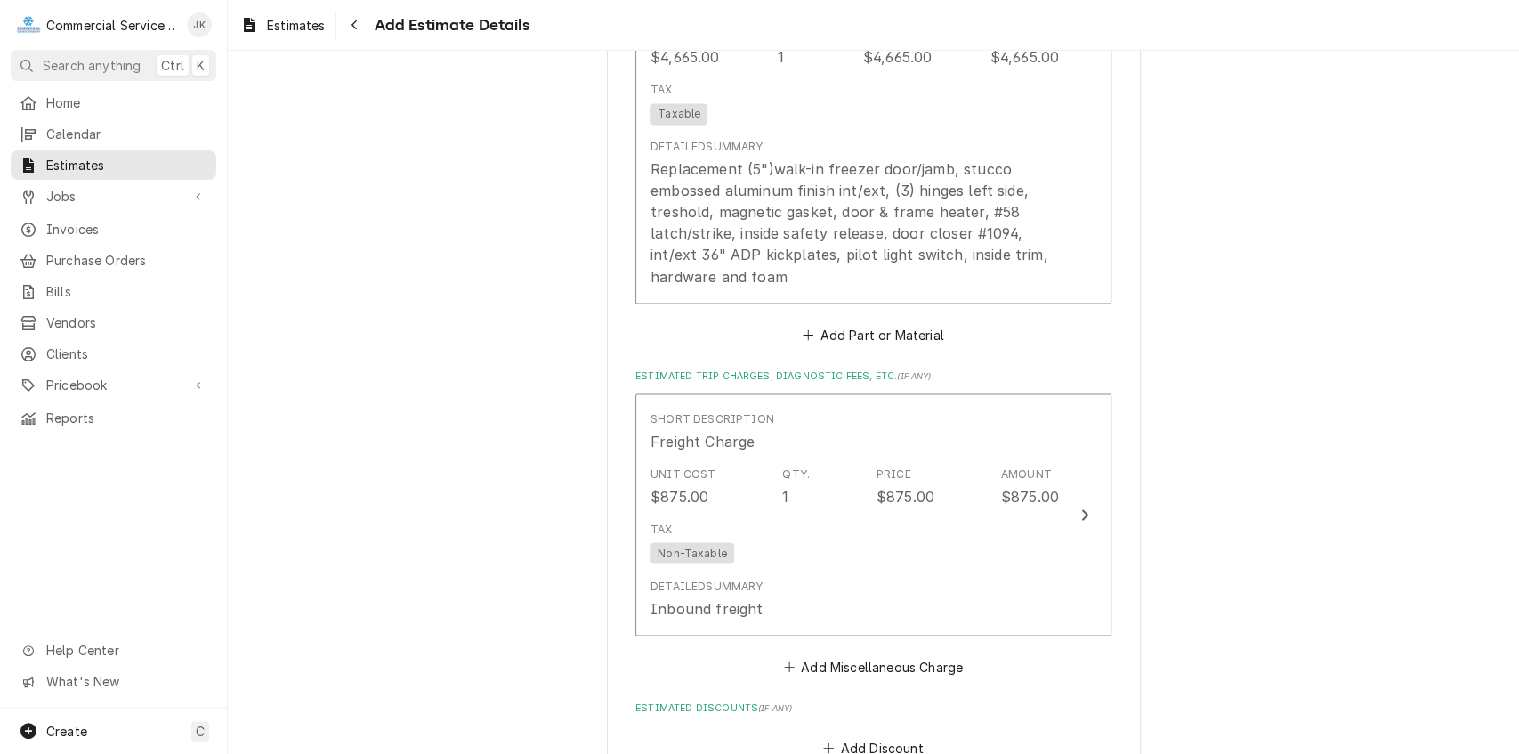
scroll to position [2032, 0]
click at [851, 670] on button "Add Miscellaneous Charge" at bounding box center [872, 666] width 185 height 25
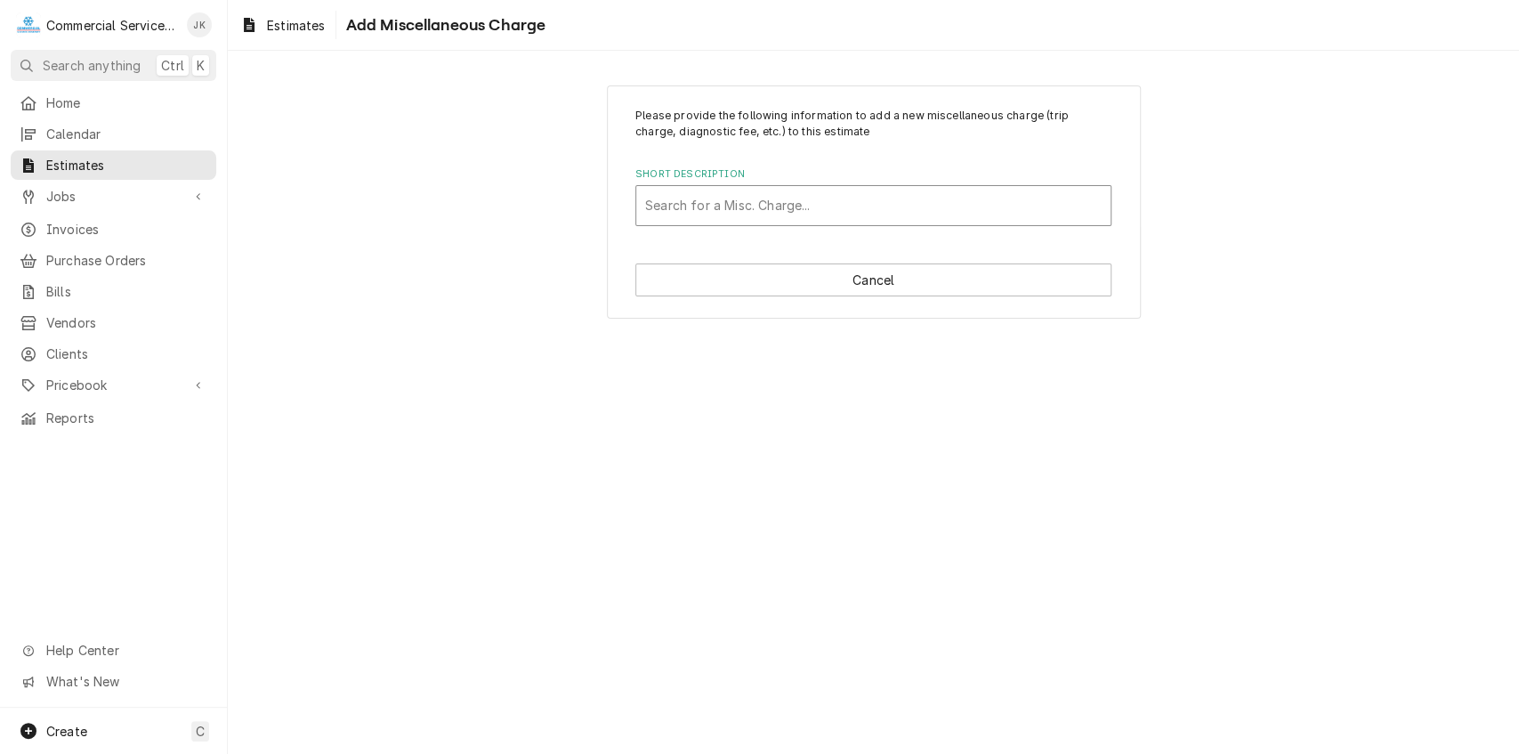
click at [687, 199] on div "Short Description" at bounding box center [873, 206] width 456 height 32
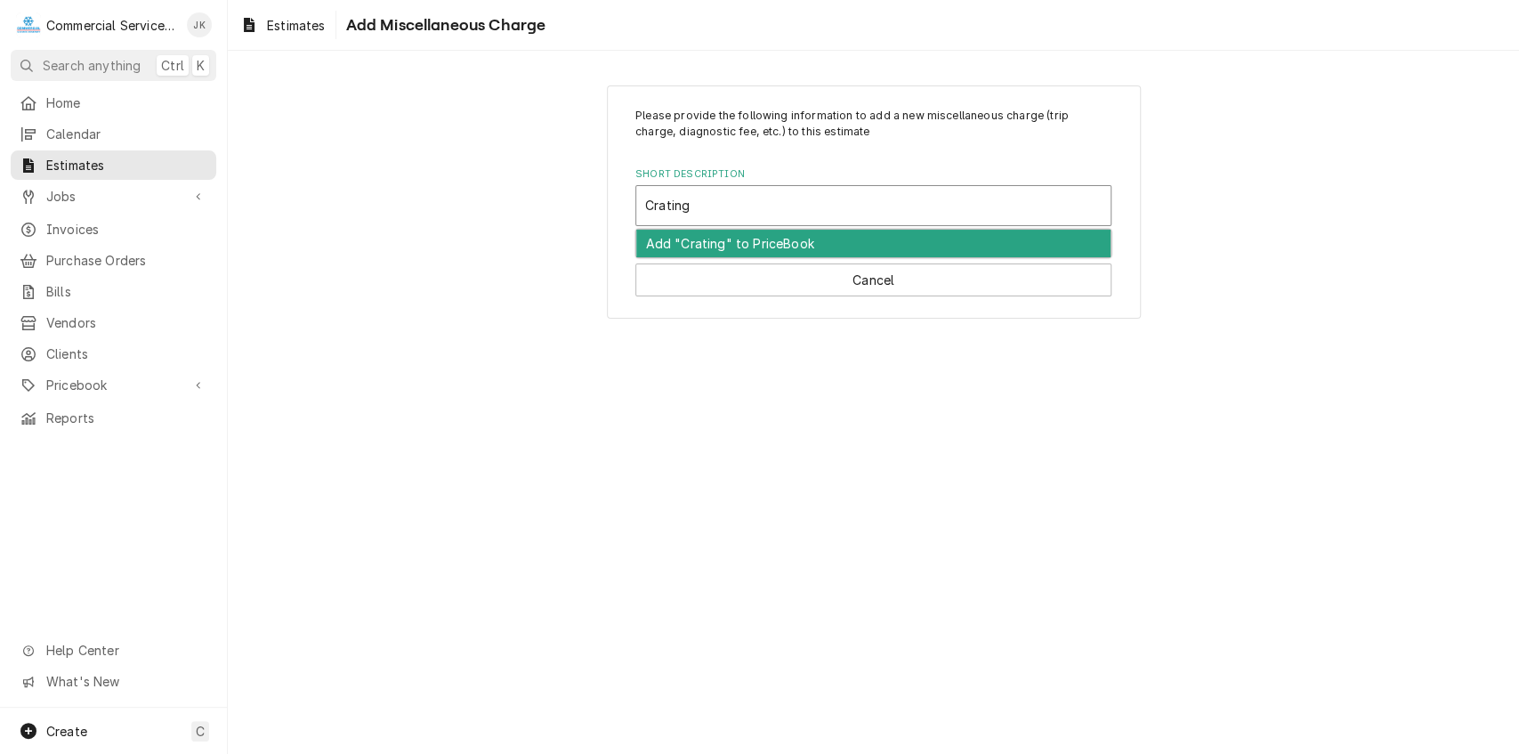
click at [753, 250] on div "Add "Crating" to PriceBook" at bounding box center [873, 244] width 474 height 28
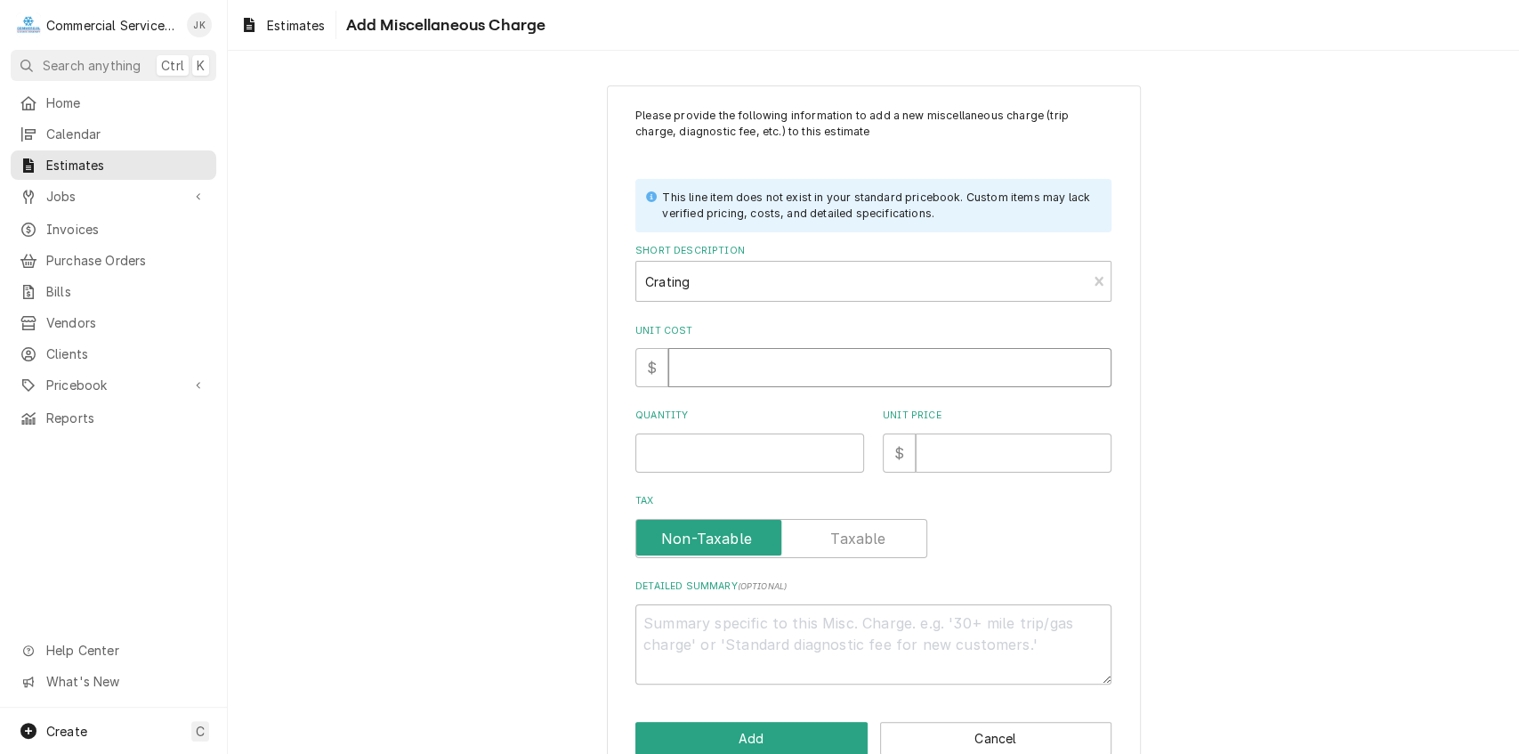
click at [708, 367] on input "Unit Cost" at bounding box center [889, 367] width 443 height 39
click at [648, 458] on input "Quantity" at bounding box center [749, 452] width 229 height 39
click at [947, 440] on input "Unit Price" at bounding box center [1014, 452] width 196 height 39
click at [673, 632] on textarea "Detailed Summary ( optional )" at bounding box center [873, 644] width 476 height 81
click at [795, 732] on button "Add" at bounding box center [751, 738] width 232 height 33
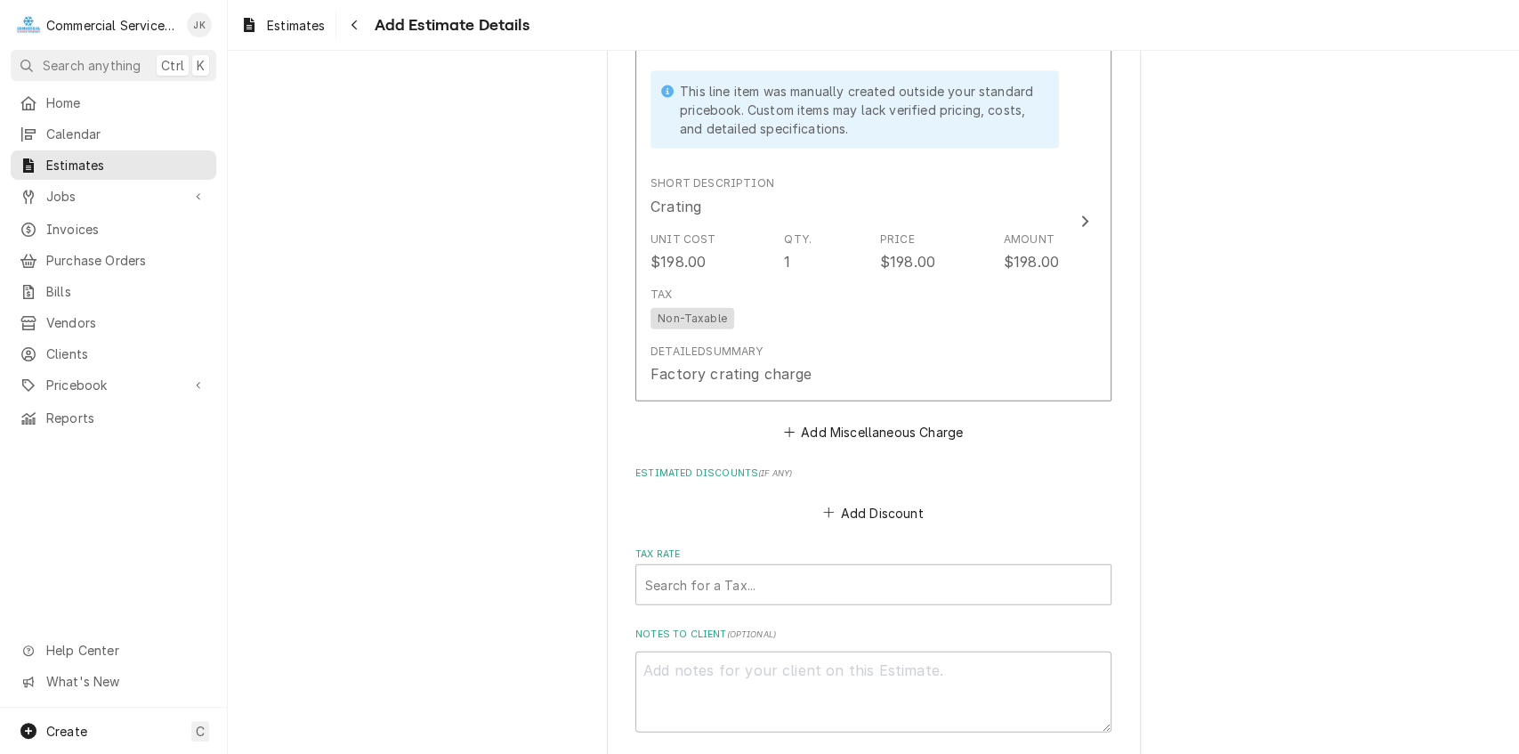
scroll to position [2708, 0]
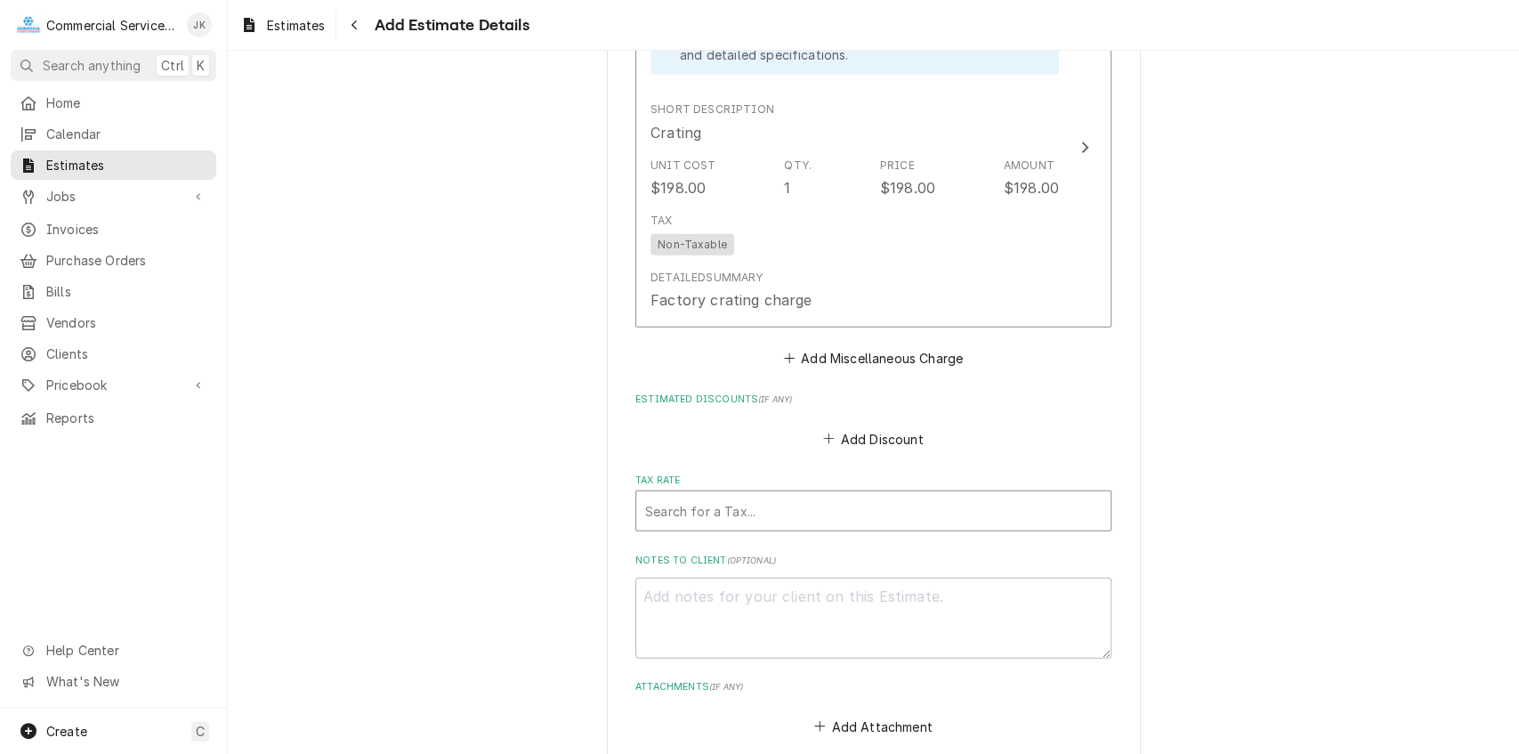
click at [672, 505] on div "Tax Rate" at bounding box center [873, 511] width 456 height 32
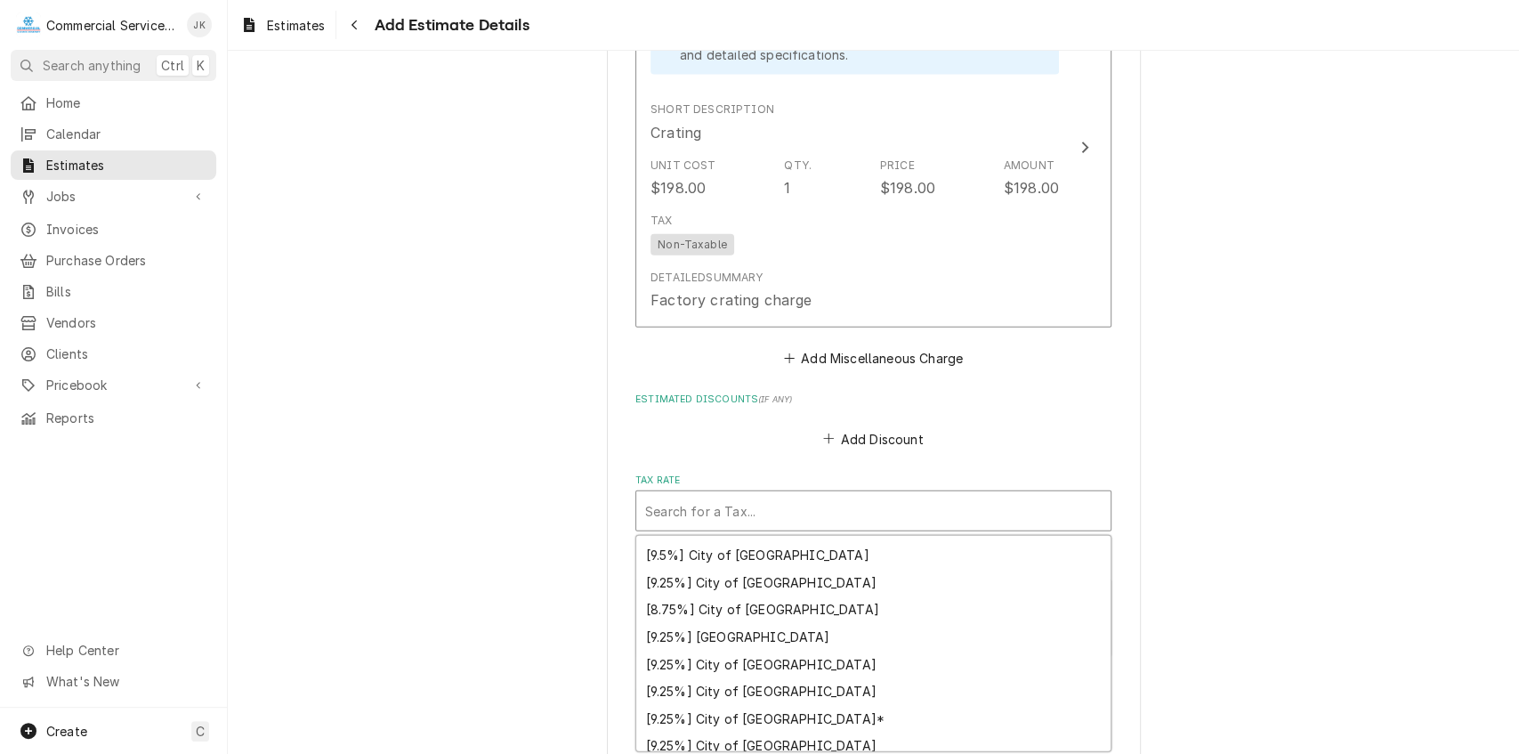
scroll to position [174, 0]
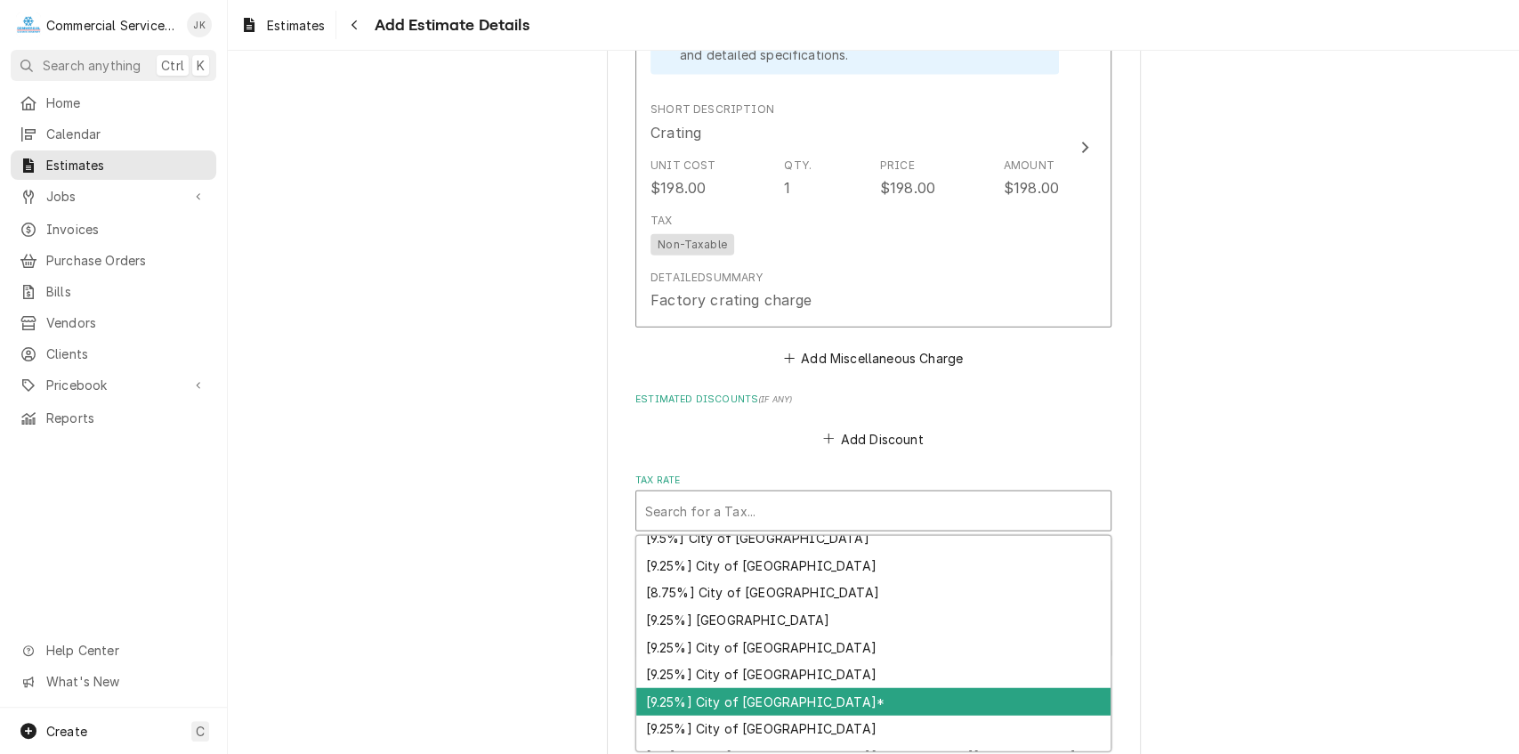
click at [772, 698] on div "[9.25%] City of Salinas*" at bounding box center [873, 702] width 474 height 28
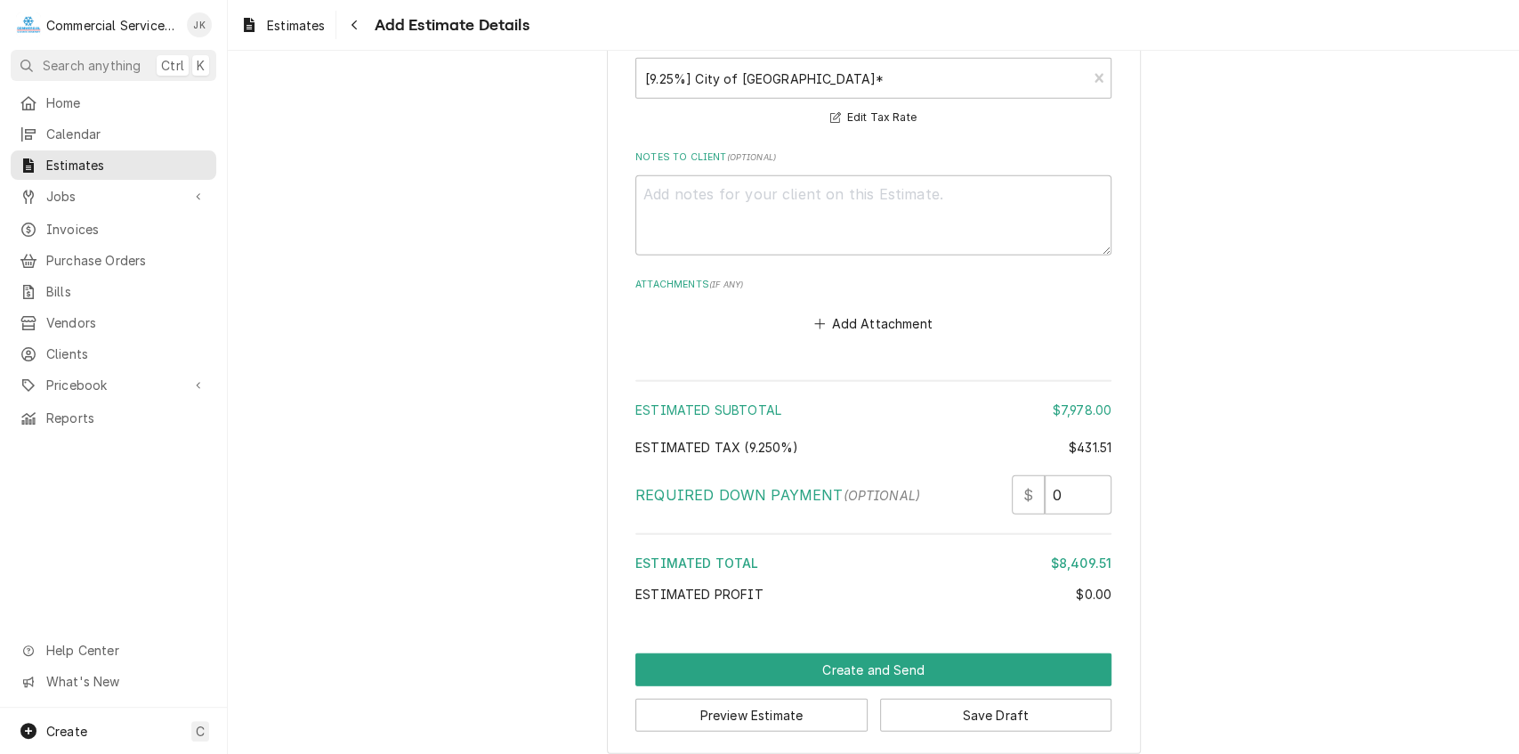
scroll to position [3159, 0]
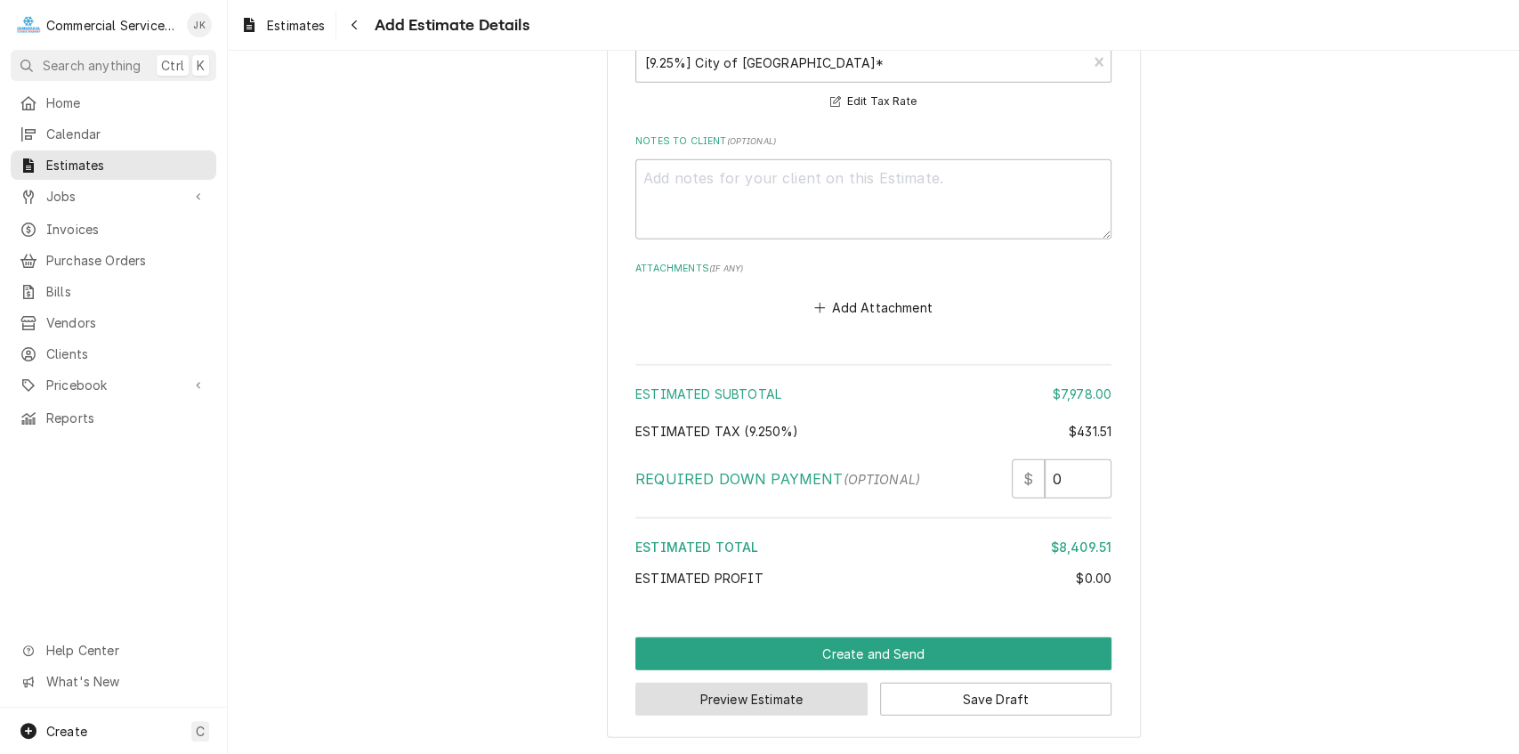
click at [758, 697] on button "Preview Estimate" at bounding box center [751, 698] width 232 height 33
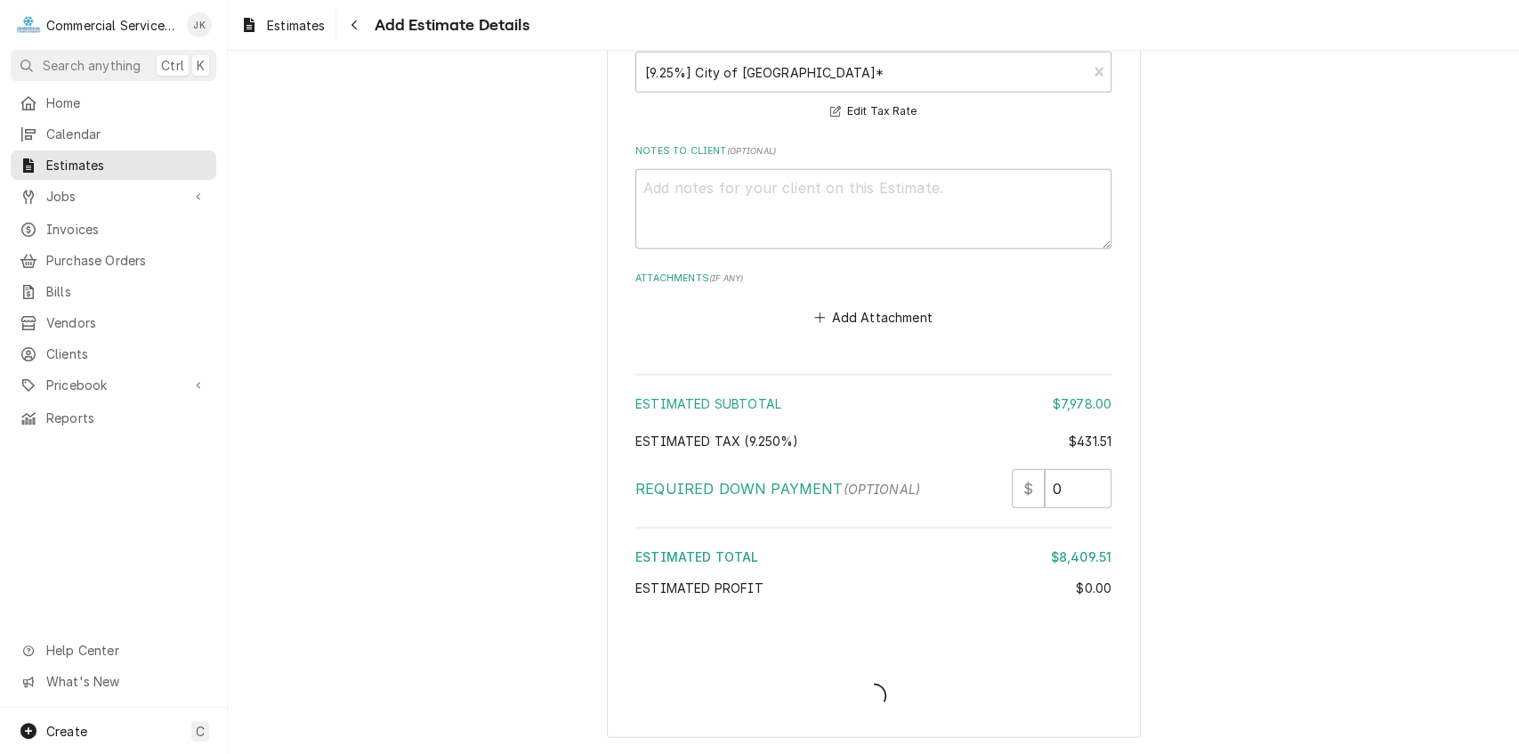
scroll to position [3147, 0]
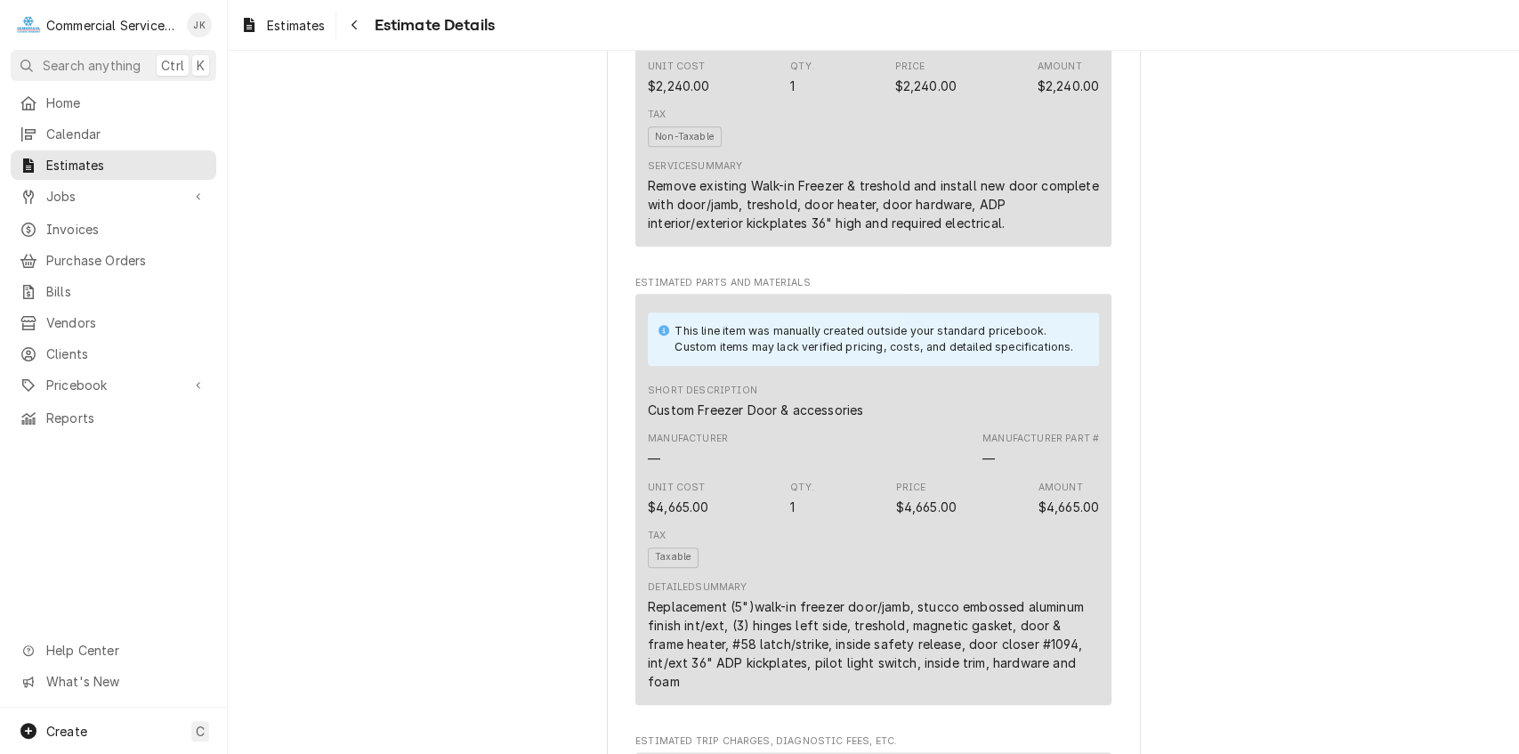
scroll to position [1038, 0]
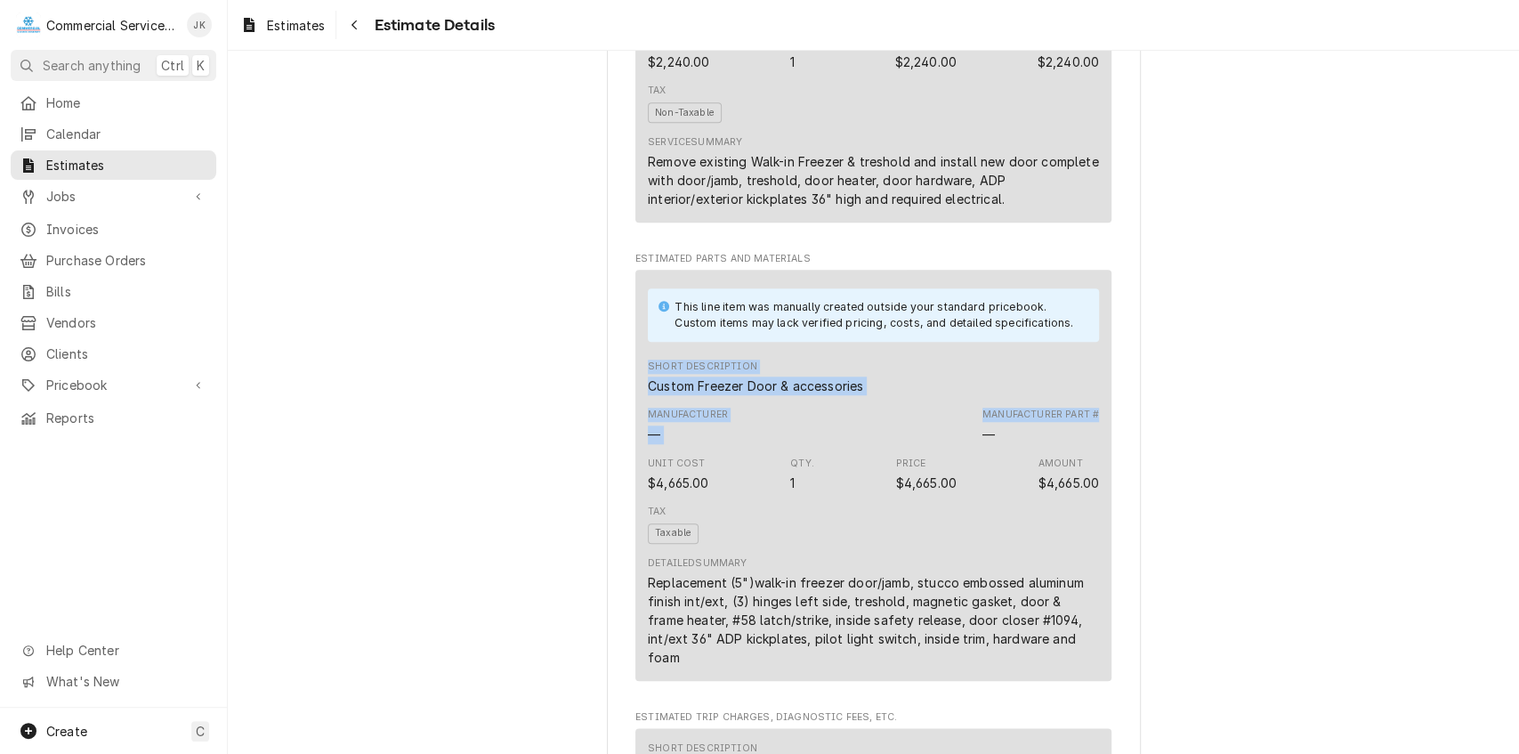
drag, startPoint x: 1507, startPoint y: 348, endPoint x: 1506, endPoint y: 425, distance: 77.4
click at [1506, 425] on div "Draft Preview Sender Commercial Service Co. [STREET_ADDRESS][PERSON_NAME] (831)…" at bounding box center [873, 374] width 1291 height 2725
click at [1405, 399] on div "Draft Preview Sender Commercial Service Co. [STREET_ADDRESS][PERSON_NAME] (831)…" at bounding box center [873, 374] width 1291 height 2725
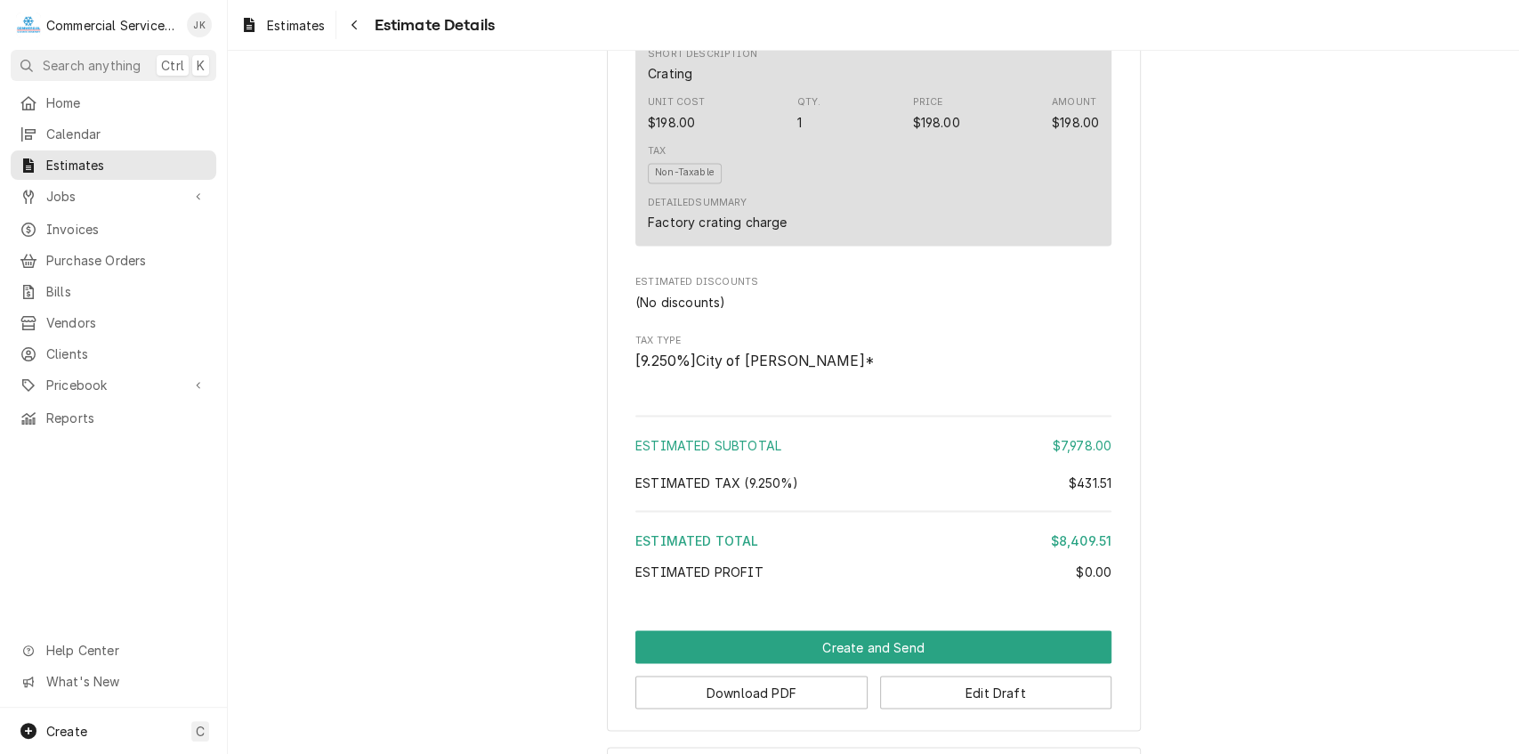
scroll to position [2100, 0]
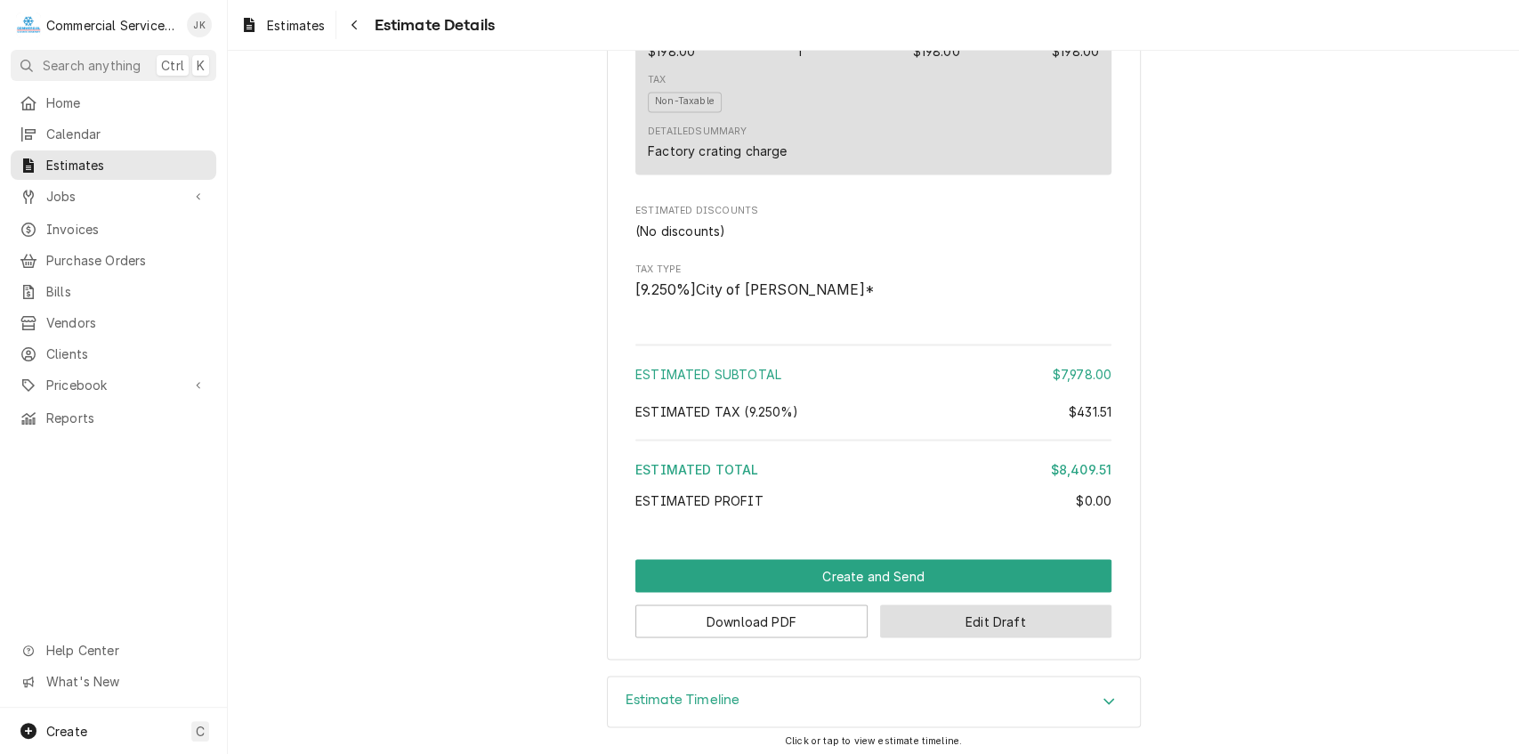
click at [993, 612] on button "Edit Draft" at bounding box center [996, 620] width 232 height 33
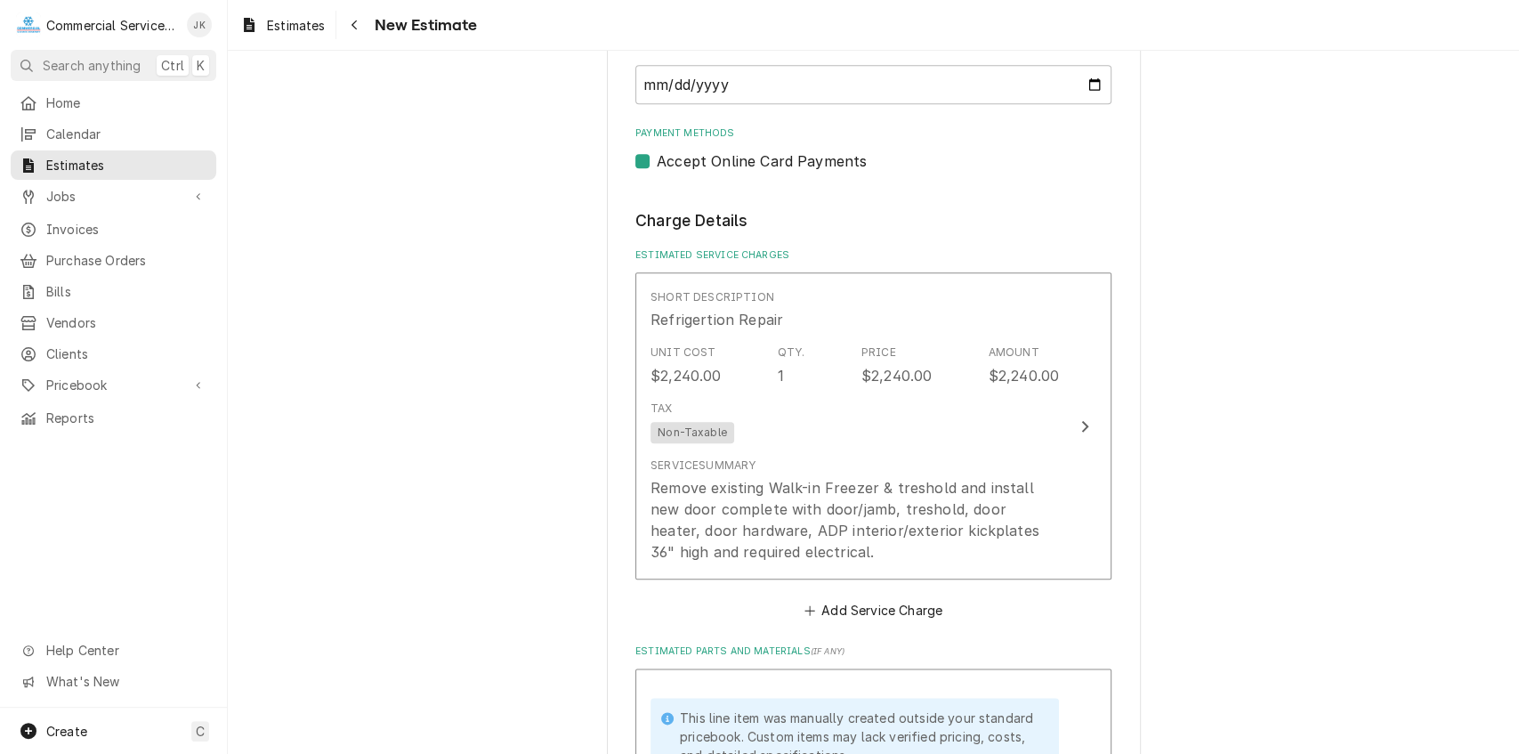
scroll to position [1156, 0]
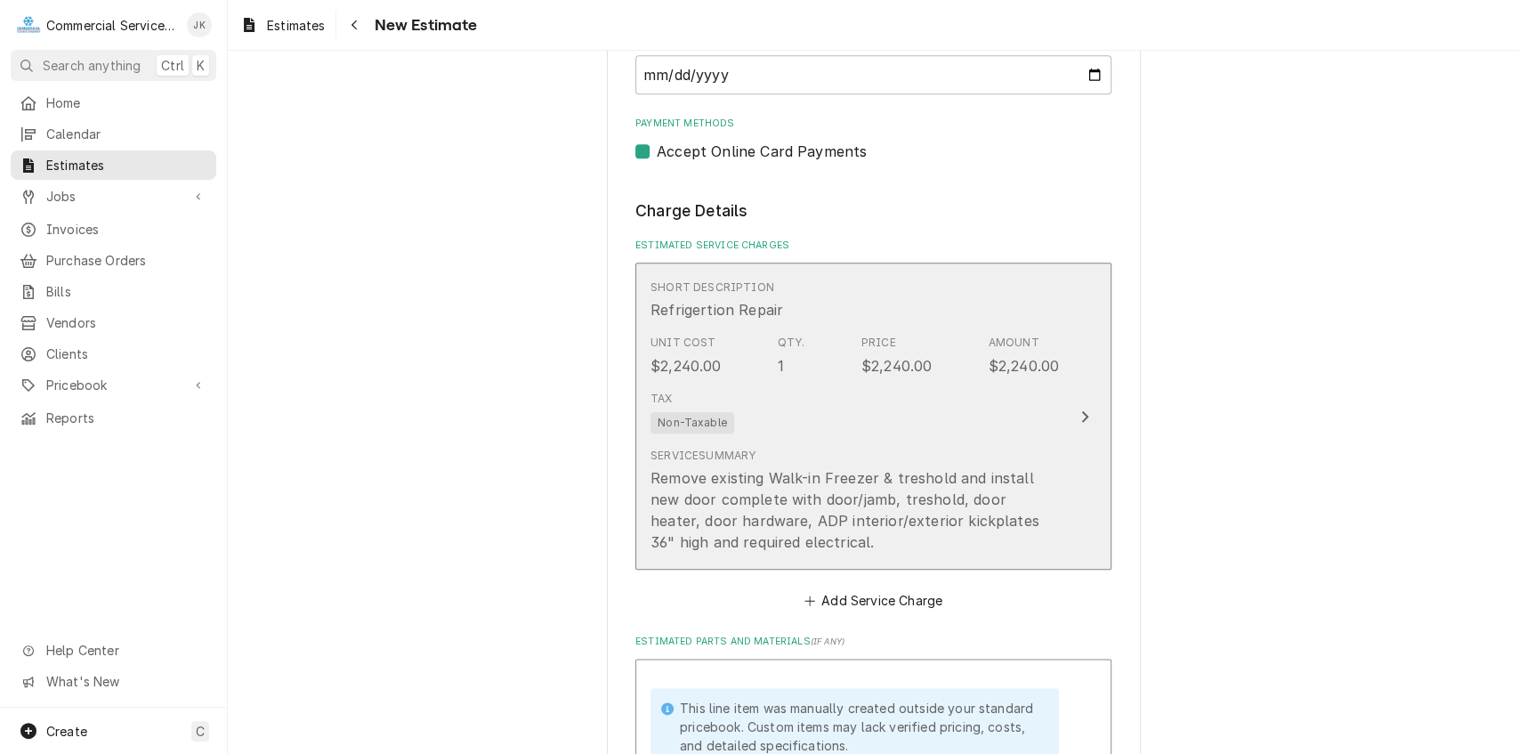
click at [874, 440] on div "Tax Non-Taxable" at bounding box center [854, 411] width 408 height 57
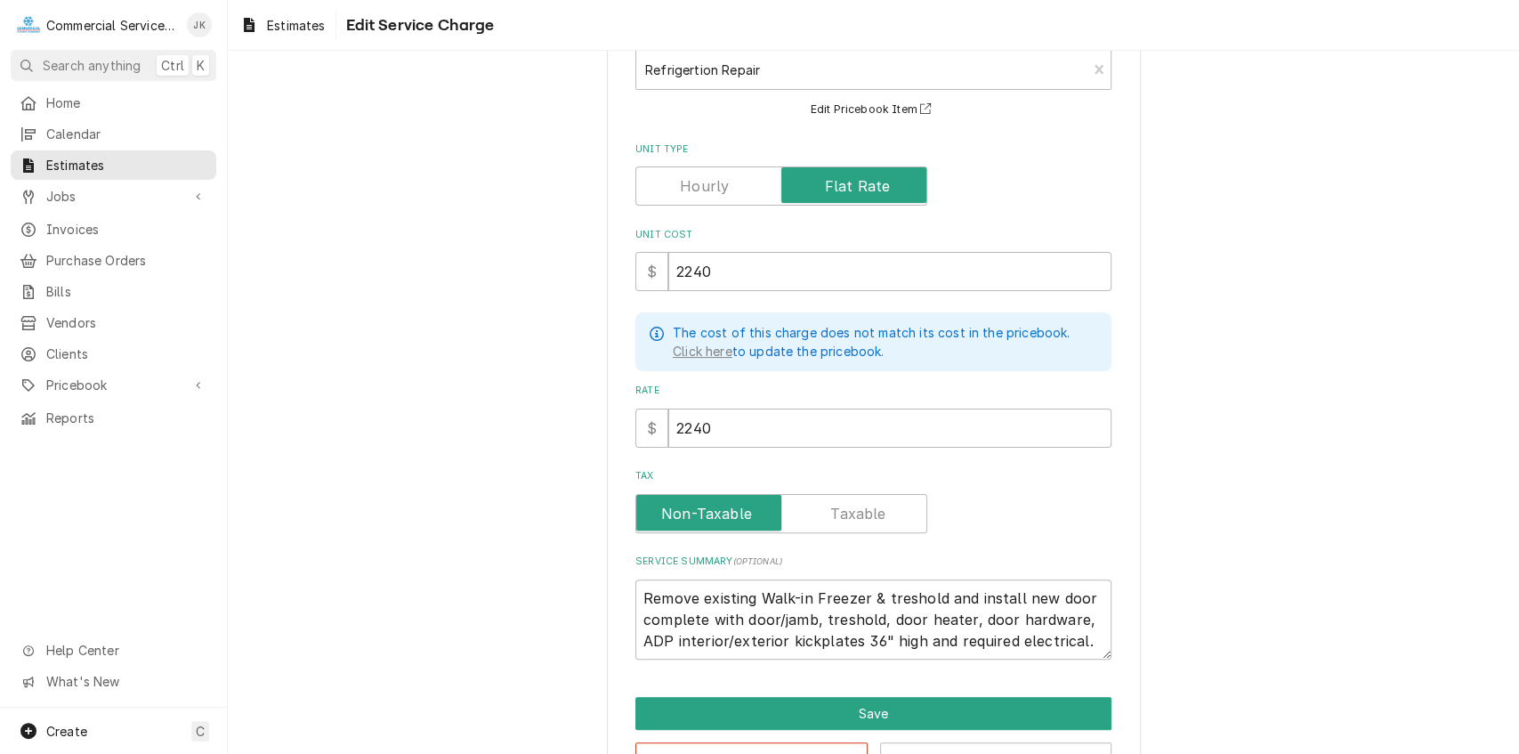
scroll to position [178, 0]
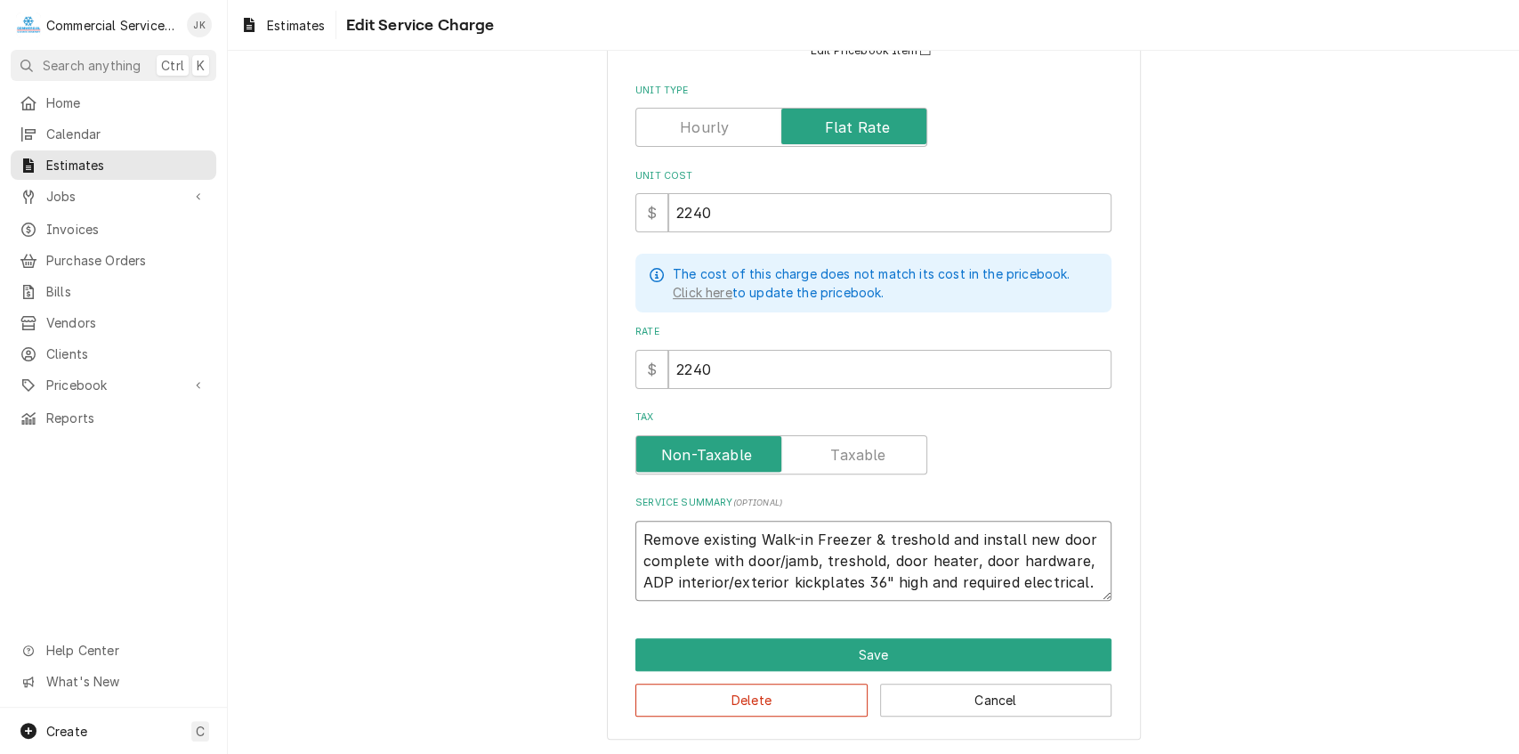
click at [862, 534] on textarea "Remove existing Walk-in Freezer & treshold and install new door complete with d…" at bounding box center [873, 561] width 476 height 81
type textarea "x"
type textarea "Remove existing Walk-in Freeze & treshold and install new door complete with do…"
type textarea "x"
type textarea "Remove existing Walk-in Freez & treshold and install new door complete with doo…"
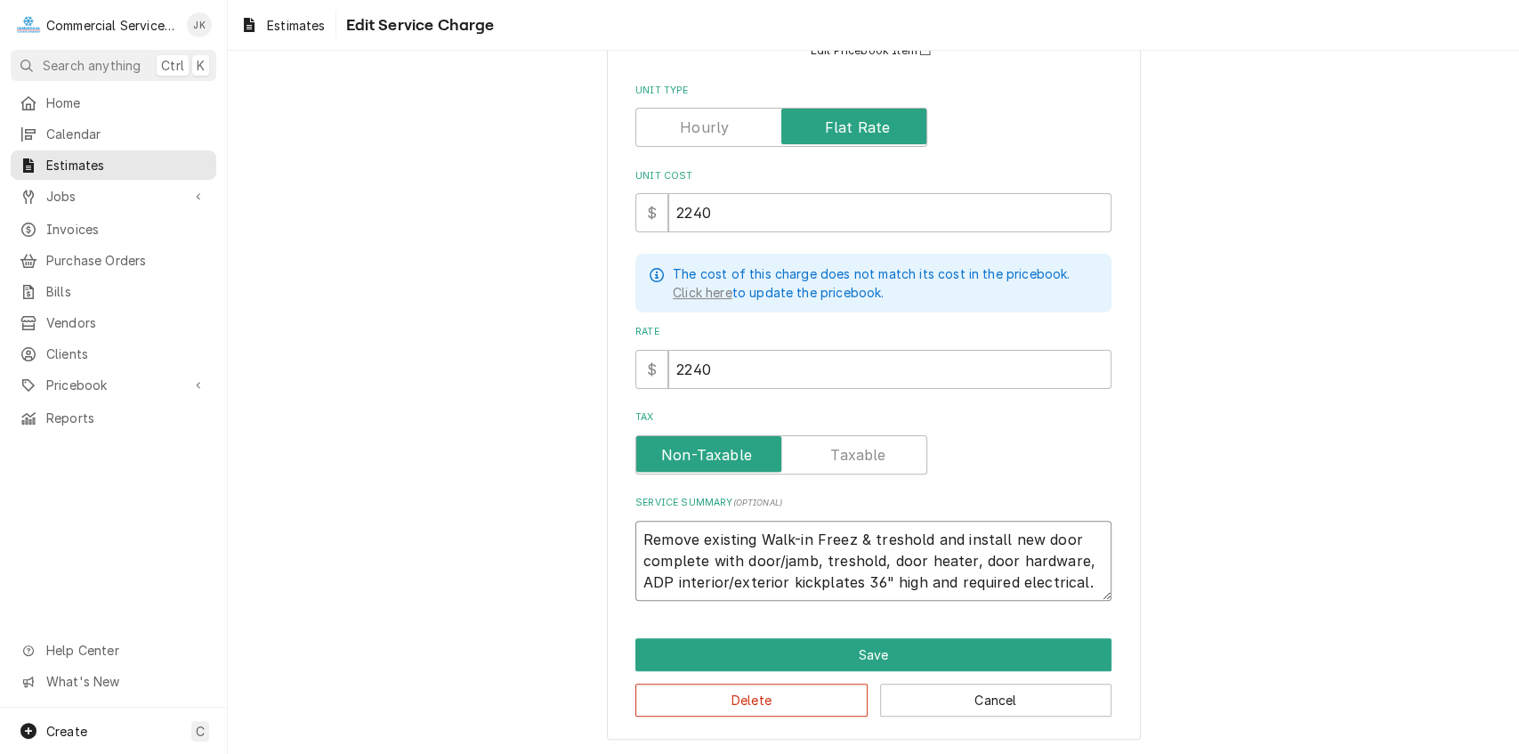
type textarea "x"
type textarea "Remove existing Walk-in Free & treshold and install new door complete with door…"
type textarea "x"
type textarea "Remove existing Walk-in Fre & treshold and install new door complete with door/…"
type textarea "x"
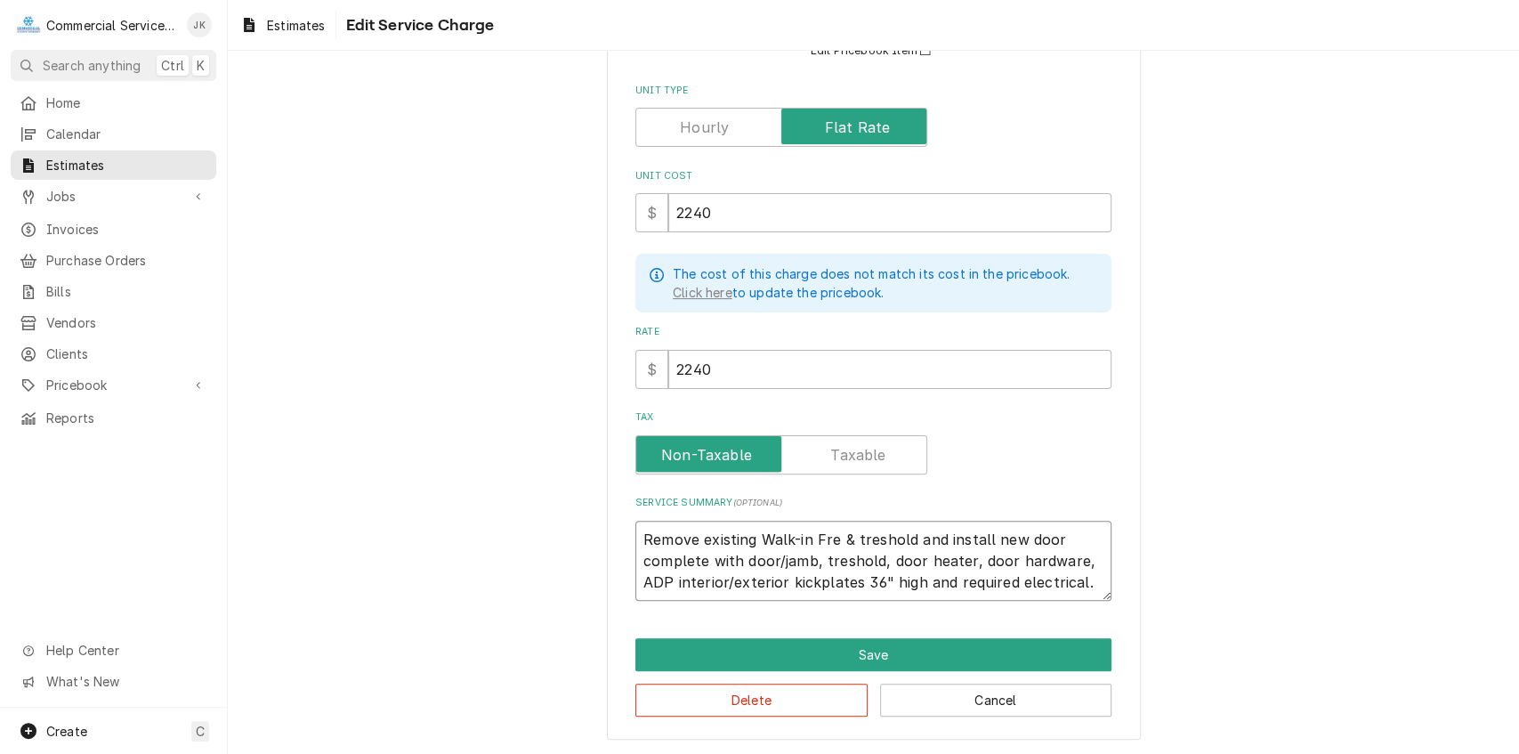
type textarea "Remove existing Walk-in Fr & treshold and install new door complete with door/j…"
type textarea "x"
type textarea "Remove existing Walk-in F & treshold and install new door complete with door/ja…"
type textarea "x"
type textarea "Remove existing Walk-in & treshold and install new door complete with door/jamb…"
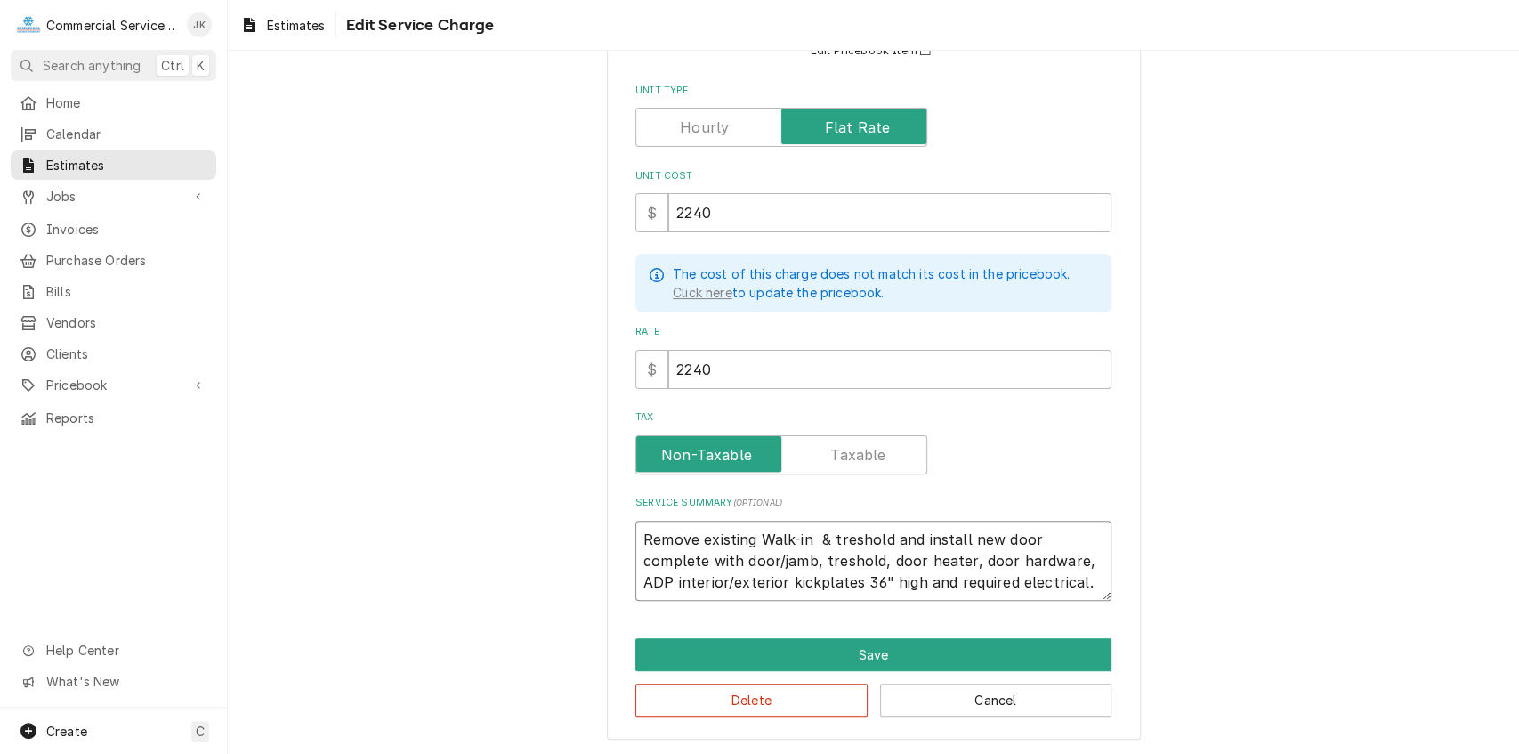
type textarea "x"
type textarea "Remove existing Walk-in & treshold and install new door complete with door/jamb…"
type textarea "x"
type textarea "Remove existing Walk-i & treshold and install new door complete with door/jamb,…"
type textarea "x"
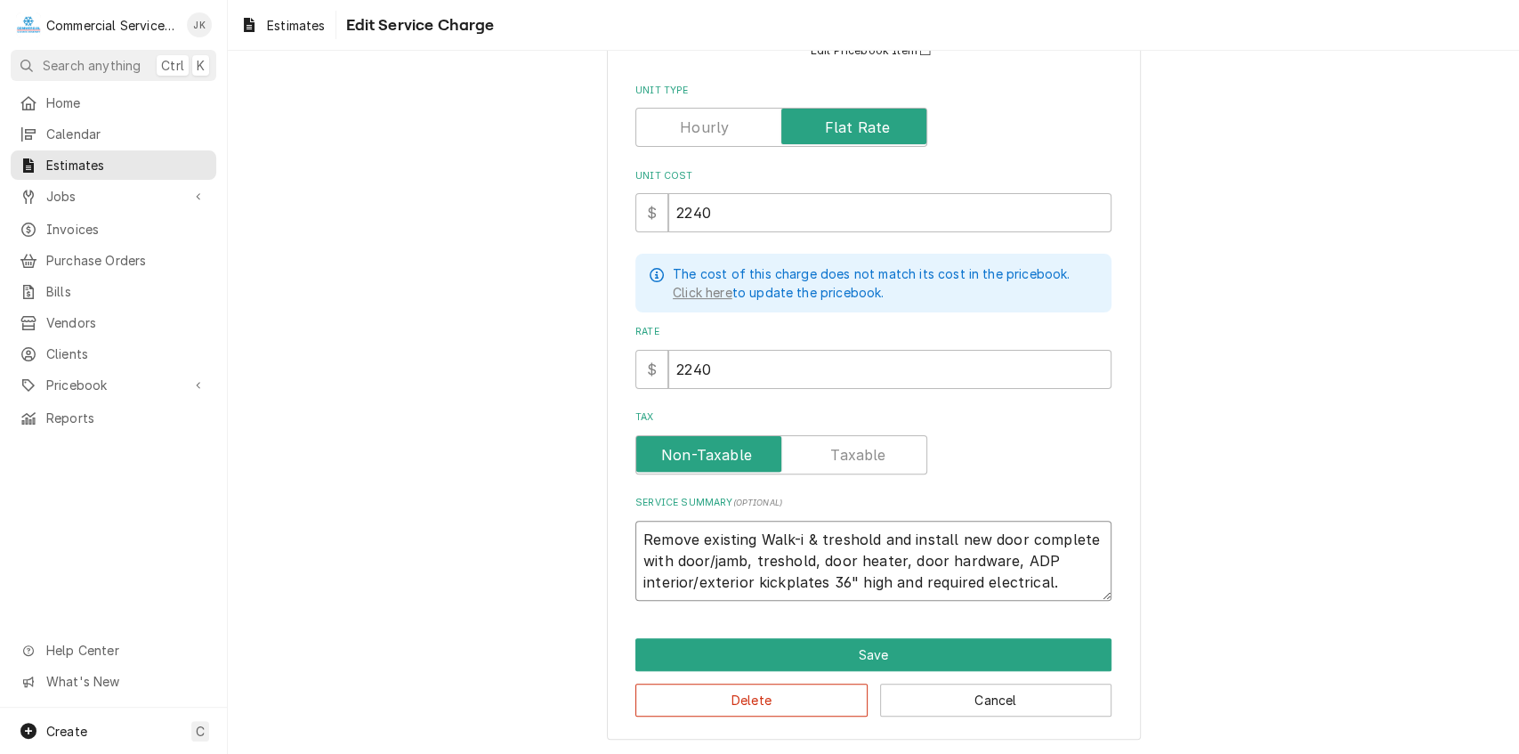
type textarea "Remove existing Walk- & treshold and install new door complete with door/jamb, …"
type textarea "x"
type textarea "Remove existing Walk & treshold and install new door complete with door/jamb, t…"
type textarea "x"
type textarea "Remove existing Wal & treshold and install new door complete with door/jamb, tr…"
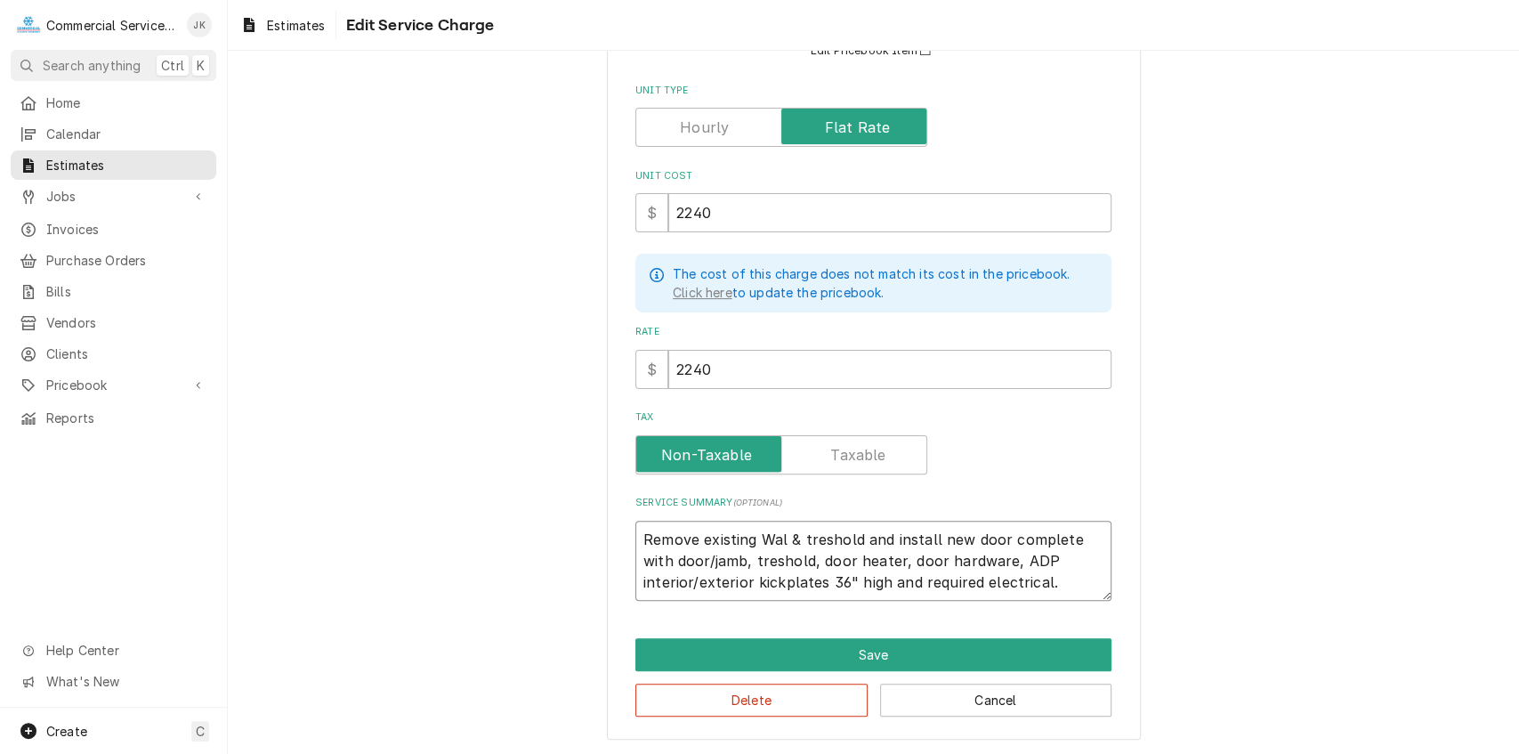
type textarea "x"
type textarea "Remove existing Wa & treshold and install new door complete with door/jamb, tre…"
type textarea "x"
type textarea "Remove existing W & treshold and install new door complete with door/jamb, tres…"
type textarea "x"
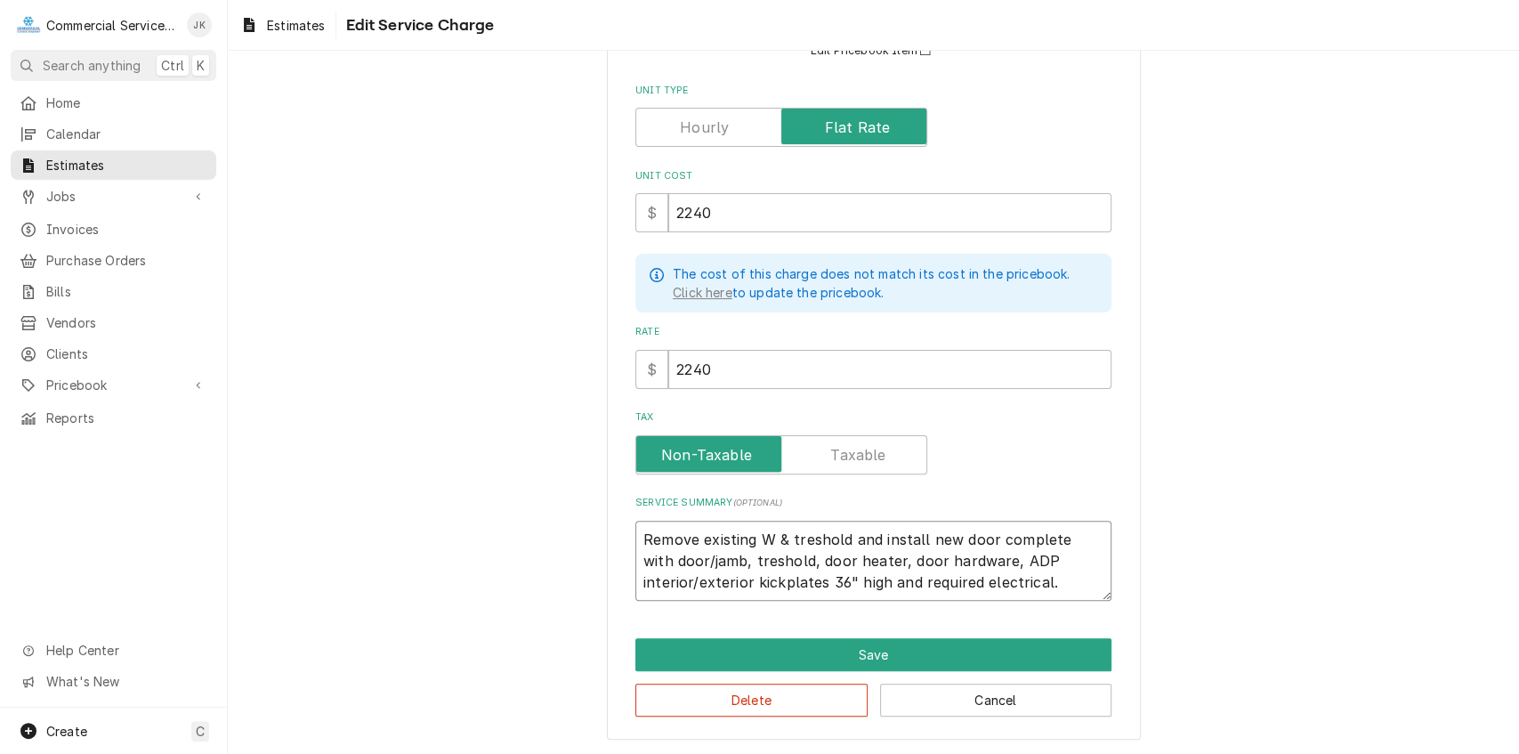
type textarea "Remove existing & treshold and install new door complete with door/jamb, tresho…"
type textarea "x"
type textarea "Remove existing w & treshold and install new door complete with door/jamb, tres…"
type textarea "x"
type textarea "Remove existing wa & treshold and install new door complete with door/jamb, tre…"
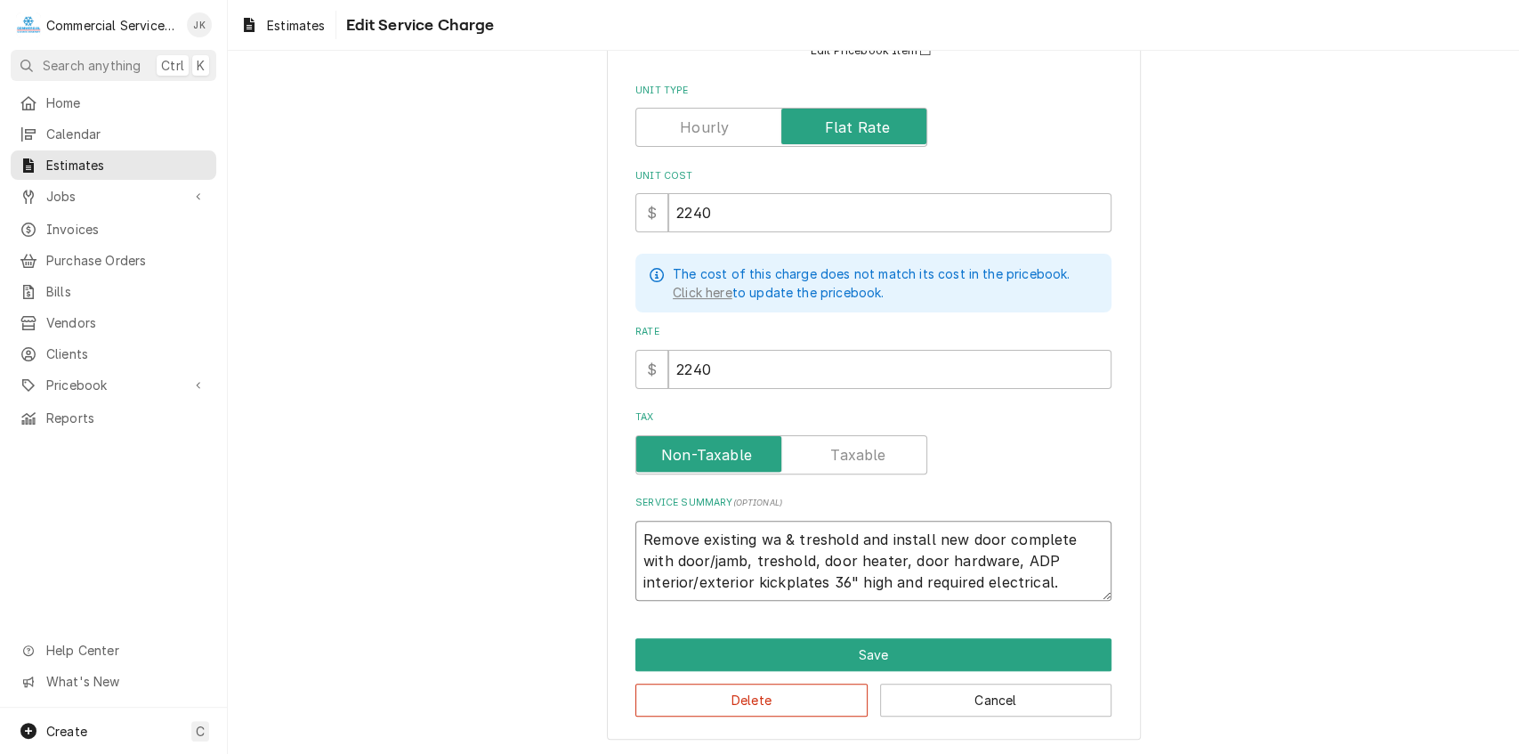
type textarea "x"
type textarea "Remove existing wal & treshold and install new door complete with door/jamb, tr…"
type textarea "x"
type textarea "Remove existing walk & treshold and install new door complete with door/jamb, t…"
type textarea "x"
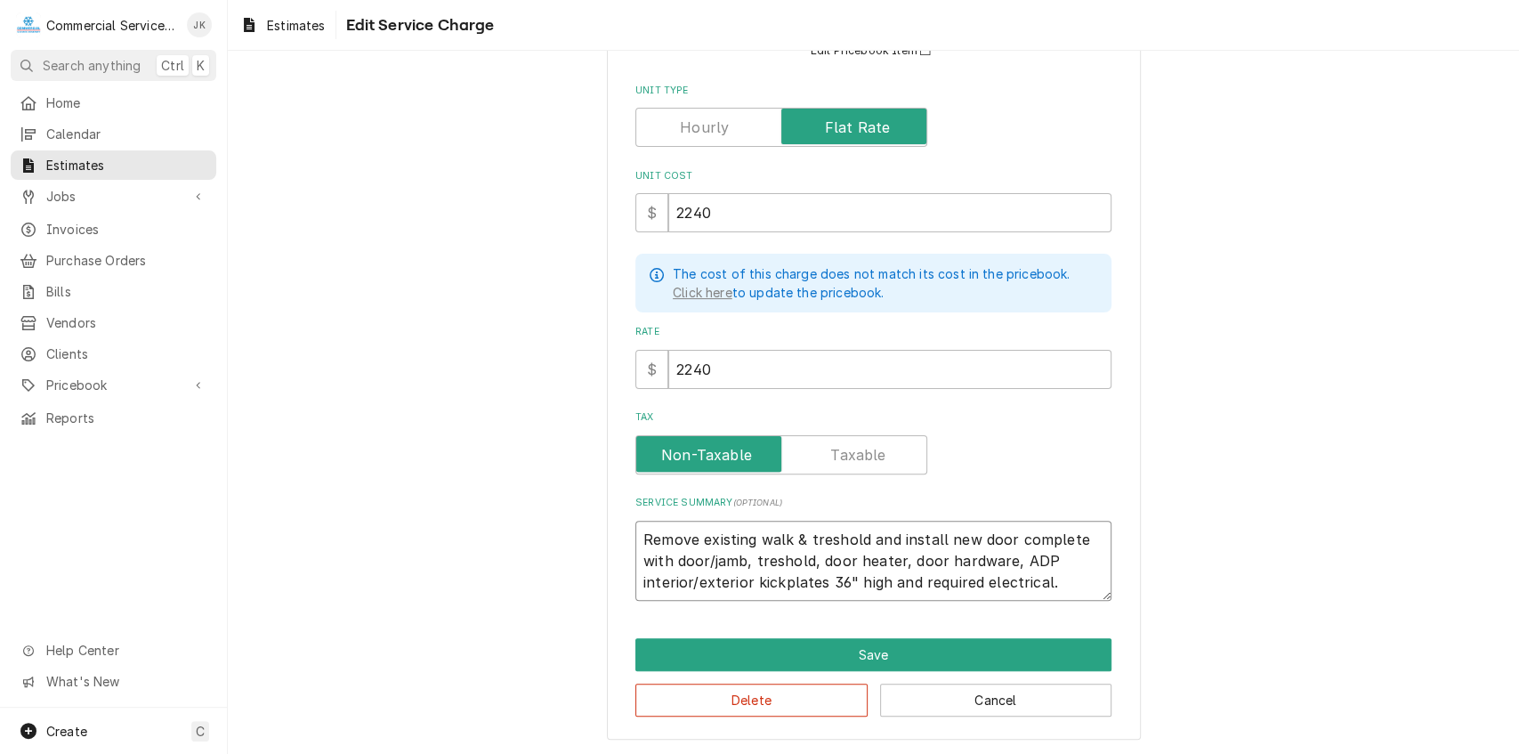
type textarea "Remove existing walk- & treshold and install new door complete with door/jamb, …"
type textarea "x"
type textarea "Remove existing walk-i & treshold and install new door complete with door/jamb,…"
type textarea "x"
type textarea "Remove existing walk-in & treshold and install new door complete with door/jamb…"
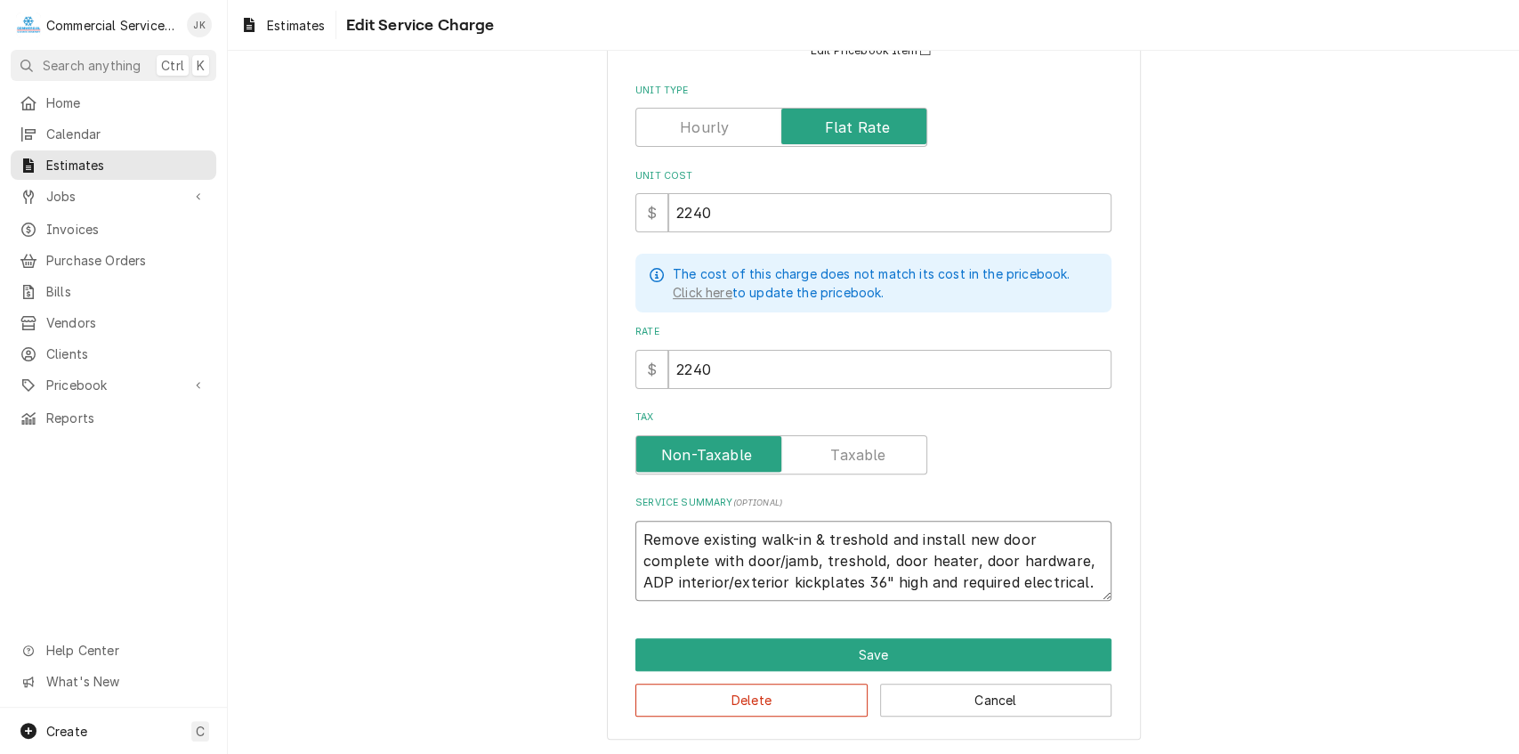
type textarea "x"
type textarea "Remove existing walk-in & treshold and install new door complete with door/jamb…"
type textarea "x"
type textarea "Remove existing walk-in f & treshold and install new door complete with door/ja…"
type textarea "x"
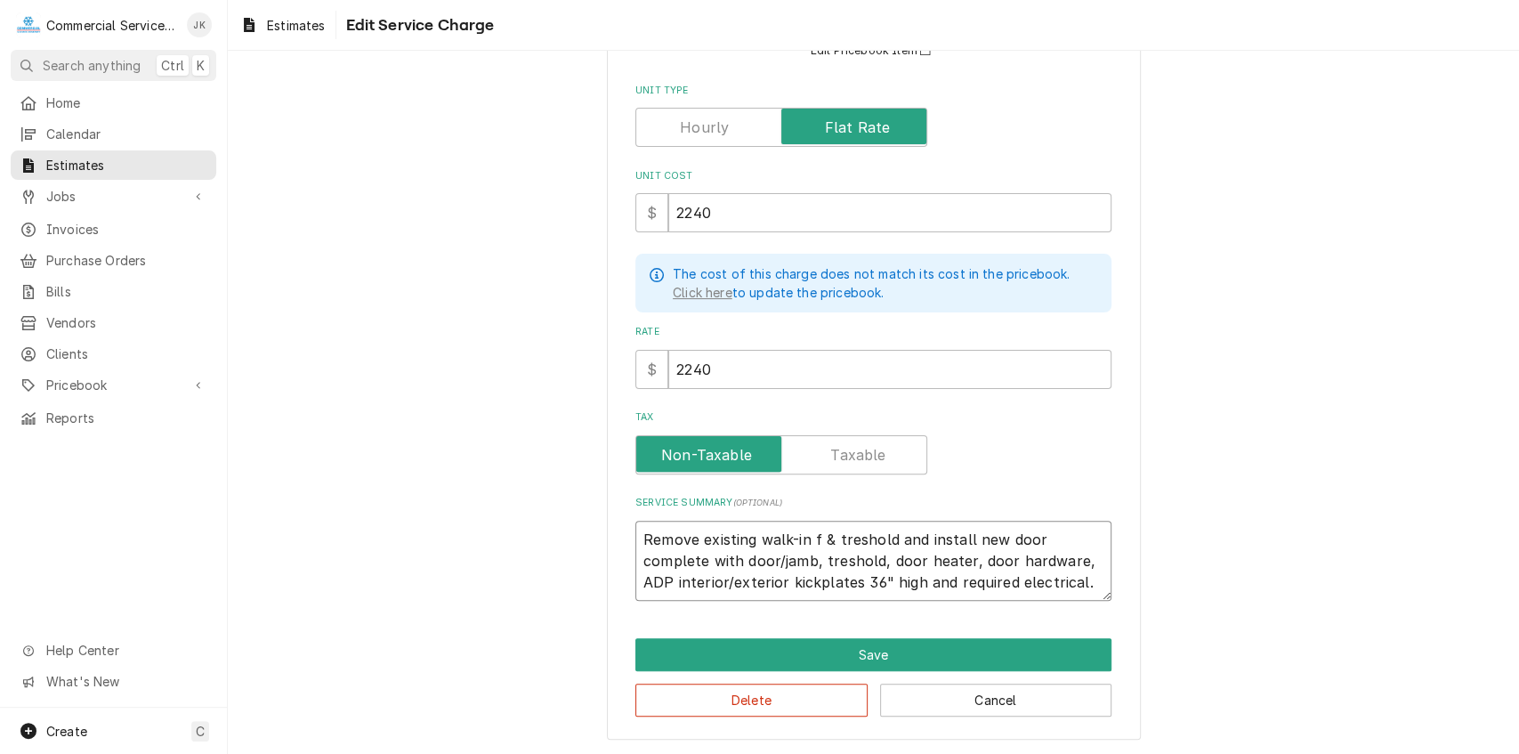
type textarea "Remove existing walk-in fr & treshold and install new door complete with door/j…"
type textarea "x"
type textarea "Remove existing walk-in fre & treshold and install new door complete with door/…"
type textarea "x"
type textarea "Remove existing walk-in free & treshold and install new door complete with door…"
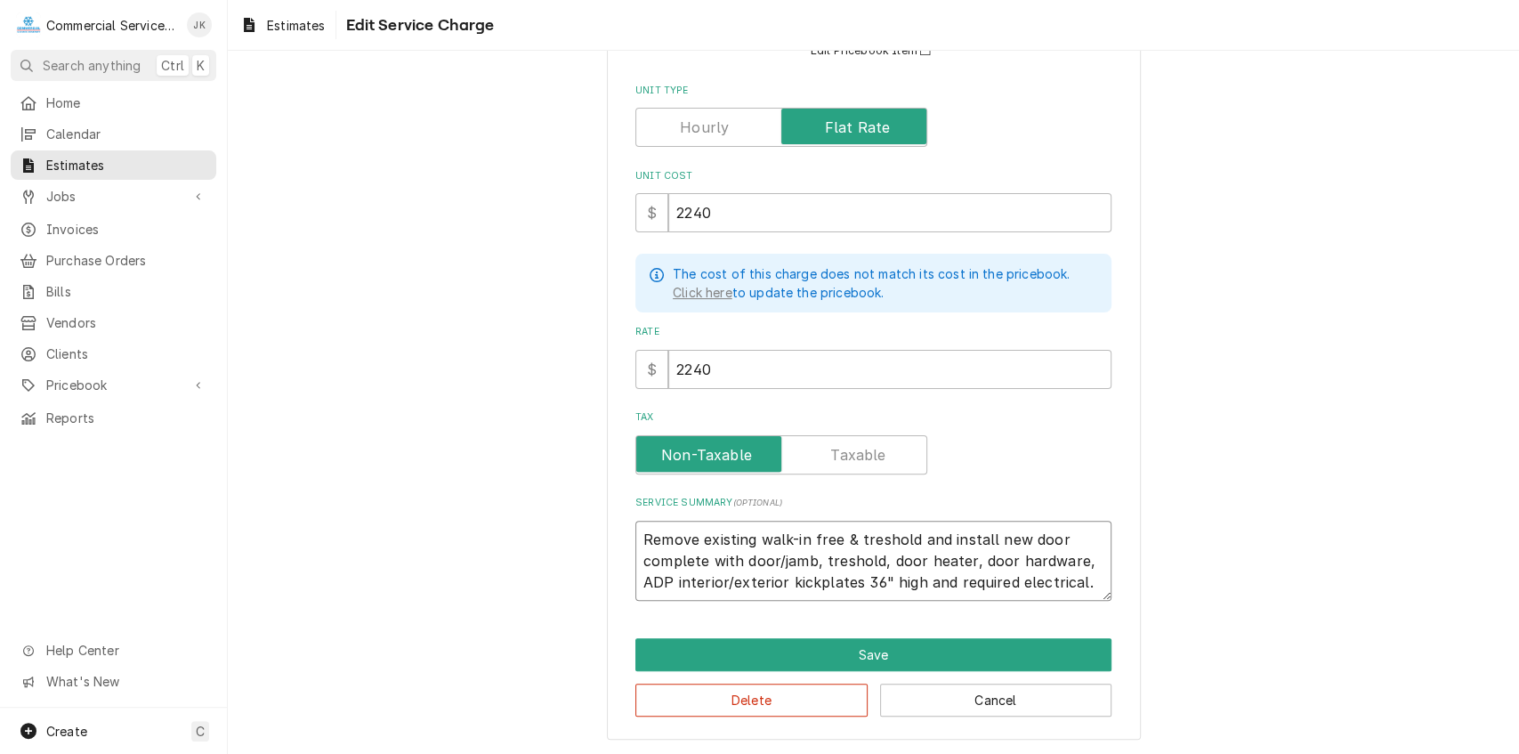
type textarea "x"
type textarea "Remove existing walk-in freez & treshold and install new door complete with doo…"
type textarea "x"
type textarea "Remove existing walk-in freeze & treshold and install new door complete with do…"
type textarea "x"
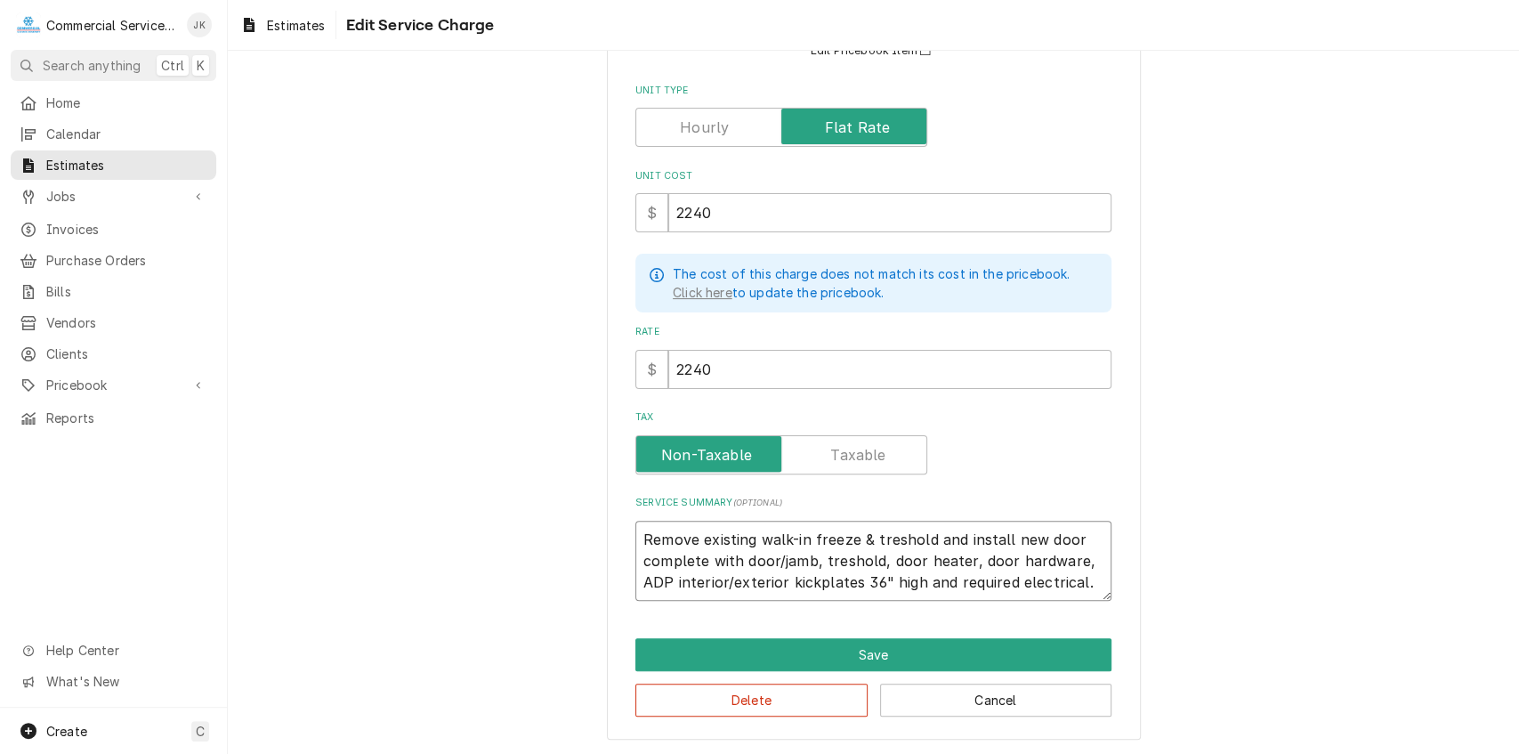
type textarea "Remove existing walk-in freezer & treshold and install new door complete with d…"
type textarea "x"
type textarea "Remove existing walk-in freezer & treshold and install new door complete with d…"
type textarea "x"
type textarea "Remove existing walk-in freezer d & treshold and install new door complete with…"
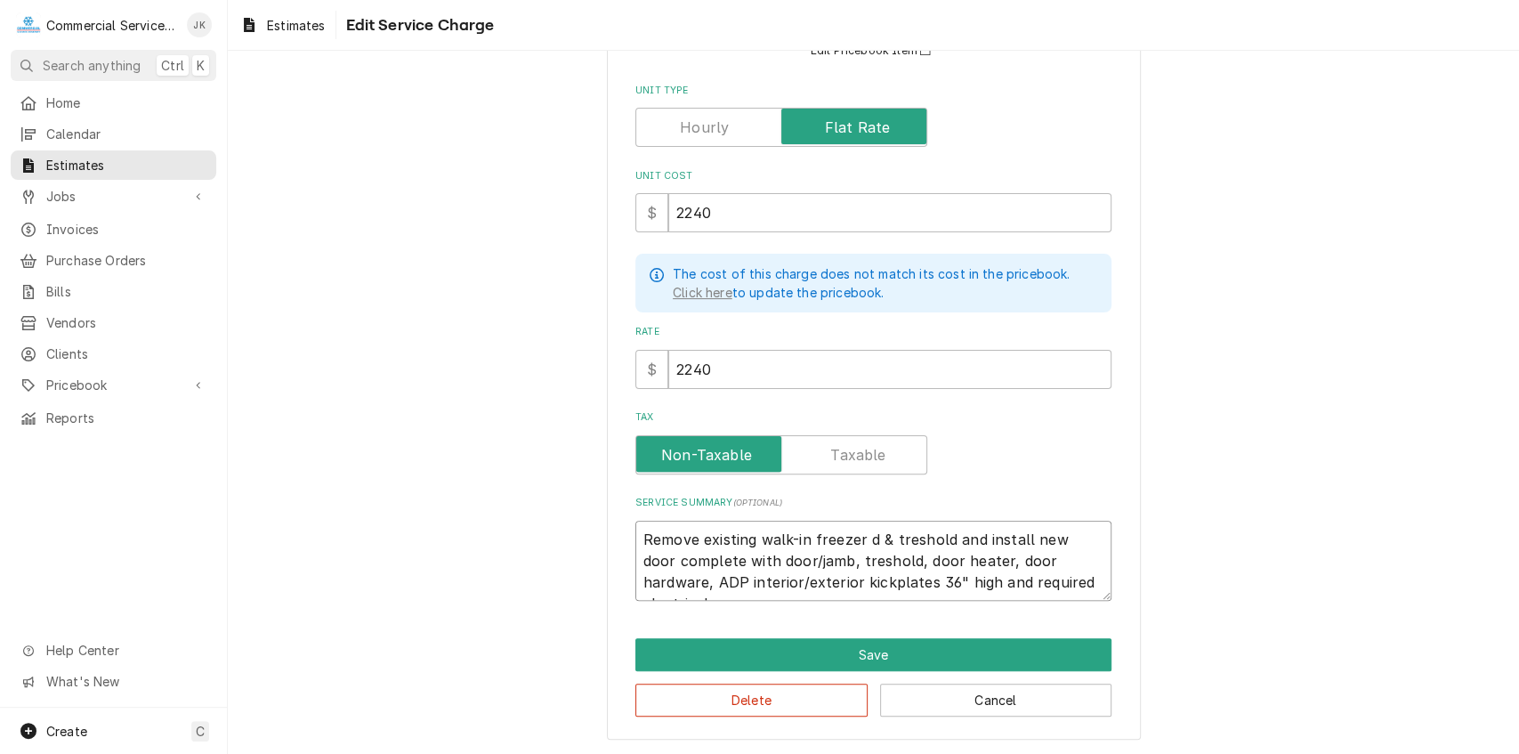
type textarea "x"
type textarea "Remove existing walk-in freezer do & treshold and install new door complete wit…"
type textarea "x"
type textarea "Remove existing walk-in freezer doo & treshold and install new door complete wi…"
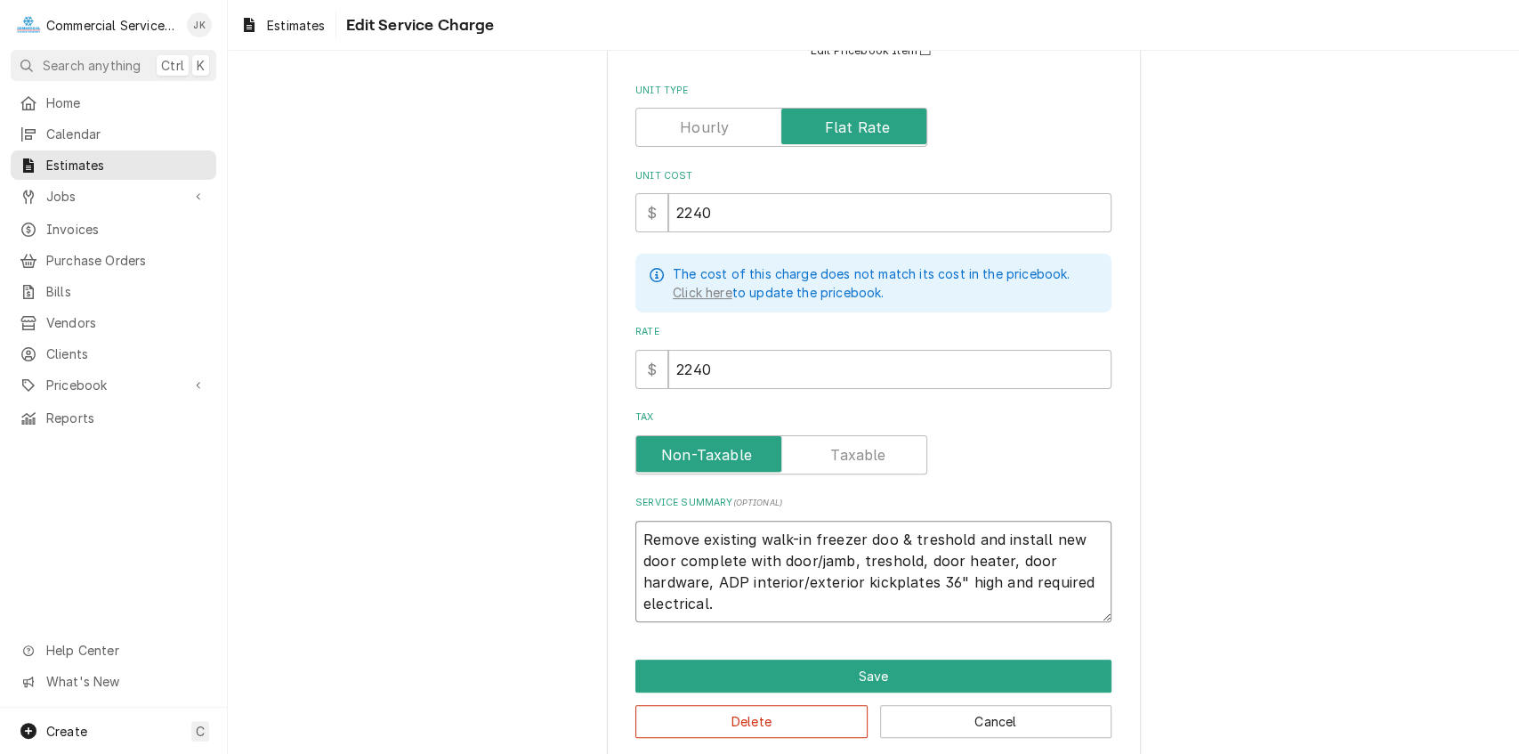
type textarea "x"
type textarea "Remove existing walk-in freezer door & treshold and install new door complete w…"
click at [986, 577] on textarea "Remove existing walk-in freezer door & treshold and install new door complete w…" at bounding box center [873, 572] width 476 height 102
type textarea "x"
type textarea "Remove existing walk-in freezer door & treshold and install new door complete w…"
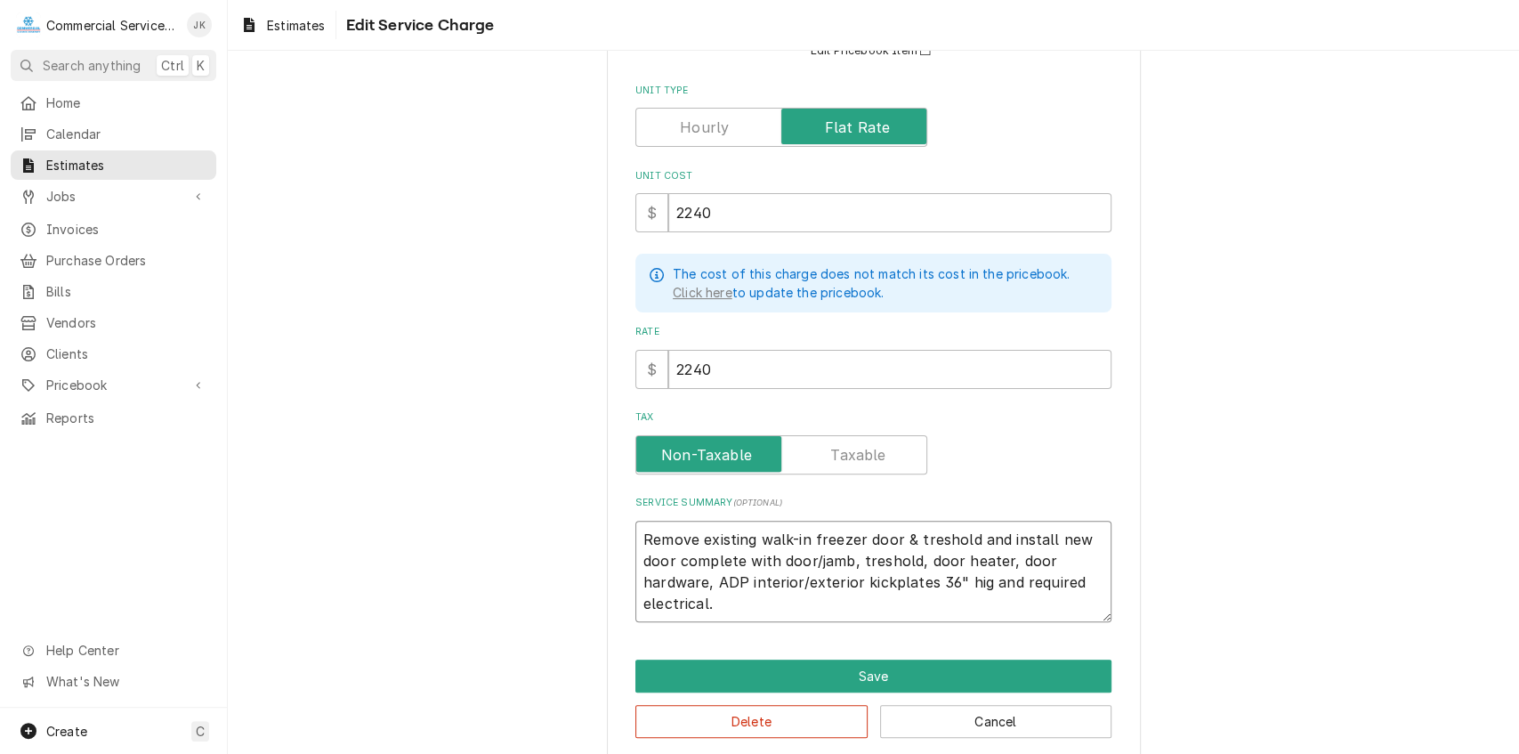
type textarea "x"
type textarea "Remove existing walk-in freezer door & treshold and install new door complete w…"
type textarea "x"
type textarea "Remove existing walk-in freezer door & treshold and install new door complete w…"
type textarea "x"
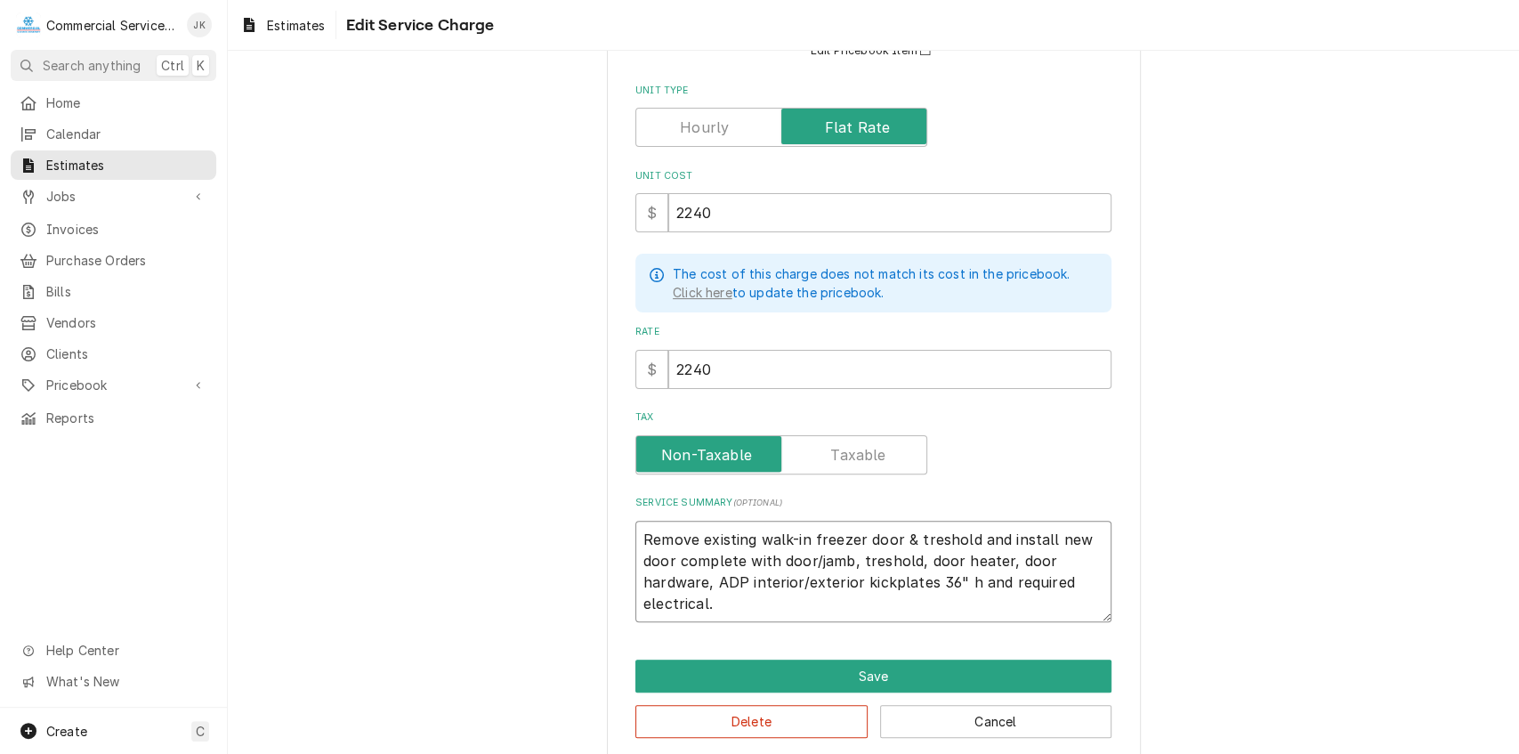
type textarea "Remove existing walk-in freezer door & treshold and install new door complete w…"
type textarea "x"
type textarea "Remove existing walk-in freezer door & treshold and install new door complete w…"
type textarea "x"
type textarea "Remove existing walk-in freezer door & treshold and install new door complete w…"
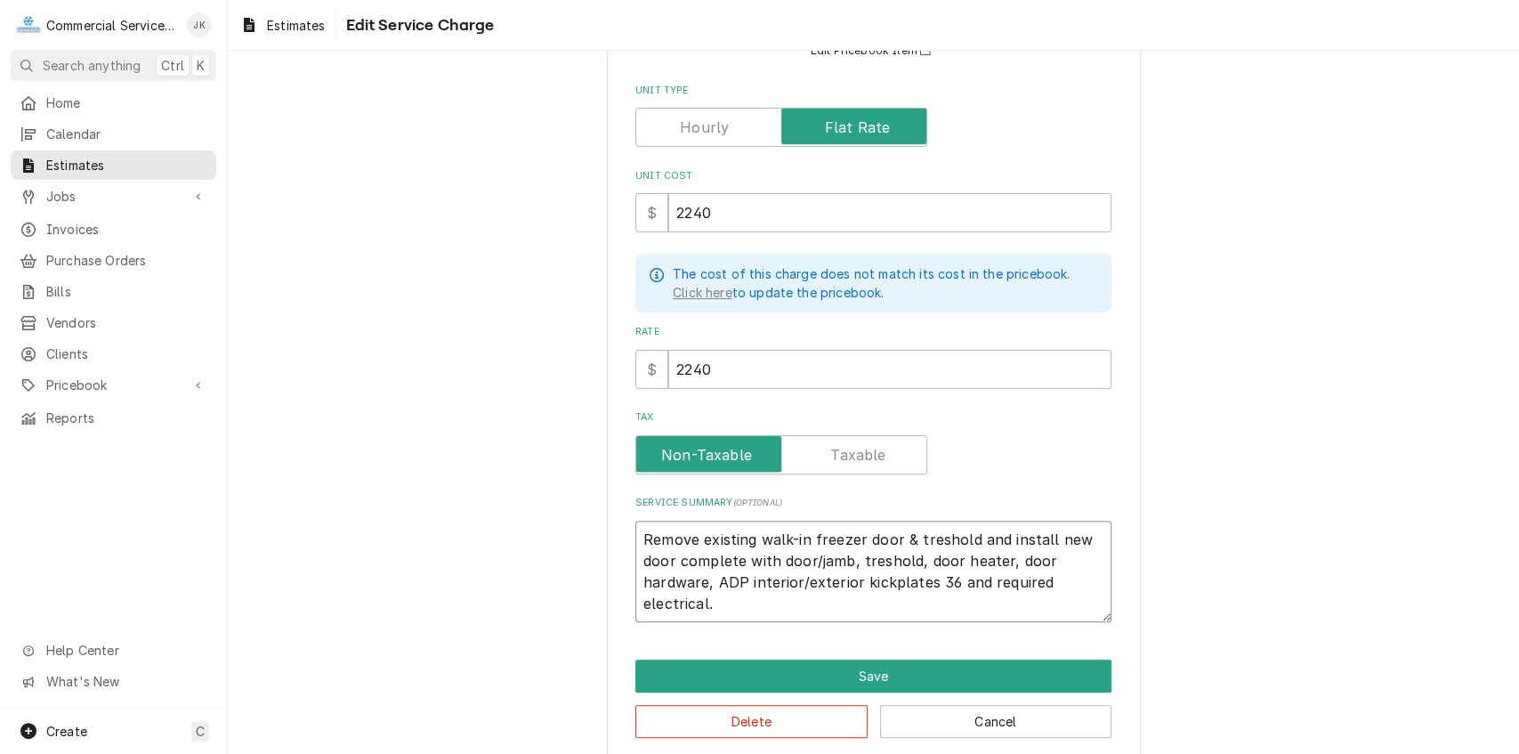
type textarea "x"
type textarea "Remove existing walk-in freezer door & treshold and install new door complete w…"
type textarea "x"
type textarea "Remove existing walk-in freezer door & treshold and install new door complete w…"
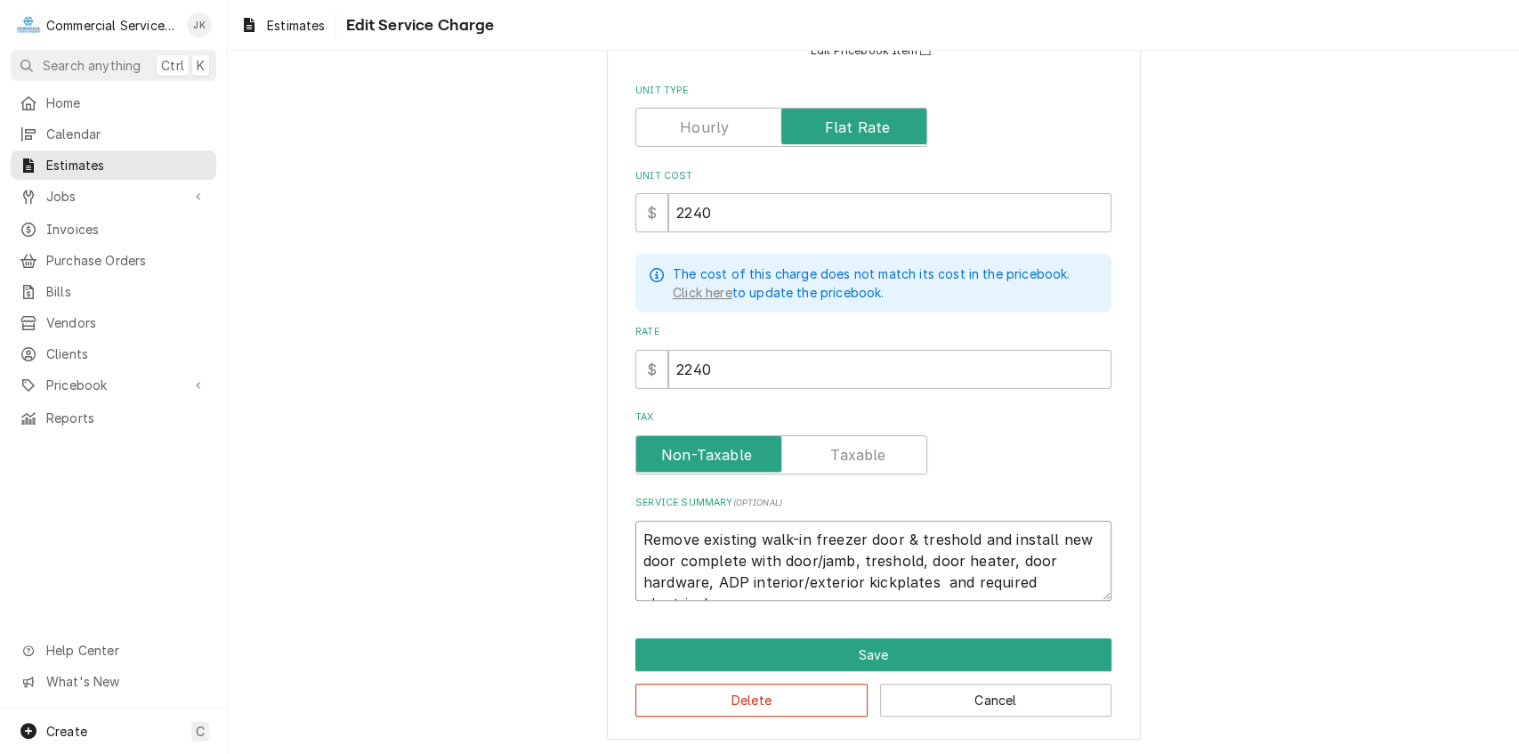
type textarea "x"
type textarea "Remove existing walk-in freezer door & treshold and install new door complete w…"
type textarea "x"
type textarea "Remove existing walk-in freezer door & treshold and install new door complete w…"
type textarea "x"
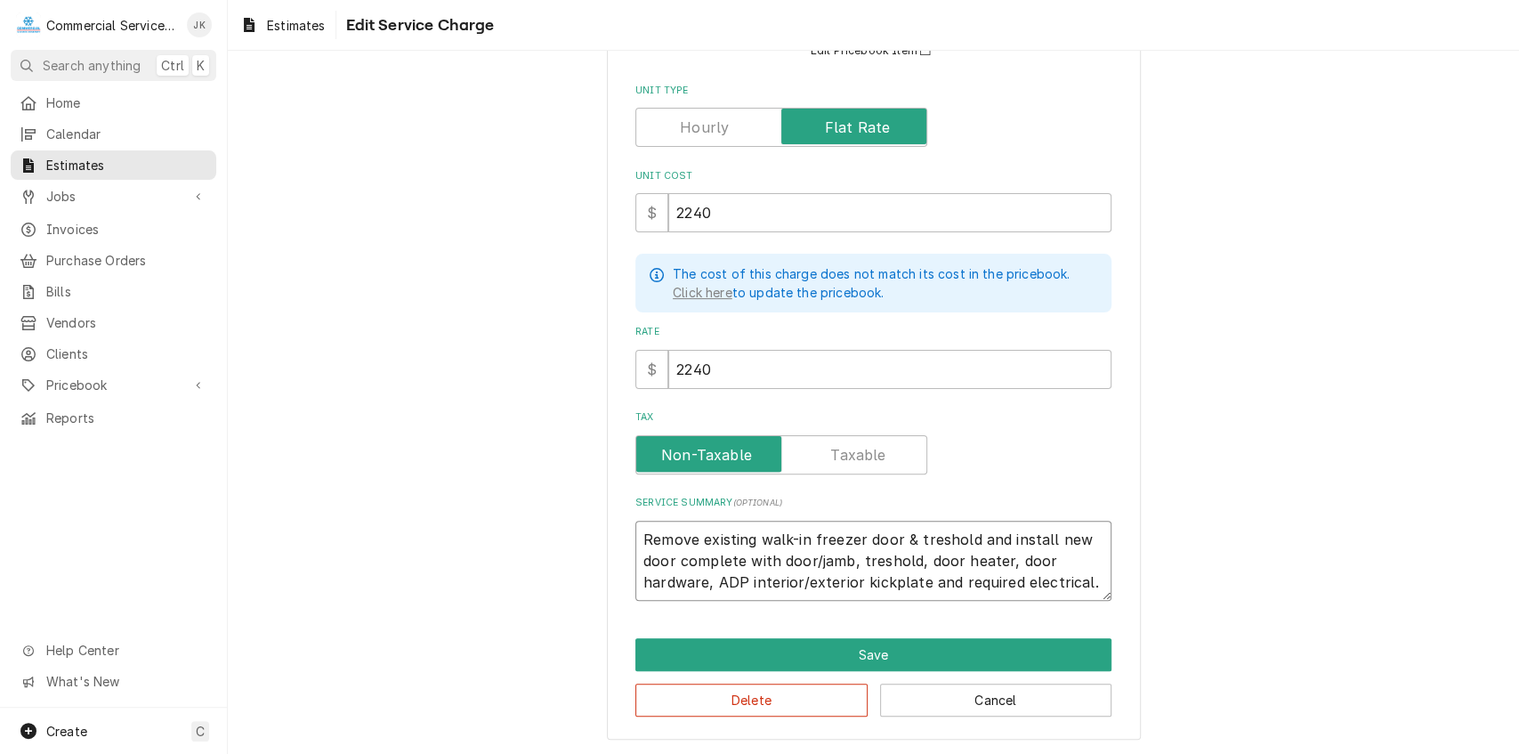
type textarea "Remove existing walk-in freezer door & treshold and install new door complete w…"
type textarea "x"
type textarea "Remove existing walk-in freezer door & treshold and install new door complete w…"
type textarea "x"
type textarea "Remove existing walk-in freezer door & treshold and install new door complete w…"
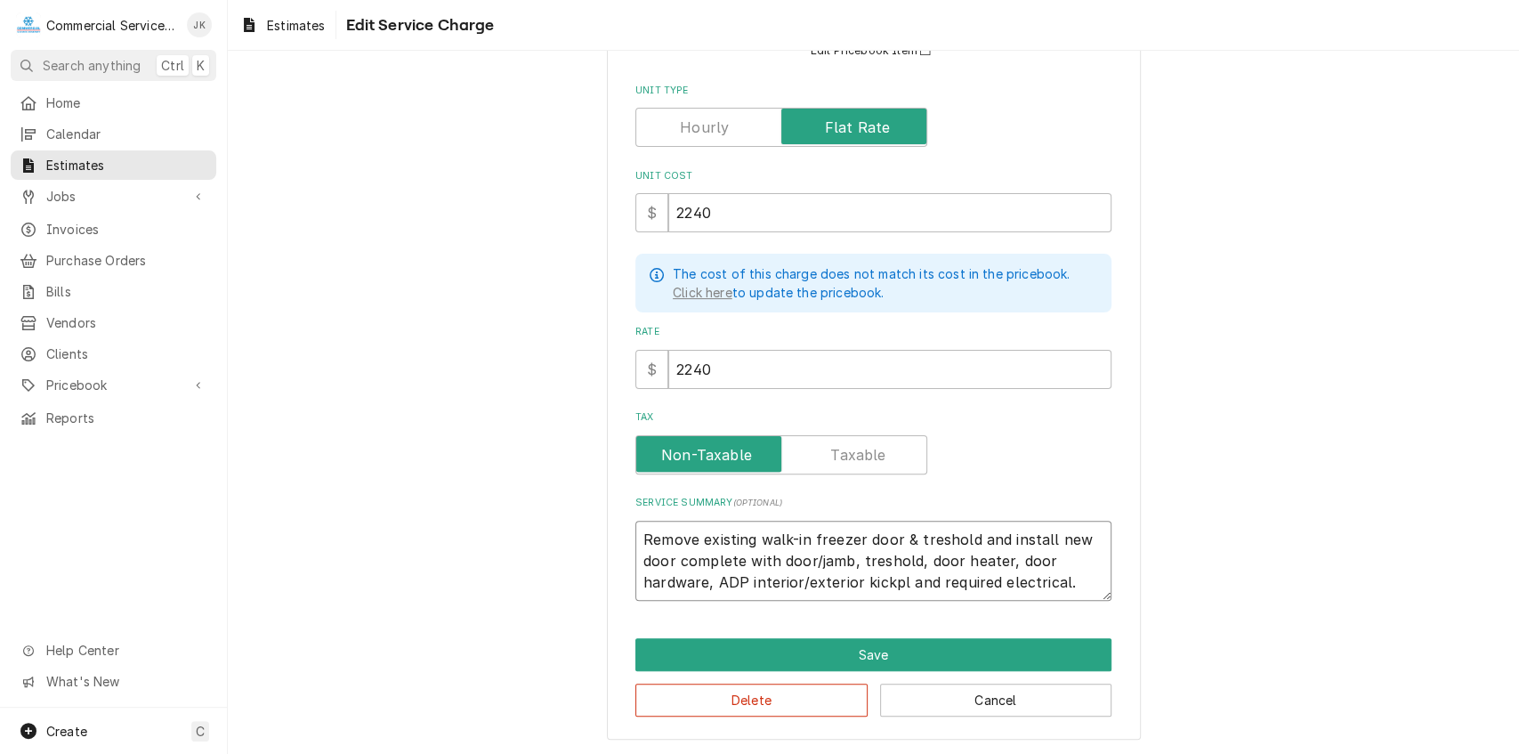
type textarea "x"
type textarea "Remove existing walk-in freezer door & treshold and install new door complete w…"
type textarea "x"
type textarea "Remove existing walk-in freezer door & treshold and install new door complete w…"
type textarea "x"
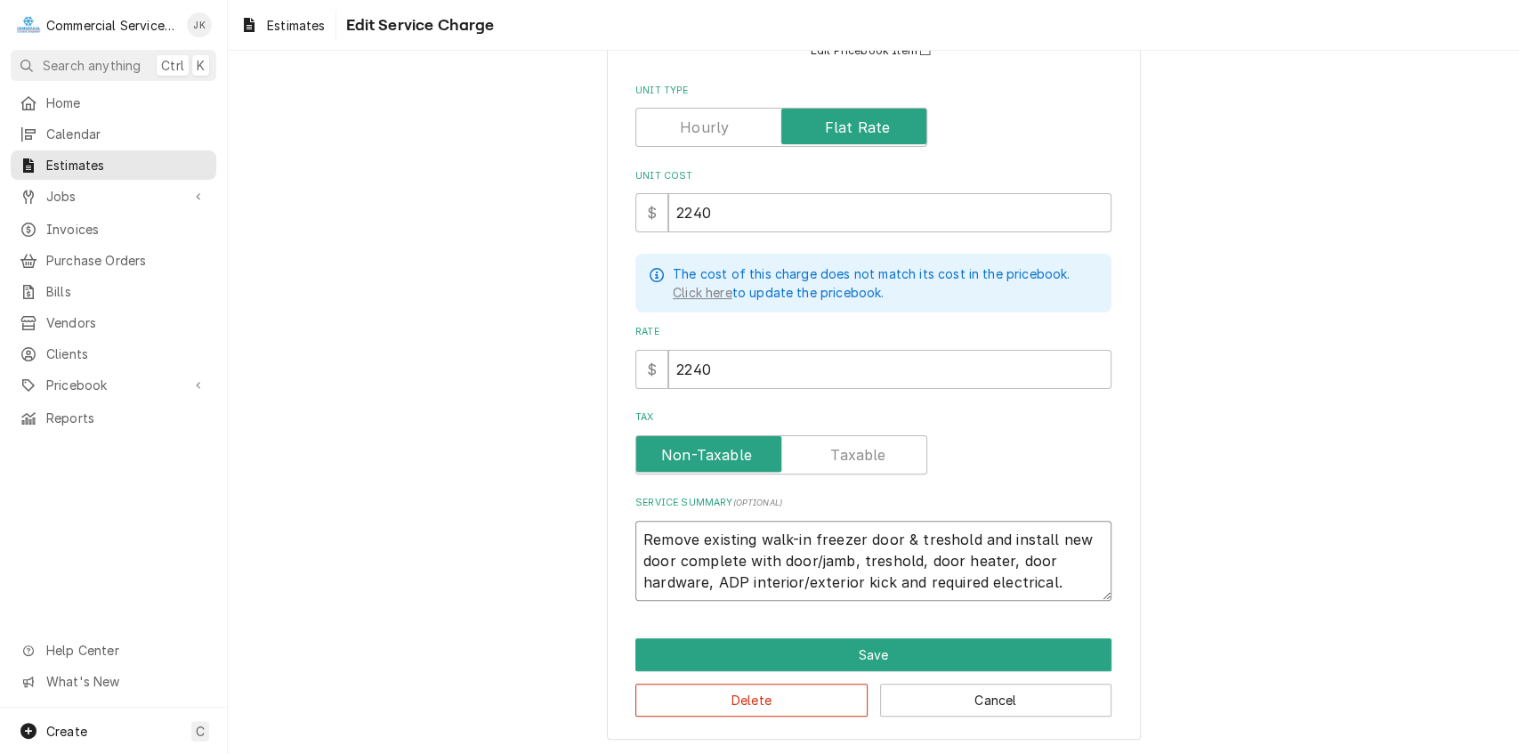
type textarea "Remove existing walk-in freezer door & treshold and install new door complete w…"
type textarea "x"
type textarea "Remove existing walk-in freezer door & treshold and install new door complete w…"
type textarea "x"
type textarea "Remove existing walk-in freezer door & treshold and install new door complete w…"
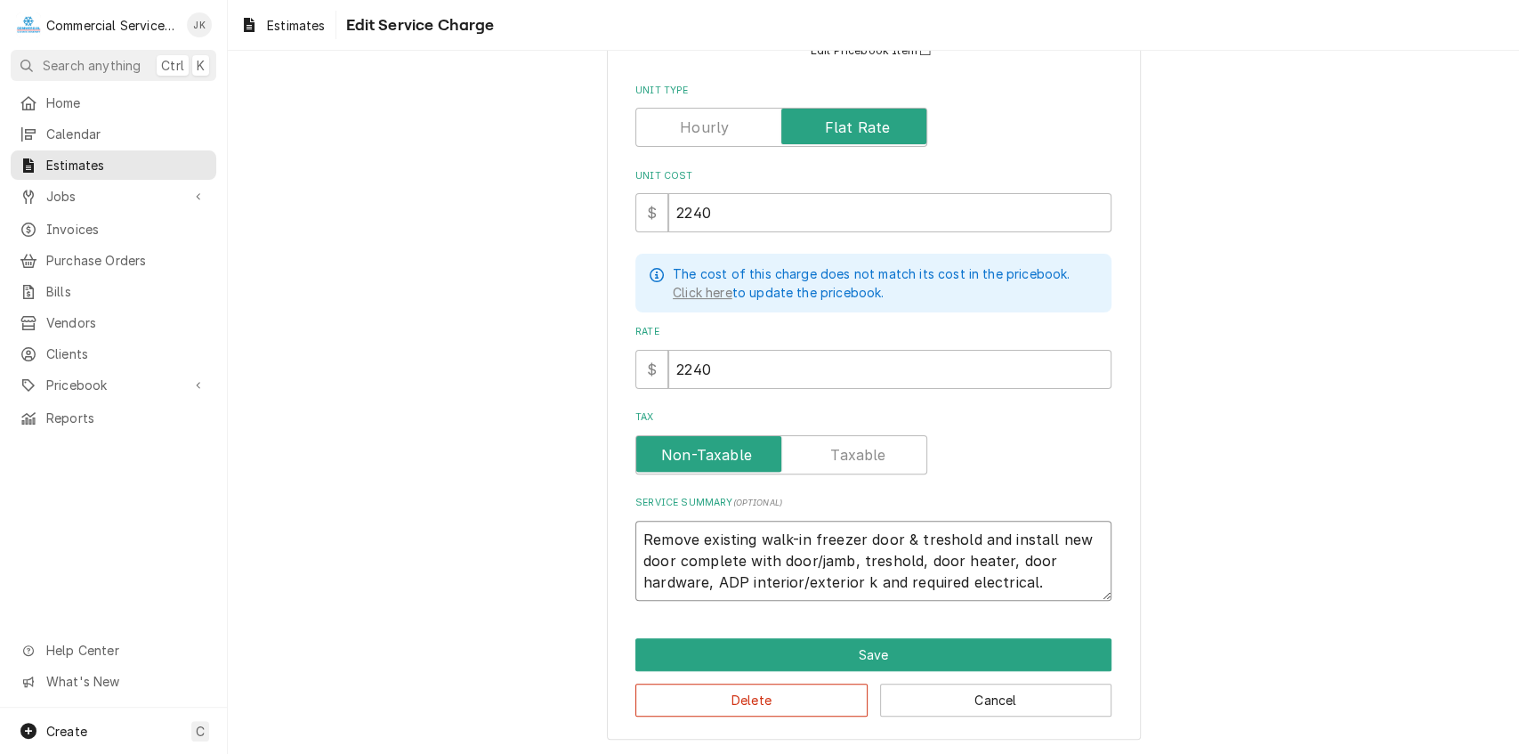
type textarea "x"
type textarea "Remove existing walk-in freezer door & treshold and install new door complete w…"
type textarea "x"
type textarea "Remove existing walk-in freezer door & treshold and install new door complete w…"
type textarea "x"
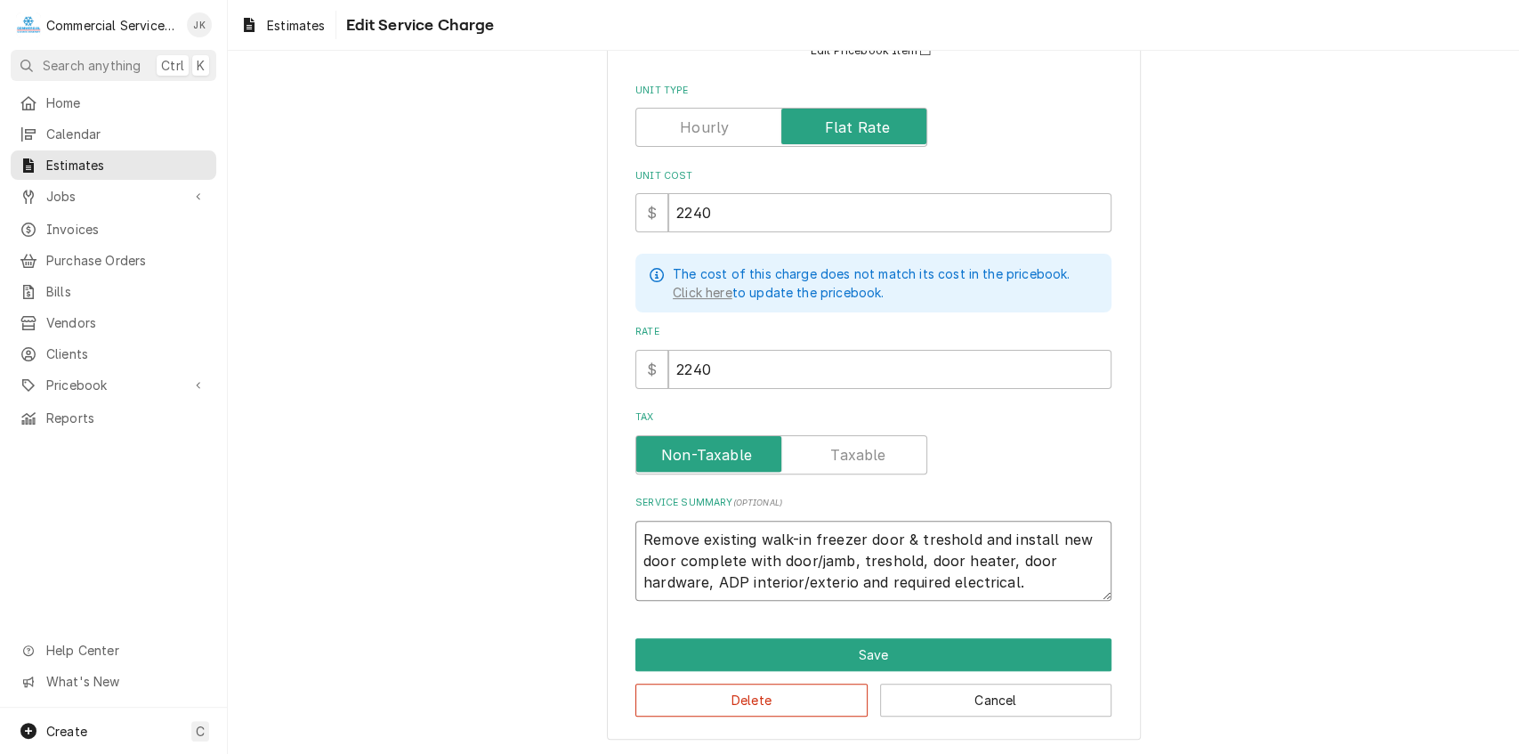
type textarea "Remove existing walk-in freezer door & treshold and install new door complete w…"
type textarea "x"
type textarea "Remove existing walk-in freezer door & treshold and install new door complete w…"
type textarea "x"
type textarea "Remove existing walk-in freezer door & treshold and install new door complete w…"
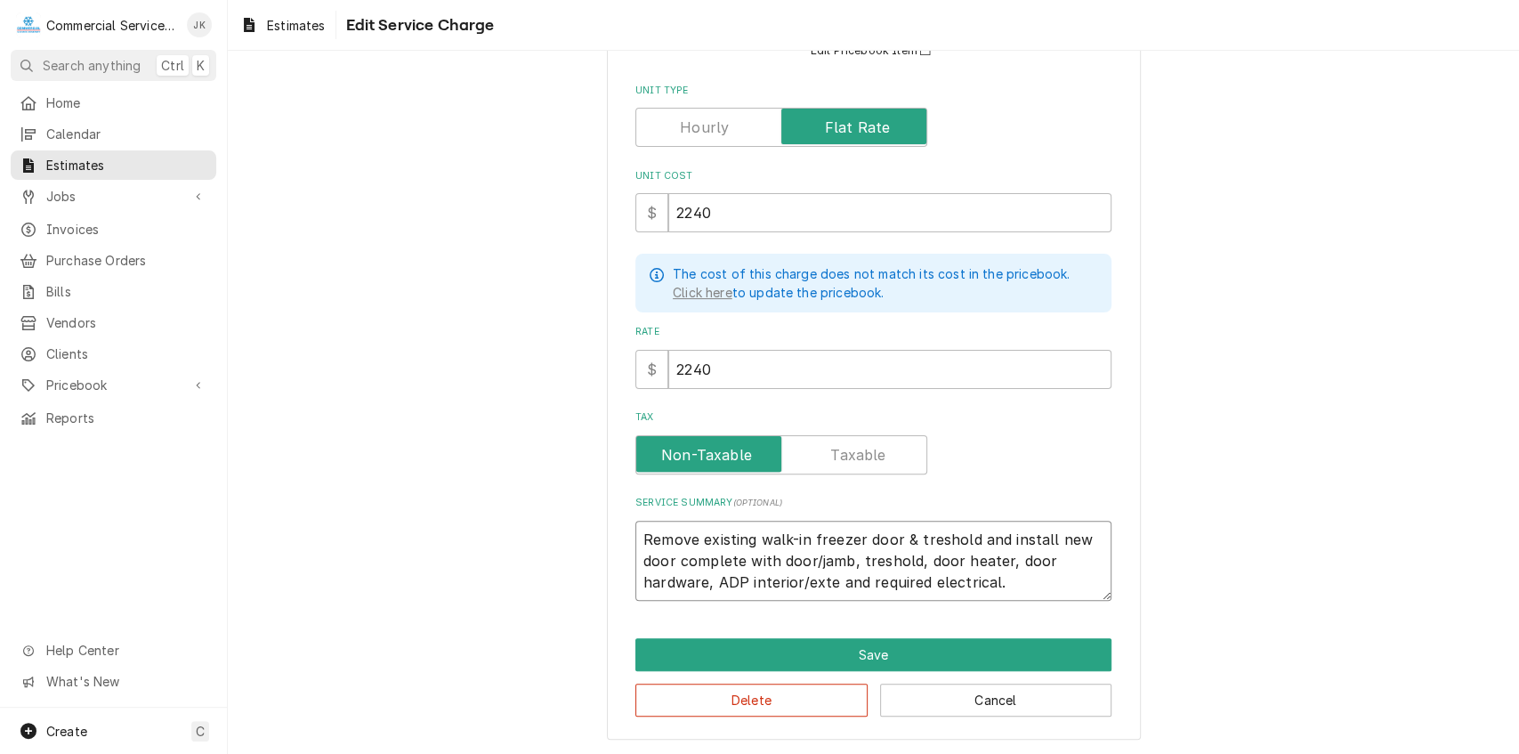
type textarea "x"
type textarea "Remove existing walk-in freezer door & treshold and install new door complete w…"
type textarea "x"
type textarea "Remove existing walk-in freezer door & treshold and install new door complete w…"
type textarea "x"
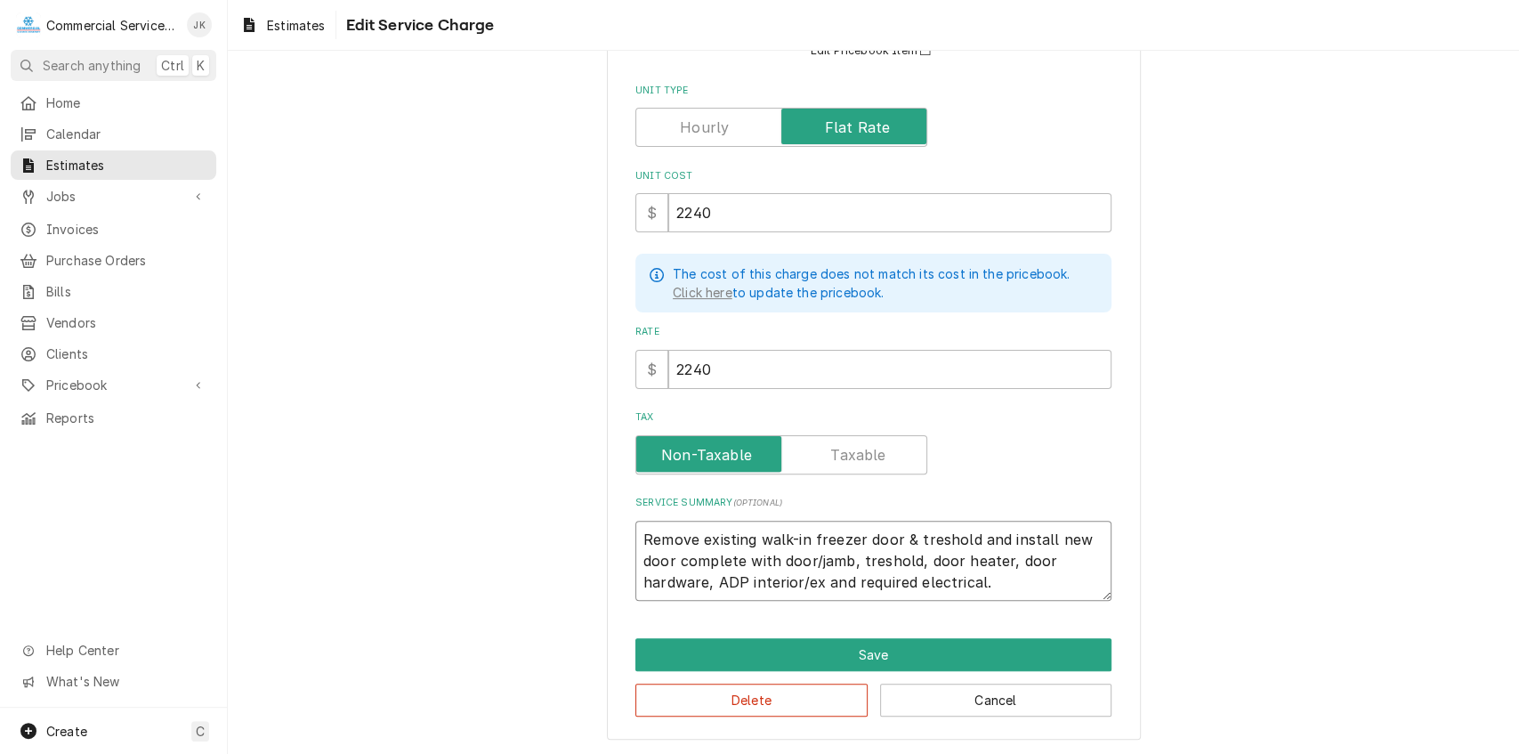
type textarea "Remove existing walk-in freezer door & treshold and install new door complete w…"
type textarea "x"
type textarea "Remove existing walk-in freezer door & treshold and install new door complete w…"
type textarea "x"
type textarea "Remove existing walk-in freezer door & treshold and install new door complete w…"
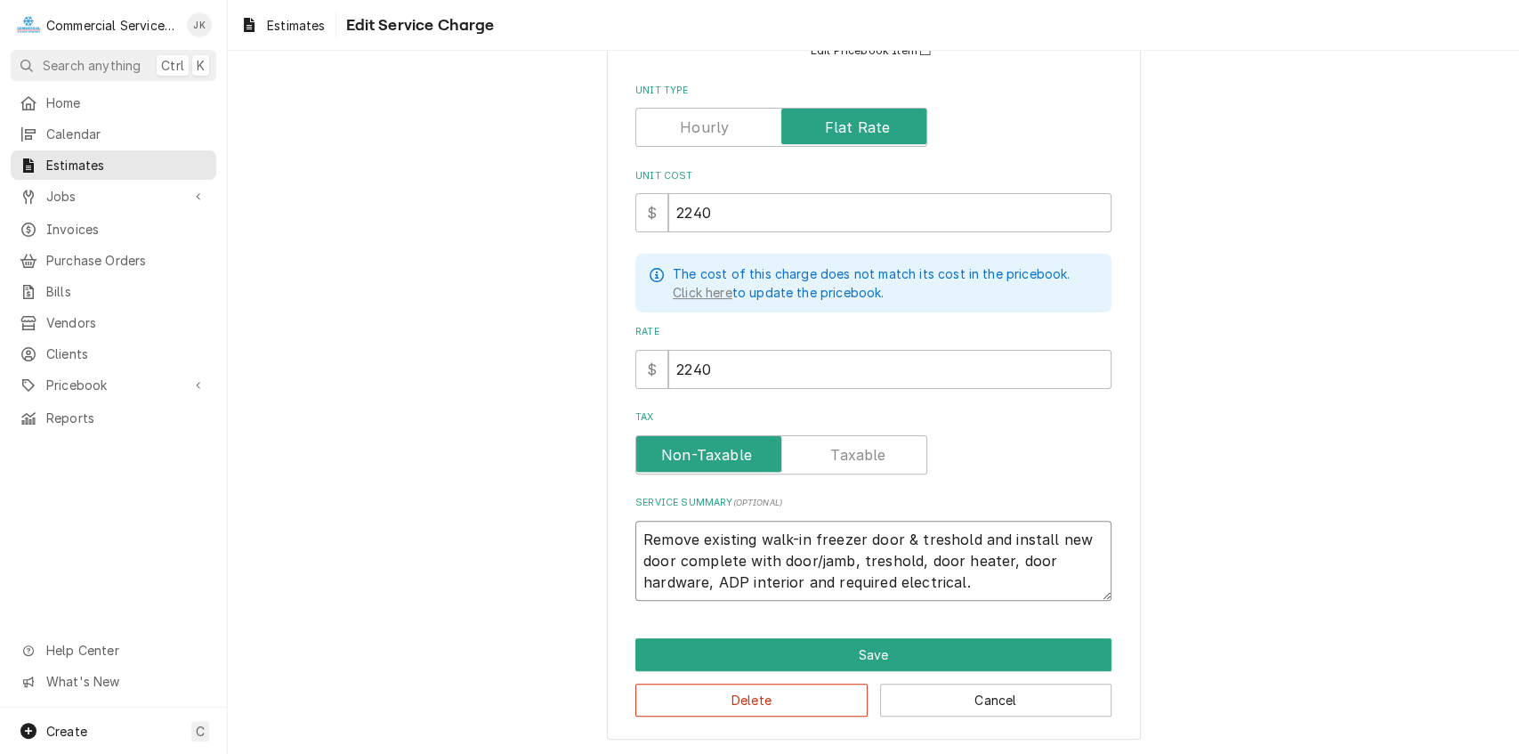
type textarea "x"
type textarea "Remove existing walk-in freezer door & treshold and install new door complete w…"
type textarea "x"
type textarea "Remove existing walk-in freezer door & treshold and install new door complete w…"
type textarea "x"
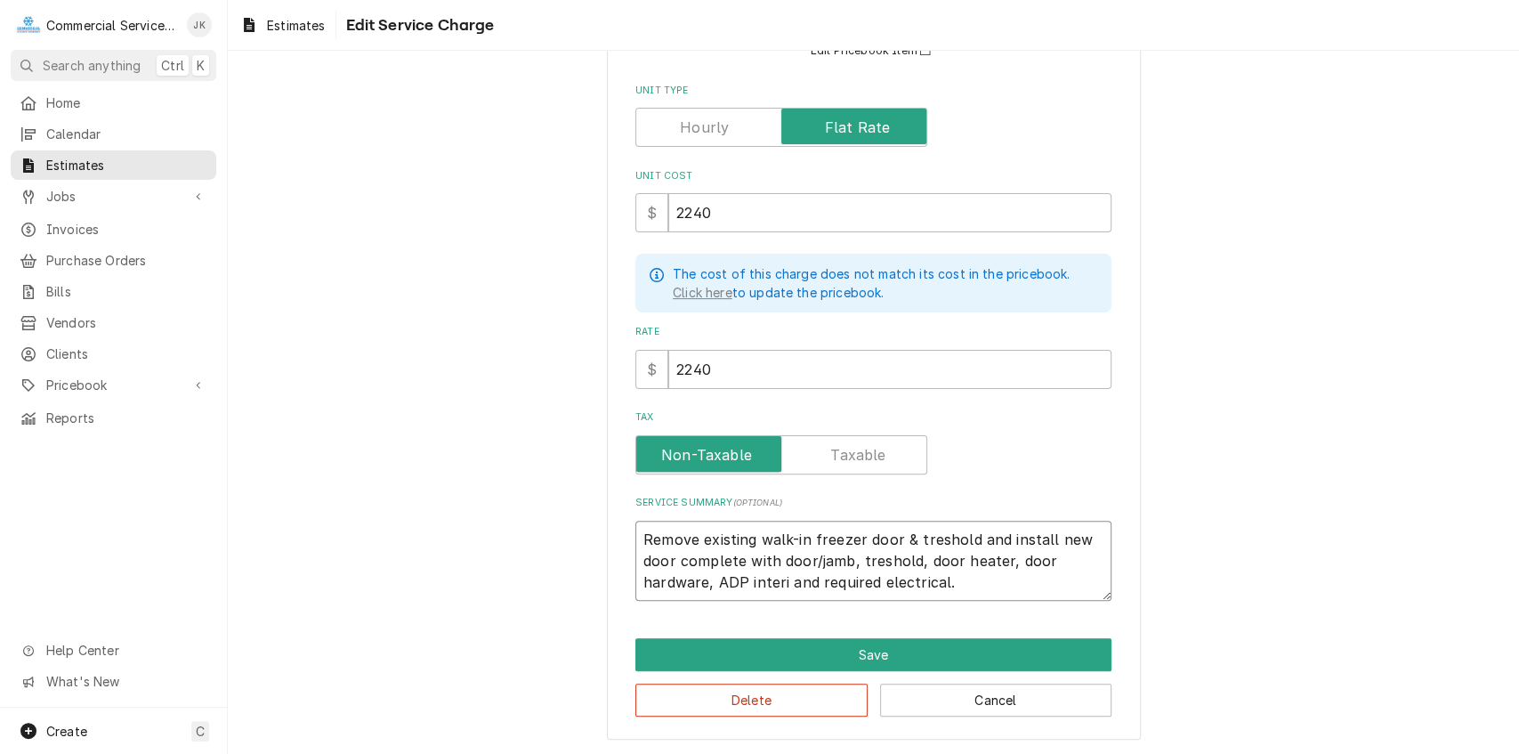
type textarea "Remove existing walk-in freezer door & treshold and install new door complete w…"
type textarea "x"
type textarea "Remove existing walk-in freezer door & treshold and install new door complete w…"
type textarea "x"
type textarea "Remove existing walk-in freezer door & treshold and install new door complete w…"
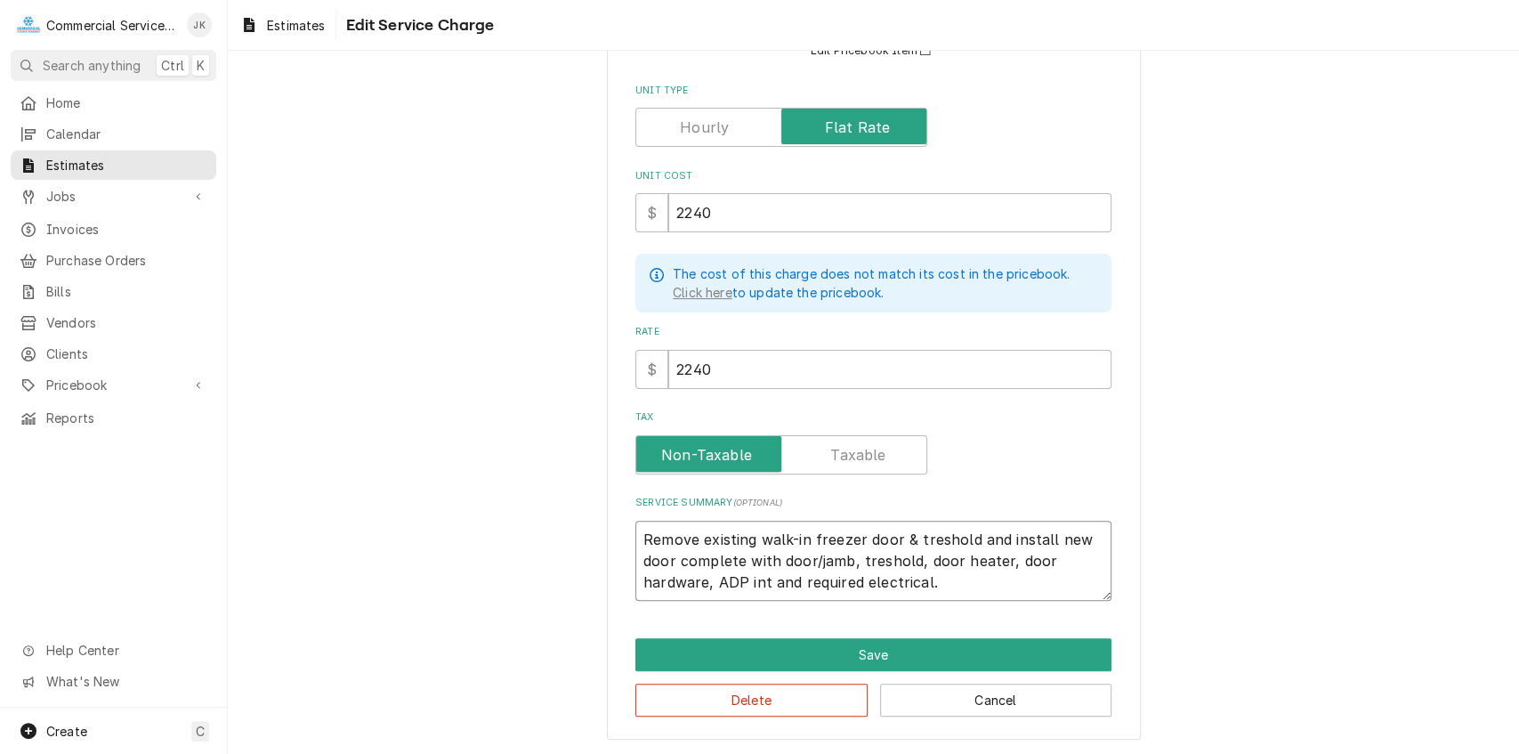
type textarea "x"
type textarea "Remove existing walk-in freezer door & treshold and install new door complete w…"
type textarea "x"
type textarea "Remove existing walk-in freezer door & treshold and install new door complete w…"
type textarea "x"
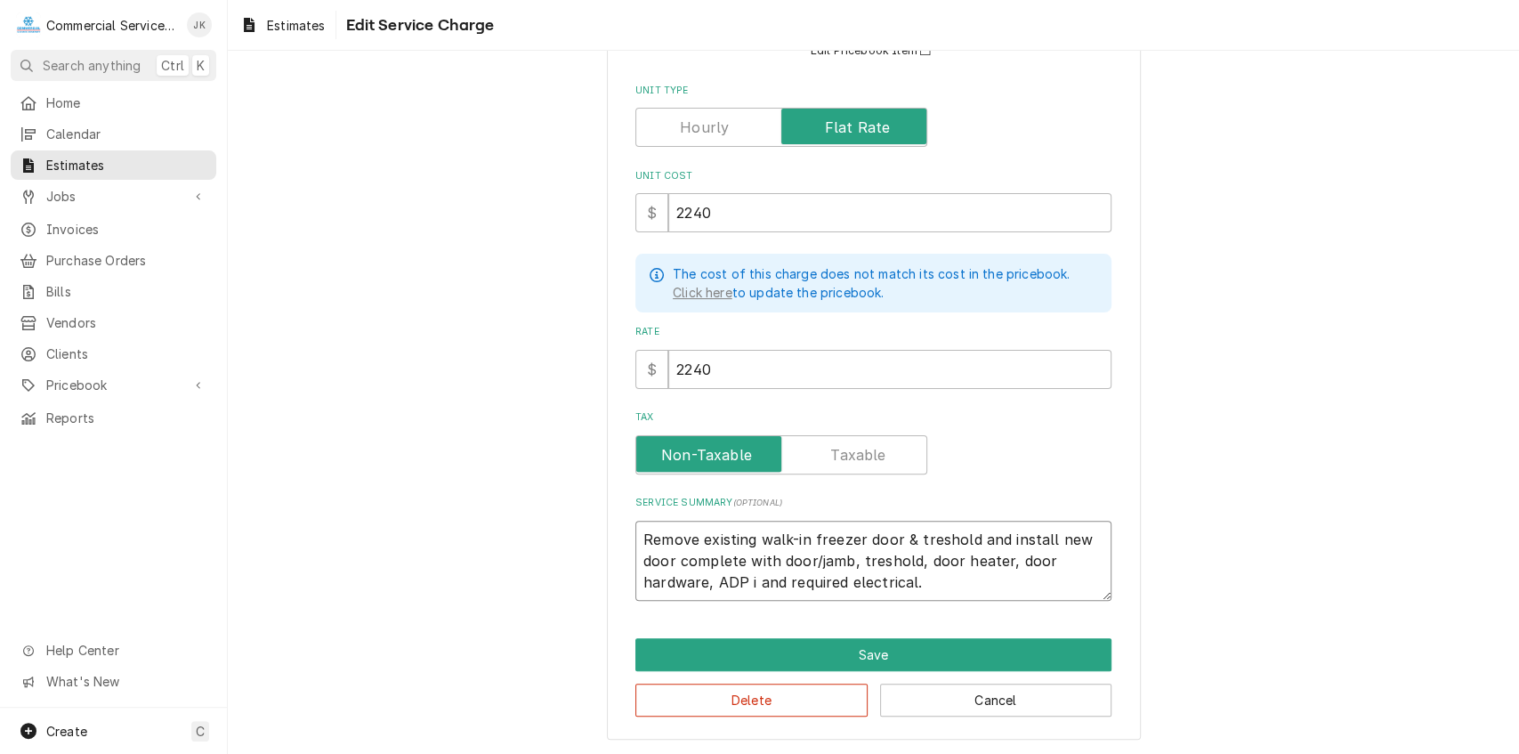
type textarea "Remove existing walk-in freezer door & treshold and install new door complete w…"
type textarea "x"
type textarea "Remove existing walk-in freezer door & treshold and install new door complete w…"
type textarea "x"
type textarea "Remove existing walk-in freezer door & treshold and install new door complete w…"
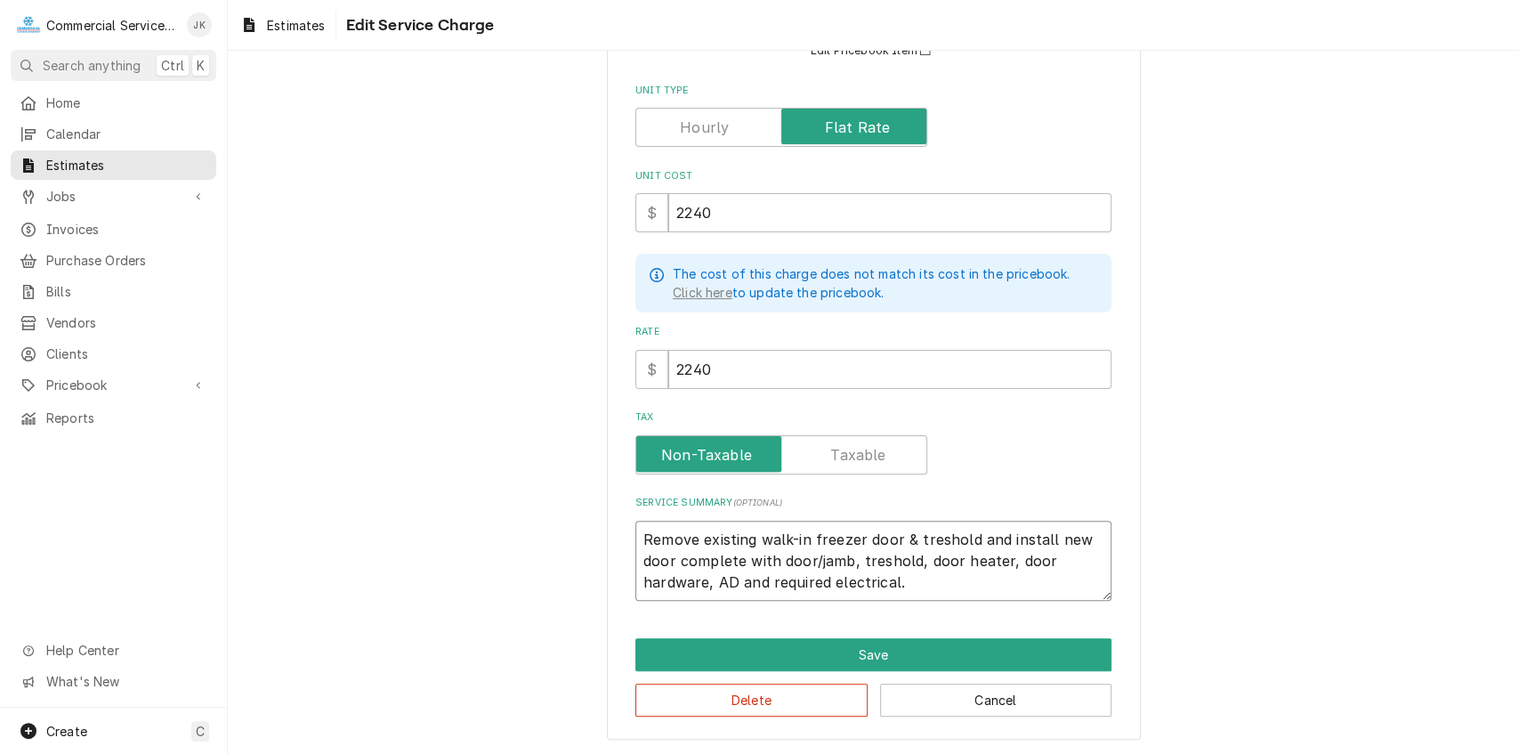
type textarea "x"
type textarea "Remove existing walk-in freezer door & treshold and install new door complete w…"
type textarea "x"
type textarea "Remove existing walk-in freezer door & treshold and install new door complete w…"
type textarea "x"
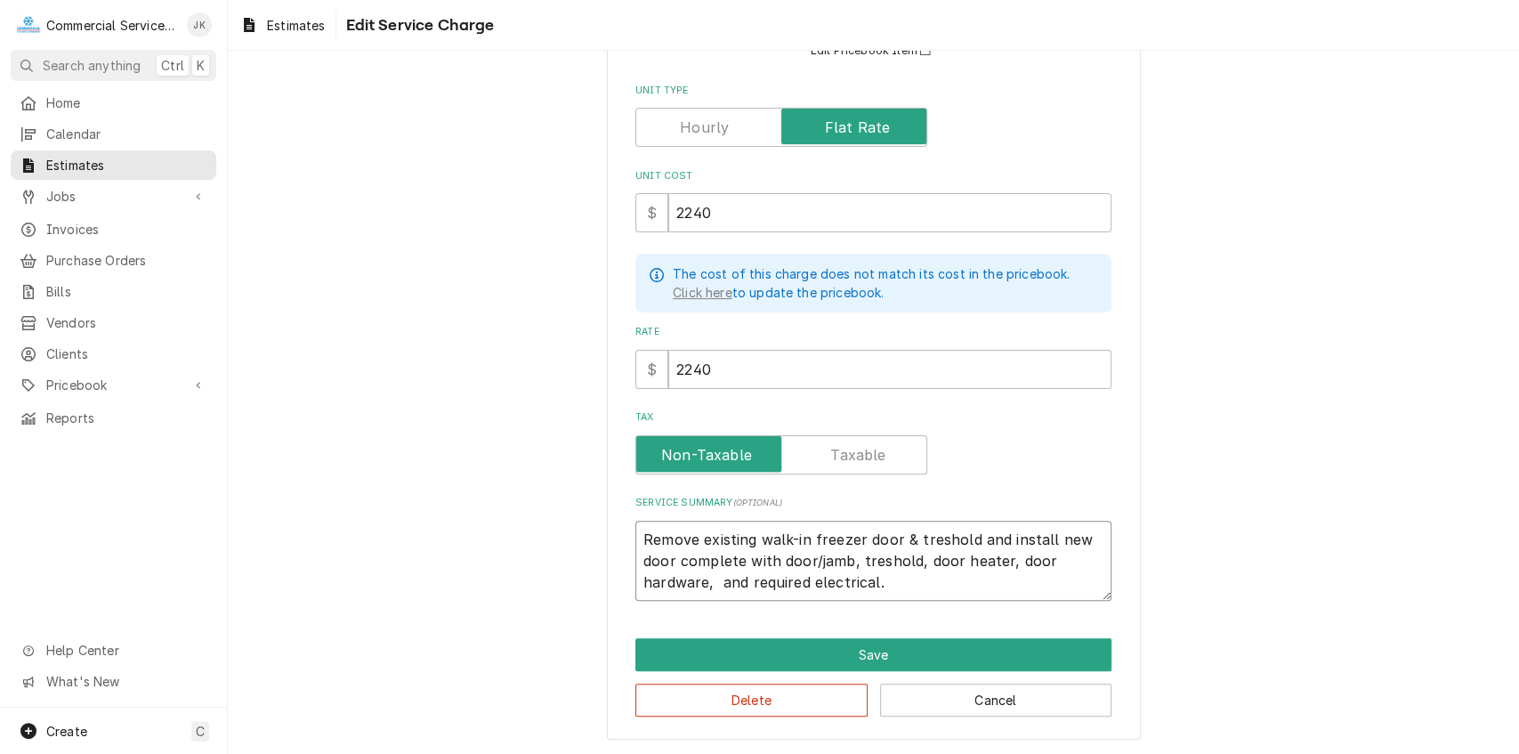
type textarea "Remove existing walk-in freezer door & treshold and install new door complete w…"
type textarea "x"
type textarea "Remove existing walk-in freezer door & treshold and install new door complete w…"
type textarea "x"
type textarea "Remove existing walk-in freezer door & treshold and install new door complete w…"
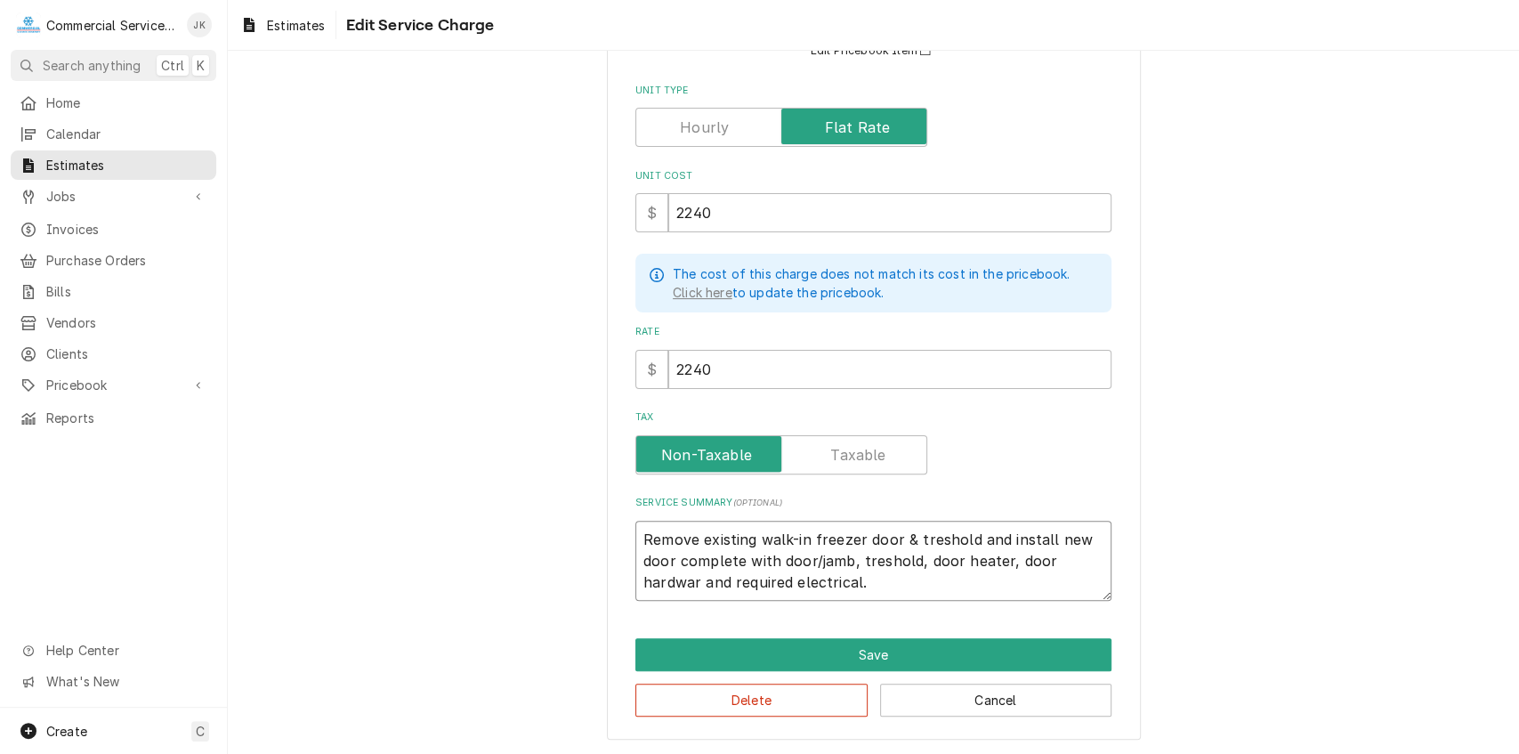
type textarea "x"
type textarea "Remove existing walk-in freezer door & treshold and install new door complete w…"
type textarea "x"
type textarea "Remove existing walk-in freezer door & treshold and install new door complete w…"
type textarea "x"
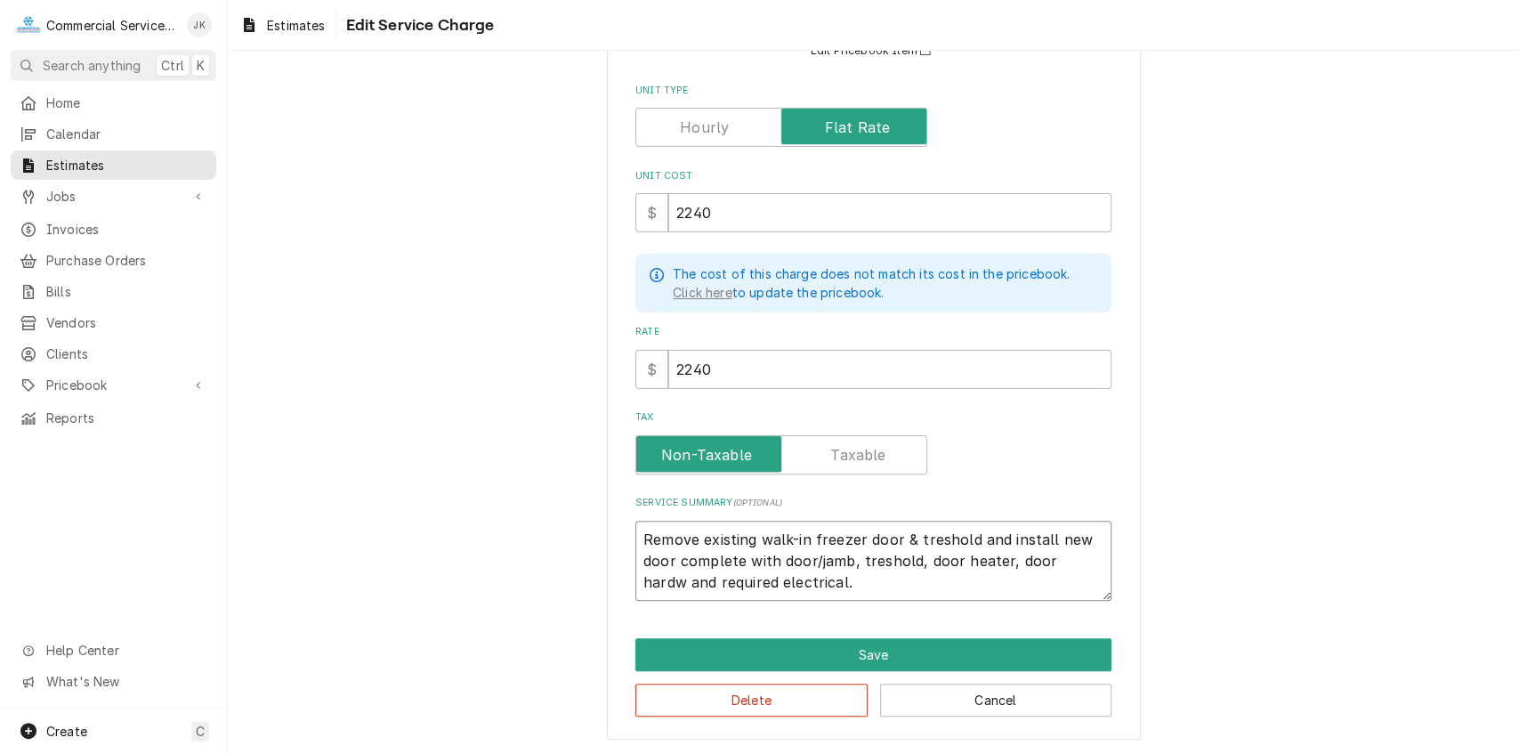
type textarea "Remove existing walk-in freezer door & treshold and install new door complete w…"
type textarea "x"
type textarea "Remove existing walk-in freezer door & treshold and install new door complete w…"
type textarea "x"
type textarea "Remove existing walk-in freezer door & treshold and install new door complete w…"
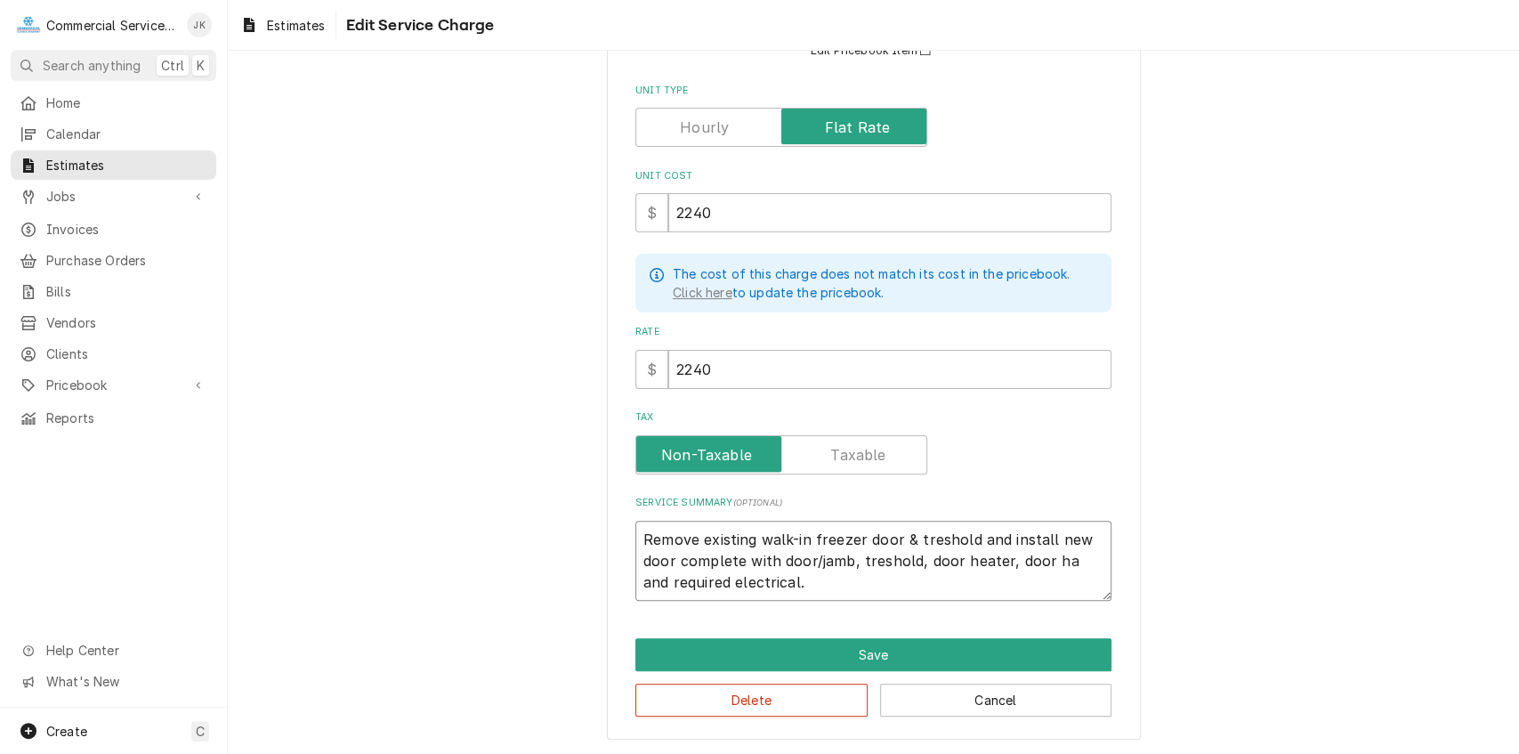
type textarea "x"
type textarea "Remove existing walk-in freezer door & treshold and install new door complete w…"
type textarea "x"
type textarea "Remove existing walk-in freezer door & treshold and install new door complete w…"
type textarea "x"
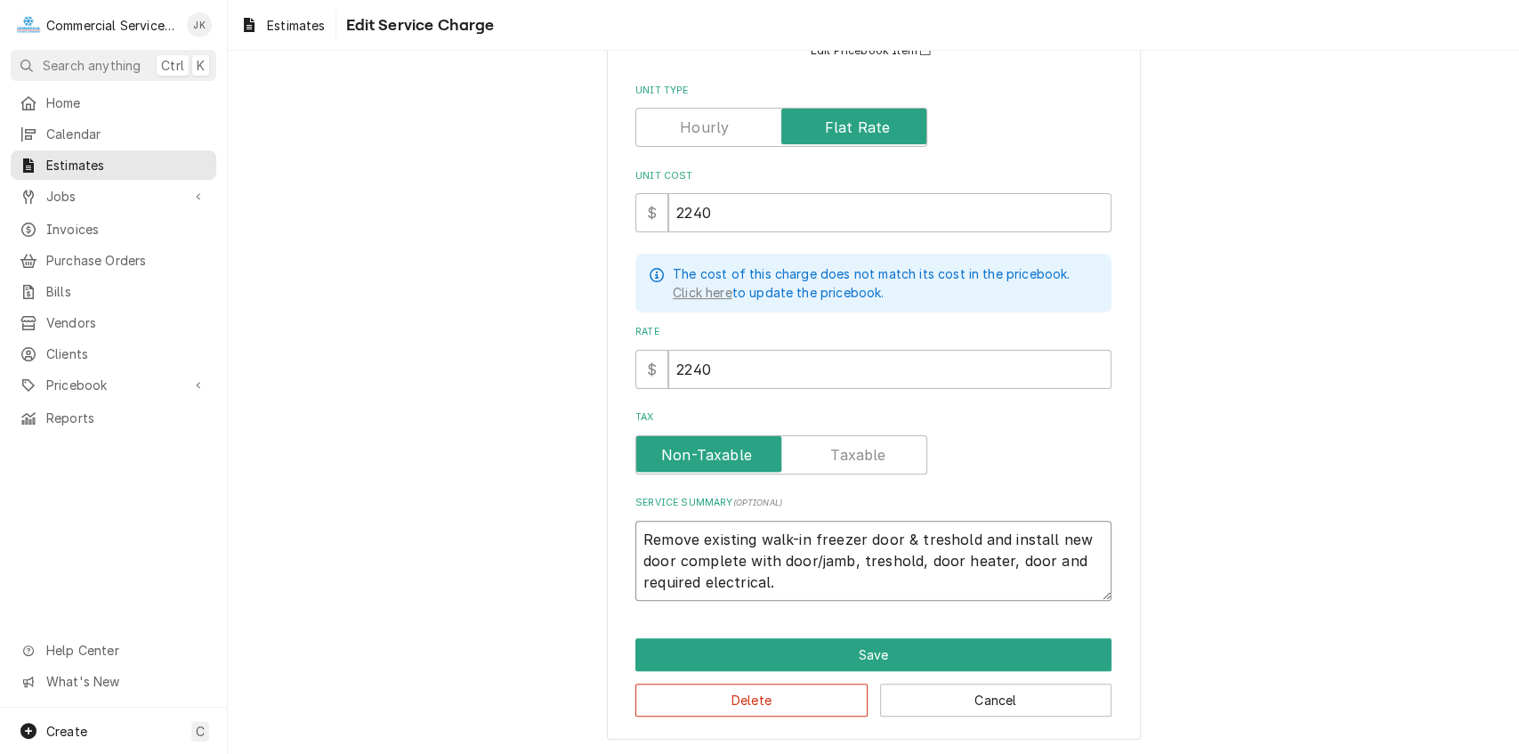
type textarea "Remove existing walk-in freezer door & treshold and install new door complete w…"
type textarea "x"
type textarea "Remove existing walk-in freezer door & treshold and install new door complete w…"
type textarea "x"
type textarea "Remove existing walk-in freezer door & treshold and install new door complete w…"
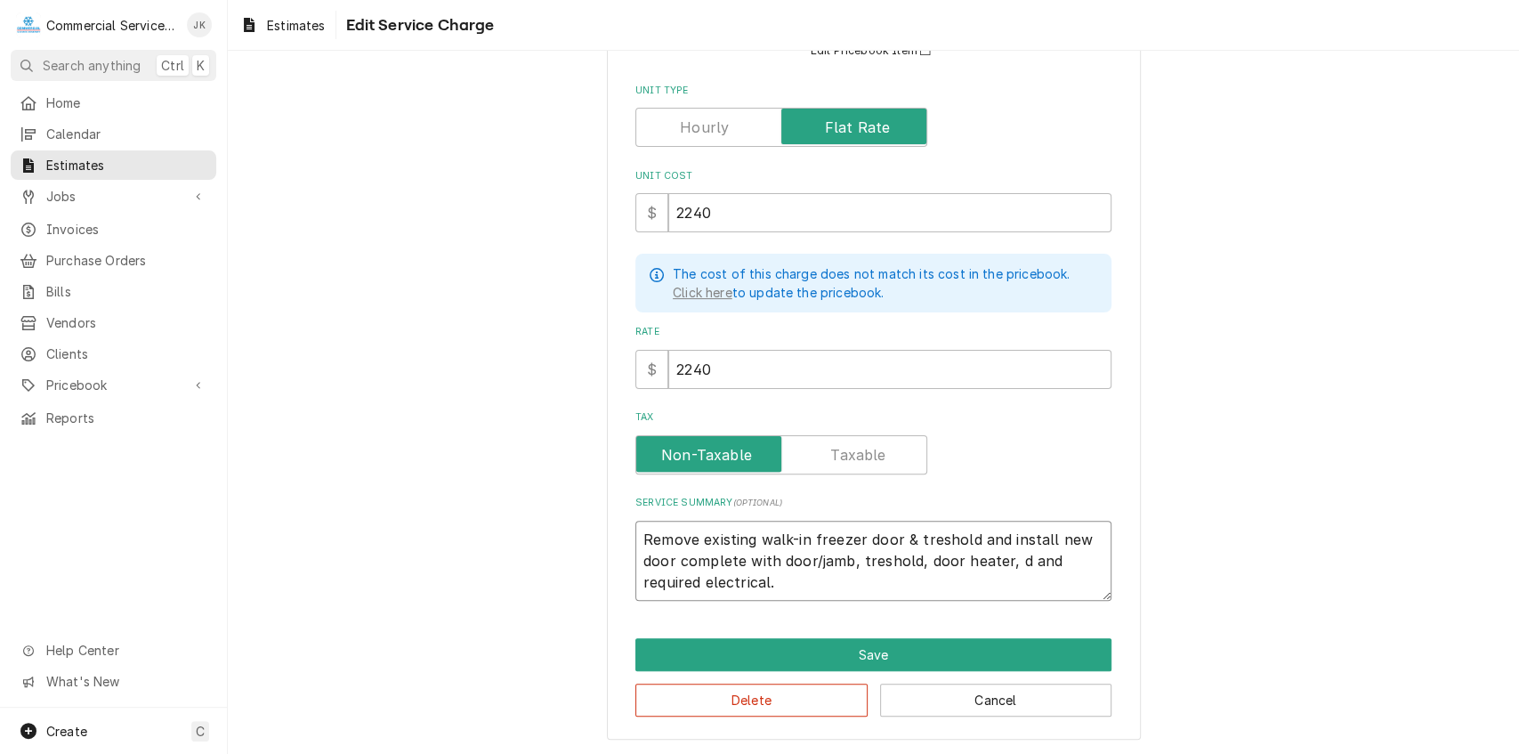
type textarea "x"
type textarea "Remove existing walk-in freezer door & treshold and install new door complete w…"
type textarea "x"
type textarea "Remove existing walk-in freezer door & treshold and install new door complete w…"
type textarea "x"
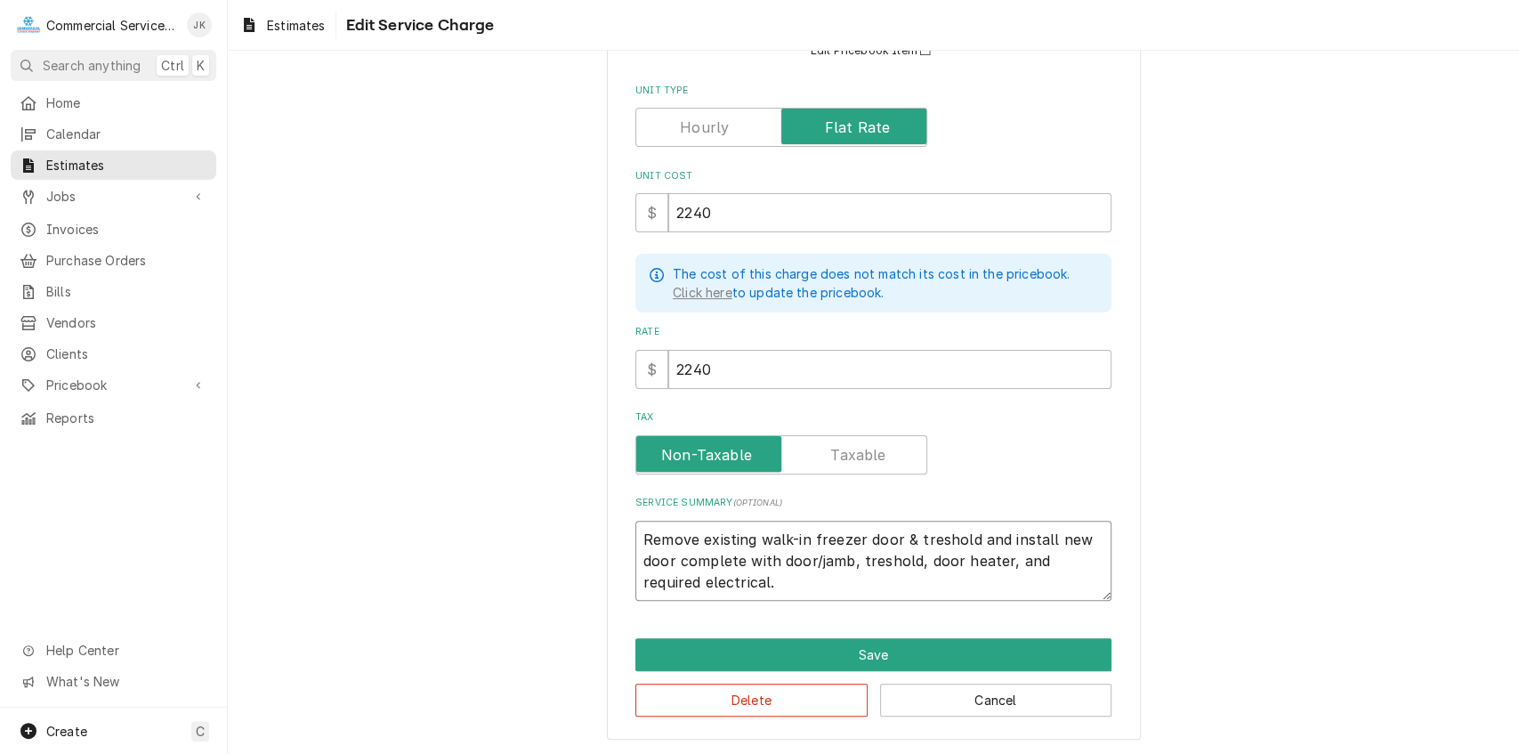
type textarea "Remove existing walk-in freezer door & treshold and install new door complete w…"
type textarea "x"
type textarea "Remove existing walk-in freezer door & treshold and install new door complete w…"
type textarea "x"
type textarea "Remove existing walk-in freezer door & treshold and install new door complete w…"
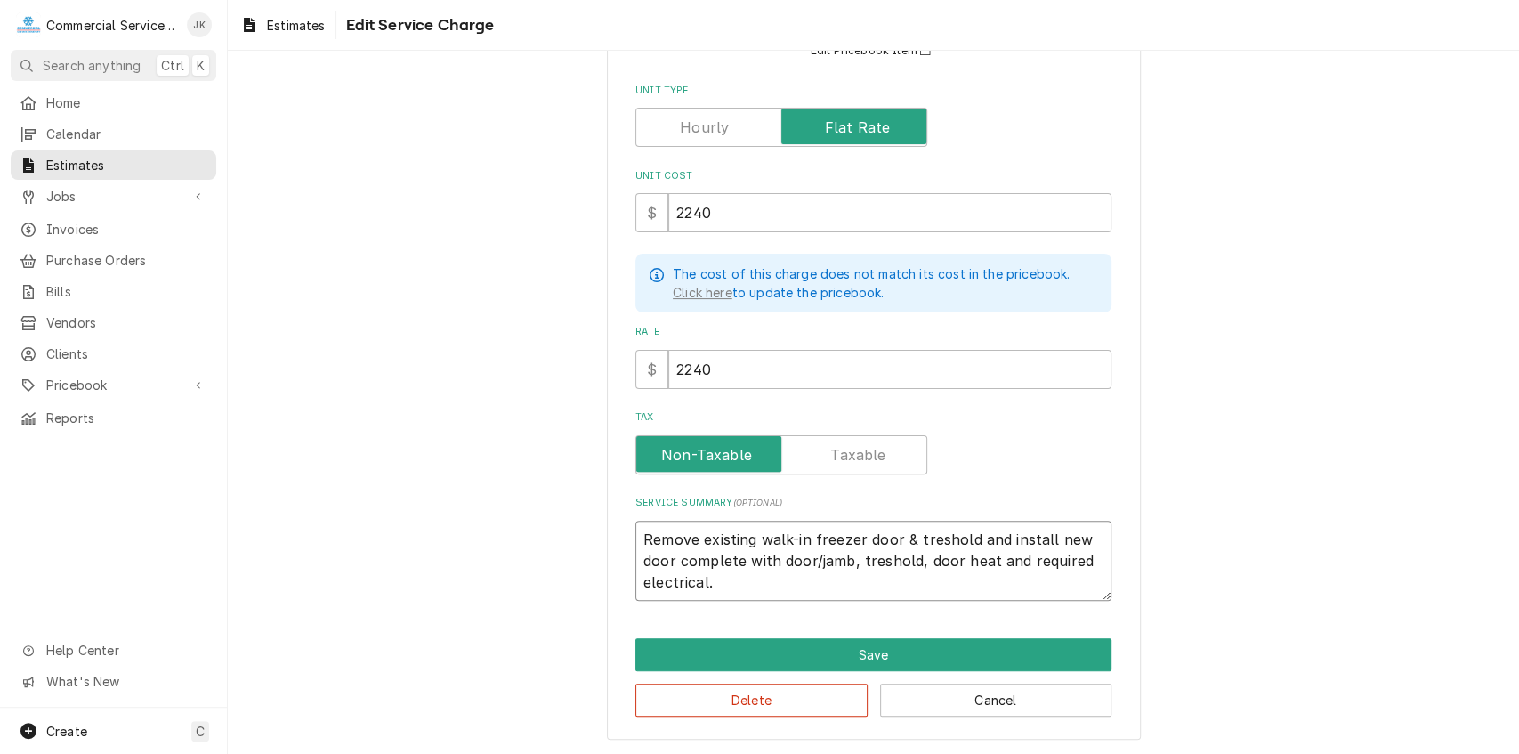
type textarea "x"
type textarea "Remove existing walk-in freezer door & treshold and install new door complete w…"
type textarea "x"
type textarea "Remove existing walk-in freezer door & treshold and install new door complete w…"
type textarea "x"
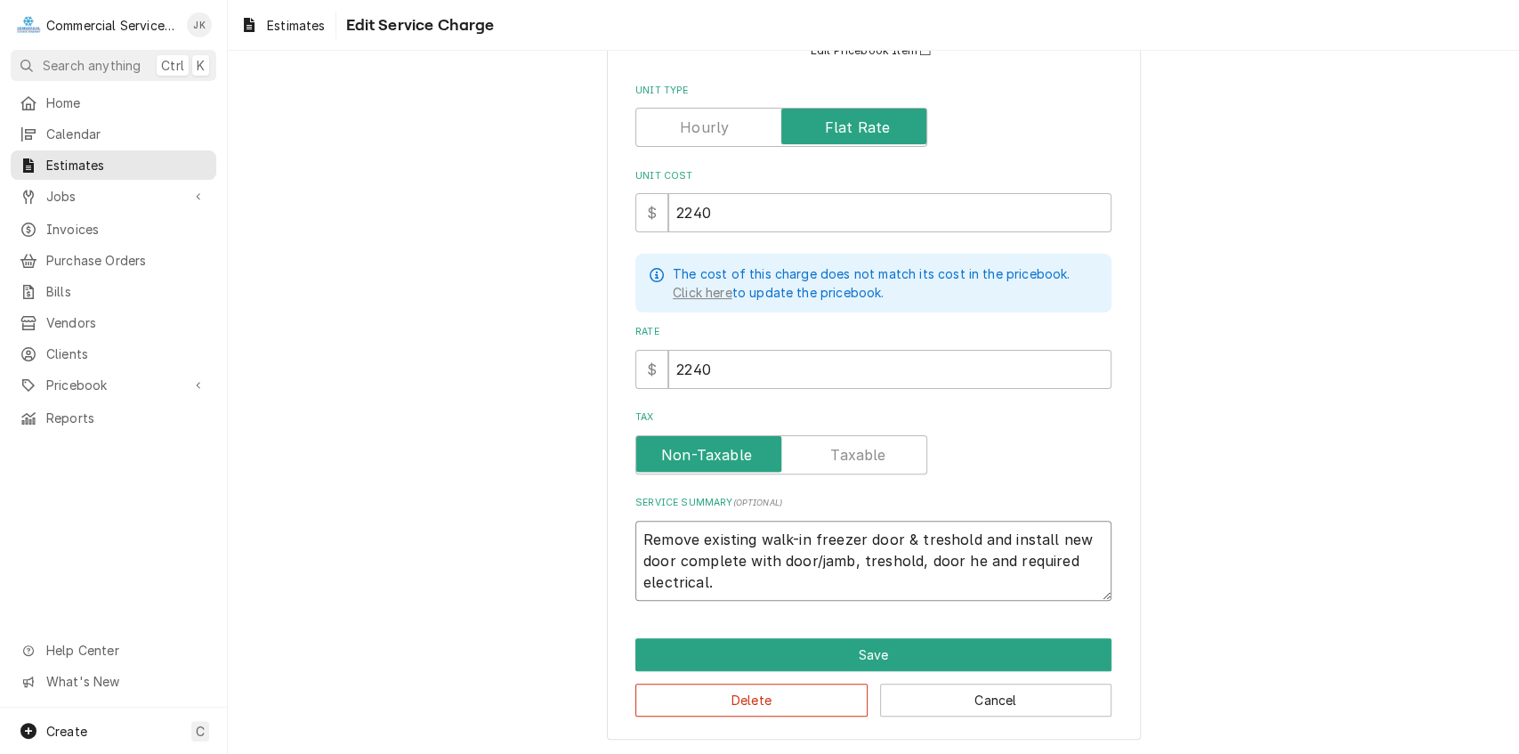
type textarea "Remove existing walk-in freezer door & treshold and install new door complete w…"
type textarea "x"
type textarea "Remove existing walk-in freezer door & treshold and install new door complete w…"
type textarea "x"
type textarea "Remove existing walk-in freezer door & treshold and install new door complete w…"
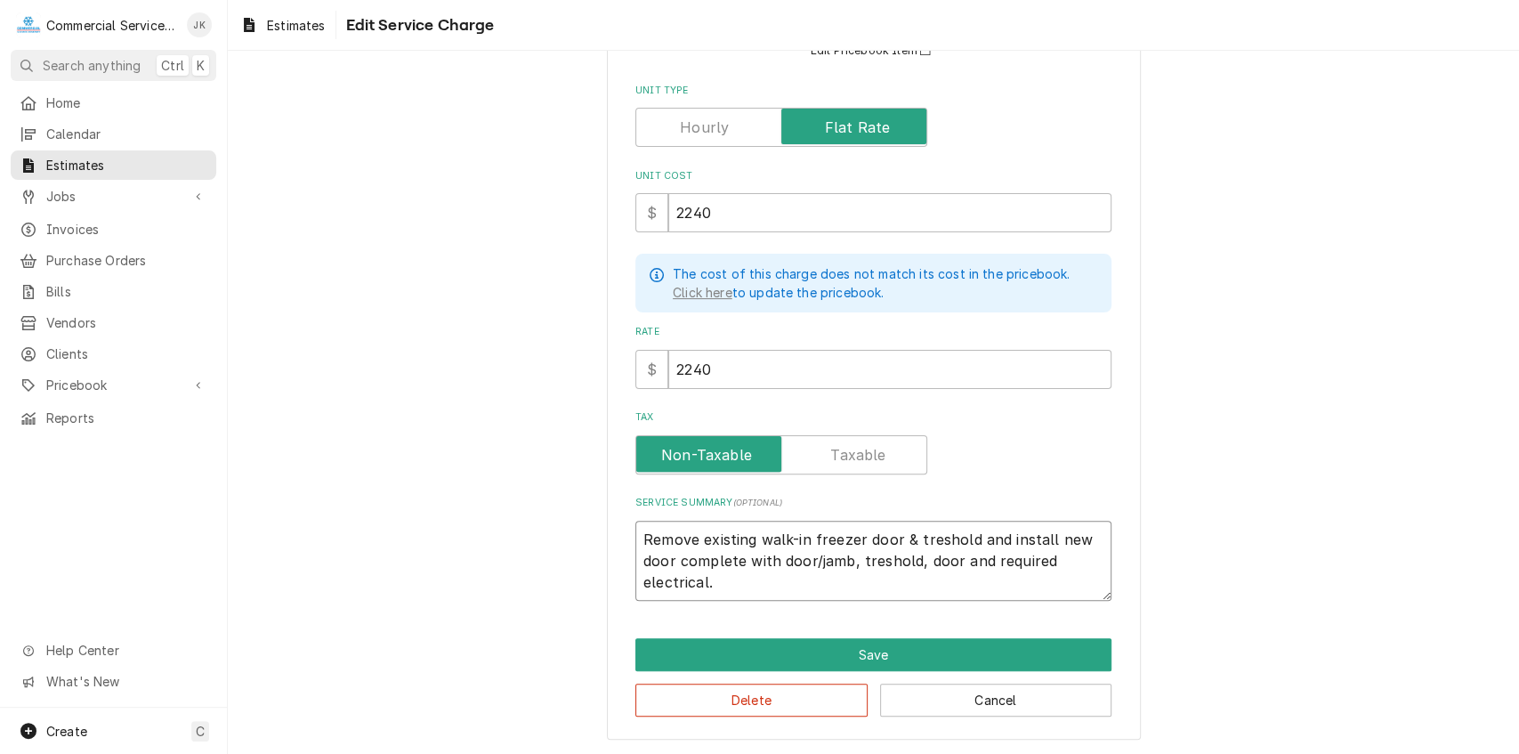
type textarea "x"
type textarea "Remove existing walk-in freezer door & treshold and install new door complete w…"
type textarea "x"
type textarea "Remove existing walk-in freezer door & treshold and install new door complete w…"
click at [808, 555] on textarea "Remove existing walk-in freezer door & treshold and install new (5") walk-in fr…" at bounding box center [873, 561] width 476 height 81
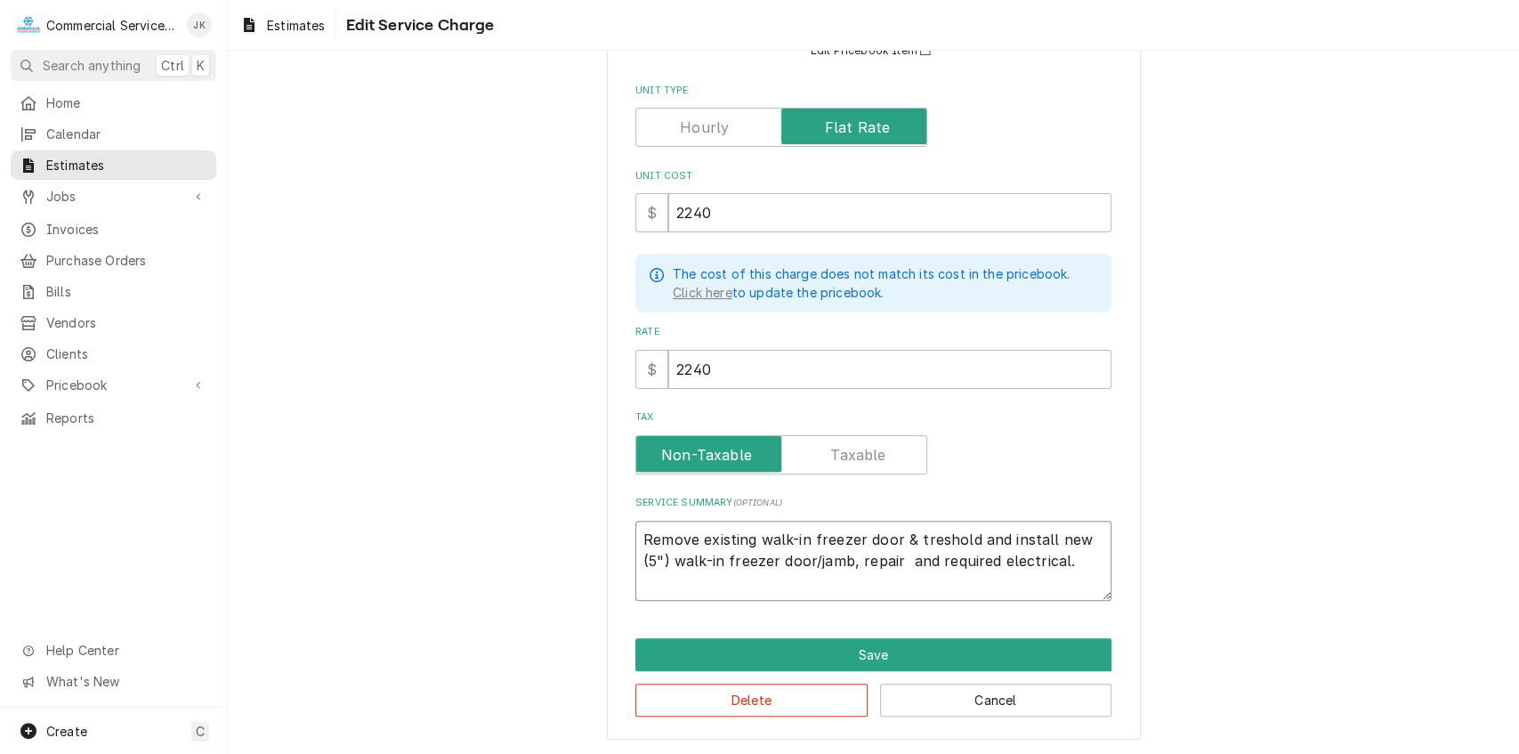
click at [851, 565] on textarea "Remove existing walk-in freezer door & treshold and install new (5") walk-in fr…" at bounding box center [873, 561] width 476 height 81
click at [844, 559] on textarea "Remove existing walk-in freezer door & treshold and install new (5") walk-in fr…" at bounding box center [873, 561] width 476 height 81
click at [877, 561] on textarea "Remove existing walk-in freezer door & treshold and install new (5") walk-in fr…" at bounding box center [873, 561] width 476 height 81
click at [886, 561] on textarea "Remove existing walk-in freezer door & treshold and install new (5") walk-in fr…" at bounding box center [873, 561] width 476 height 81
click at [940, 561] on textarea "Remove existing walk-in freezer door & treshold and install new (5") walk-in fr…" at bounding box center [873, 561] width 476 height 81
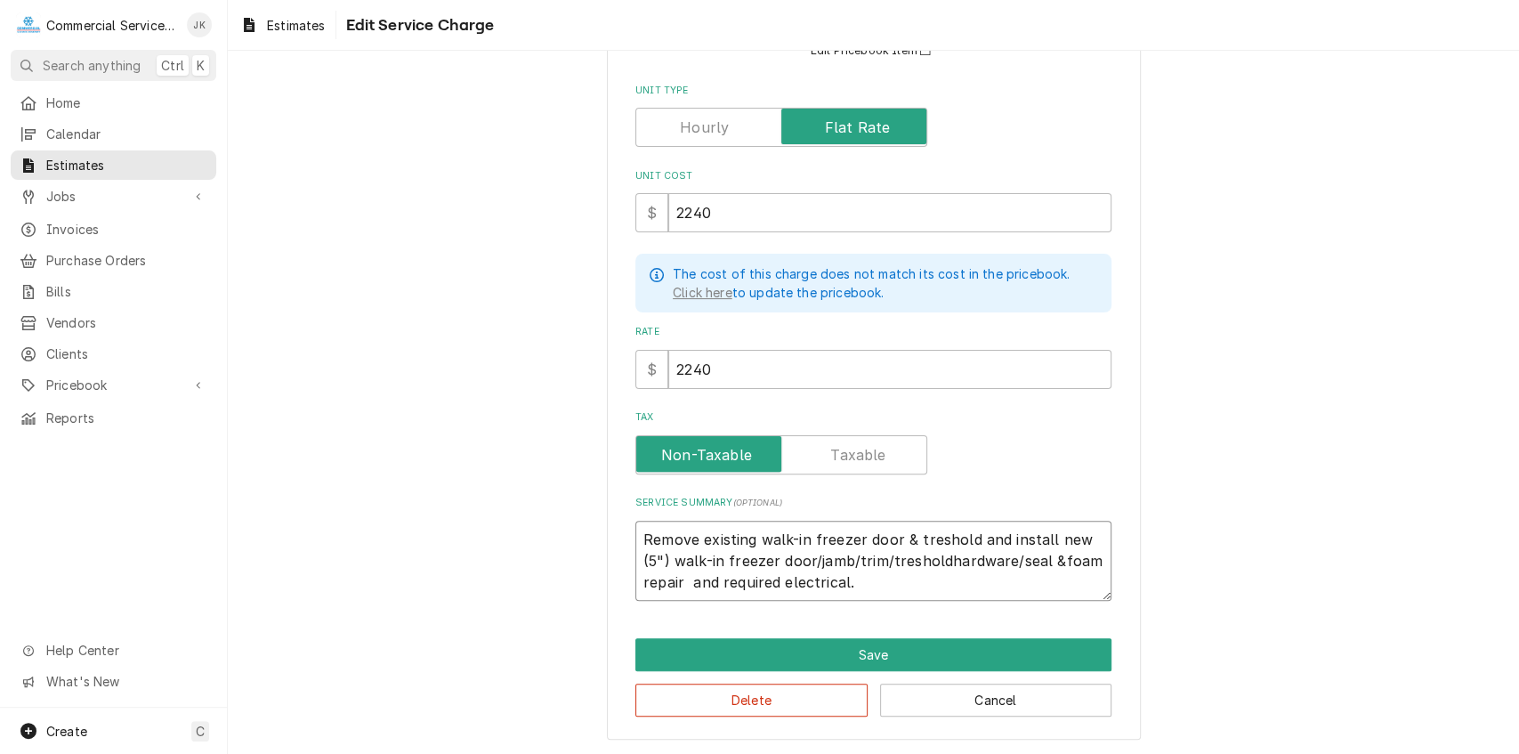
drag, startPoint x: 1053, startPoint y: 559, endPoint x: 1071, endPoint y: 557, distance: 18.8
click at [1057, 559] on textarea "Remove existing walk-in freezer door & treshold and install new (5") walk-in fr…" at bounding box center [873, 561] width 476 height 81
click at [1048, 559] on textarea "Remove existing walk-in freezer door & treshold and install new (5") walk-in fr…" at bounding box center [873, 561] width 476 height 81
click at [1049, 559] on textarea "Remove existing walk-in freezer door & treshold and install new (5") walk-in fr…" at bounding box center [873, 561] width 476 height 81
click at [682, 580] on textarea "Remove existing walk-in freezer door & treshold and install new (5") walk-in fr…" at bounding box center [873, 561] width 476 height 81
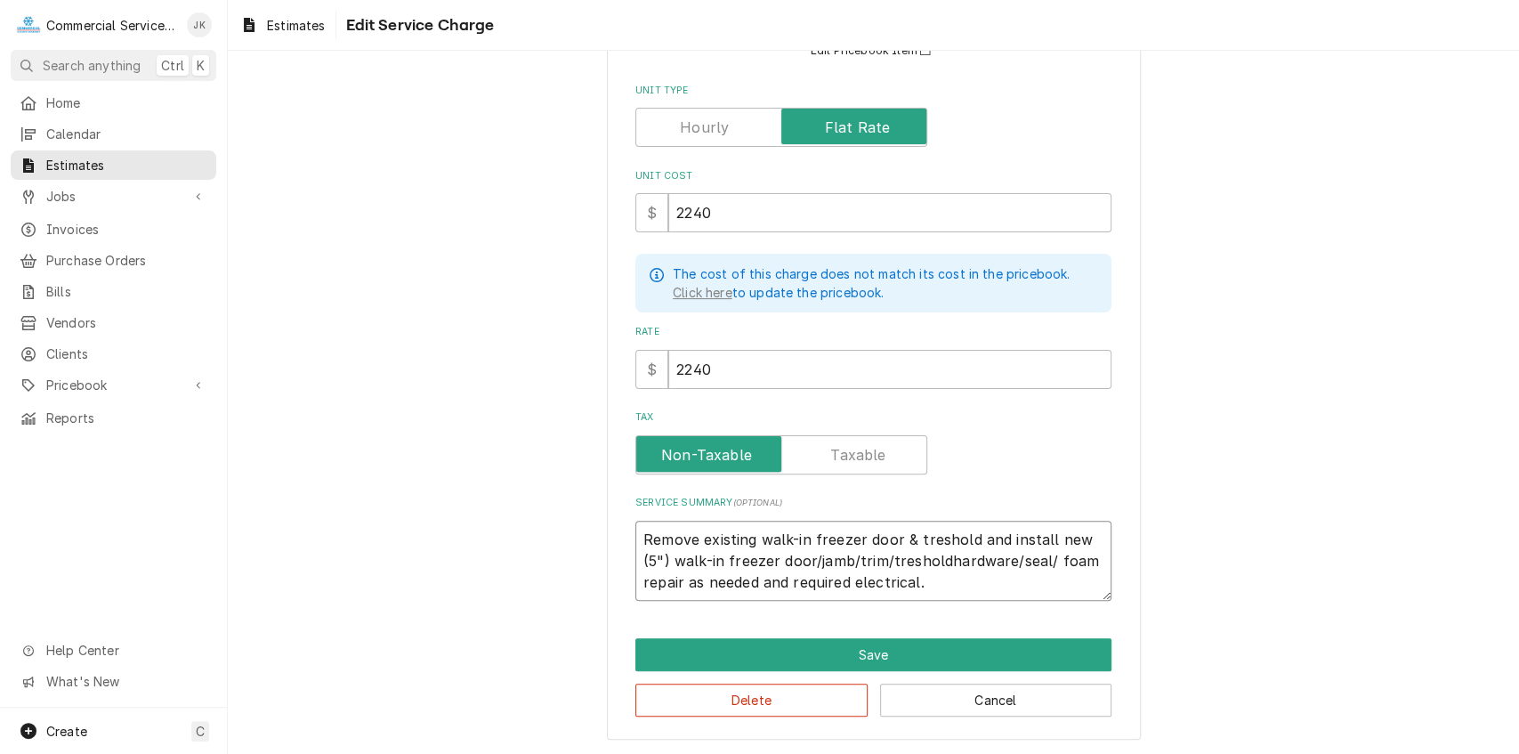
click at [1045, 557] on textarea "Remove existing walk-in freezer door & treshold and install new (5") walk-in fr…" at bounding box center [873, 561] width 476 height 81
click at [846, 578] on textarea "Remove existing walk-in freezer door & treshold and install new (5") walk-in fr…" at bounding box center [873, 561] width 476 height 81
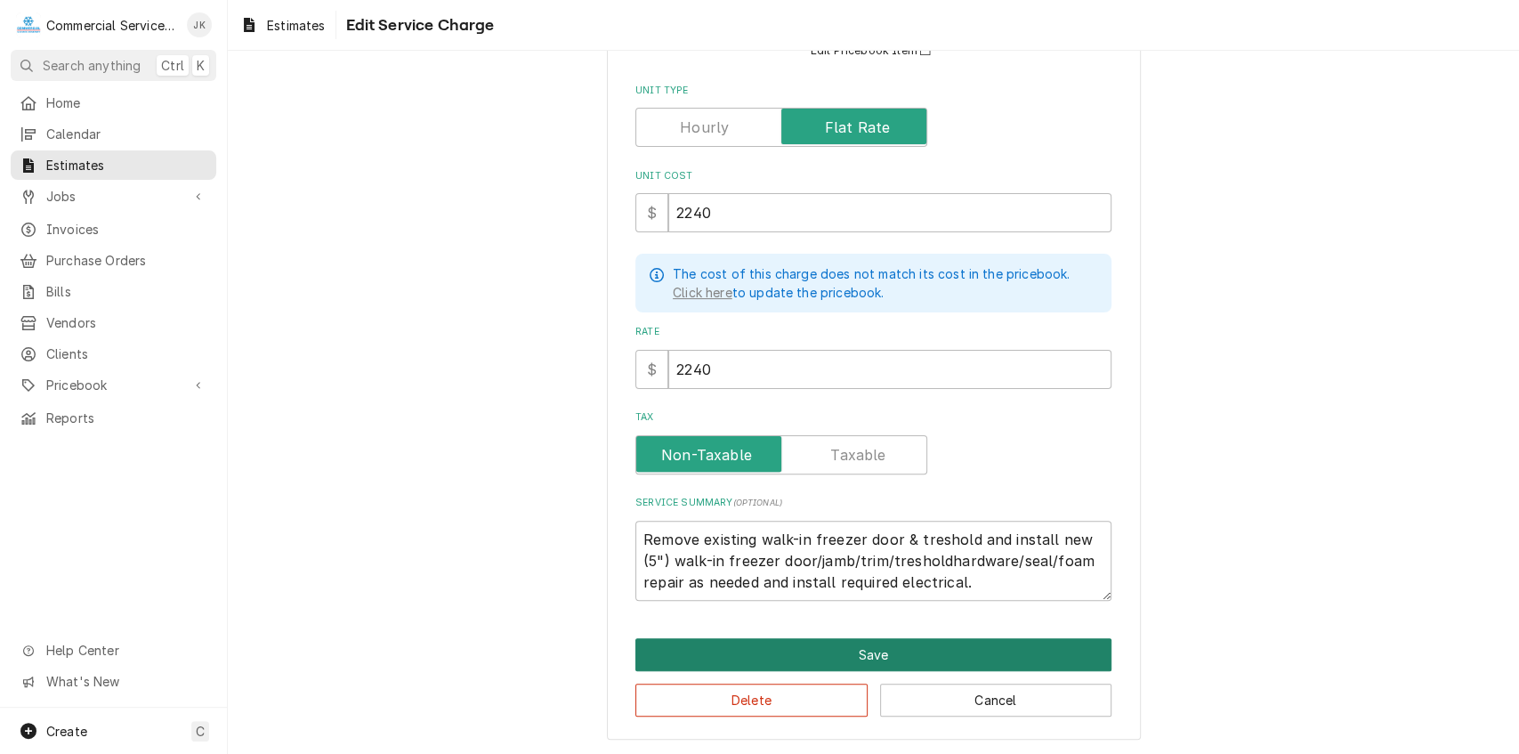
click at [872, 654] on button "Save" at bounding box center [873, 654] width 476 height 33
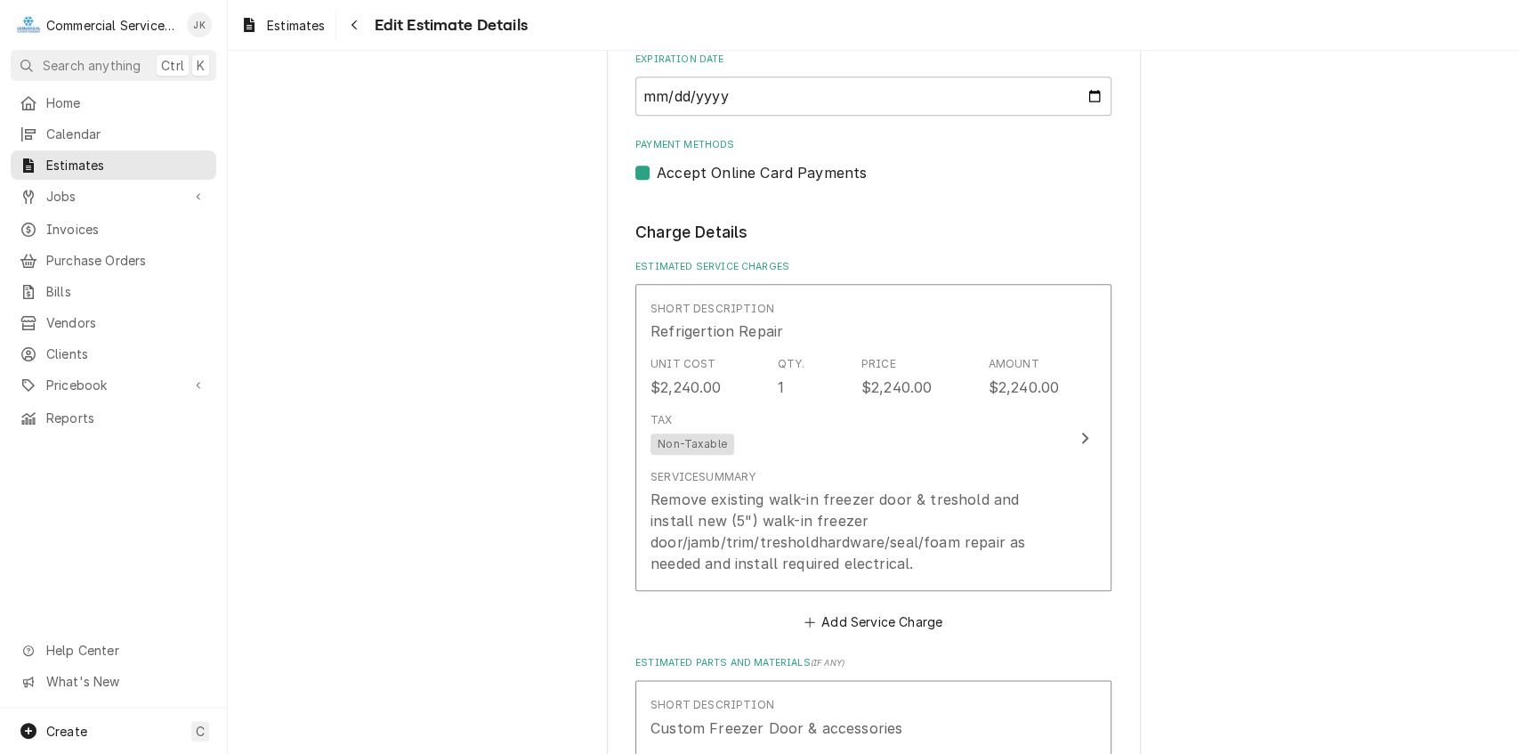
scroll to position [1135, 0]
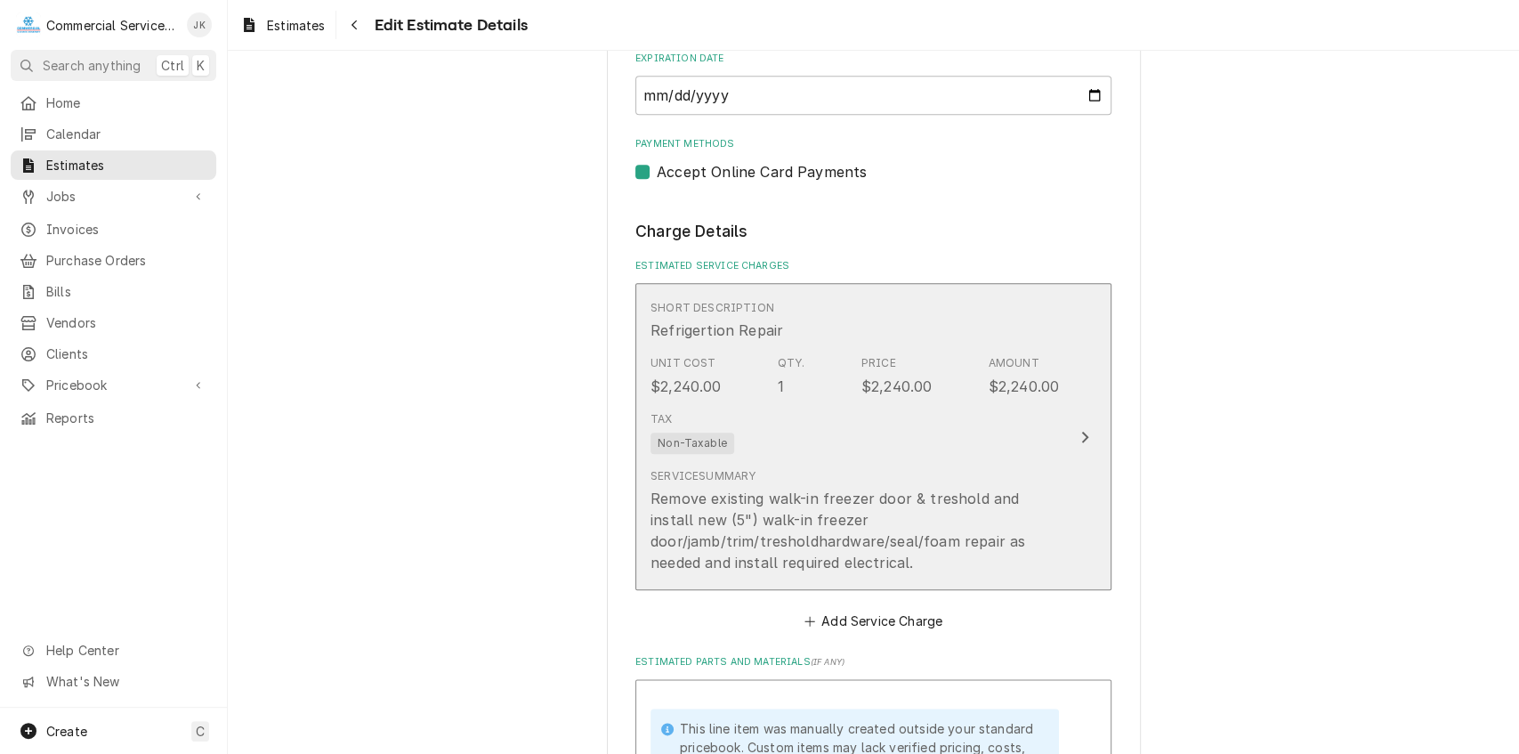
click at [808, 536] on div "Remove existing walk-in freezer door & treshold and install new (5") walk-in fr…" at bounding box center [854, 530] width 408 height 85
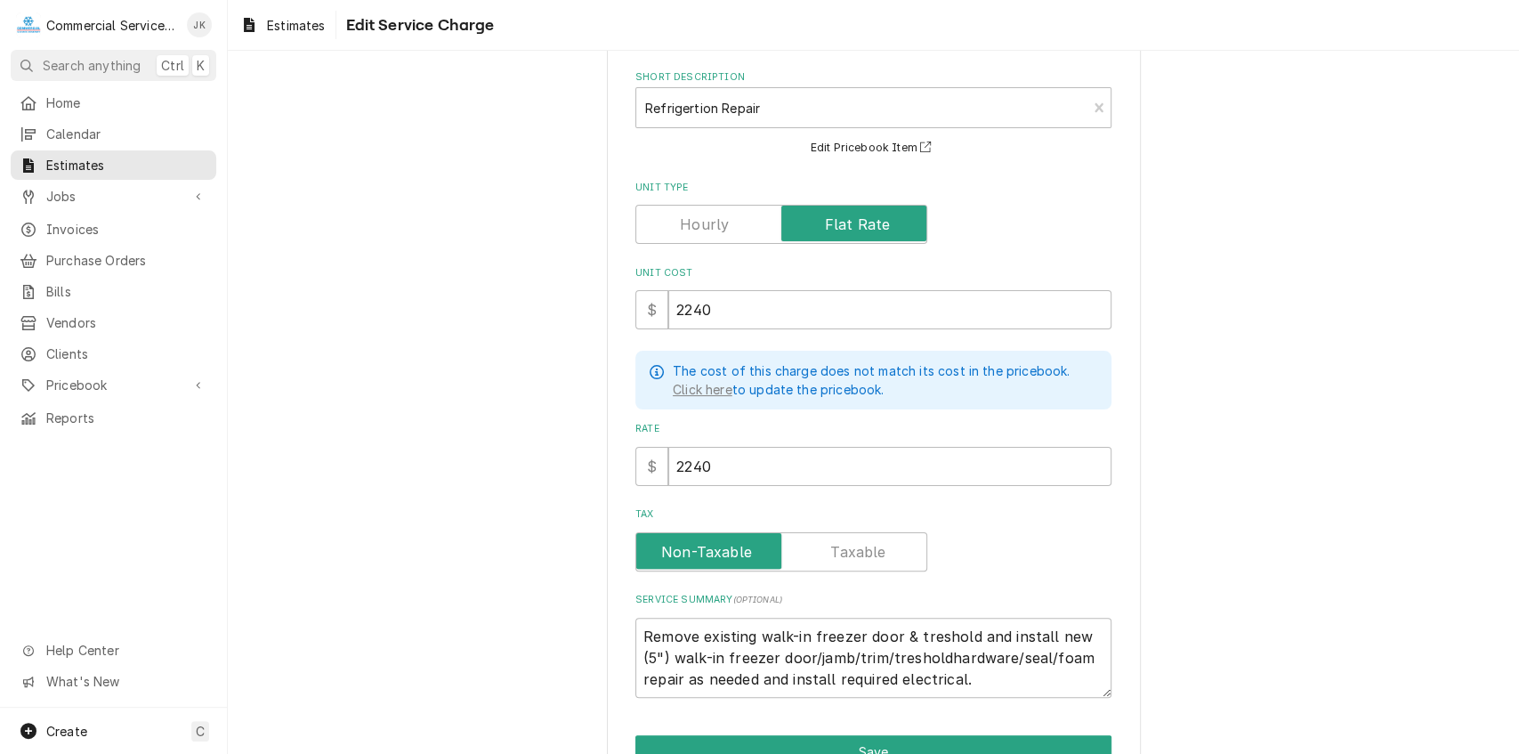
scroll to position [91, 0]
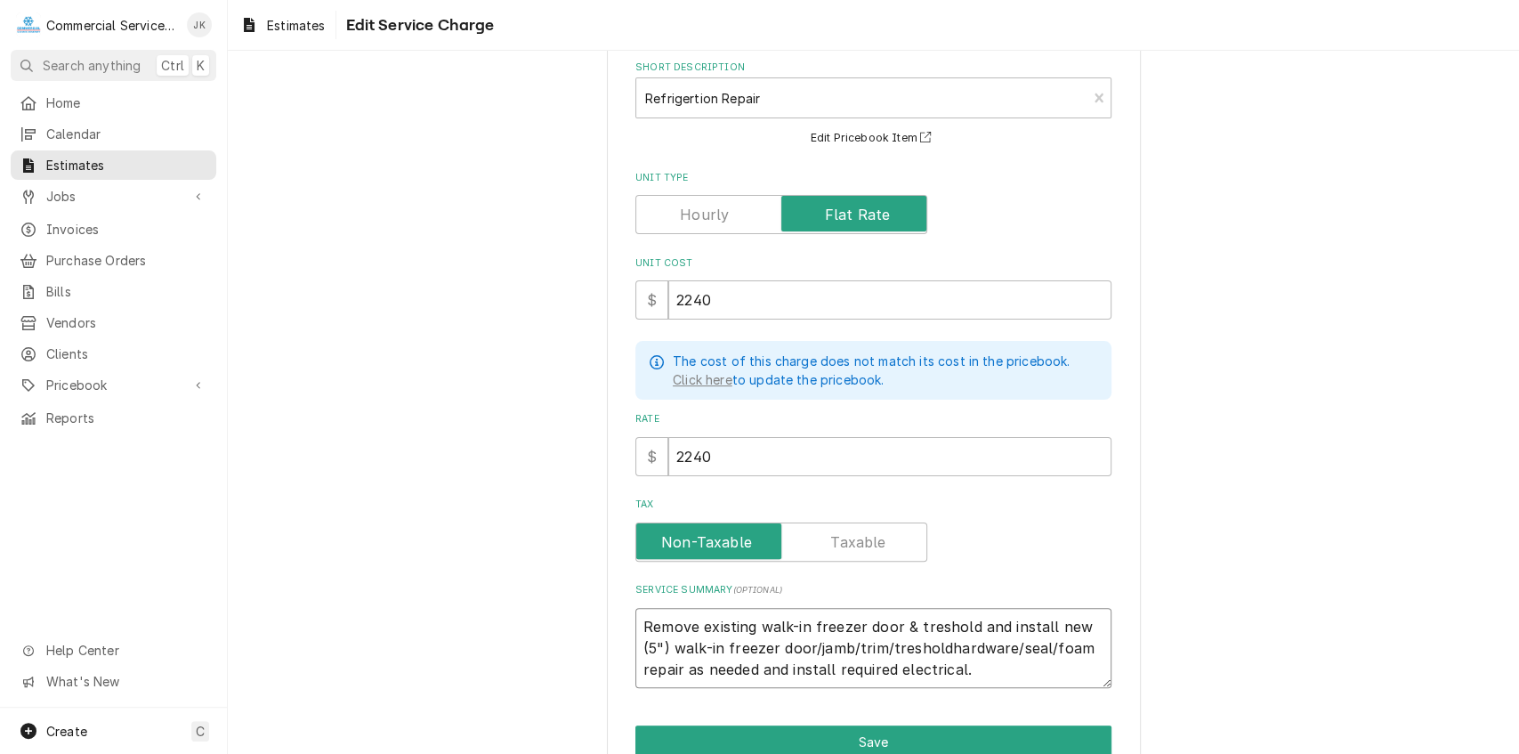
click at [938, 641] on textarea "Remove existing walk-in freezer door & treshold and install new (5") walk-in fr…" at bounding box center [873, 648] width 476 height 81
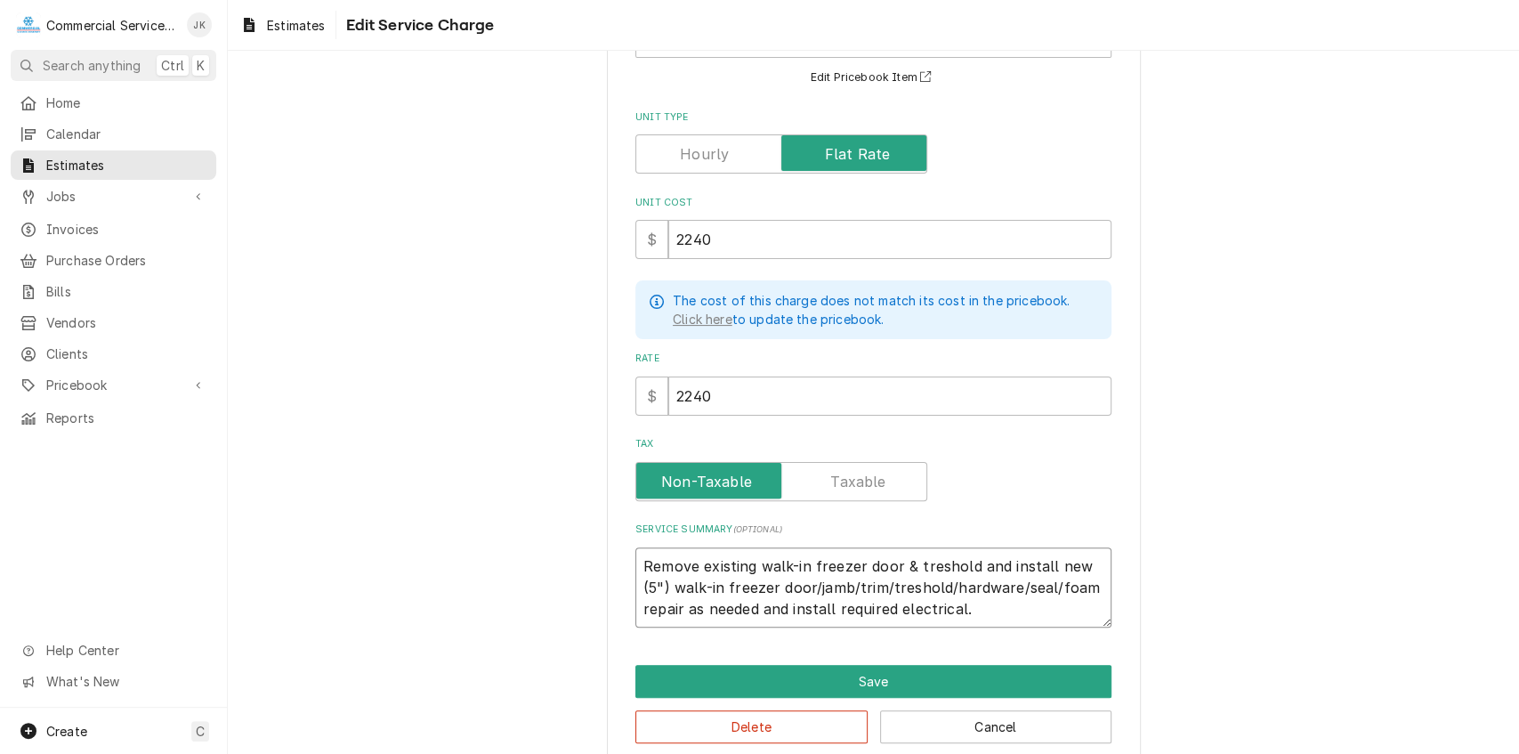
scroll to position [178, 0]
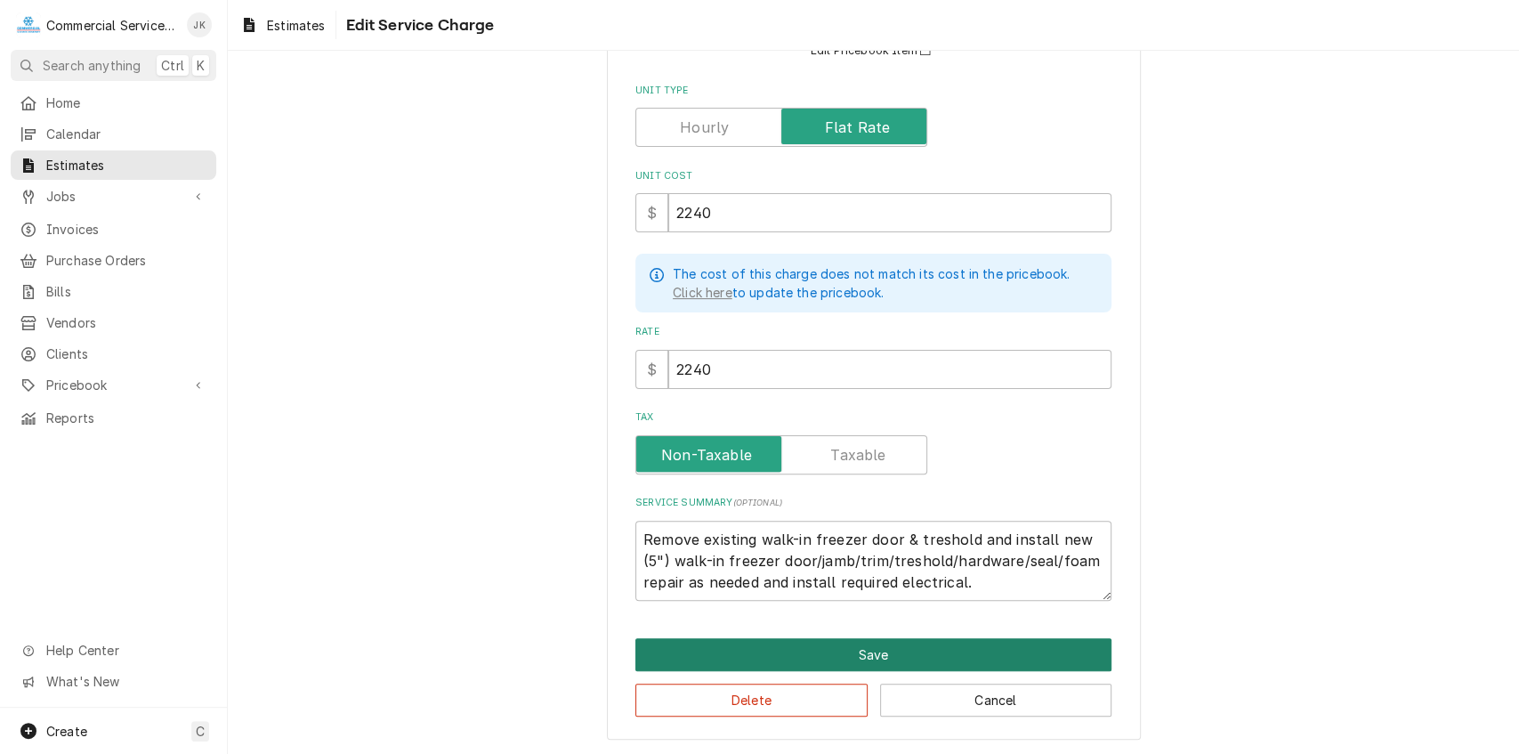
click at [855, 651] on button "Save" at bounding box center [873, 654] width 476 height 33
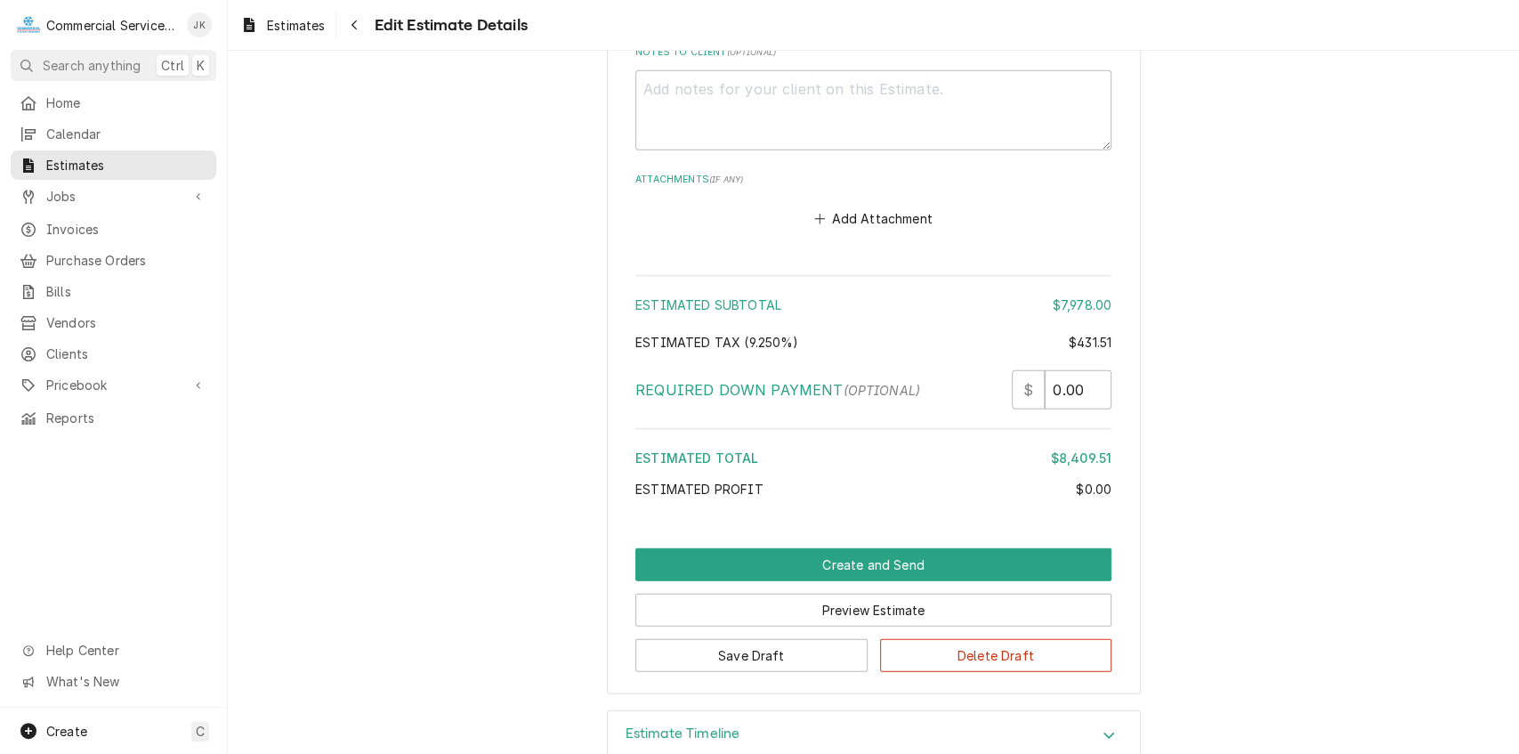
scroll to position [3288, 0]
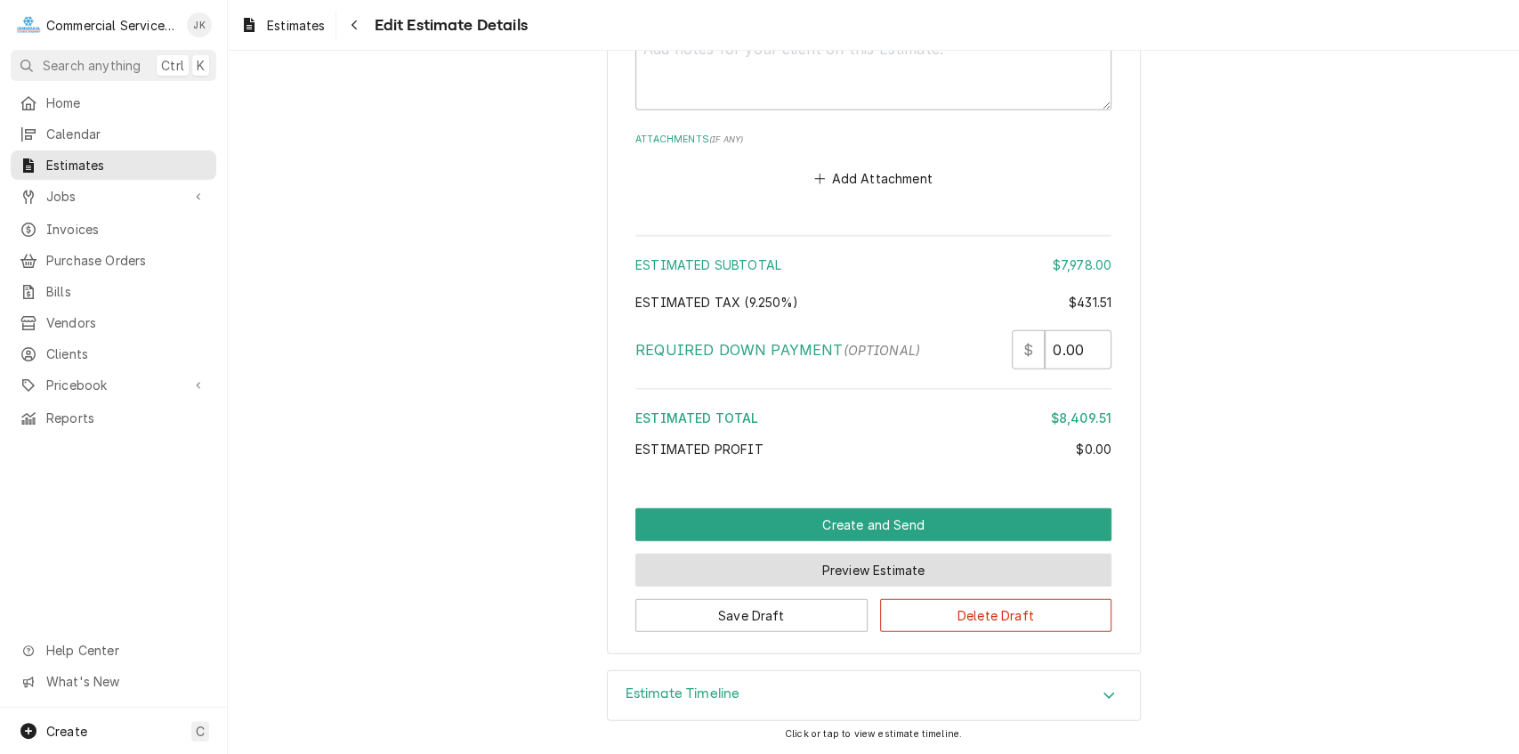
click at [849, 568] on button "Preview Estimate" at bounding box center [873, 569] width 476 height 33
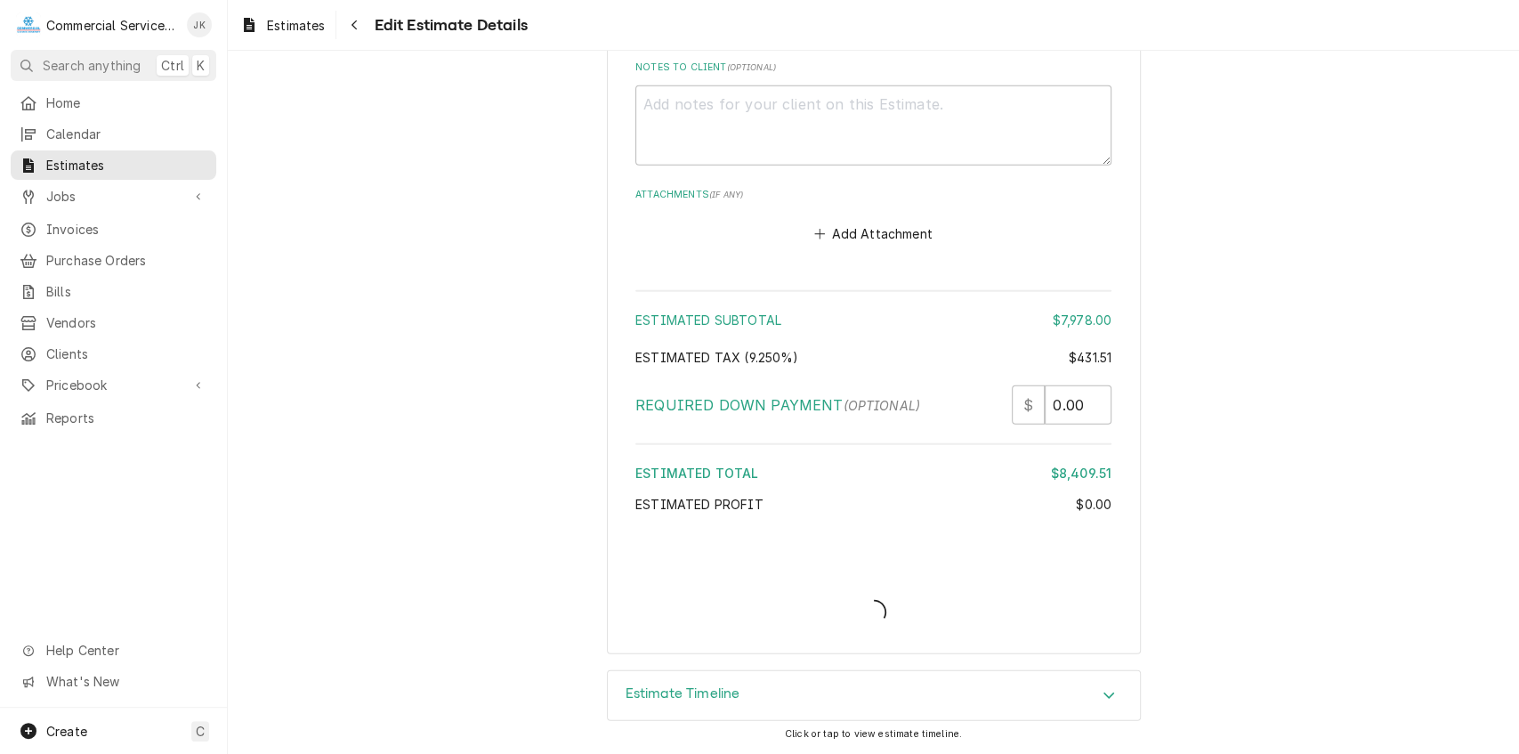
scroll to position [3231, 0]
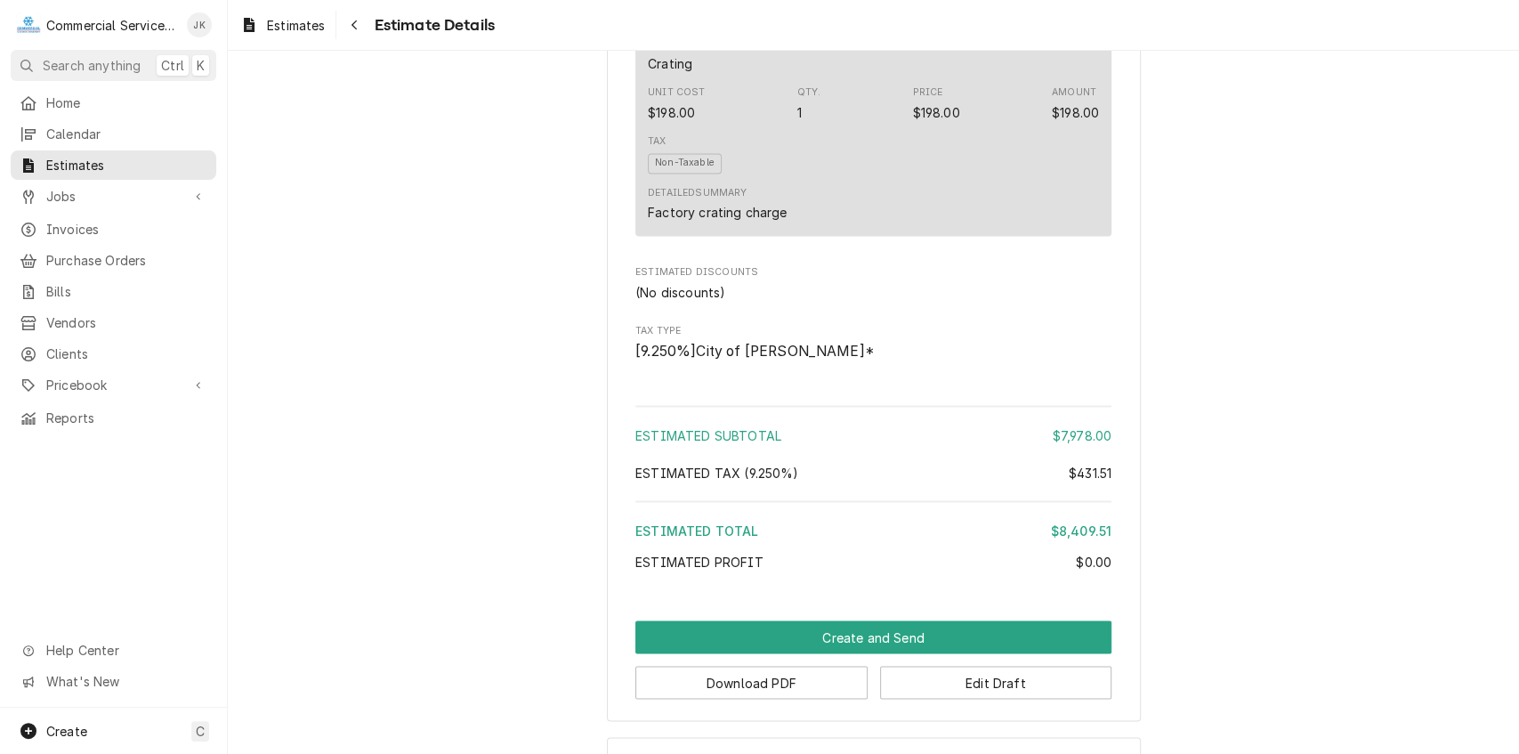
scroll to position [2100, 0]
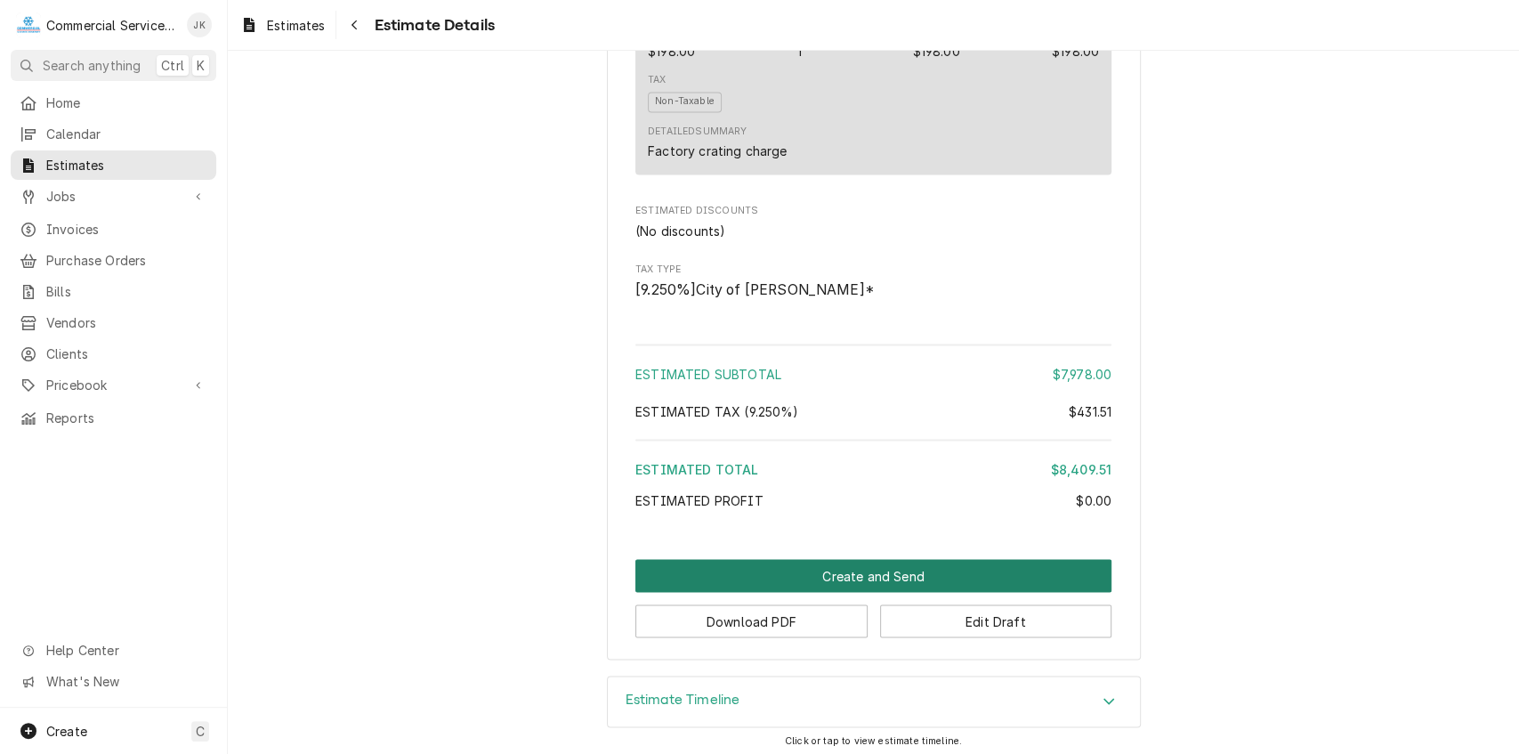
click at [842, 573] on button "Create and Send" at bounding box center [873, 575] width 476 height 33
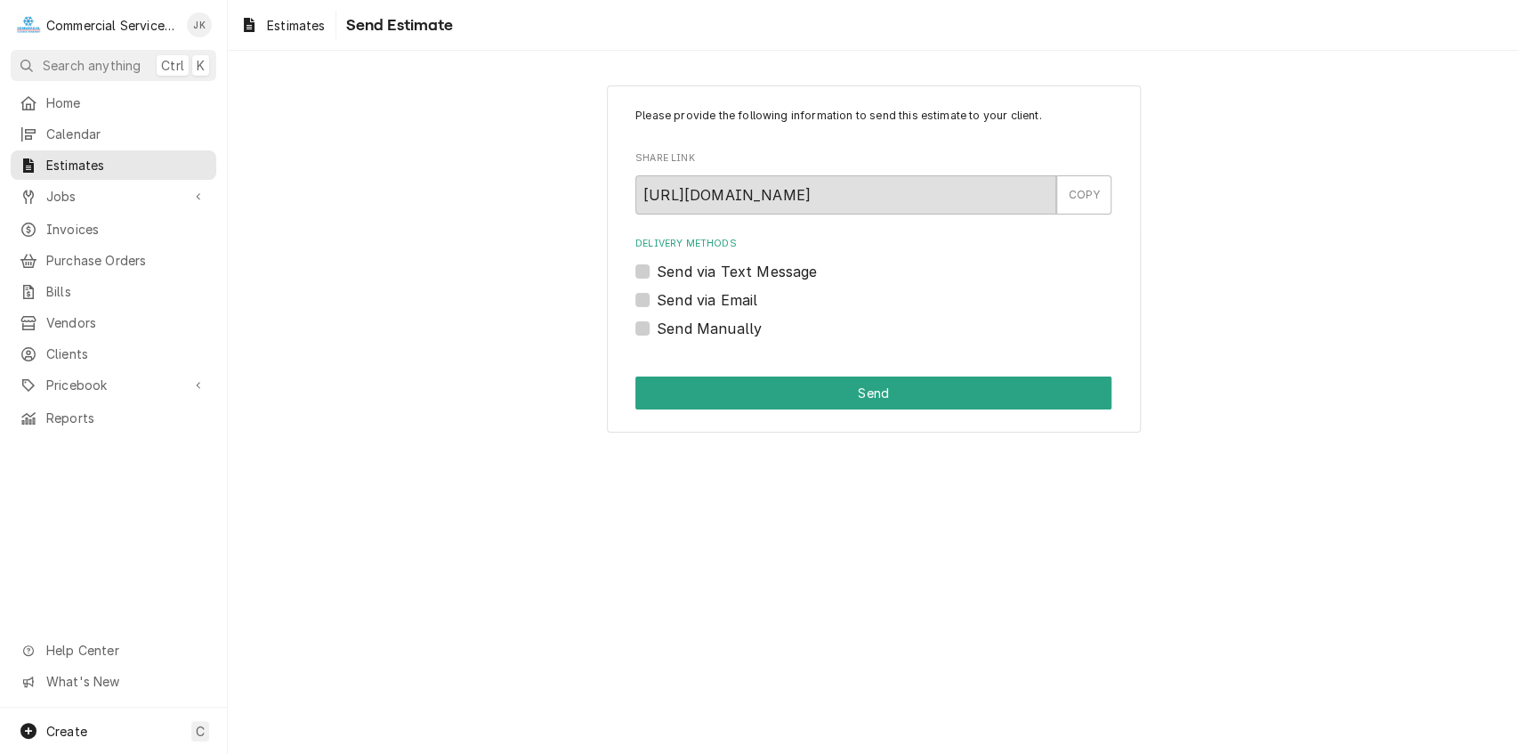
click at [657, 296] on label "Send via Email" at bounding box center [707, 299] width 101 height 21
click at [657, 296] on input "Send via Email" at bounding box center [895, 308] width 476 height 39
checkbox input "true"
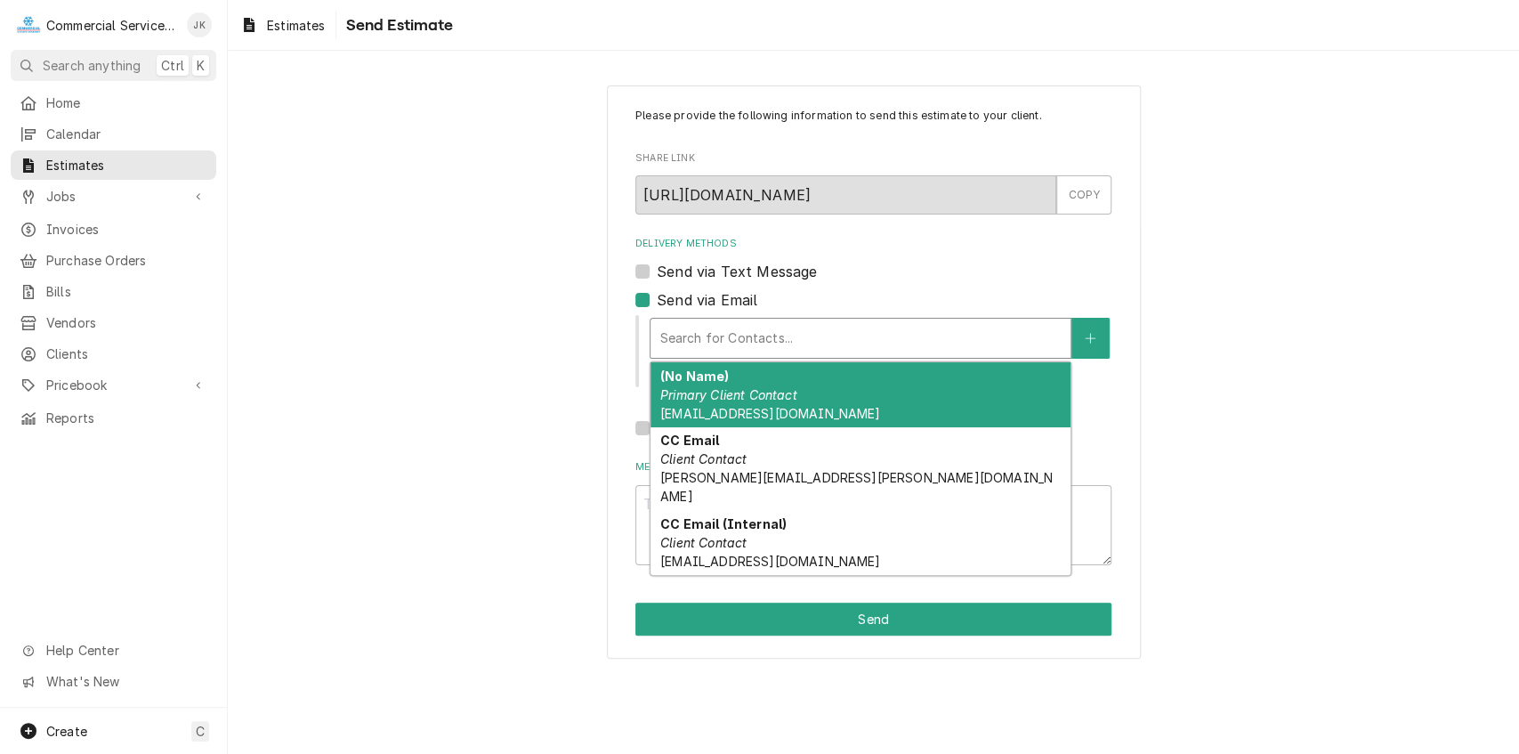
click at [714, 338] on div "Delivery Methods" at bounding box center [860, 338] width 402 height 32
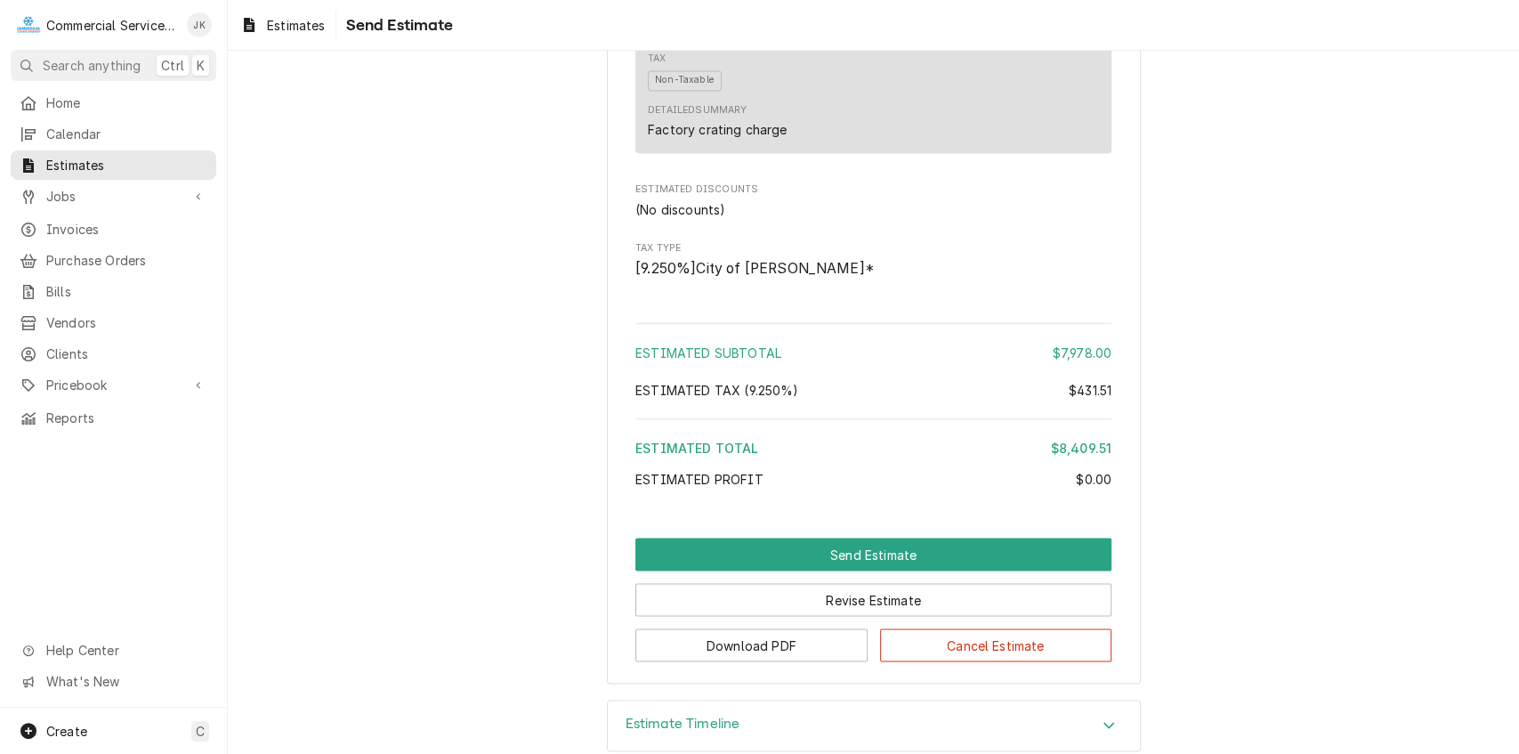
scroll to position [2146, 0]
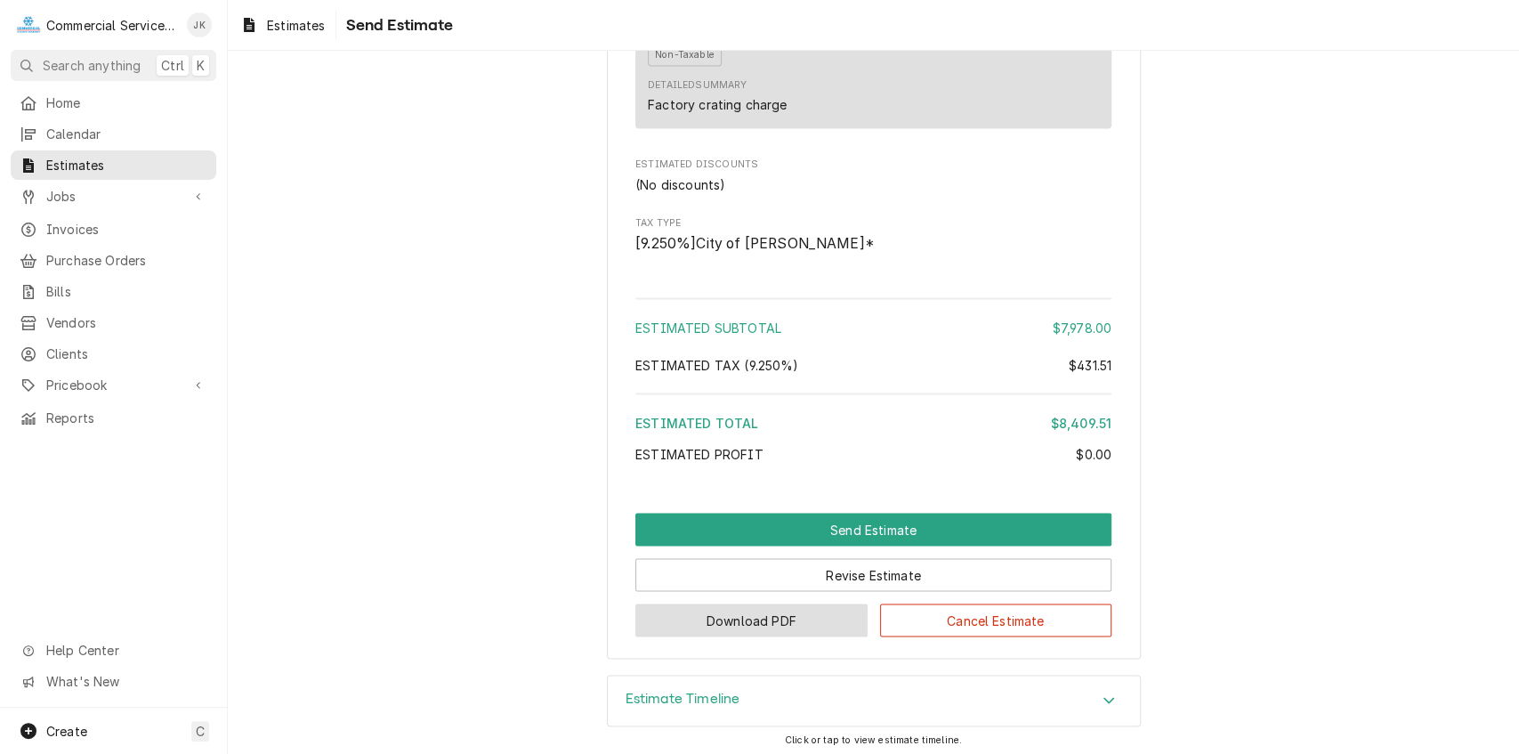
click at [749, 618] on button "Download PDF" at bounding box center [751, 619] width 232 height 33
